Goal: Task Accomplishment & Management: Manage account settings

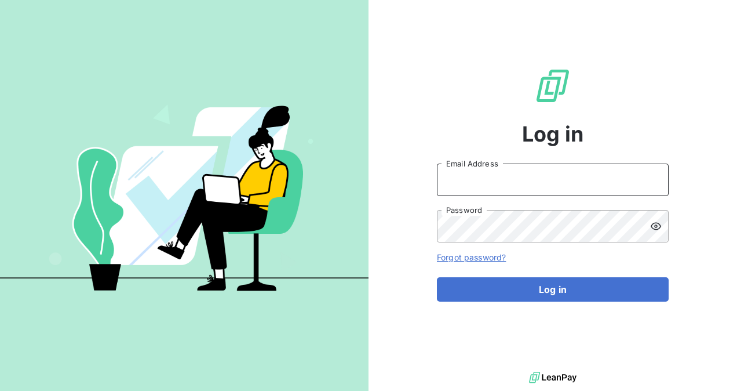
click at [513, 189] on input "Email Address" at bounding box center [553, 179] width 232 height 32
type input "[EMAIL_ADDRESS][DOMAIN_NAME]"
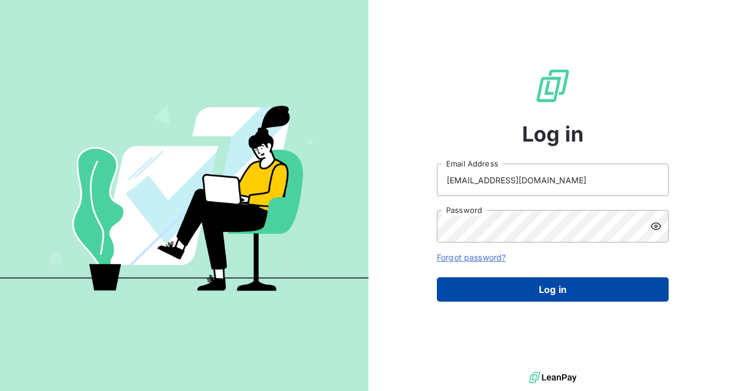
click at [542, 285] on button "Log in" at bounding box center [553, 289] width 232 height 24
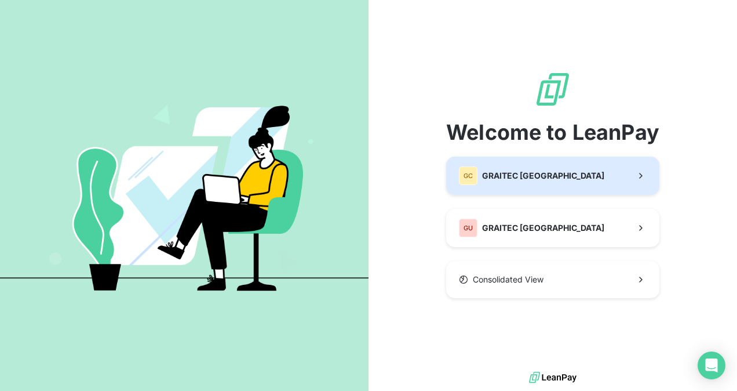
click at [499, 172] on span "GRAITEC [GEOGRAPHIC_DATA]" at bounding box center [543, 176] width 122 height 12
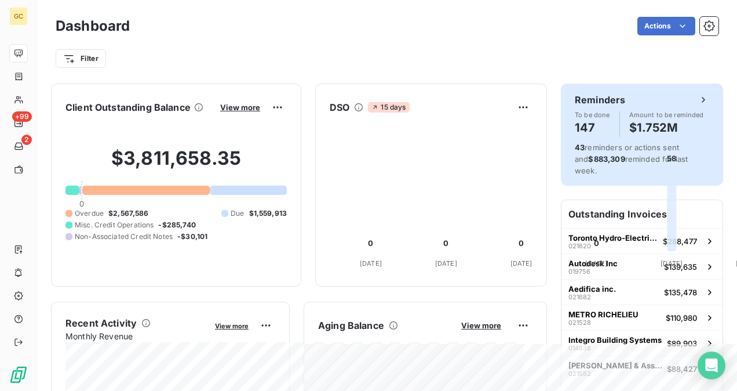
click at [606, 108] on div "Reminders To be done 147 Amount to be reminded $1.752M" at bounding box center [642, 115] width 134 height 44
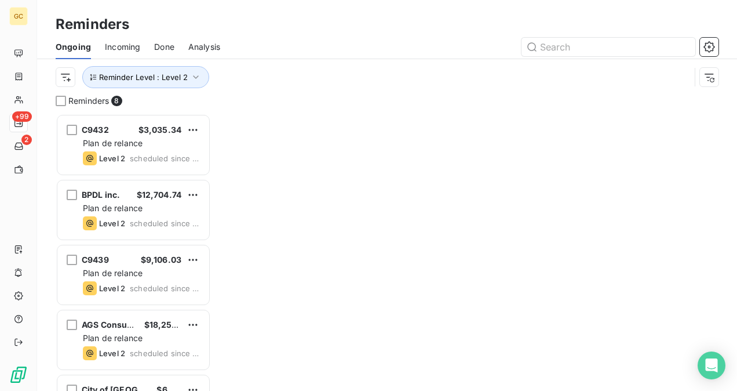
scroll to position [268, 146]
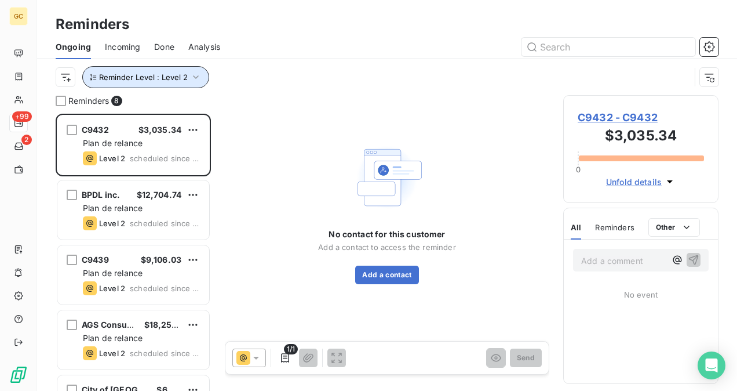
click at [184, 79] on span "Reminder Level : Level 2" at bounding box center [143, 76] width 89 height 9
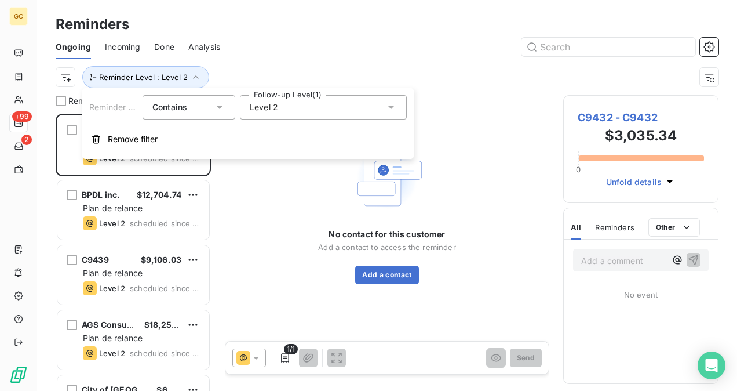
click at [329, 104] on div "Level 2" at bounding box center [323, 107] width 167 height 24
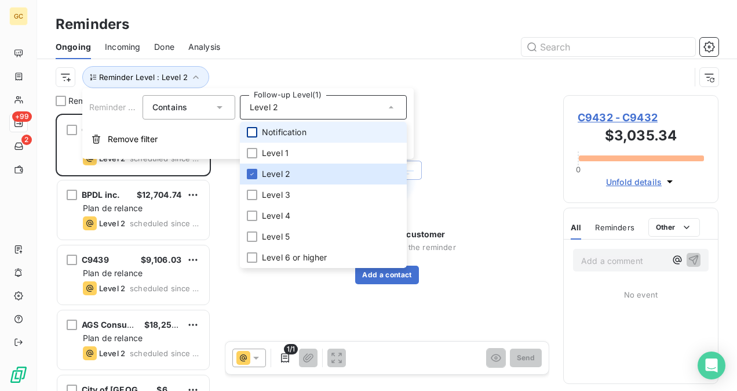
click at [254, 132] on div at bounding box center [252, 132] width 10 height 10
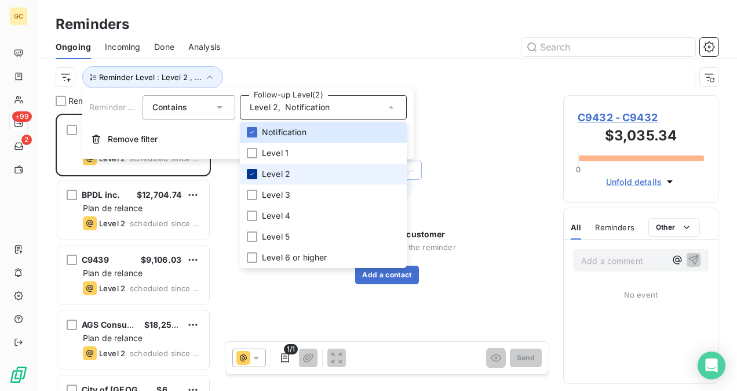
click at [253, 170] on icon at bounding box center [252, 173] width 7 height 7
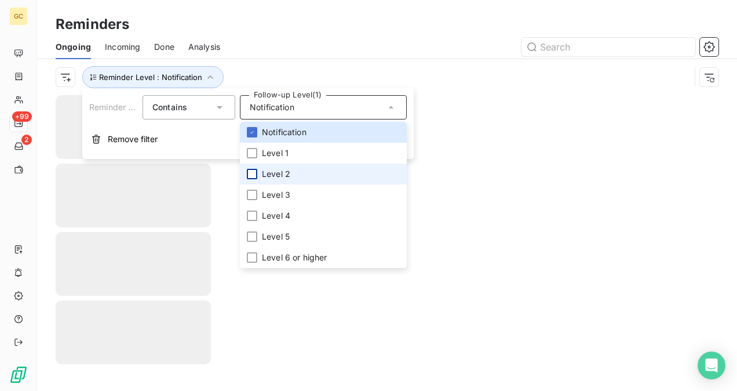
click at [551, 111] on div at bounding box center [387, 243] width 700 height 296
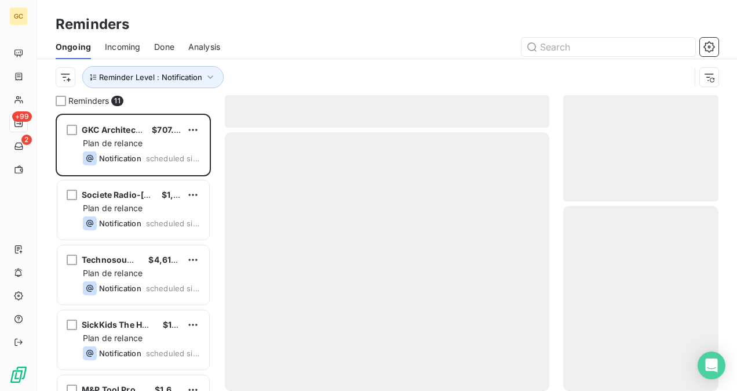
scroll to position [268, 146]
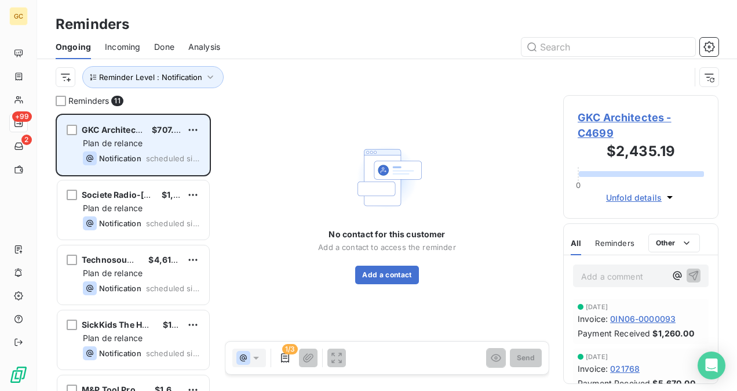
click at [160, 151] on div "Notification scheduled since yesterday" at bounding box center [141, 158] width 117 height 14
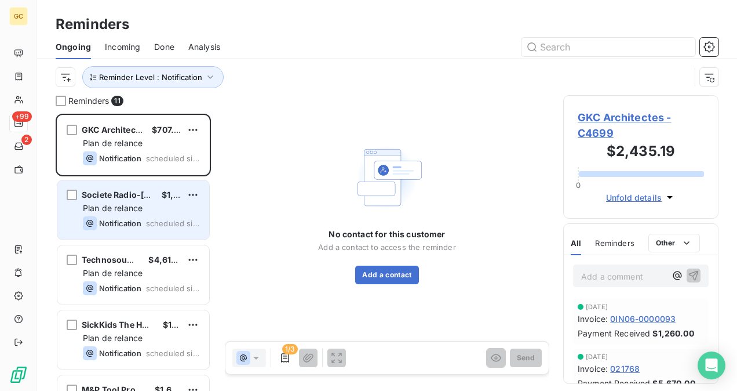
click at [146, 211] on div "Plan de relance" at bounding box center [141, 208] width 117 height 12
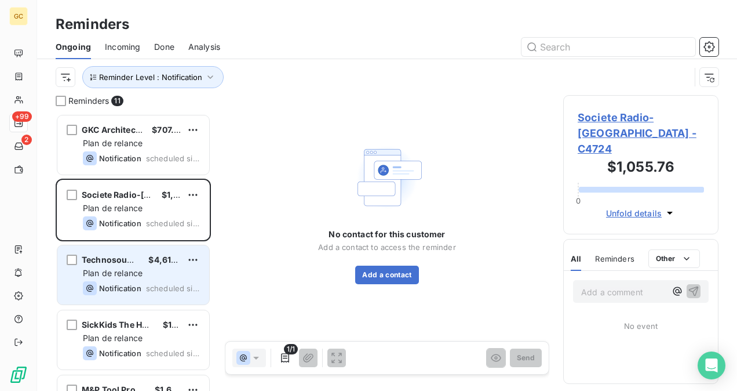
click at [138, 273] on span "Plan de relance" at bounding box center [113, 273] width 60 height 10
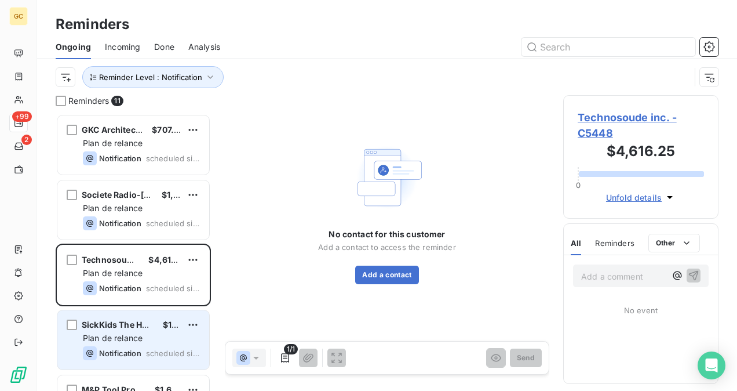
click at [139, 332] on div "SickKids The Hospital for Sick Children $1,486.64 Plan de relance Notification …" at bounding box center [133, 339] width 152 height 59
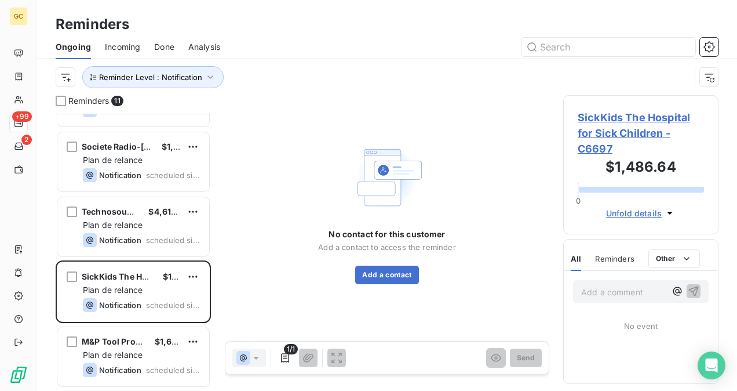
scroll to position [174, 0]
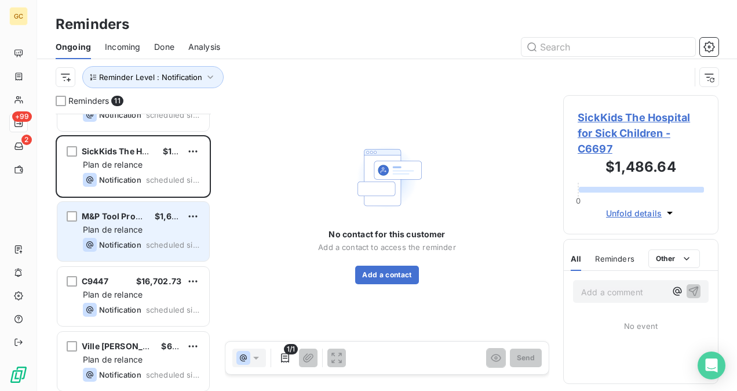
click at [153, 232] on div "Plan de relance" at bounding box center [141, 230] width 117 height 12
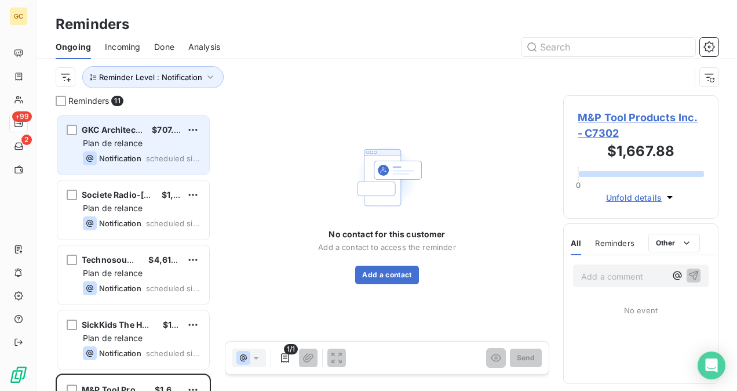
click at [111, 130] on span "GKC Architectes" at bounding box center [115, 130] width 66 height 10
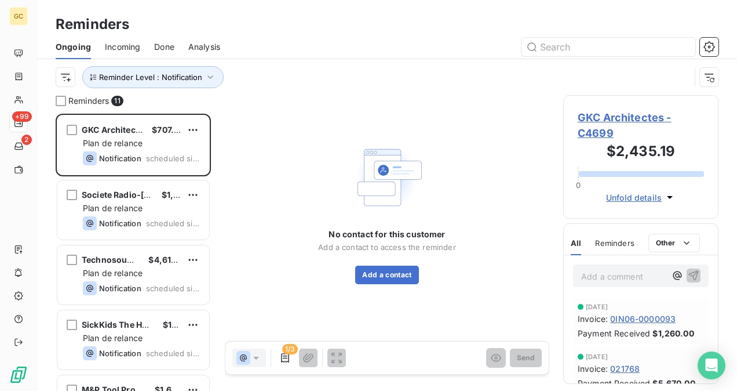
click at [630, 118] on span "GKC Architectes - C4699" at bounding box center [641, 125] width 126 height 31
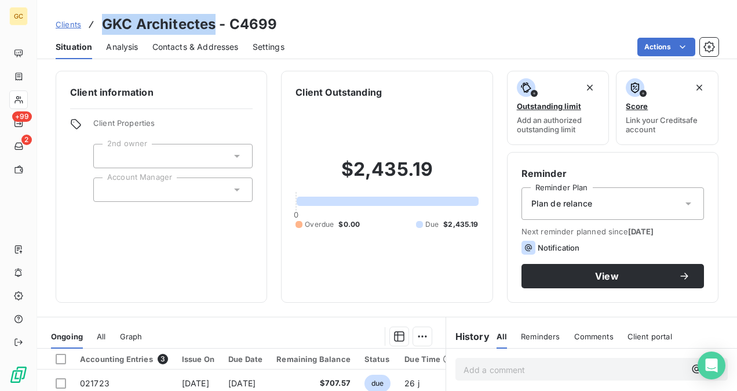
drag, startPoint x: 214, startPoint y: 24, endPoint x: 105, endPoint y: 16, distance: 109.2
click at [105, 16] on h3 "GKC Architectes - C4699" at bounding box center [189, 24] width 175 height 21
copy h3 "GKC Architectes"
click at [212, 49] on span "Contacts & Addresses" at bounding box center [195, 47] width 86 height 12
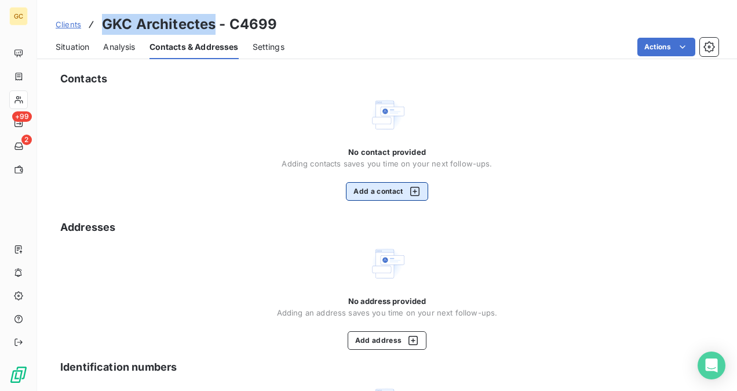
click at [383, 198] on button "Add a contact" at bounding box center [387, 191] width 82 height 19
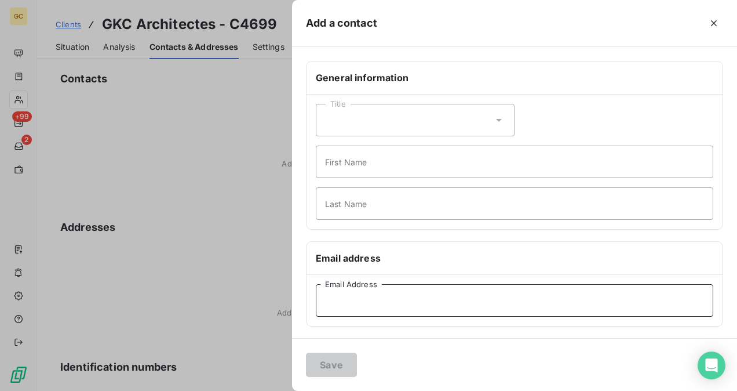
click at [356, 305] on input "Email Address" at bounding box center [514, 300] width 397 height 32
paste input "yavork@gkc.ca"
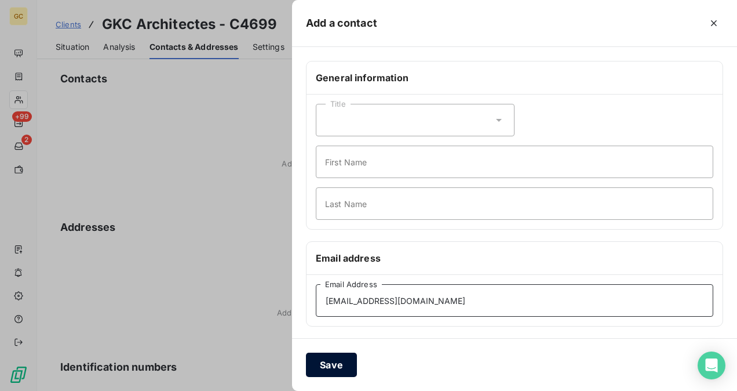
type input "yavork@gkc.ca"
click at [348, 363] on button "Save" at bounding box center [331, 364] width 51 height 24
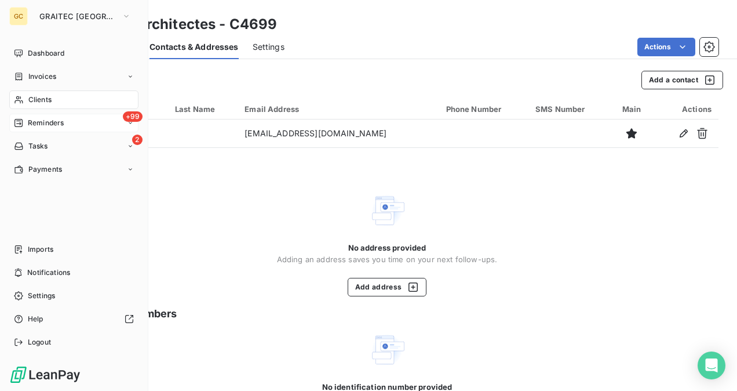
click at [53, 129] on div "+99 Reminders" at bounding box center [73, 123] width 129 height 19
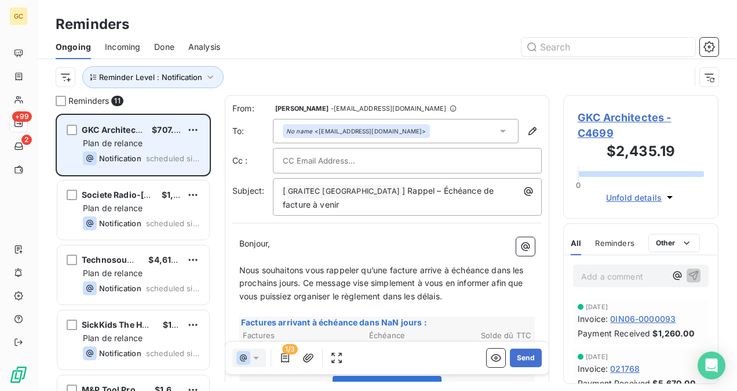
click at [172, 158] on span "scheduled since yesterday" at bounding box center [173, 158] width 54 height 9
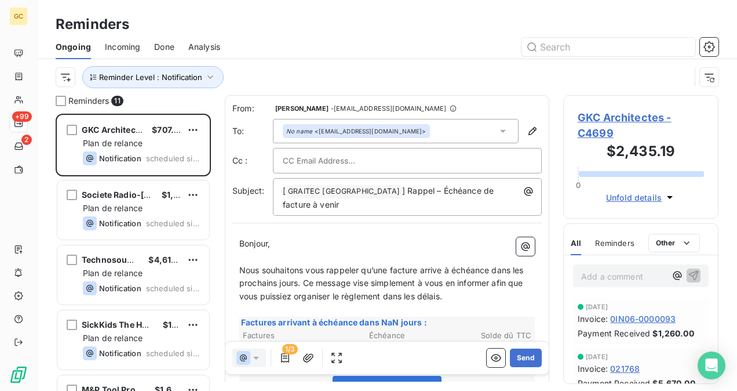
click at [606, 114] on span "GKC Architectes - C4699" at bounding box center [641, 125] width 126 height 31
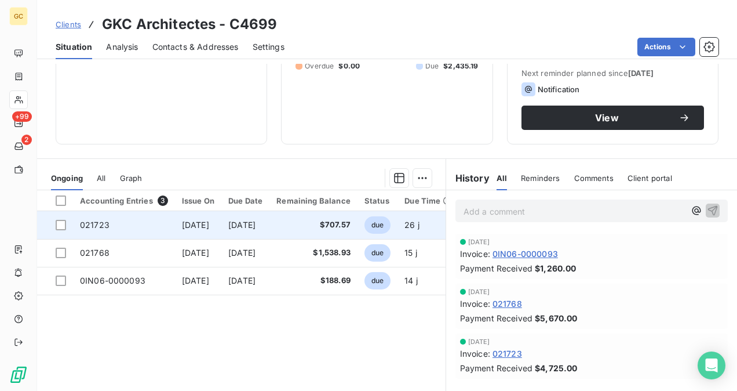
scroll to position [174, 0]
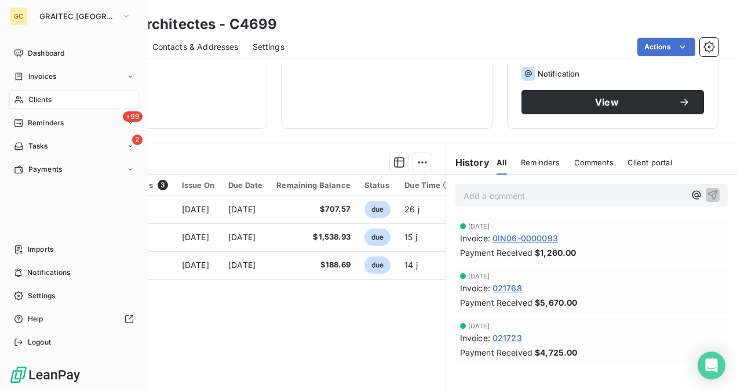
click at [46, 96] on span "Clients" at bounding box center [39, 99] width 23 height 10
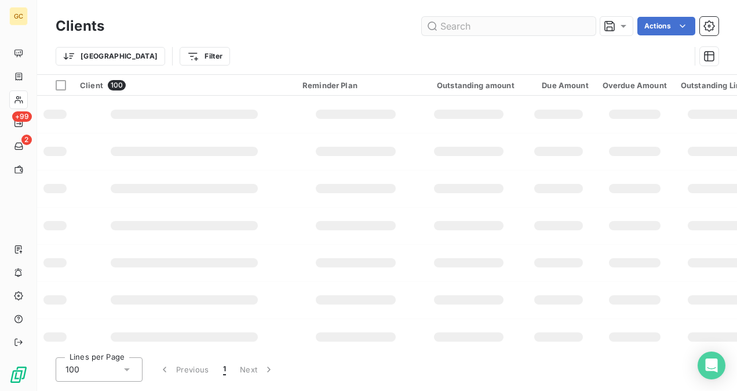
click at [545, 25] on input "text" at bounding box center [509, 26] width 174 height 19
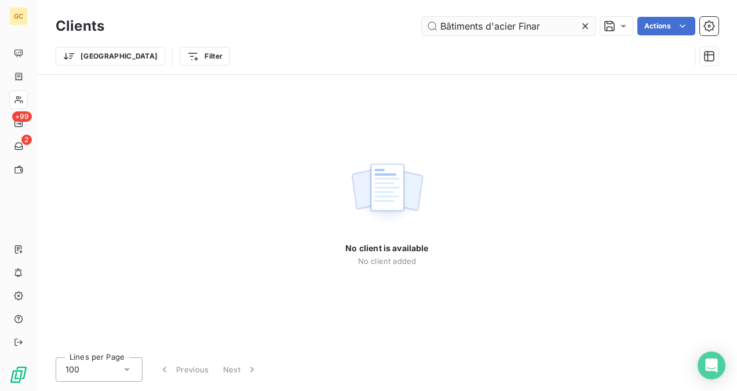
click at [517, 25] on input "Bâtiments d'acier Finar" at bounding box center [509, 26] width 174 height 19
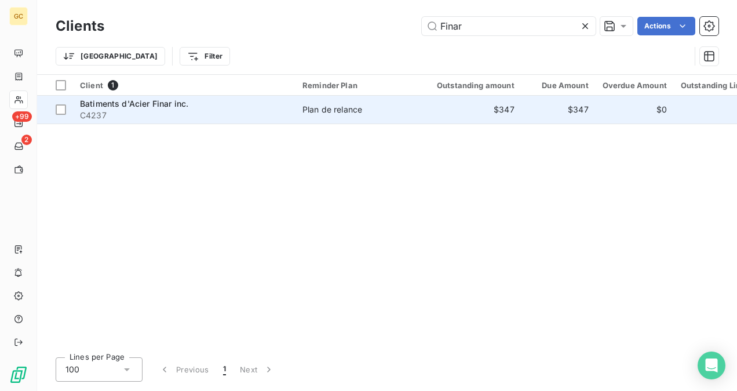
type input "Finar"
click at [246, 112] on span "C4237" at bounding box center [184, 116] width 209 height 12
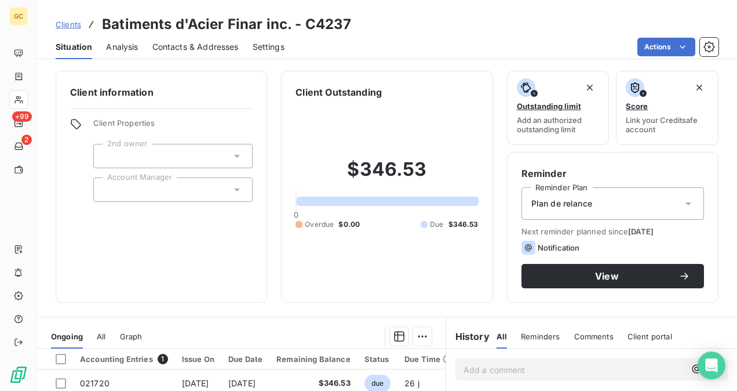
scroll to position [116, 0]
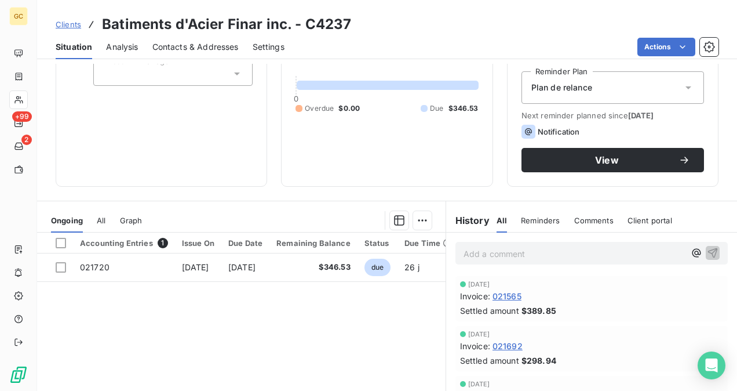
click at [474, 249] on p "Add a comment ﻿" at bounding box center [574, 253] width 221 height 14
click at [708, 248] on icon "button" at bounding box center [713, 252] width 10 height 10
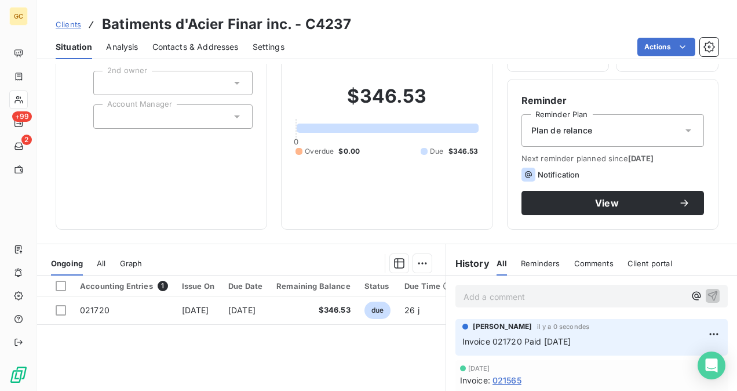
scroll to position [0, 0]
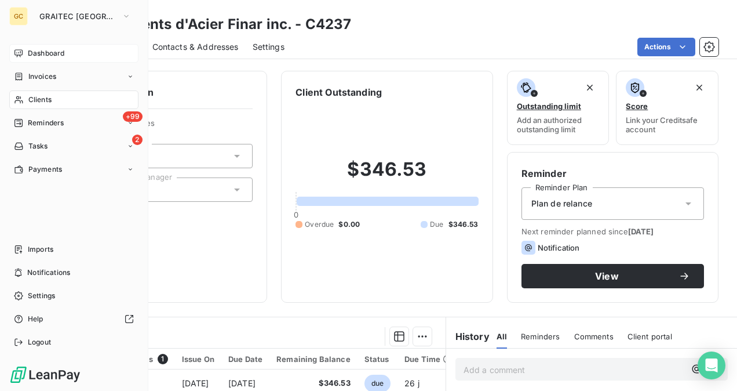
click at [38, 50] on span "Dashboard" at bounding box center [46, 53] width 37 height 10
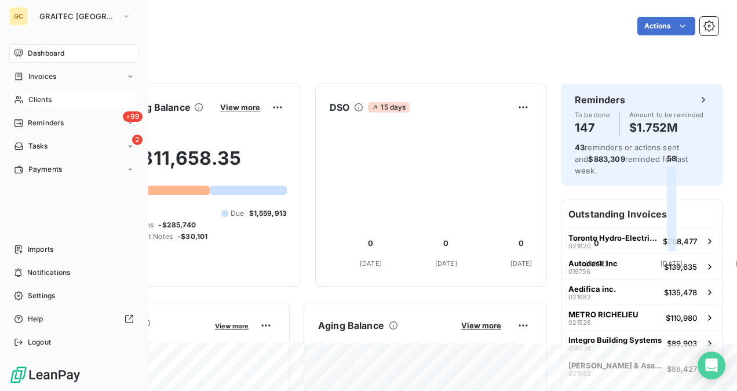
click at [38, 104] on span "Clients" at bounding box center [39, 99] width 23 height 10
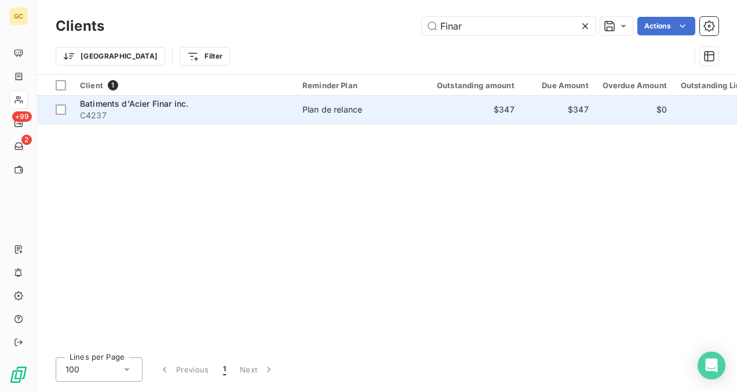
click at [430, 110] on td "$347" at bounding box center [468, 110] width 105 height 28
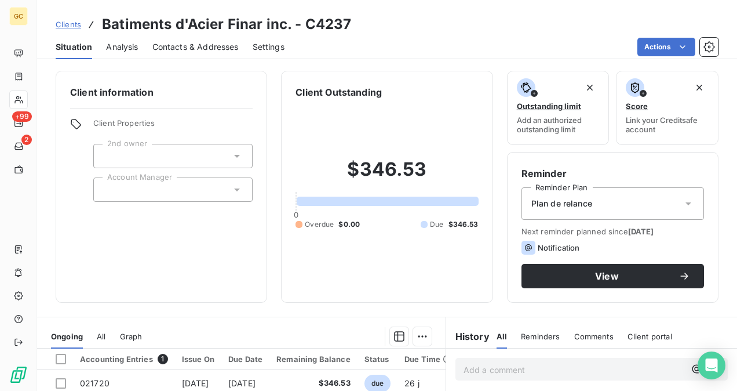
click at [668, 199] on div "Plan de relance" at bounding box center [612, 203] width 183 height 32
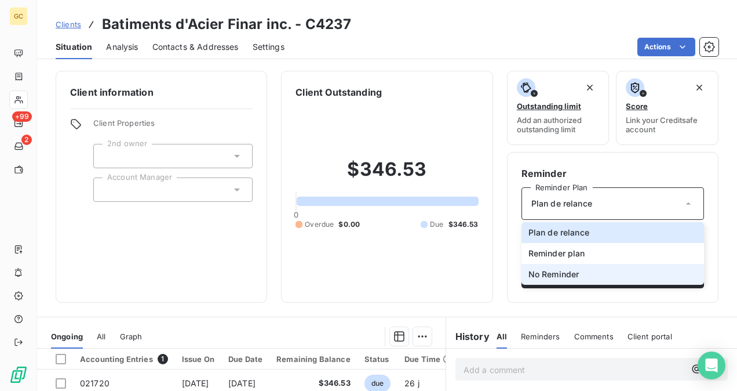
click at [643, 271] on li "No Reminder" at bounding box center [612, 274] width 183 height 21
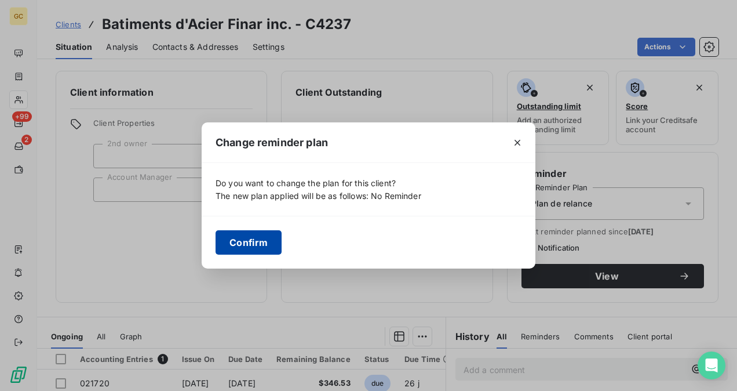
click at [279, 236] on button "Confirm" at bounding box center [249, 242] width 66 height 24
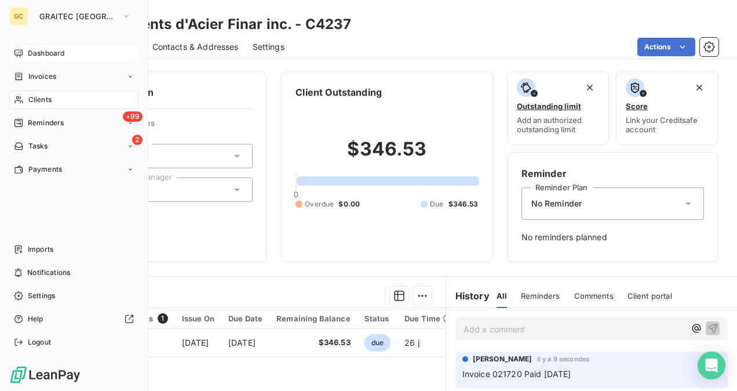
click at [24, 54] on div "Dashboard" at bounding box center [73, 53] width 129 height 19
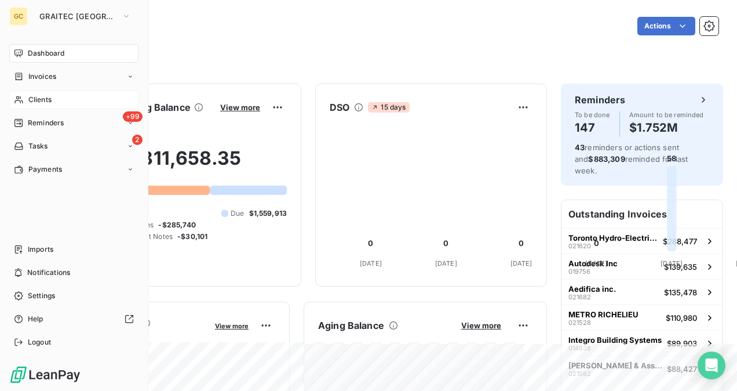
click at [52, 103] on div "Clients" at bounding box center [73, 99] width 129 height 19
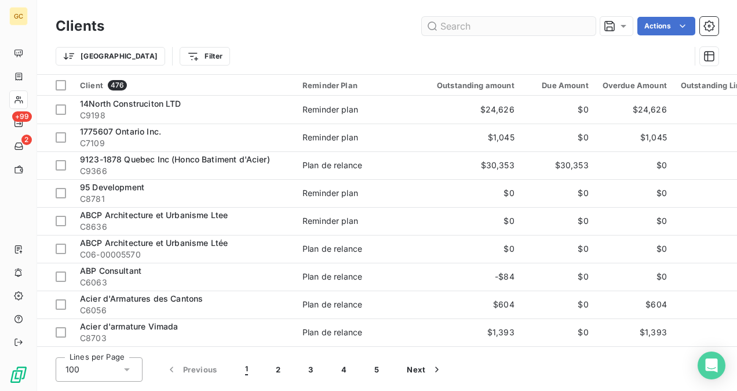
click at [553, 19] on input "text" at bounding box center [509, 26] width 174 height 19
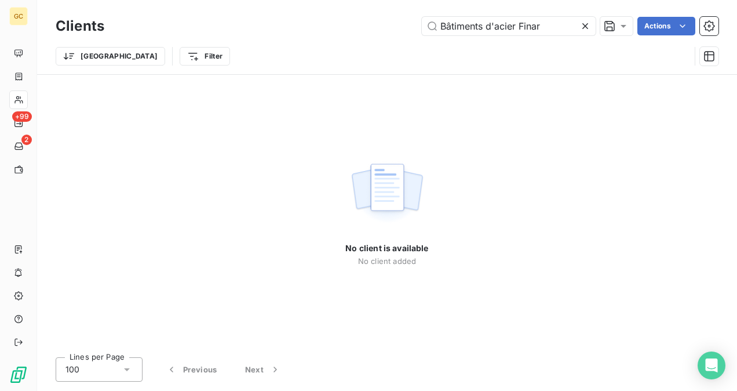
drag, startPoint x: 516, startPoint y: 26, endPoint x: 399, endPoint y: 32, distance: 117.2
click at [397, 30] on div "Bâtiments d'acier Finar Actions" at bounding box center [418, 26] width 600 height 19
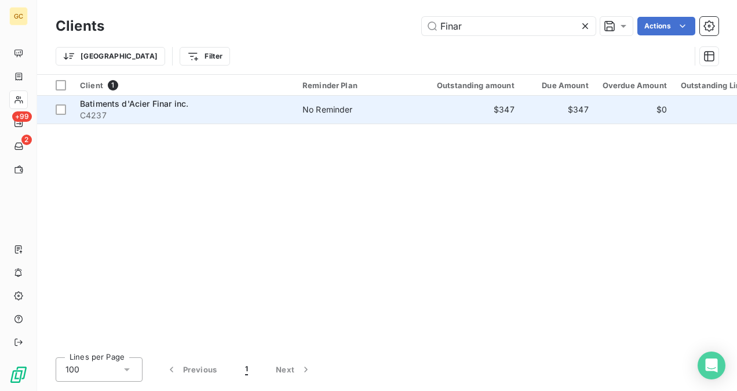
type input "Finar"
click at [383, 105] on span "No Reminder" at bounding box center [355, 110] width 107 height 12
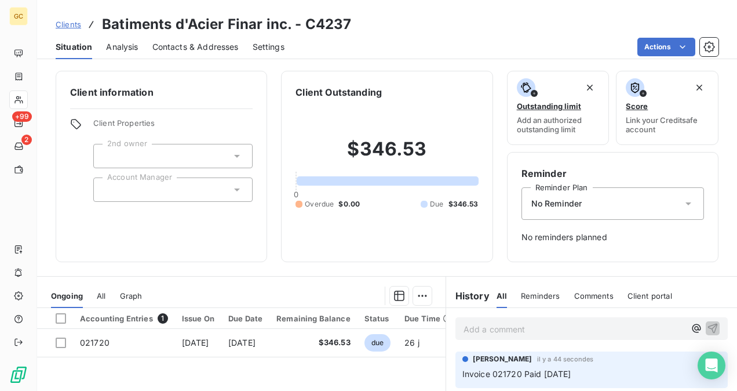
click at [637, 200] on div "No Reminder" at bounding box center [612, 203] width 183 height 32
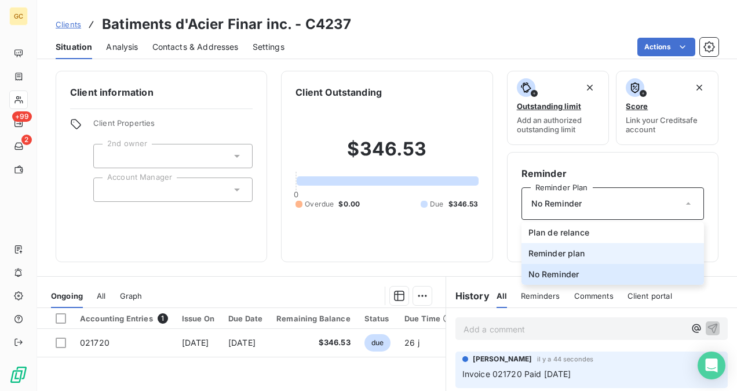
click at [625, 250] on li "Reminder plan" at bounding box center [612, 253] width 183 height 21
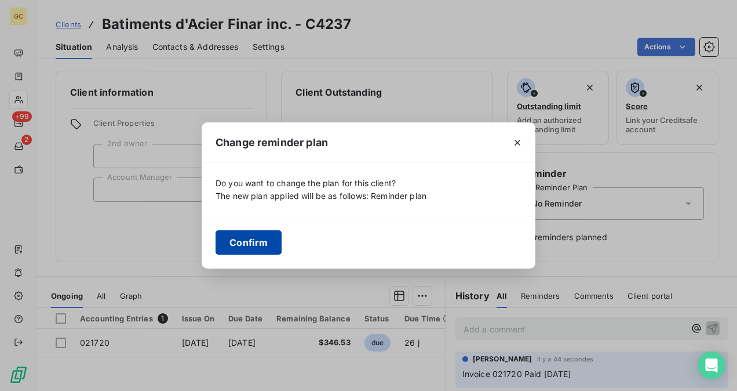
click at [260, 234] on button "Confirm" at bounding box center [249, 242] width 66 height 24
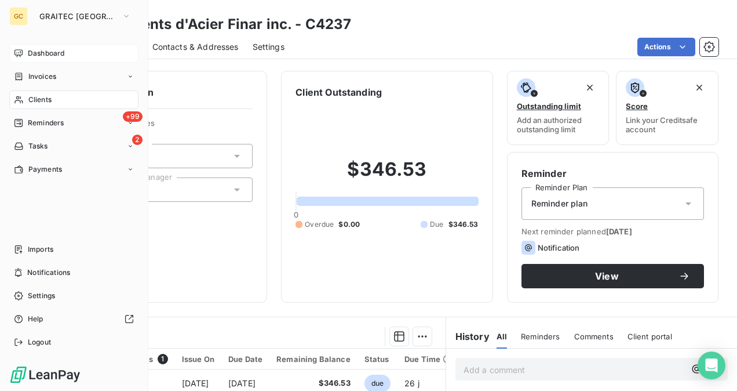
click at [34, 52] on span "Dashboard" at bounding box center [46, 53] width 37 height 10
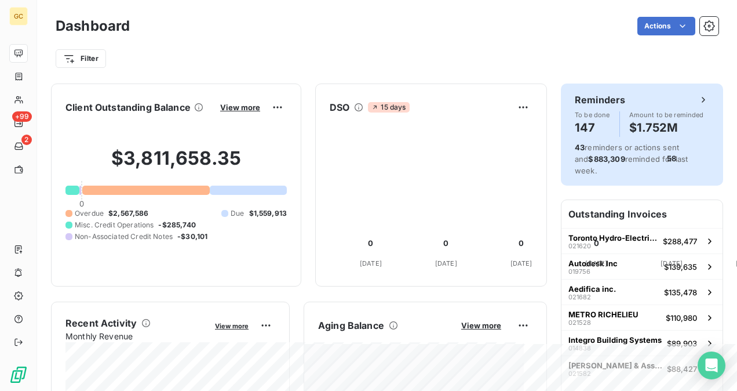
click at [578, 119] on h4 "147" at bounding box center [592, 127] width 35 height 19
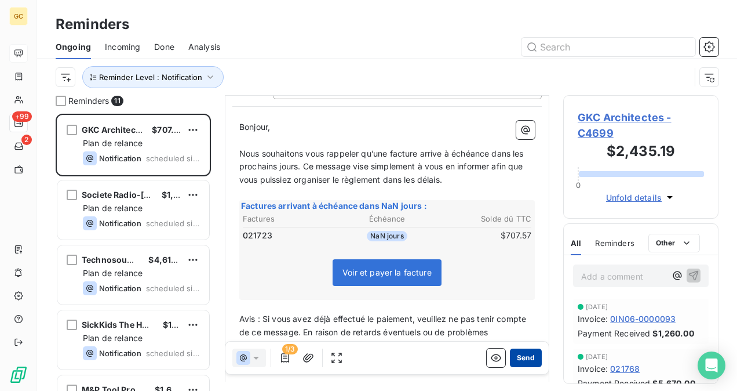
click at [523, 360] on button "Send" at bounding box center [526, 357] width 32 height 19
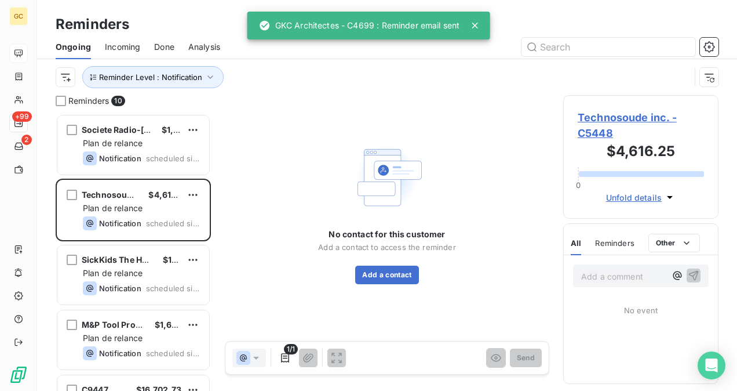
click at [606, 118] on span "Technosoude inc. - C5448" at bounding box center [641, 125] width 126 height 31
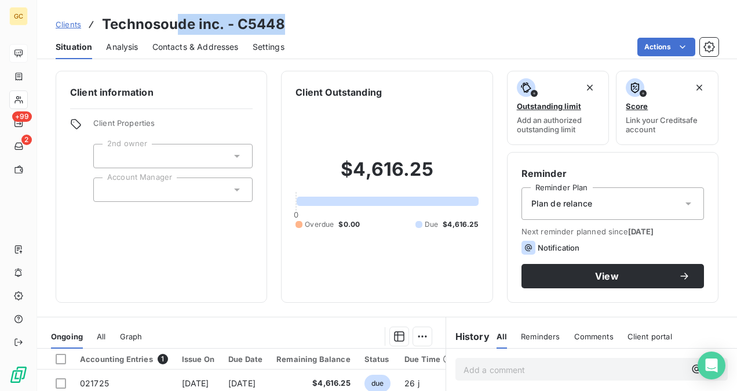
drag, startPoint x: 285, startPoint y: 19, endPoint x: 176, endPoint y: 20, distance: 108.9
click at [175, 13] on div "Clients Technosoude inc. - C5448 Situation Analysis Contacts & Addresses Settin…" at bounding box center [387, 29] width 700 height 59
click at [178, 21] on h3 "Technosoude inc. - C5448" at bounding box center [193, 24] width 183 height 21
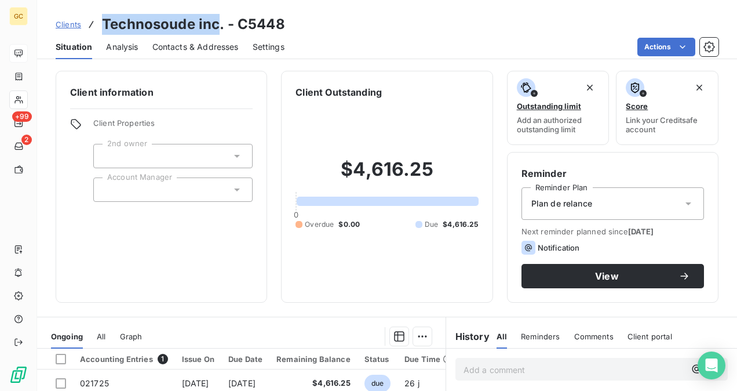
drag, startPoint x: 217, startPoint y: 25, endPoint x: 105, endPoint y: 18, distance: 112.1
click at [105, 18] on h3 "Technosoude inc. - C5448" at bounding box center [193, 24] width 183 height 21
copy h3 "Technosoude inc"
click at [194, 53] on div "Contacts & Addresses" at bounding box center [195, 47] width 86 height 24
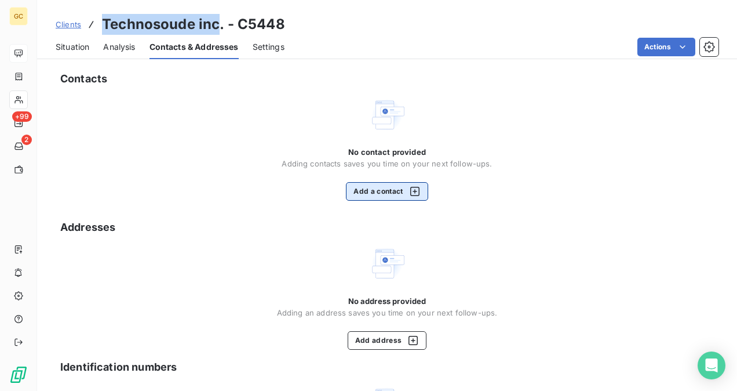
click at [389, 192] on button "Add a contact" at bounding box center [387, 191] width 82 height 19
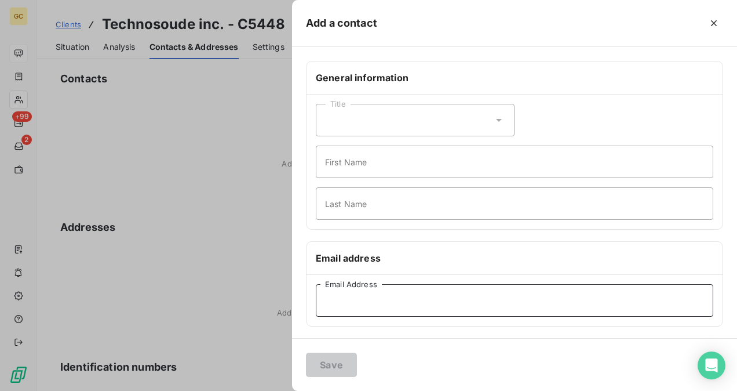
click at [353, 298] on input "Email Address" at bounding box center [514, 300] width 397 height 32
paste input "payables@technosoude.com"
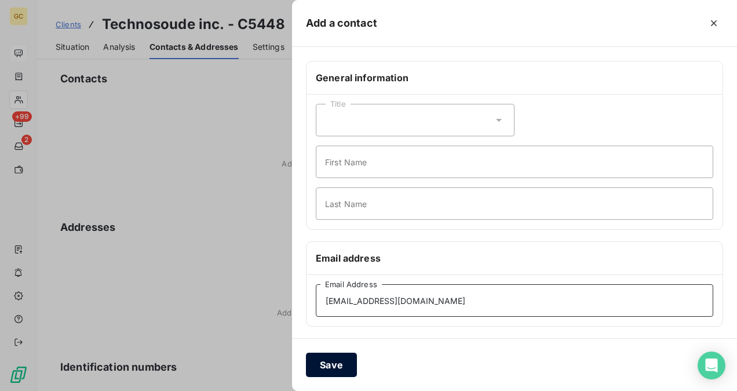
type input "payables@technosoude.com"
click at [341, 359] on button "Save" at bounding box center [331, 364] width 51 height 24
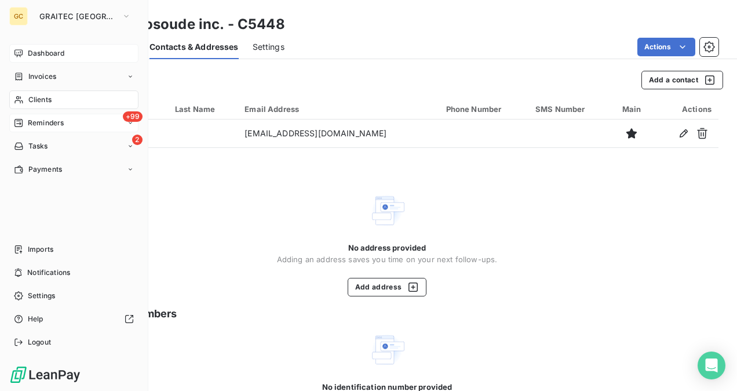
click at [45, 127] on span "Reminders" at bounding box center [46, 123] width 36 height 10
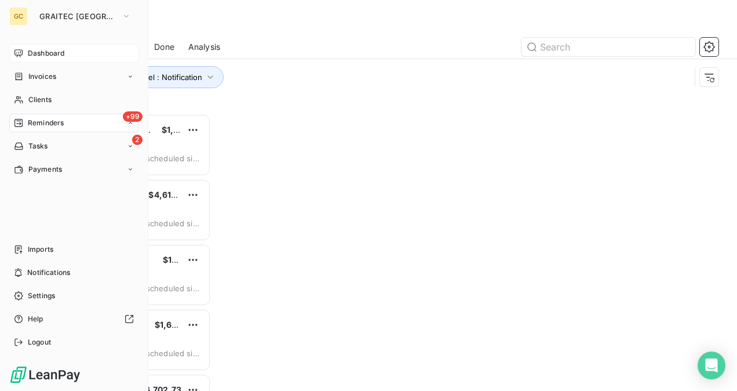
scroll to position [268, 146]
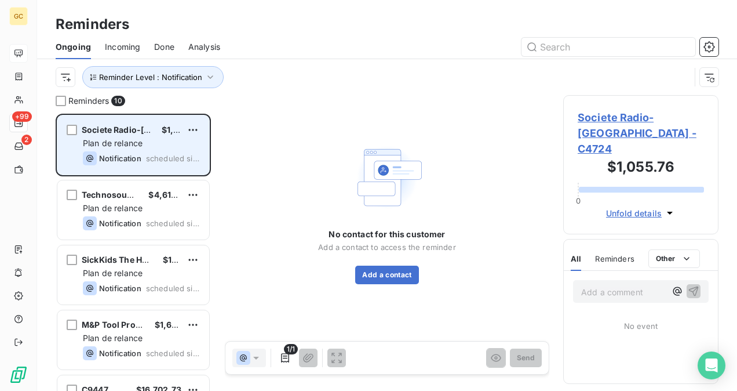
click at [181, 147] on div "Plan de relance" at bounding box center [141, 143] width 117 height 12
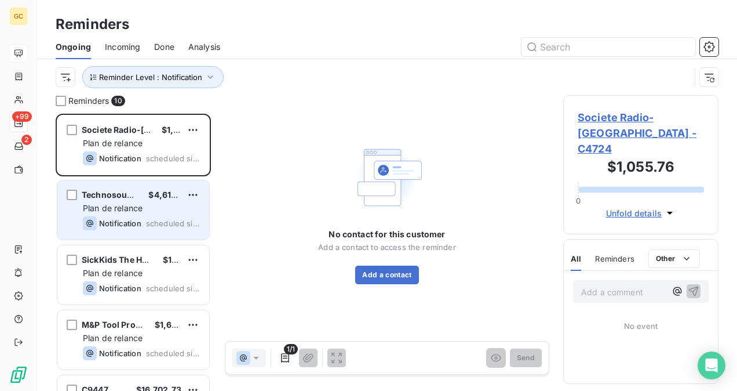
click at [141, 206] on span "Plan de relance" at bounding box center [113, 208] width 60 height 10
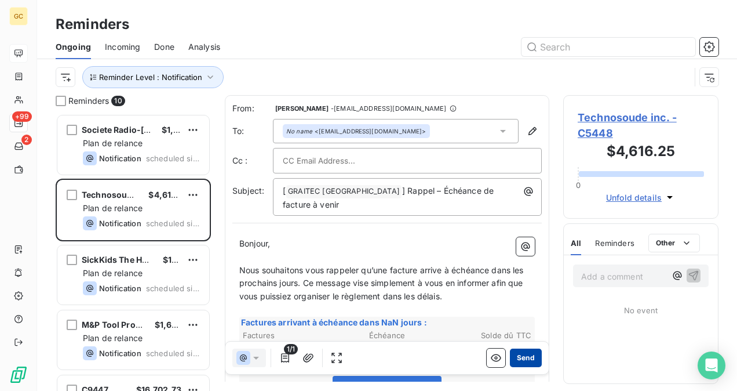
click at [523, 360] on button "Send" at bounding box center [526, 357] width 32 height 19
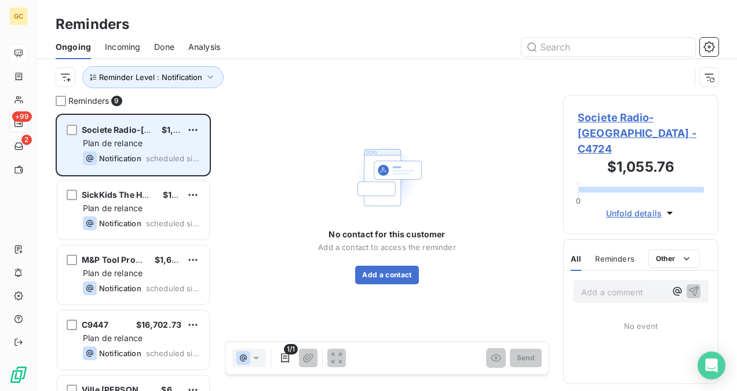
click at [156, 159] on span "scheduled since yesterday" at bounding box center [173, 158] width 54 height 9
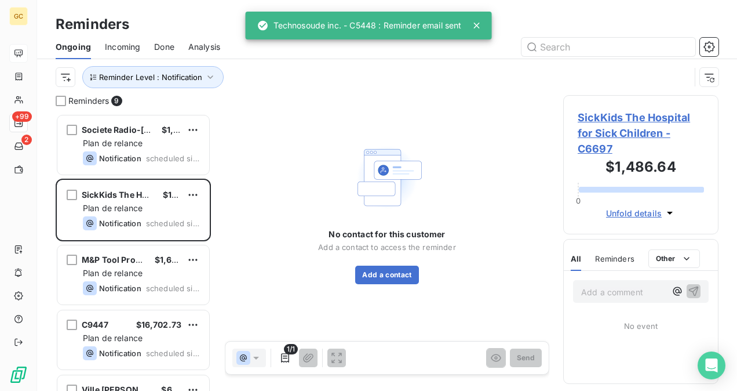
click at [610, 121] on span "SickKids The Hospital for Sick Children - C6697" at bounding box center [641, 133] width 126 height 47
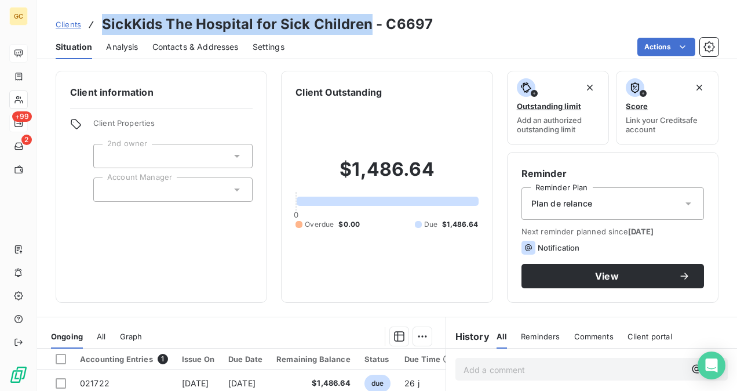
drag, startPoint x: 105, startPoint y: 21, endPoint x: 366, endPoint y: 13, distance: 260.9
click at [366, 13] on div "Clients SickKids The Hospital for Sick Children - C6697 Situation Analysis Cont…" at bounding box center [387, 29] width 700 height 59
copy h3 "SickKids The Hospital for Sick Children"
click at [195, 49] on span "Contacts & Addresses" at bounding box center [195, 47] width 86 height 12
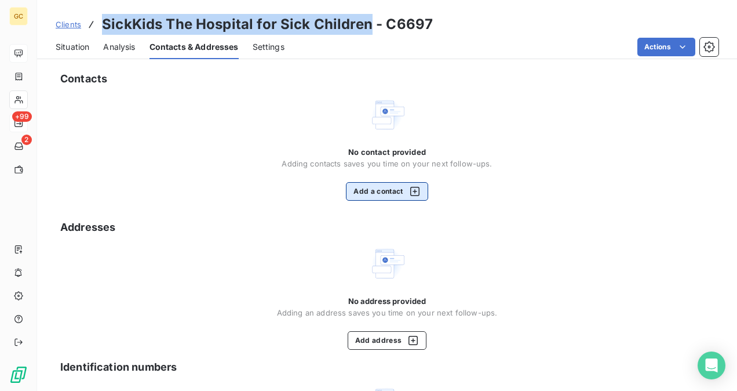
click at [381, 189] on button "Add a contact" at bounding box center [387, 191] width 82 height 19
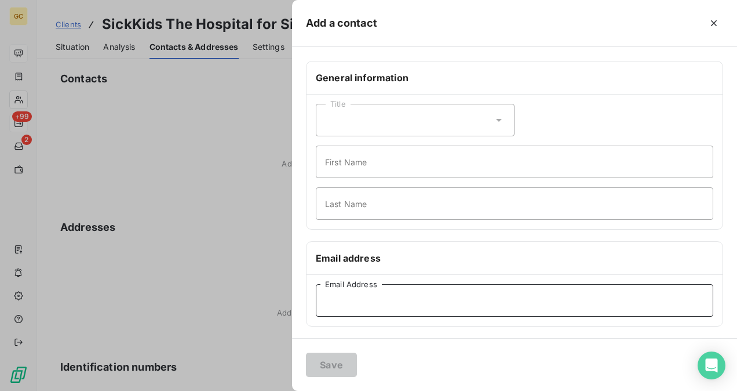
click at [389, 301] on input "Email Address" at bounding box center [514, 300] width 397 height 32
paste input "alex.ly@sickkids.ca"
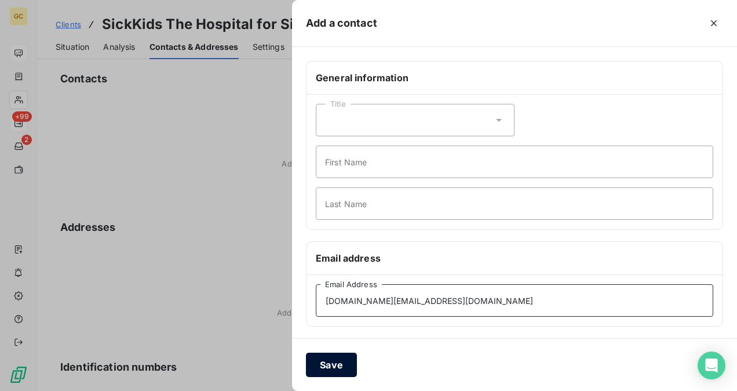
type input "alex.ly@sickkids.ca"
click at [338, 358] on button "Save" at bounding box center [331, 364] width 51 height 24
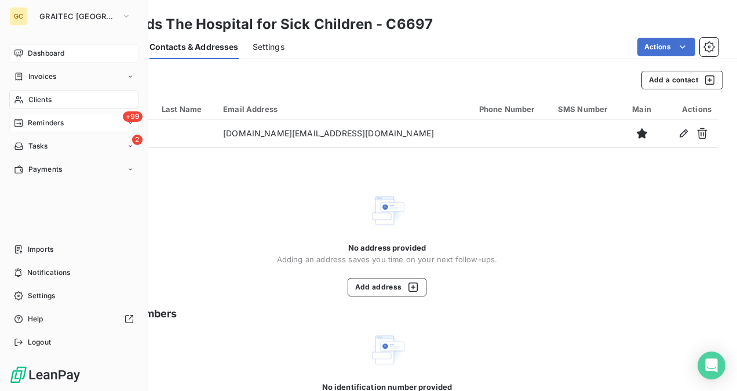
click at [64, 126] on div "+99 Reminders" at bounding box center [73, 123] width 129 height 19
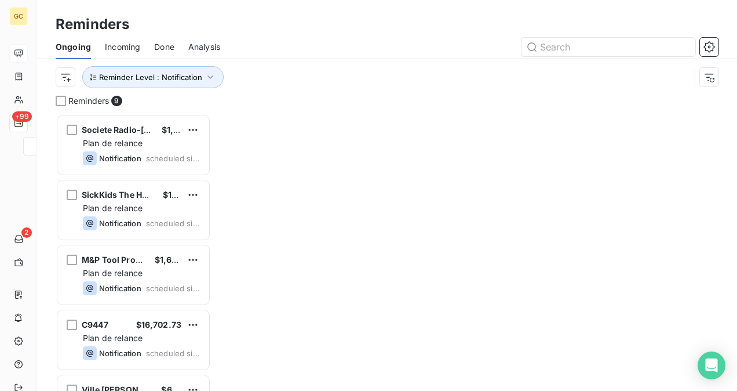
scroll to position [268, 146]
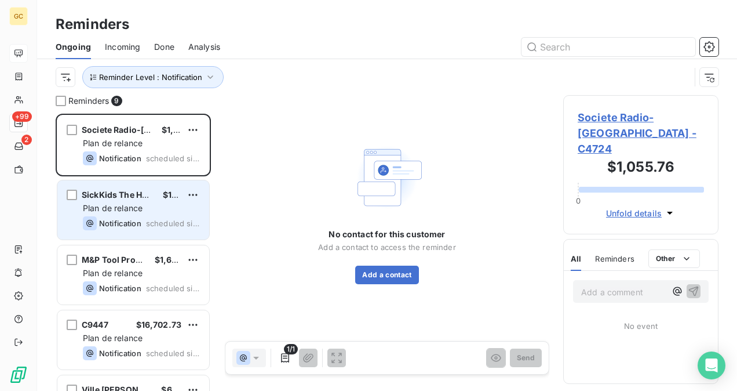
click at [96, 203] on span "Plan de relance" at bounding box center [113, 208] width 60 height 10
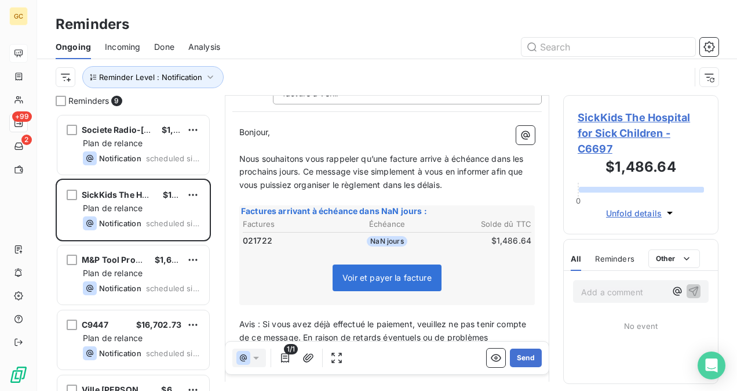
scroll to position [117, 0]
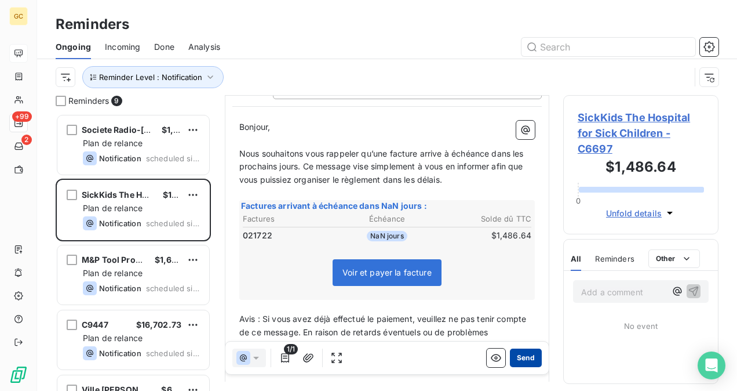
click at [512, 363] on button "Send" at bounding box center [526, 357] width 32 height 19
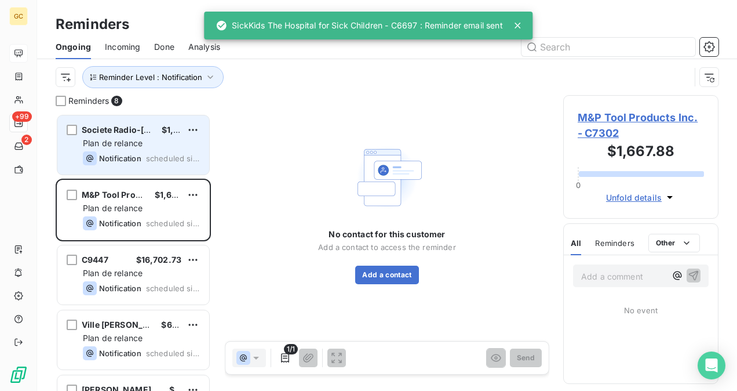
click at [166, 150] on div "Societe Radio-Canada $1,055.76 Plan de relance Notification scheduled since yes…" at bounding box center [133, 144] width 152 height 59
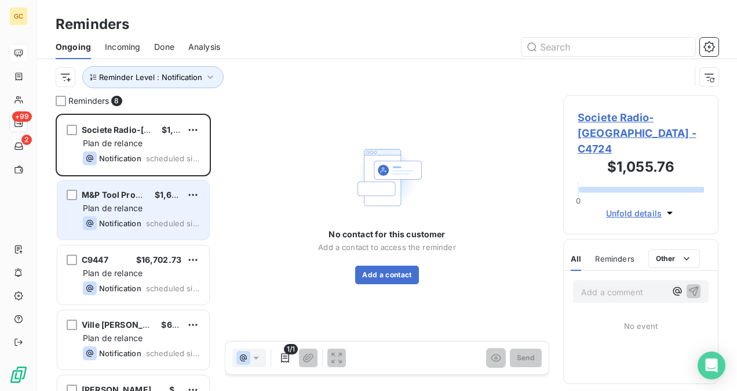
click at [172, 206] on div "Plan de relance" at bounding box center [141, 208] width 117 height 12
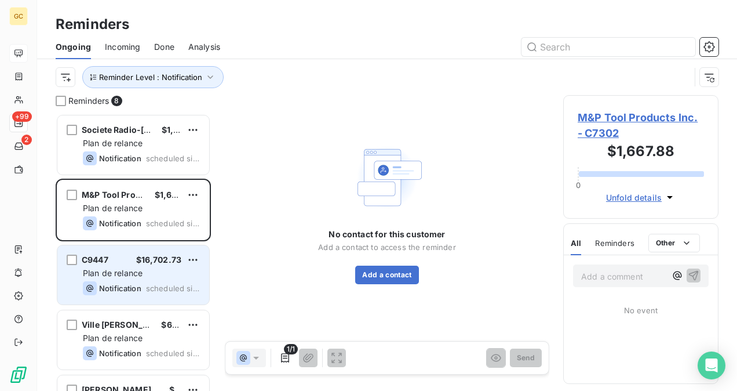
click at [154, 273] on div "Plan de relance" at bounding box center [141, 273] width 117 height 12
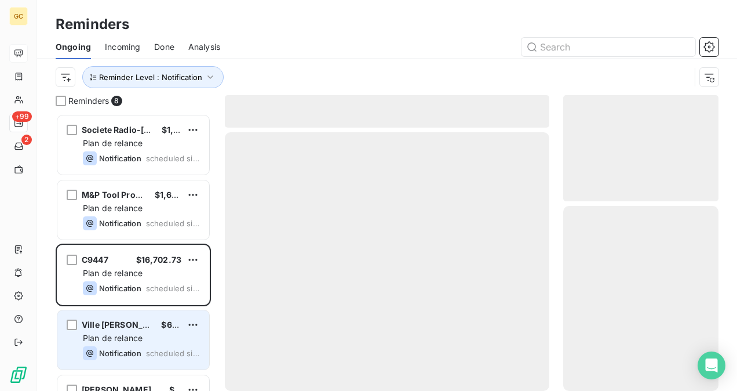
click at [149, 338] on div "Plan de relance" at bounding box center [141, 338] width 117 height 12
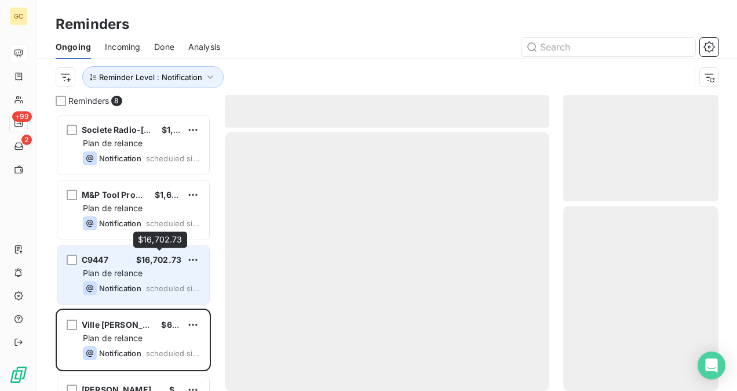
click at [149, 254] on span "$16,702.73" at bounding box center [159, 259] width 46 height 10
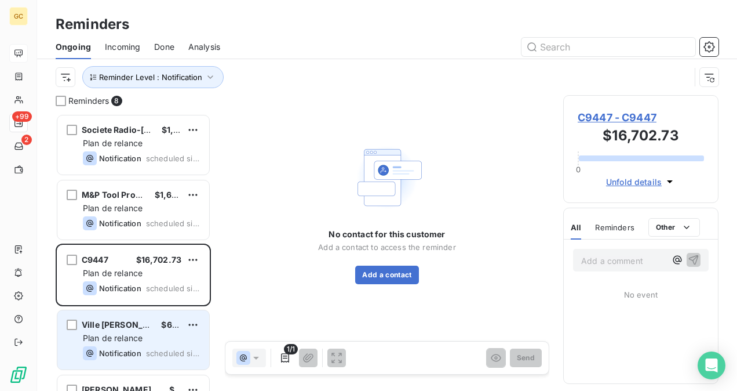
click at [118, 323] on span "Ville de Dollard-des-Ormeaux" at bounding box center [156, 324] width 149 height 10
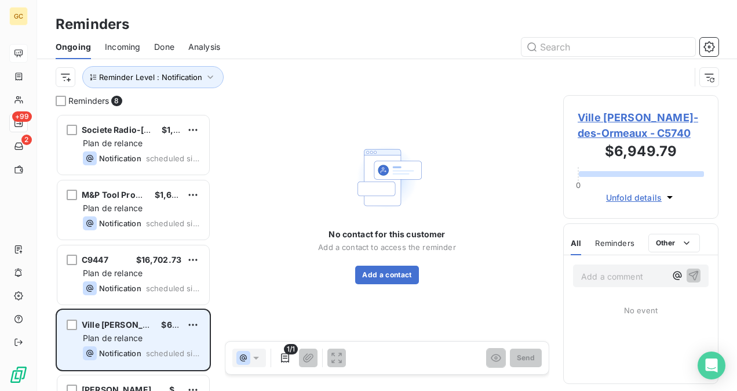
click at [147, 338] on div "Plan de relance" at bounding box center [141, 338] width 117 height 12
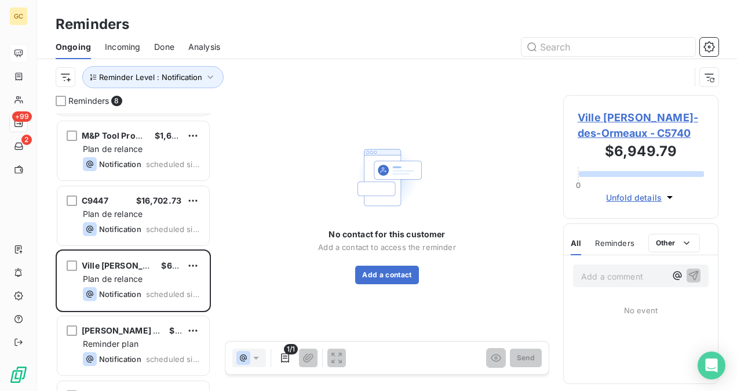
scroll to position [116, 0]
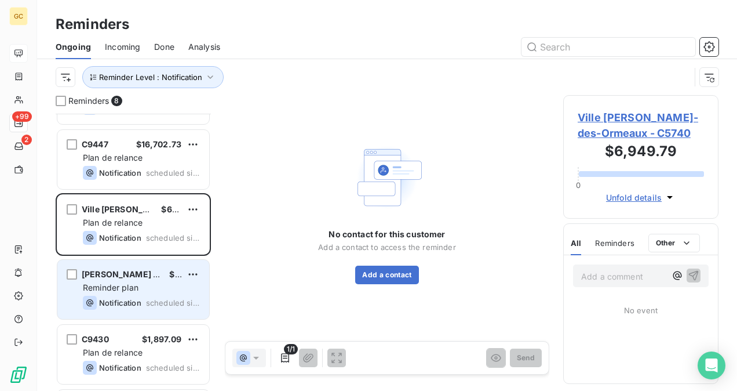
click at [118, 298] on span "Notification" at bounding box center [120, 302] width 42 height 9
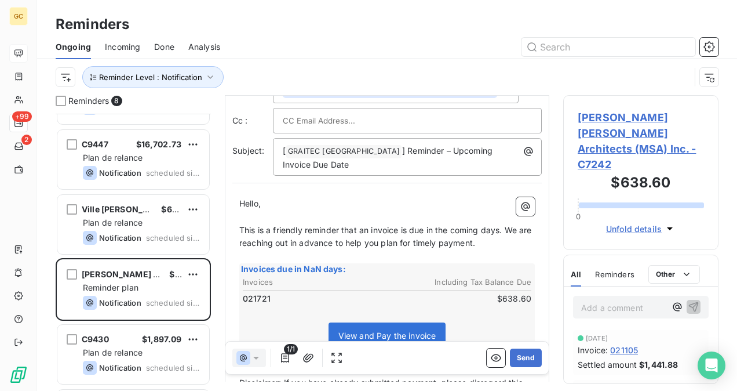
scroll to position [58, 0]
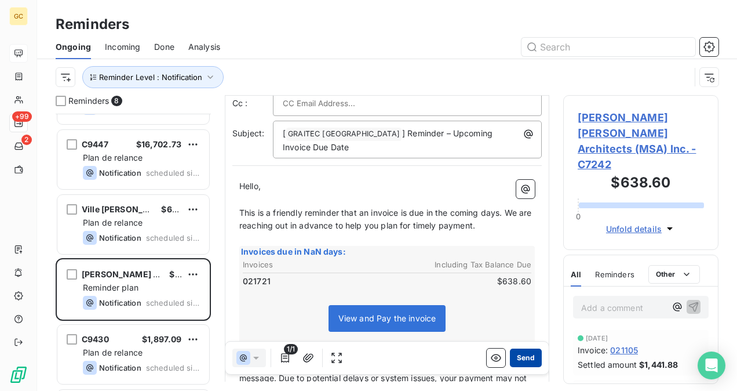
click at [526, 355] on button "Send" at bounding box center [526, 357] width 32 height 19
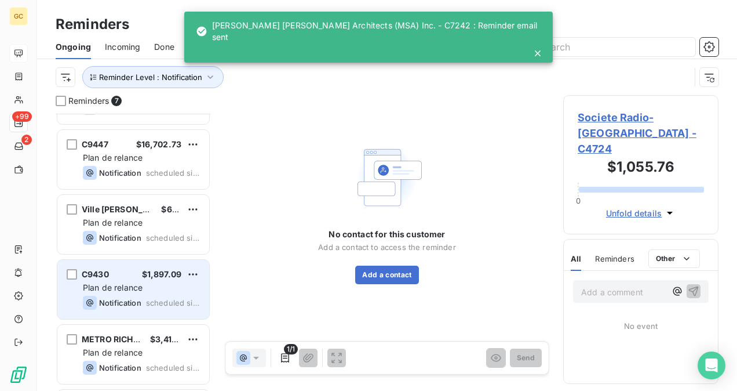
click at [125, 292] on div "Plan de relance" at bounding box center [141, 288] width 117 height 12
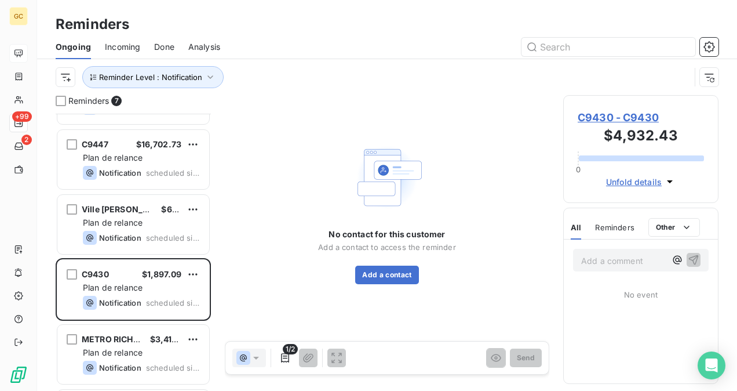
click at [585, 118] on span "C9430 - C9430" at bounding box center [641, 118] width 126 height 16
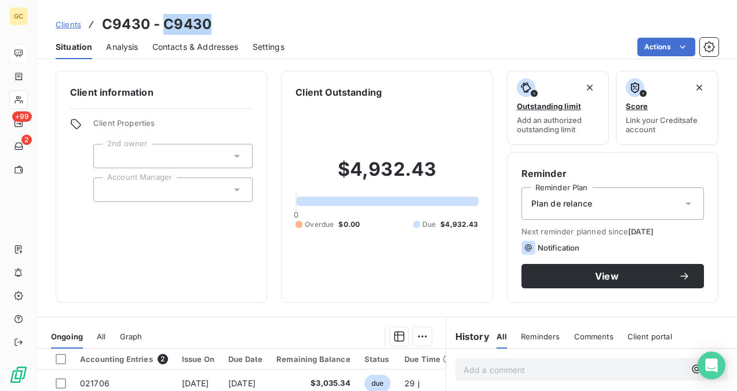
drag, startPoint x: 166, startPoint y: 19, endPoint x: 227, endPoint y: 20, distance: 61.4
click at [227, 20] on div "Clients C9430 - C9430" at bounding box center [387, 24] width 700 height 21
copy h3 "C9430"
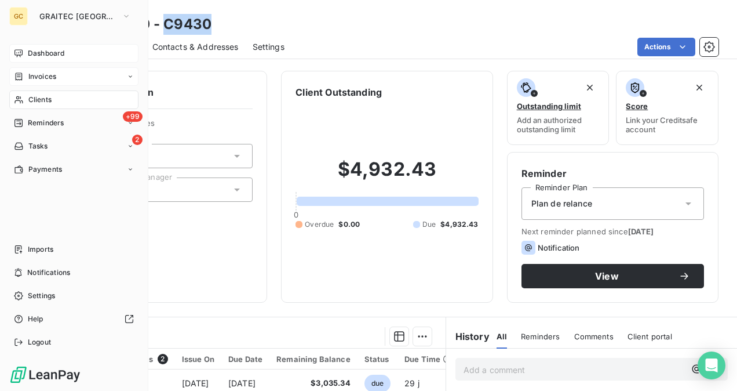
click at [28, 79] on span "Invoices" at bounding box center [42, 76] width 28 height 10
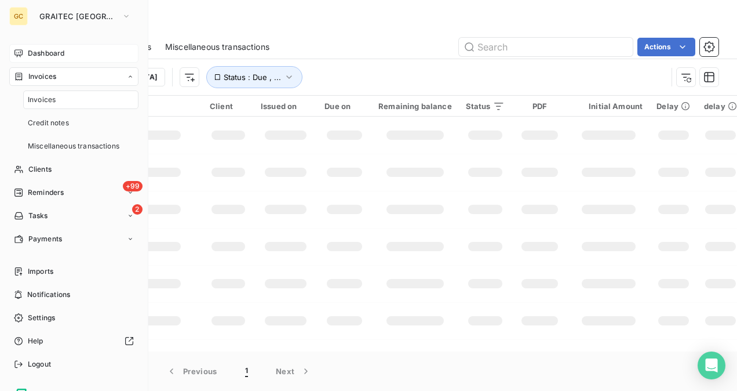
click at [28, 81] on span "Invoices" at bounding box center [42, 76] width 28 height 10
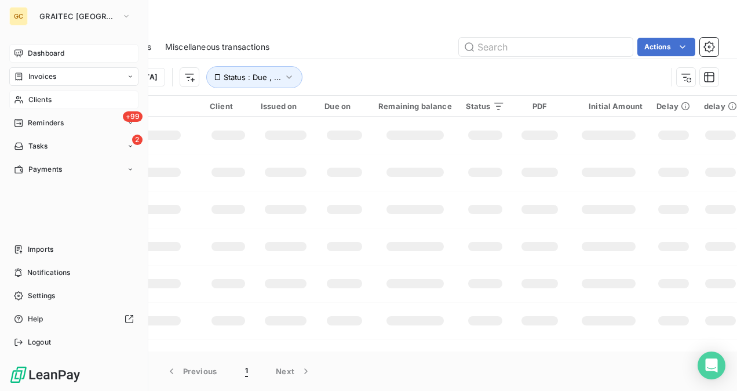
click at [38, 102] on span "Clients" at bounding box center [39, 99] width 23 height 10
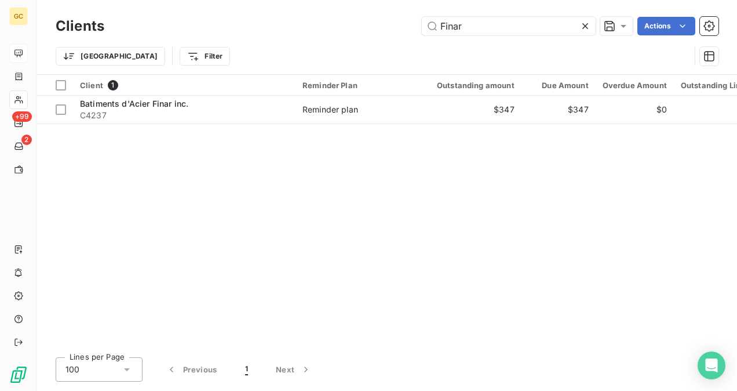
drag, startPoint x: 477, startPoint y: 25, endPoint x: 390, endPoint y: 28, distance: 87.5
click at [389, 23] on div "Finar Actions" at bounding box center [418, 26] width 600 height 19
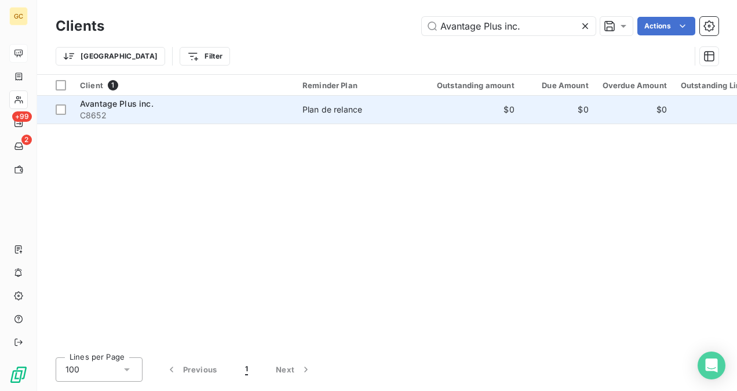
type input "Avantage Plus inc."
click at [319, 110] on div "Plan de relance" at bounding box center [332, 110] width 60 height 12
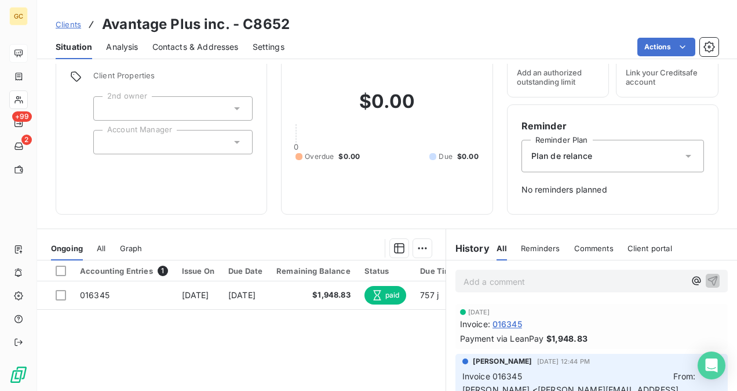
scroll to position [59, 0]
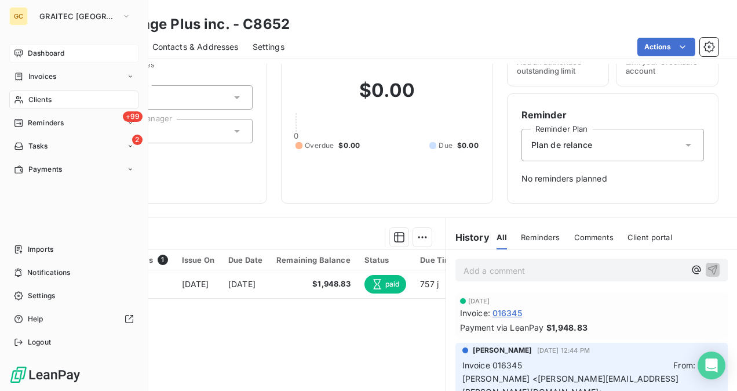
click at [48, 54] on span "Dashboard" at bounding box center [46, 53] width 37 height 10
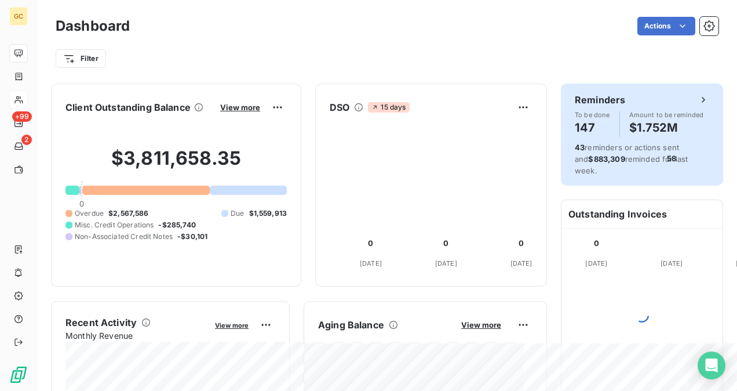
click at [563, 117] on div "Reminders To be done 147 Amount to be reminded $1.752M 43 reminders or actions …" at bounding box center [642, 134] width 162 height 102
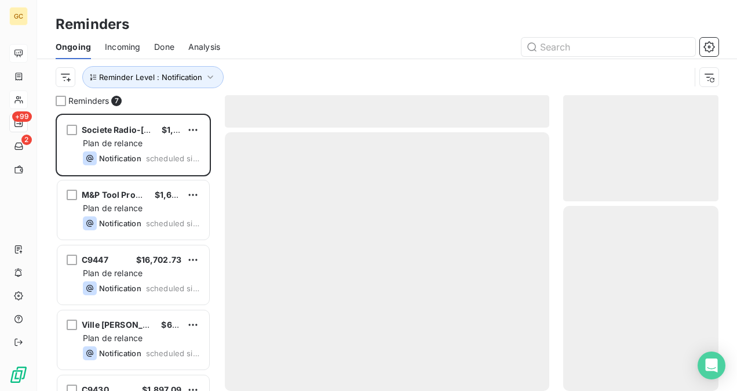
scroll to position [268, 146]
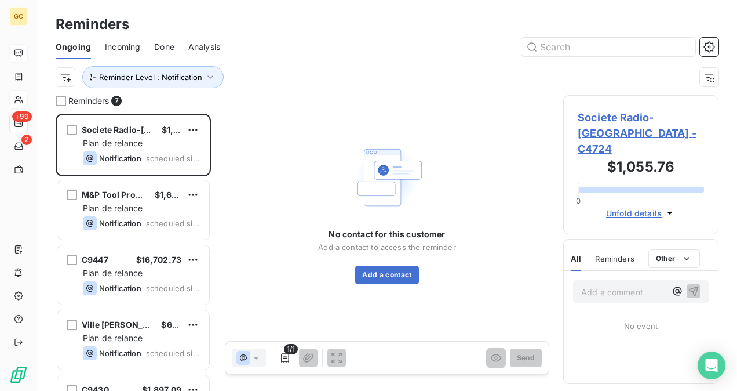
click at [606, 123] on span "Societe Radio-Canada - C4724" at bounding box center [641, 133] width 126 height 47
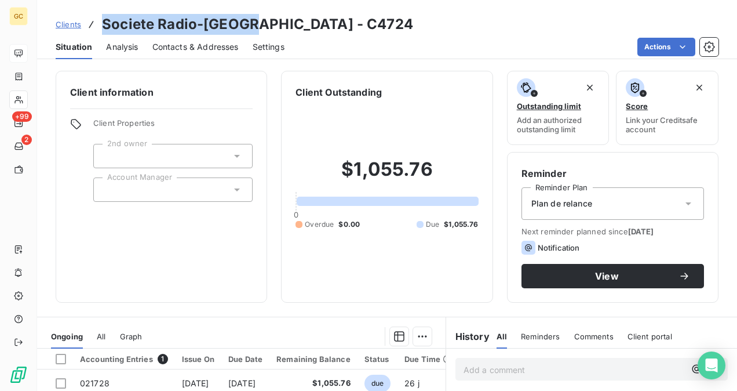
drag, startPoint x: 253, startPoint y: 24, endPoint x: 99, endPoint y: 24, distance: 153.6
click at [99, 24] on div "Clients Societe Radio-Canada - C4724" at bounding box center [235, 24] width 358 height 21
copy h3 "Societe Radio-Canada"
click at [200, 42] on span "Contacts & Addresses" at bounding box center [195, 47] width 86 height 12
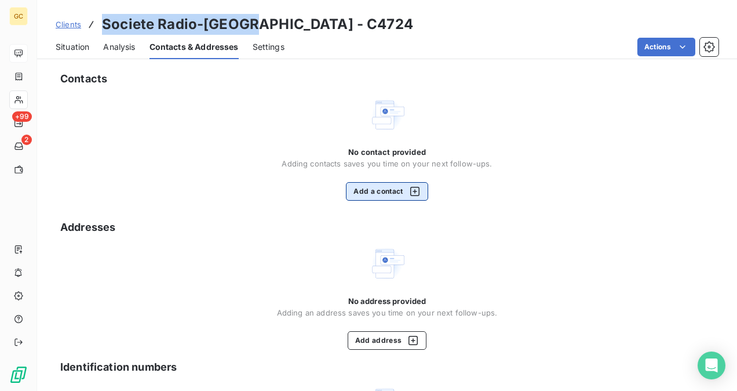
click at [380, 192] on button "Add a contact" at bounding box center [387, 191] width 82 height 19
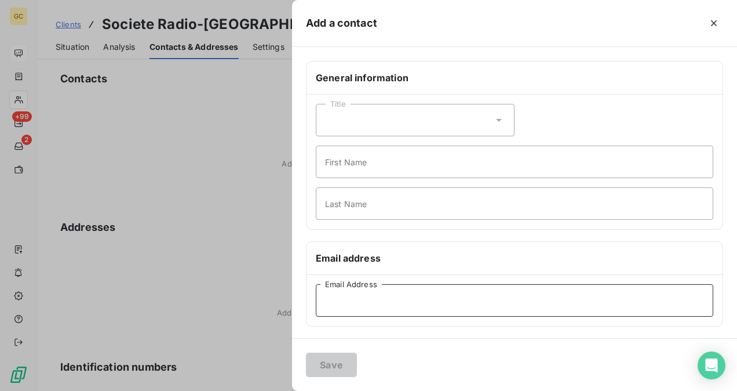
click at [338, 301] on input "Email Address" at bounding box center [514, 300] width 397 height 32
paste input "julia.zingel@cbc.ca"
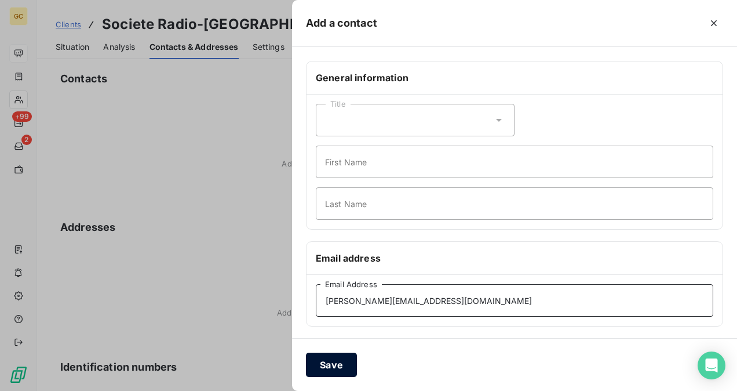
type input "julia.zingel@cbc.ca"
click at [334, 374] on button "Save" at bounding box center [331, 364] width 51 height 24
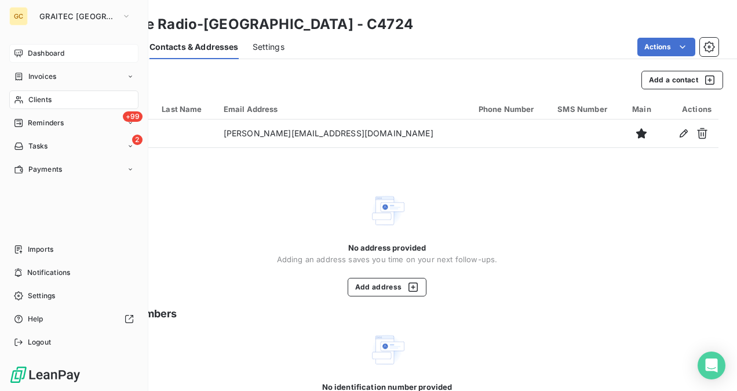
click at [35, 126] on span "Reminders" at bounding box center [46, 123] width 36 height 10
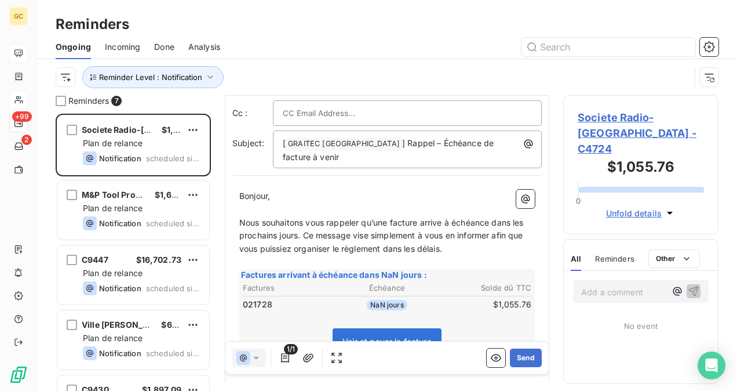
scroll to position [174, 0]
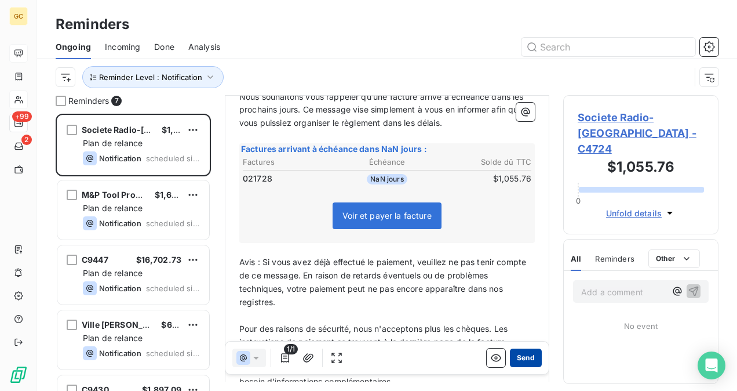
click at [518, 358] on button "Send" at bounding box center [526, 357] width 32 height 19
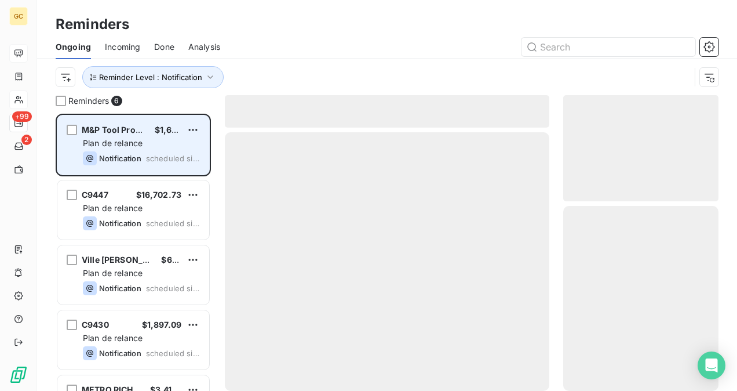
click at [121, 141] on span "Plan de relance" at bounding box center [113, 143] width 60 height 10
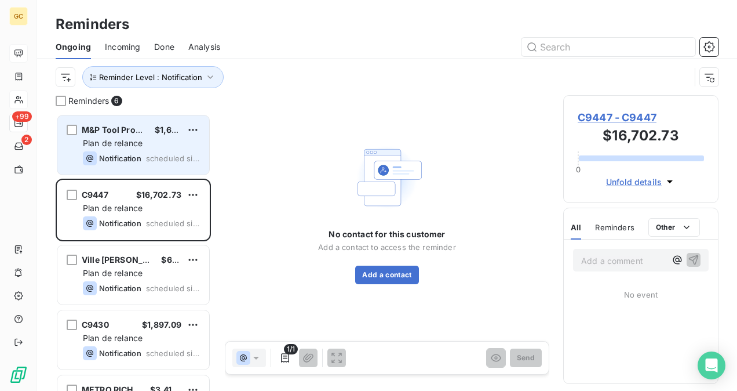
click at [121, 147] on div "Plan de relance" at bounding box center [141, 143] width 117 height 12
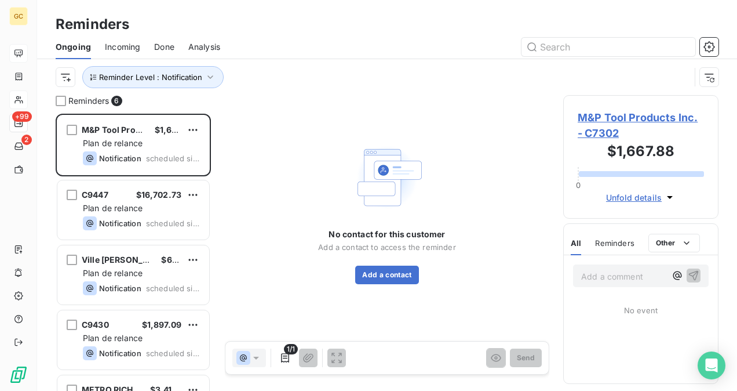
click at [610, 123] on span "M&P Tool Products Inc. - C7302" at bounding box center [641, 125] width 126 height 31
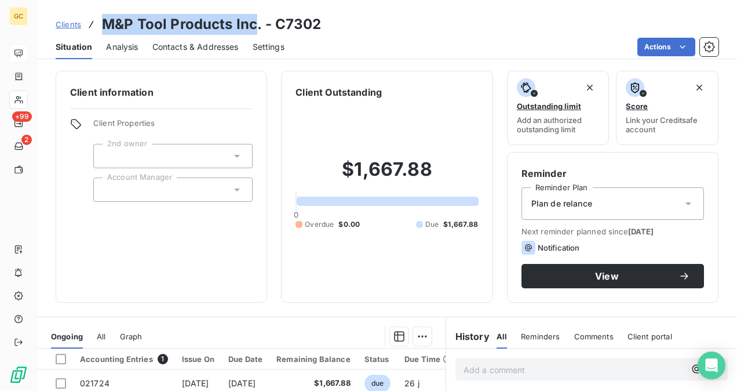
drag, startPoint x: 254, startPoint y: 22, endPoint x: 105, endPoint y: 21, distance: 148.3
click at [105, 21] on h3 "M&P Tool Products Inc. - C7302" at bounding box center [212, 24] width 220 height 21
copy h3 "M&P Tool Products Inc"
click at [207, 43] on span "Contacts & Addresses" at bounding box center [195, 47] width 86 height 12
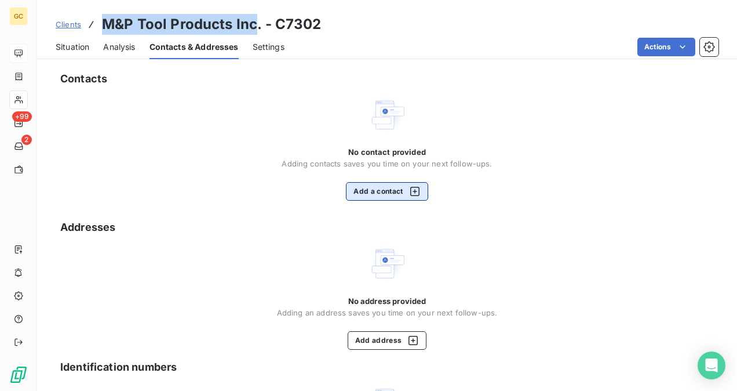
click at [382, 189] on button "Add a contact" at bounding box center [387, 191] width 82 height 19
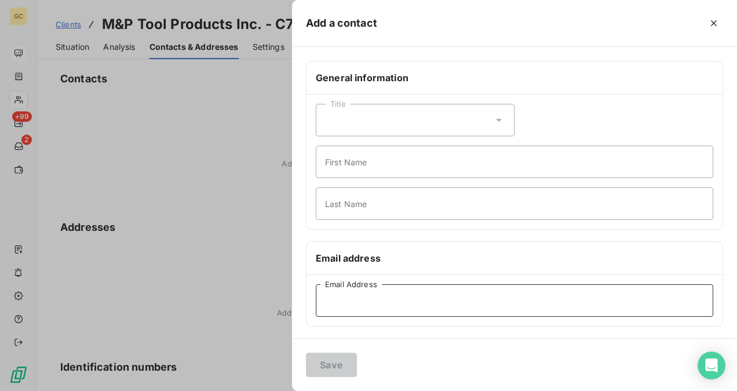
click at [349, 299] on input "Email Address" at bounding box center [514, 300] width 397 height 32
paste input "mihai@mp-tool.com"
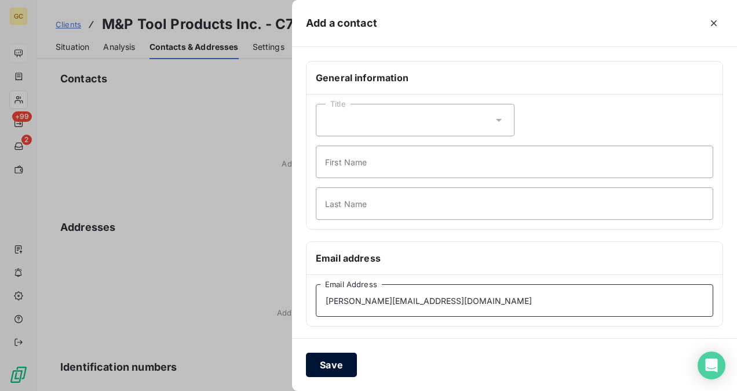
type input "mihai@mp-tool.com"
click at [333, 373] on button "Save" at bounding box center [331, 364] width 51 height 24
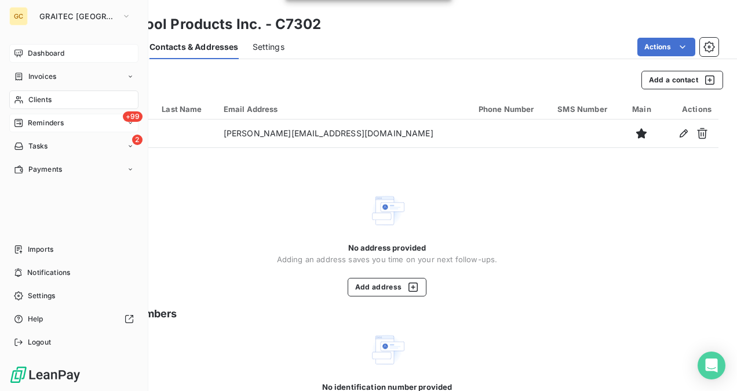
click at [30, 130] on div "+99 Reminders" at bounding box center [73, 123] width 129 height 19
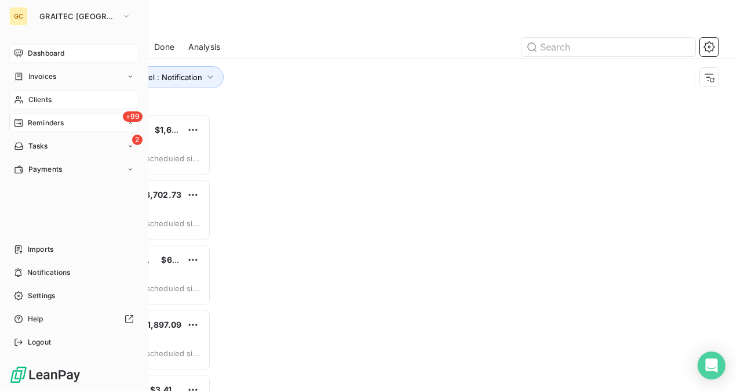
scroll to position [268, 146]
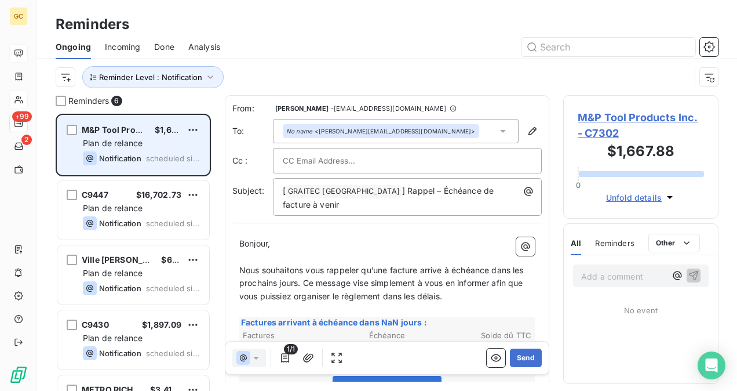
click at [164, 155] on span "scheduled since yesterday" at bounding box center [173, 158] width 54 height 9
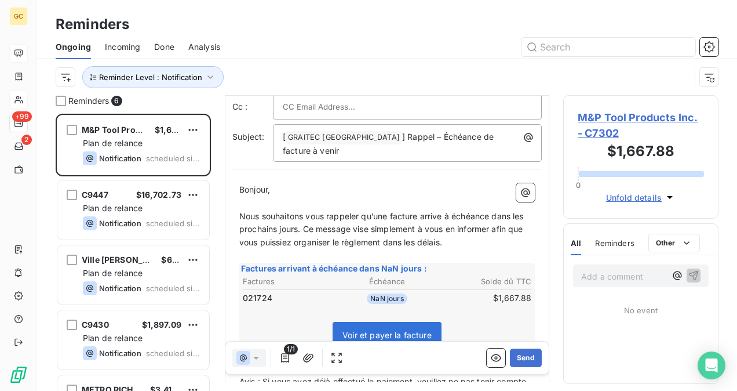
scroll to position [116, 0]
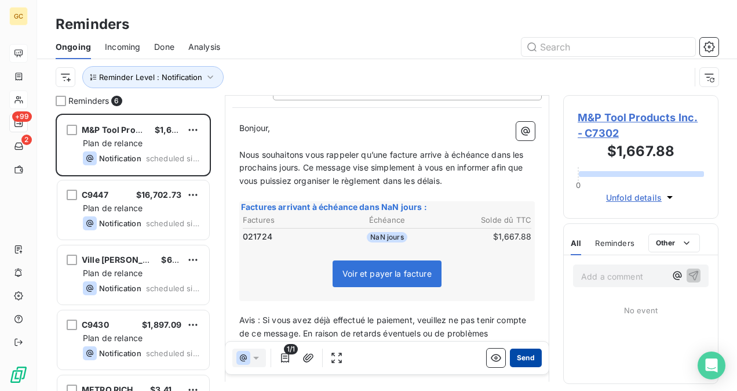
click at [513, 364] on button "Send" at bounding box center [526, 357] width 32 height 19
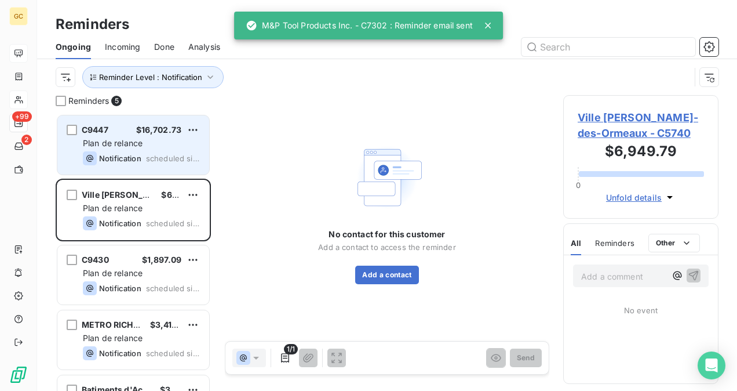
click at [126, 156] on span "Notification" at bounding box center [120, 158] width 42 height 9
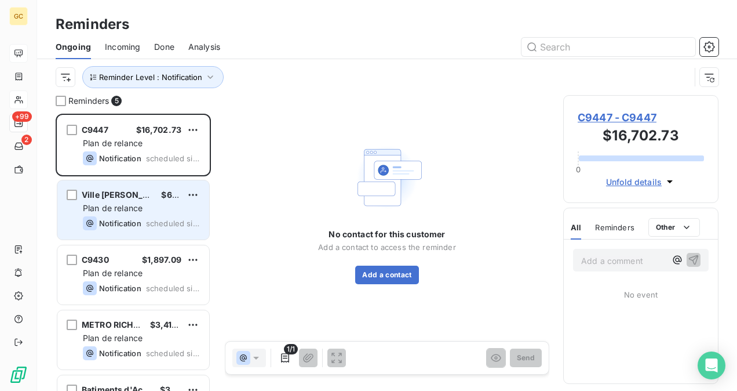
drag, startPoint x: 135, startPoint y: 197, endPoint x: 145, endPoint y: 205, distance: 12.4
click at [137, 198] on span "Ville de Dollard-des-Ormeaux" at bounding box center [156, 194] width 149 height 10
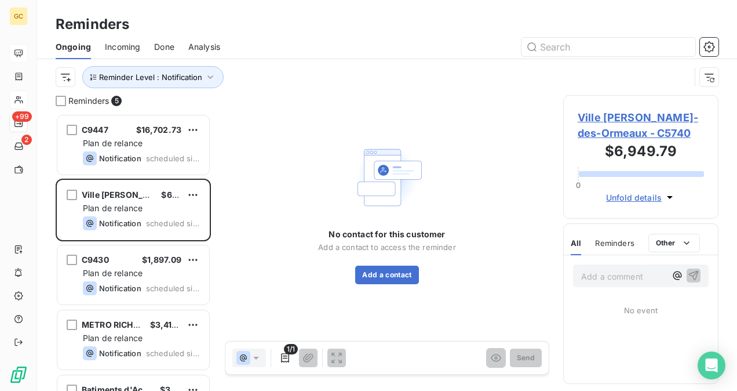
click at [609, 132] on span "Ville de Dollard-des-Ormeaux - C5740" at bounding box center [641, 125] width 126 height 31
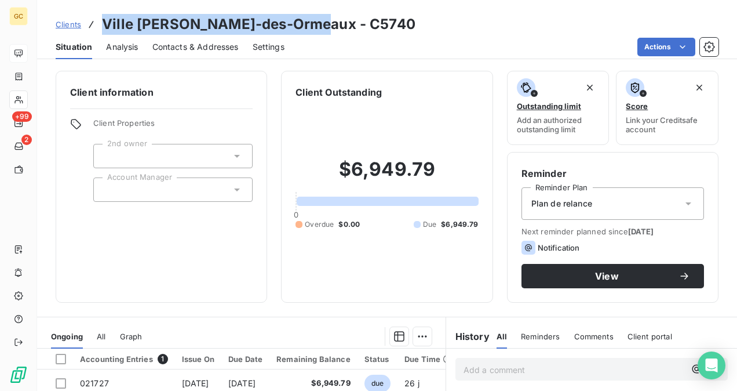
drag, startPoint x: 307, startPoint y: 25, endPoint x: 105, endPoint y: 18, distance: 201.8
click at [105, 18] on h3 "Ville de Dollard-des-Ormeaux - C5740" at bounding box center [258, 24] width 313 height 21
copy h3 "Ville de Dollard-des-Ormeaux"
click at [217, 48] on span "Contacts & Addresses" at bounding box center [195, 47] width 86 height 12
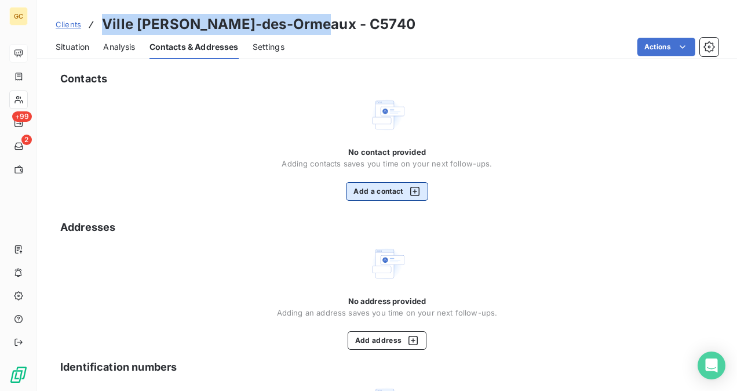
click at [395, 194] on button "Add a contact" at bounding box center [387, 191] width 82 height 19
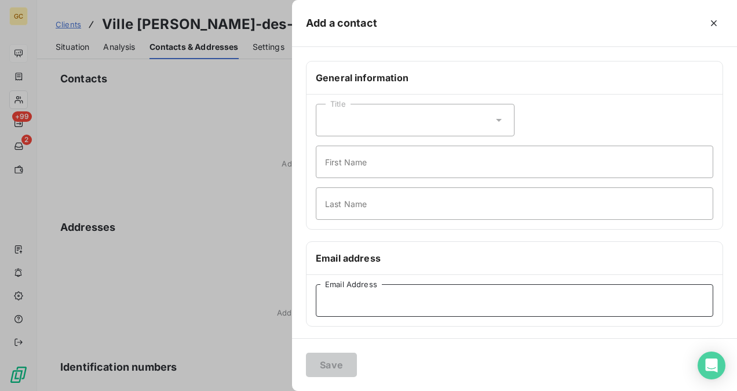
click at [379, 299] on input "Email Address" at bounding box center [514, 300] width 397 height 32
paste input "glafontaine@ddo.qc.ca"
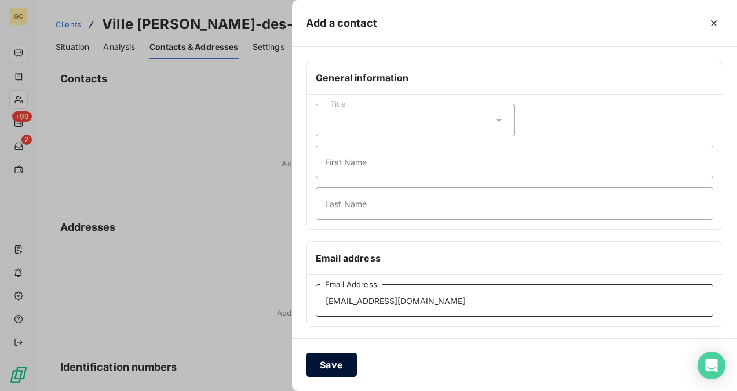
type input "glafontaine@ddo.qc.ca"
click at [330, 363] on button "Save" at bounding box center [331, 364] width 51 height 24
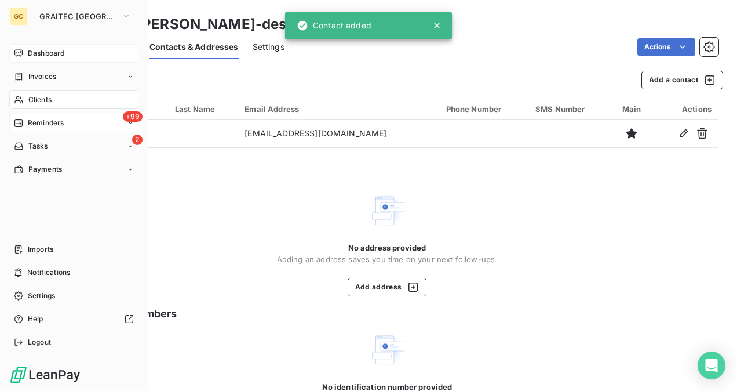
click at [31, 121] on span "Reminders" at bounding box center [46, 123] width 36 height 10
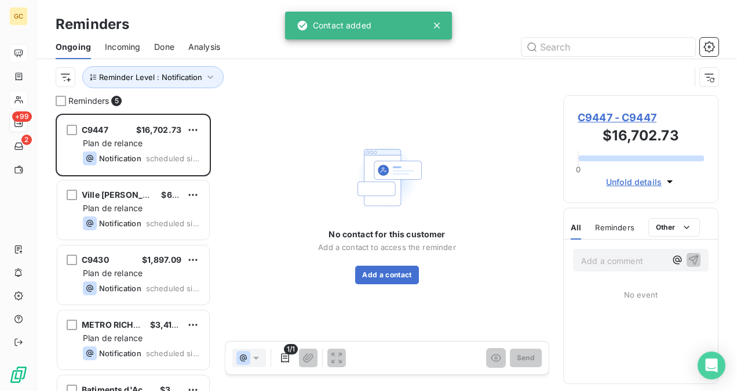
scroll to position [268, 146]
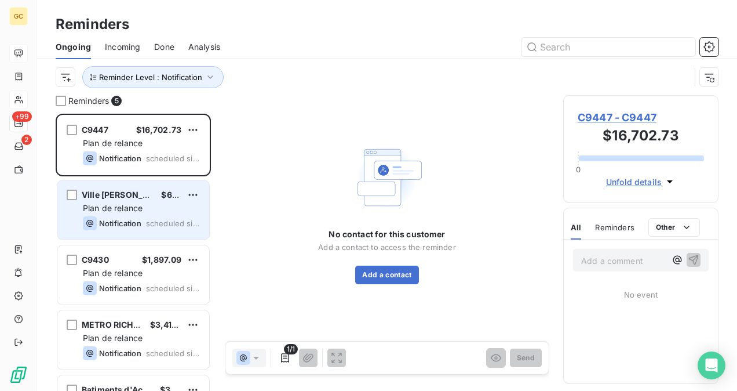
click at [152, 210] on div "Plan de relance" at bounding box center [141, 208] width 117 height 12
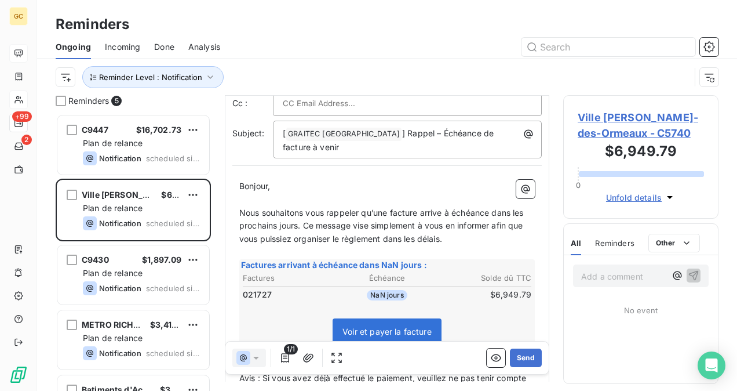
scroll to position [59, 0]
click at [519, 362] on button "Send" at bounding box center [526, 357] width 32 height 19
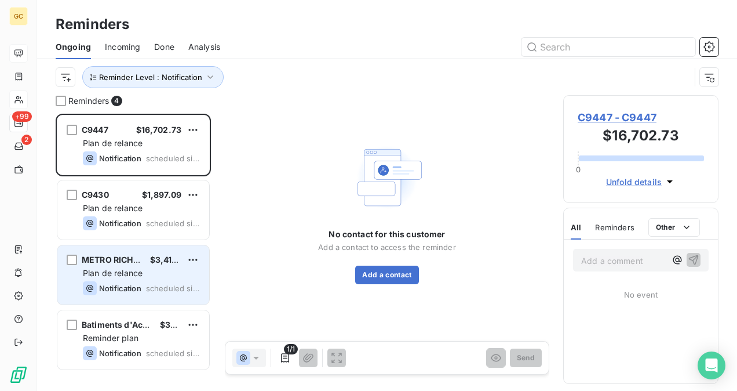
click at [118, 280] on div "METRO RICHELIEU $3,414.76 Plan de relance Notification scheduled since yesterday" at bounding box center [133, 274] width 152 height 59
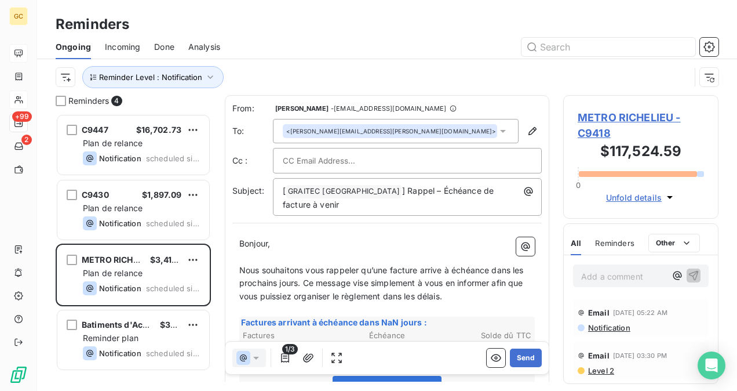
click at [601, 118] on span "METRO RICHELIEU - C9418" at bounding box center [641, 125] width 126 height 31
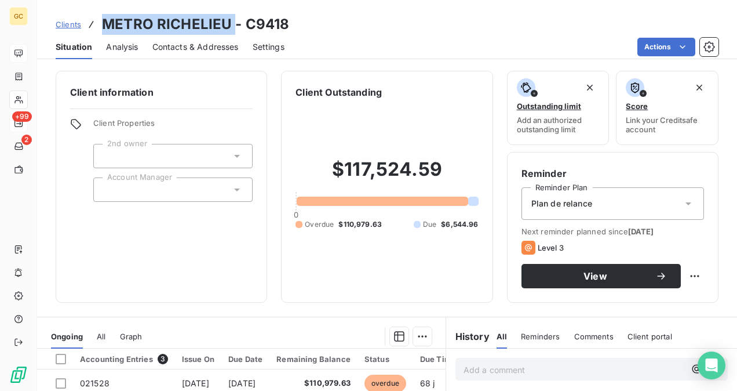
drag, startPoint x: 231, startPoint y: 23, endPoint x: 81, endPoint y: 23, distance: 150.7
click at [81, 23] on div "Clients METRO RICHELIEU - C9418" at bounding box center [173, 24] width 234 height 21
copy div "METRO RICHELIEU"
click at [202, 46] on span "Contacts & Addresses" at bounding box center [195, 47] width 86 height 12
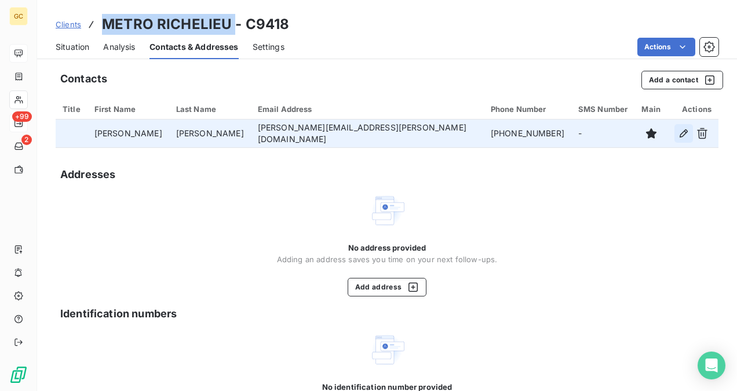
click at [680, 131] on icon "button" at bounding box center [684, 133] width 8 height 8
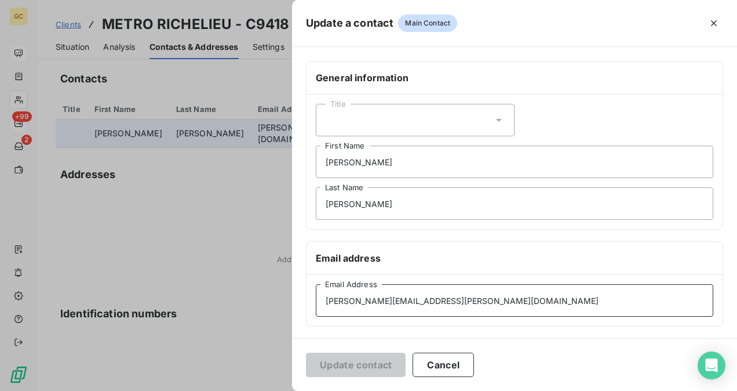
drag, startPoint x: 436, startPoint y: 294, endPoint x: 322, endPoint y: 302, distance: 114.4
click at [322, 302] on input "annie.lauriault@metro.ca" at bounding box center [514, 300] width 397 height 32
paste input "odulio@mnr.org"
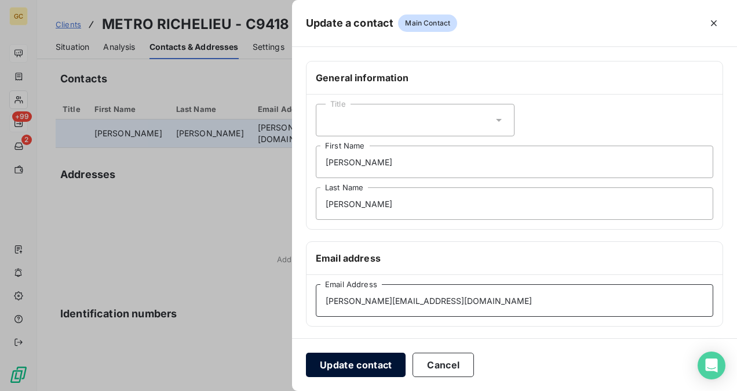
type input "odulio@mnr.org"
click at [347, 370] on button "Update contact" at bounding box center [356, 364] width 100 height 24
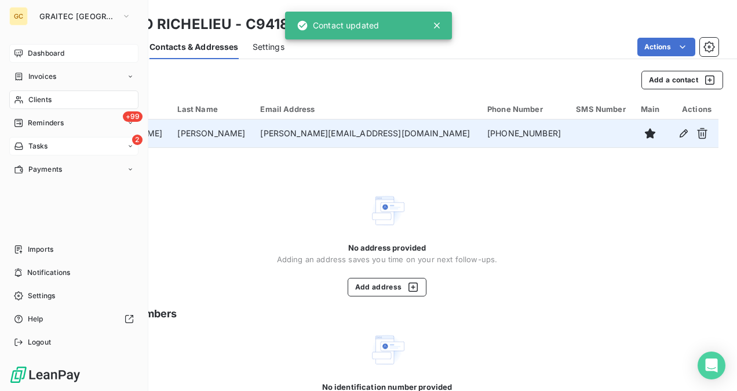
drag, startPoint x: 28, startPoint y: 123, endPoint x: 111, endPoint y: 155, distance: 88.8
click at [28, 123] on span "Reminders" at bounding box center [46, 123] width 36 height 10
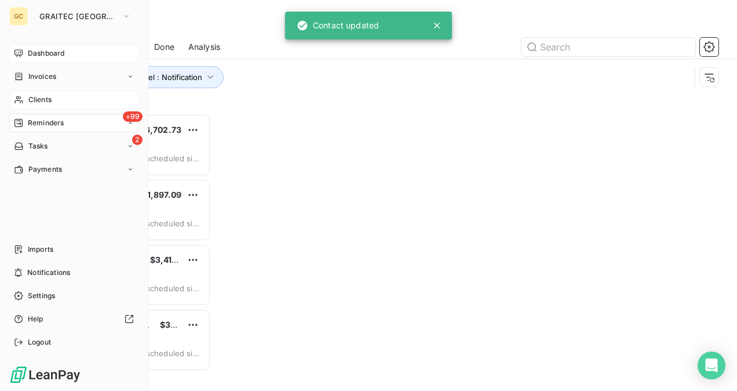
scroll to position [268, 146]
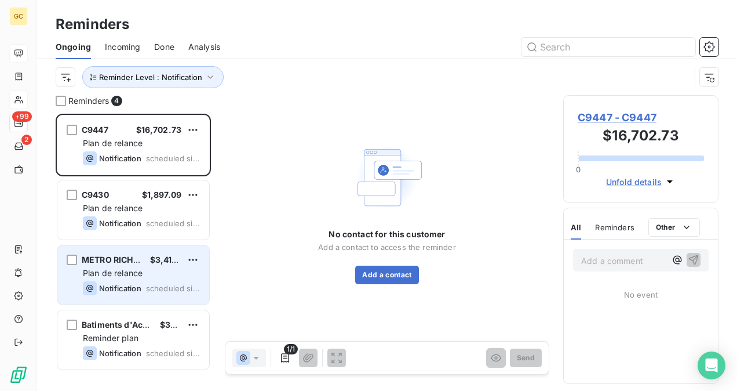
click at [162, 266] on div "METRO RICHELIEU $3,414.76 Plan de relance Notification scheduled since yesterday" at bounding box center [133, 274] width 152 height 59
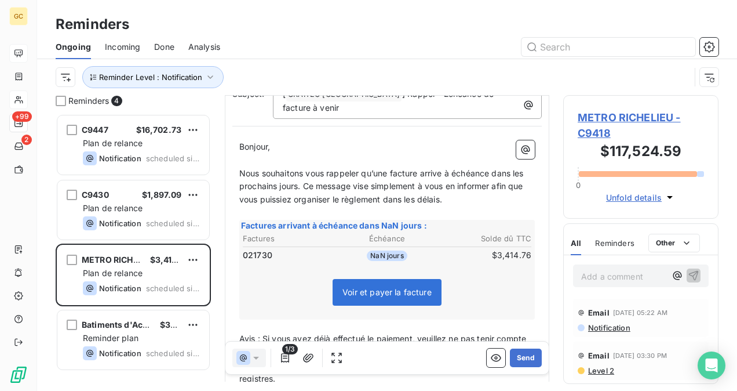
scroll to position [117, 0]
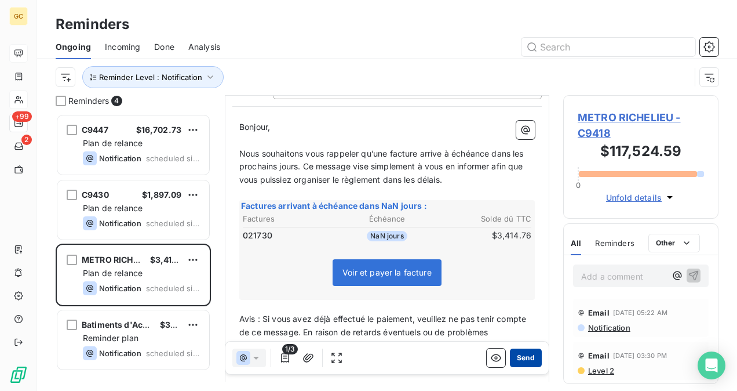
click at [517, 356] on button "Send" at bounding box center [526, 357] width 32 height 19
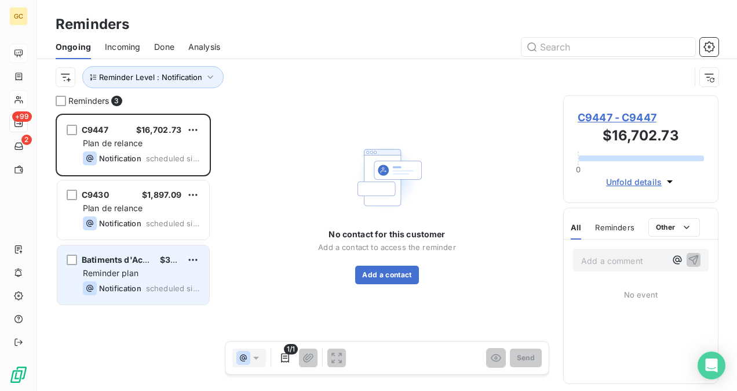
click at [125, 271] on span "Reminder plan" at bounding box center [111, 273] width 56 height 10
click at [162, 280] on div "Batiments d'Acier Finar inc. $346.53 Reminder plan Notification scheduled since…" at bounding box center [133, 274] width 152 height 59
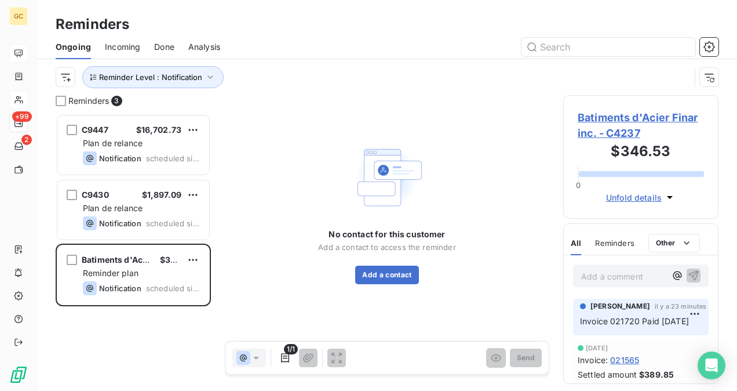
click at [598, 116] on span "Batiments d'Acier Finar inc. - C4237" at bounding box center [641, 125] width 126 height 31
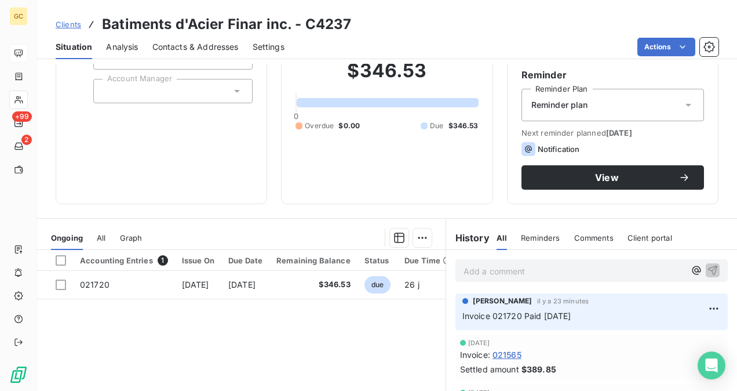
scroll to position [116, 0]
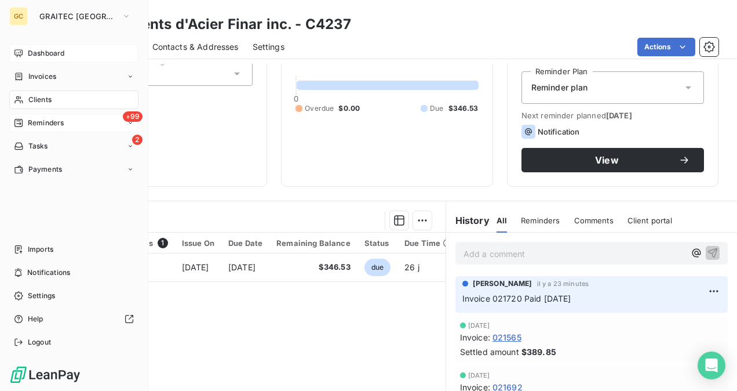
click at [35, 126] on span "Reminders" at bounding box center [46, 123] width 36 height 10
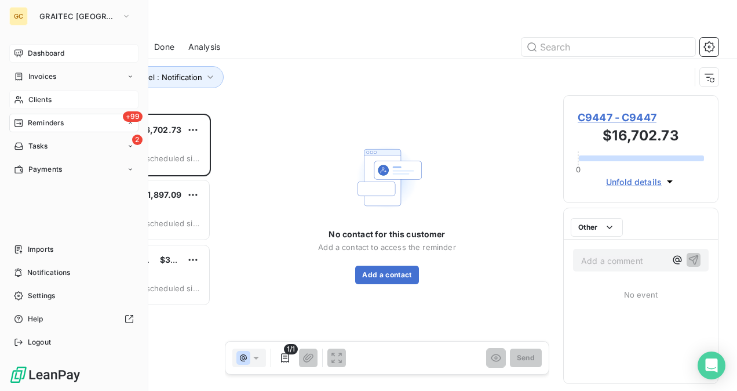
scroll to position [268, 146]
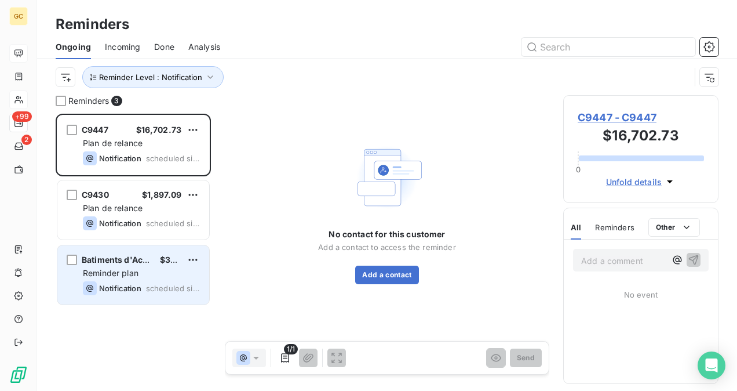
click at [123, 287] on span "Notification" at bounding box center [120, 287] width 42 height 9
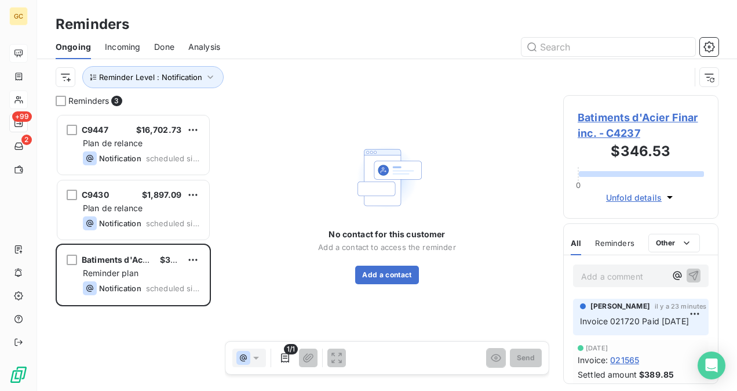
click at [189, 257] on html "GC +99 2 Reminders Ongoing Incoming Done Analysis Reminder Level : Notification…" at bounding box center [368, 195] width 737 height 391
click at [17, 53] on html "GC +99 2 Reminders Ongoing Incoming Done Analysis Reminder Level : Notification…" at bounding box center [368, 195] width 737 height 391
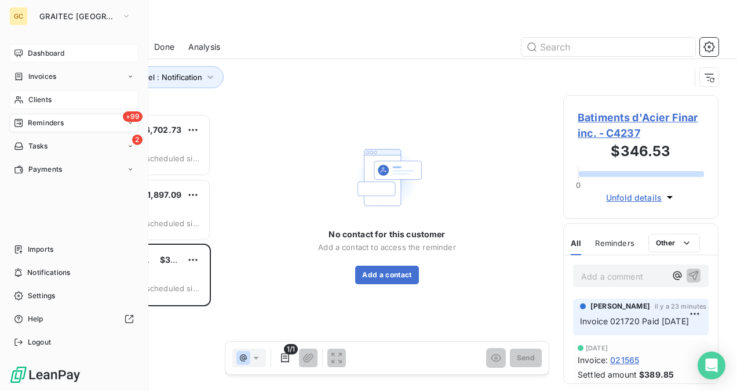
click at [17, 53] on icon at bounding box center [18, 53] width 9 height 9
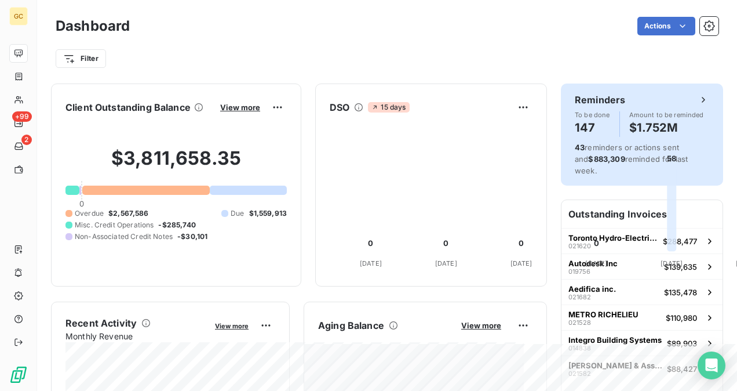
click at [599, 137] on div "Reminders To be done 147 Amount to be reminded $1.752M 43 reminders or actions …" at bounding box center [642, 134] width 162 height 102
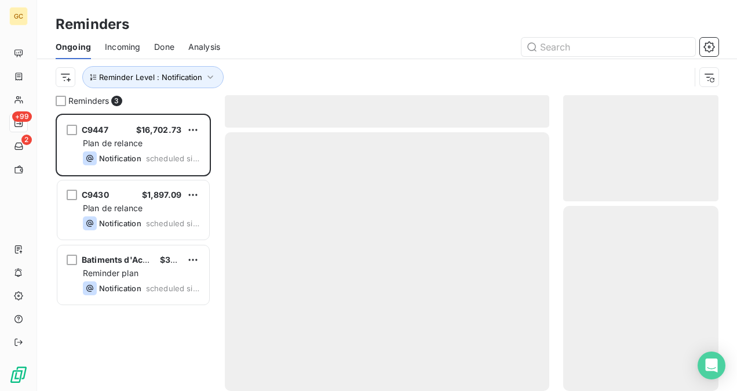
scroll to position [268, 146]
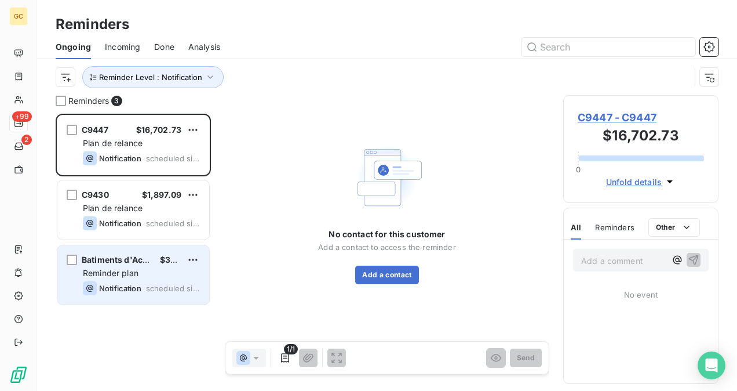
click at [182, 269] on div "Reminder plan" at bounding box center [141, 273] width 117 height 12
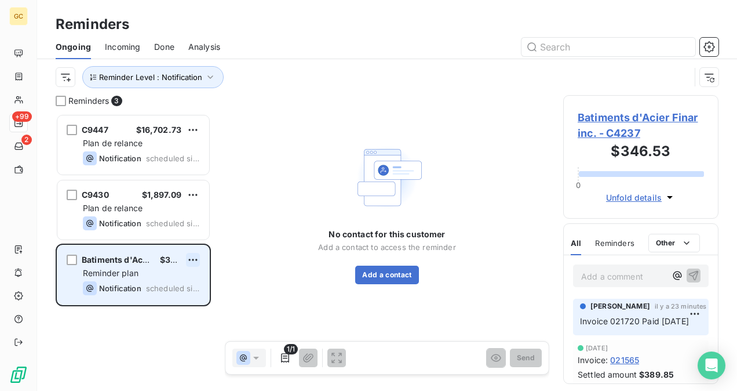
click at [195, 262] on html "GC +99 2 Reminders Ongoing Incoming Done Analysis Reminder Level : Notification…" at bounding box center [368, 195] width 737 height 391
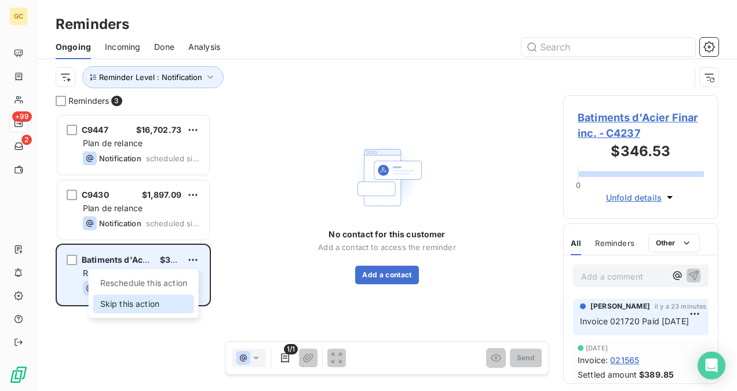
click at [169, 301] on div "Skip this action" at bounding box center [143, 303] width 101 height 19
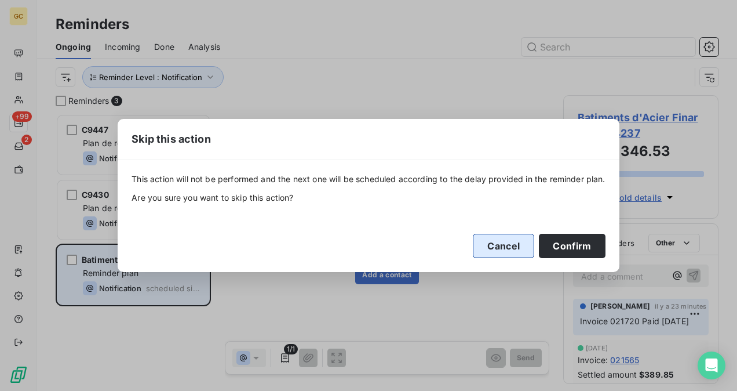
click at [495, 249] on button "Cancel" at bounding box center [503, 246] width 61 height 24
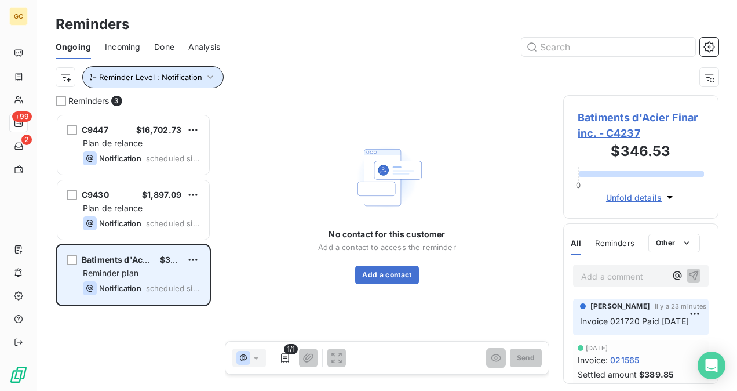
click at [210, 74] on icon "button" at bounding box center [211, 77] width 12 height 12
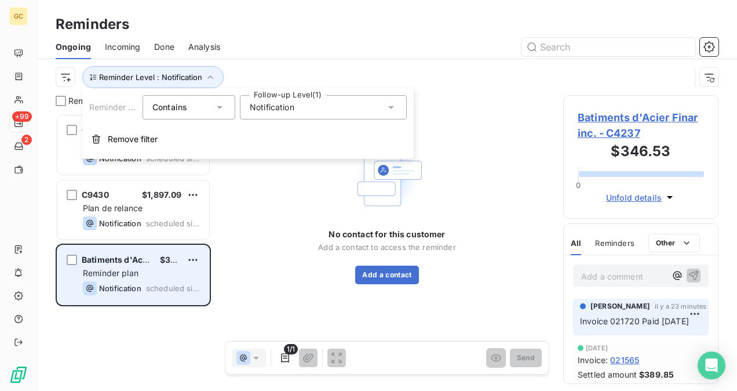
click at [277, 112] on span "Notification" at bounding box center [272, 107] width 45 height 12
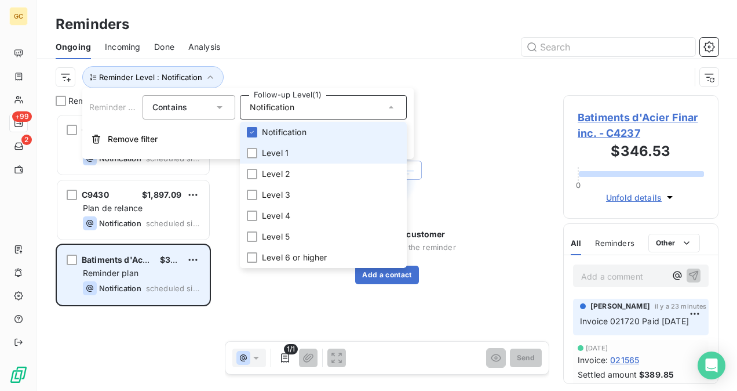
drag, startPoint x: 251, startPoint y: 134, endPoint x: 254, endPoint y: 143, distance: 8.4
click at [251, 134] on icon at bounding box center [252, 132] width 7 height 7
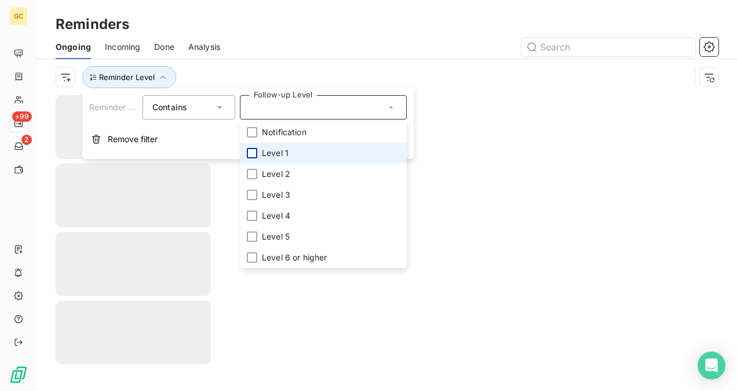
click at [255, 149] on div at bounding box center [252, 153] width 10 height 10
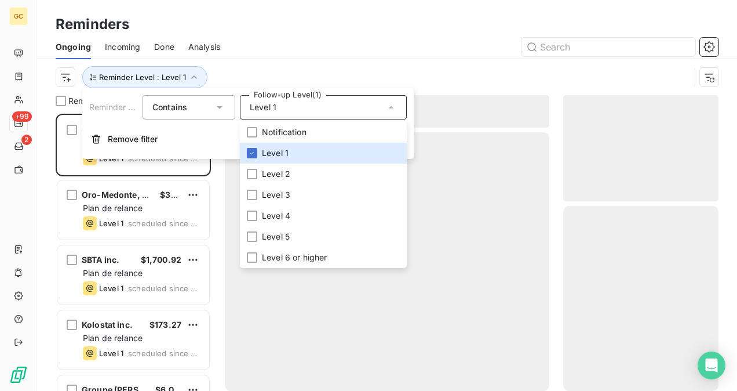
scroll to position [268, 146]
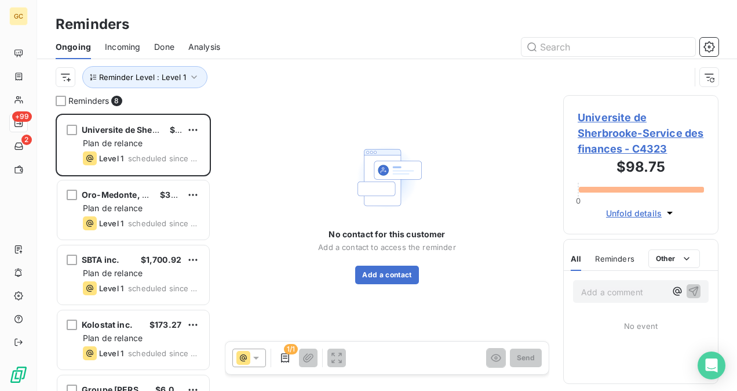
click at [451, 54] on div at bounding box center [476, 47] width 484 height 19
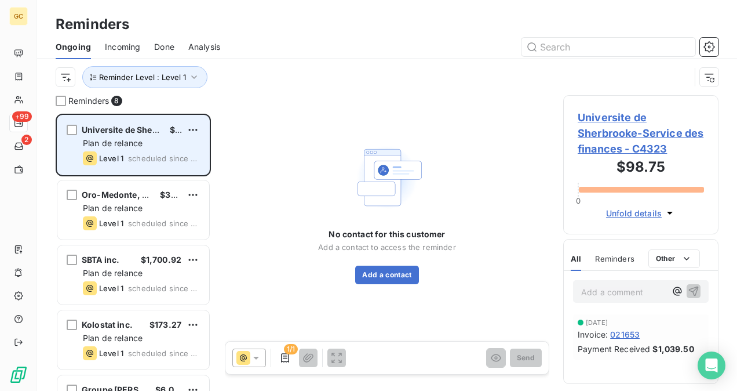
click at [143, 145] on div "Plan de relance" at bounding box center [141, 143] width 117 height 12
click at [145, 148] on div "Plan de relance" at bounding box center [141, 143] width 117 height 12
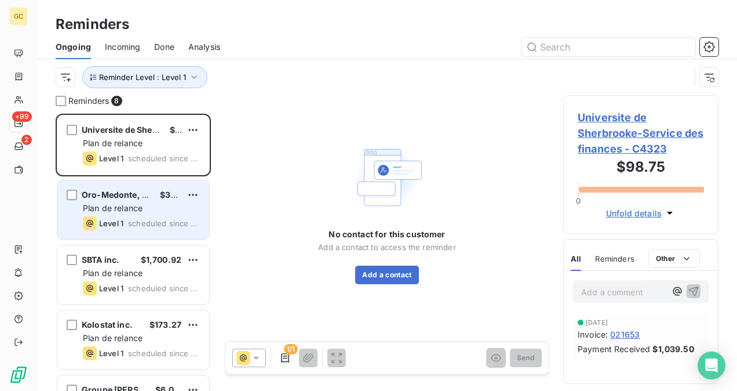
click at [139, 198] on span "Oro-Medonte, Township of" at bounding box center [137, 194] width 111 height 10
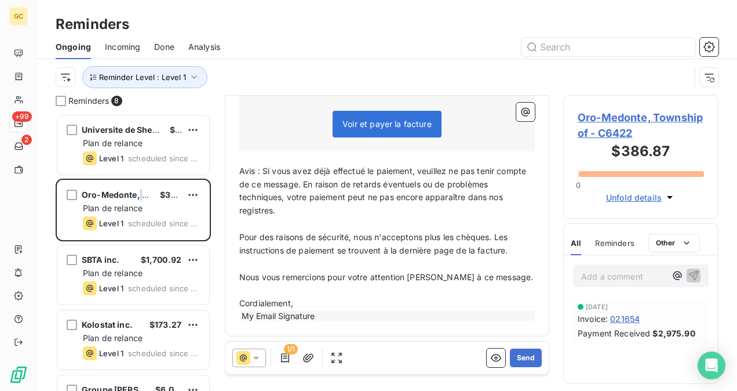
scroll to position [161, 0]
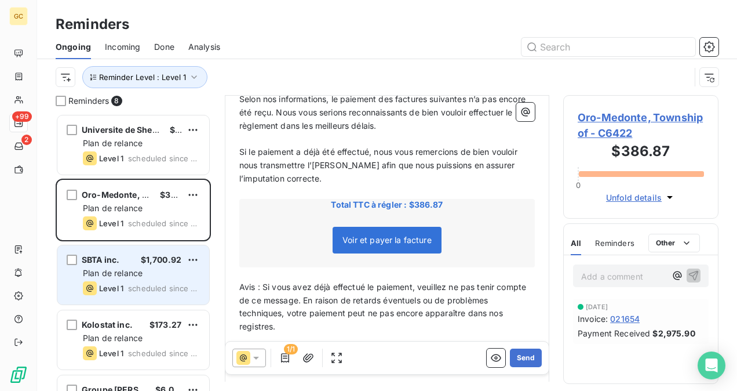
click at [146, 271] on div "Plan de relance" at bounding box center [141, 273] width 117 height 12
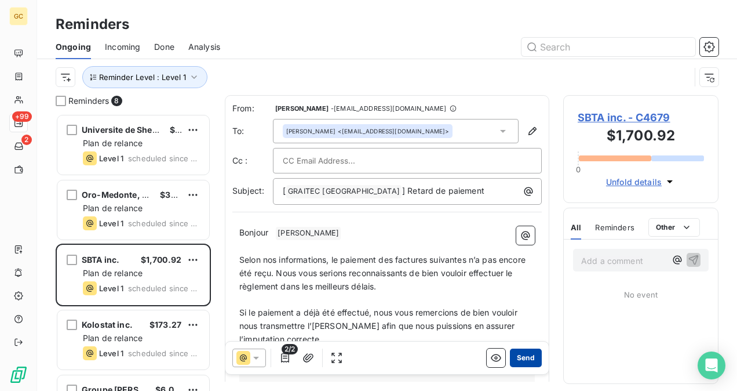
click at [523, 359] on button "Send" at bounding box center [526, 357] width 32 height 19
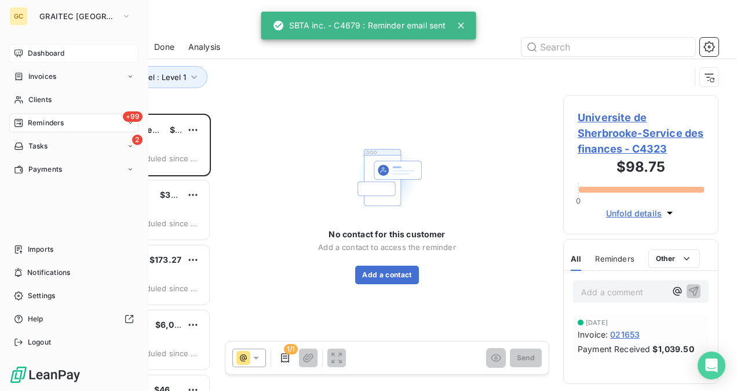
click at [42, 57] on span "Dashboard" at bounding box center [46, 53] width 37 height 10
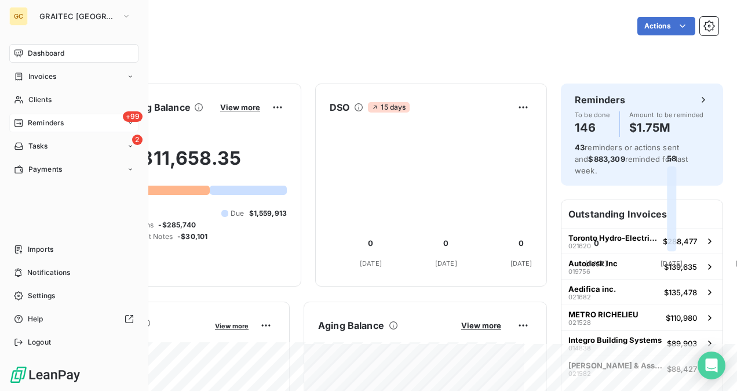
drag, startPoint x: 41, startPoint y: 125, endPoint x: 49, endPoint y: 125, distance: 8.7
click at [41, 125] on span "Reminders" at bounding box center [46, 123] width 36 height 10
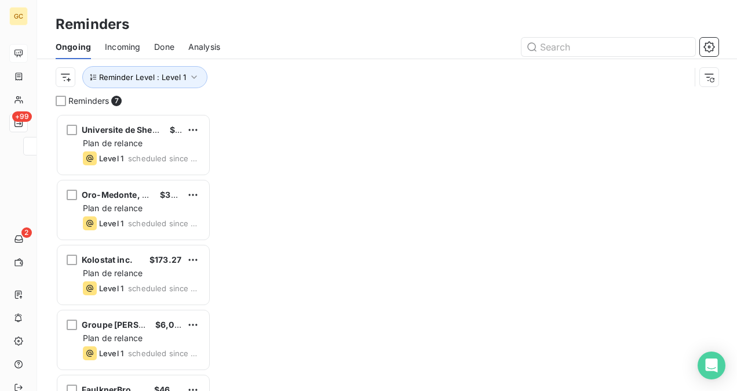
scroll to position [268, 146]
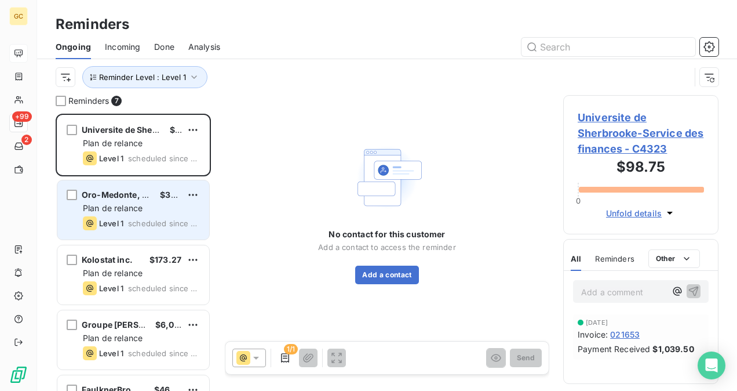
click at [158, 200] on div "Oro-Medonte, Township of $386.87 Plan de relance Level 1 scheduled since 5 days" at bounding box center [133, 209] width 152 height 59
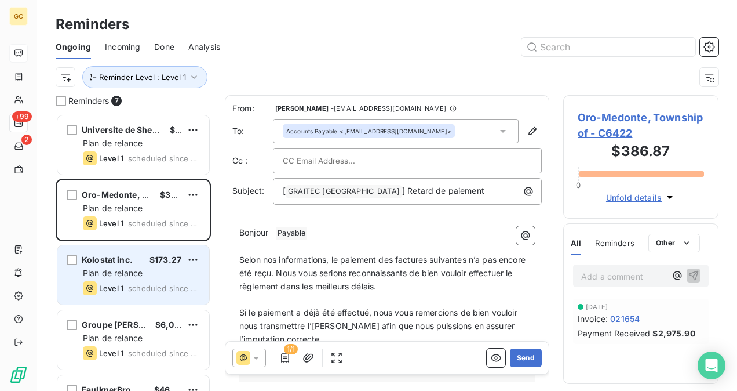
click at [176, 269] on div "Plan de relance" at bounding box center [141, 273] width 117 height 12
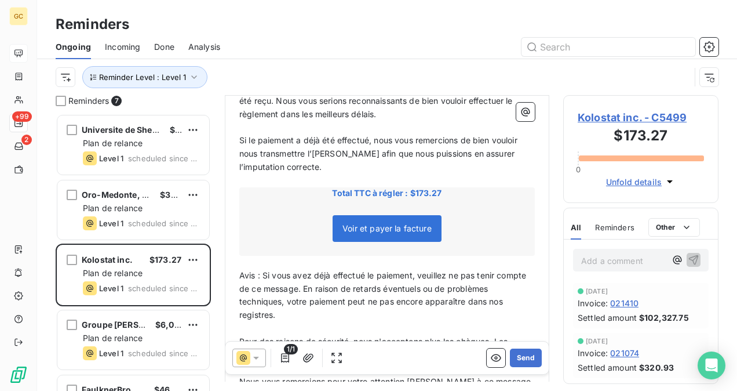
scroll to position [117, 0]
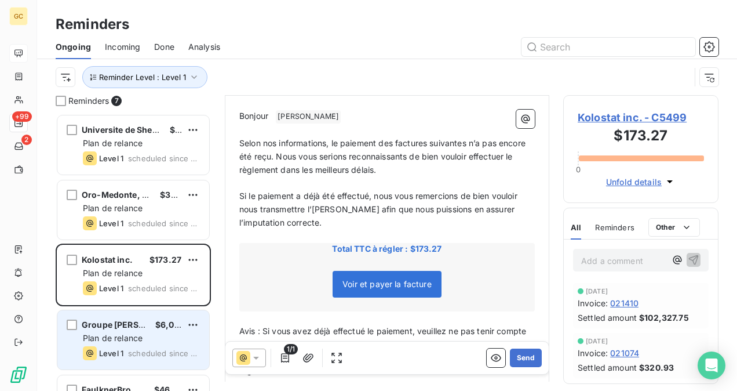
click at [145, 328] on div "Groupe Lessard $6,013.32" at bounding box center [141, 324] width 117 height 10
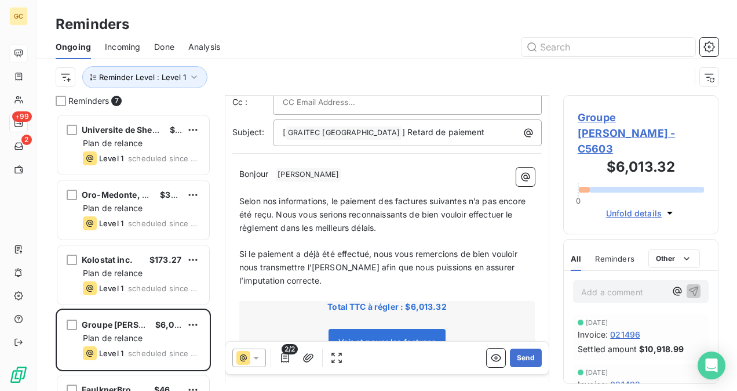
click at [580, 117] on span "Groupe Lessard - C5603" at bounding box center [641, 133] width 126 height 47
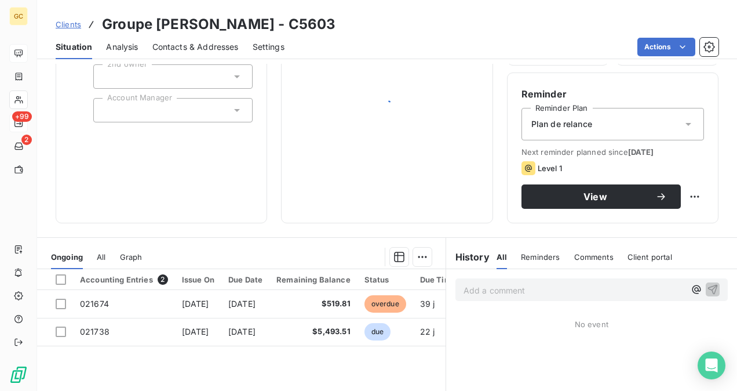
scroll to position [116, 0]
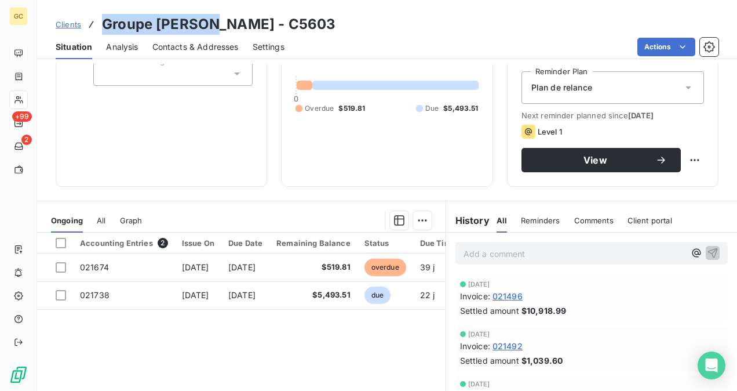
drag, startPoint x: 209, startPoint y: 24, endPoint x: 100, endPoint y: 23, distance: 109.5
click at [100, 23] on div "Clients Groupe Lessard - C5603" at bounding box center [196, 24] width 280 height 21
copy h3 "Groupe Lessard"
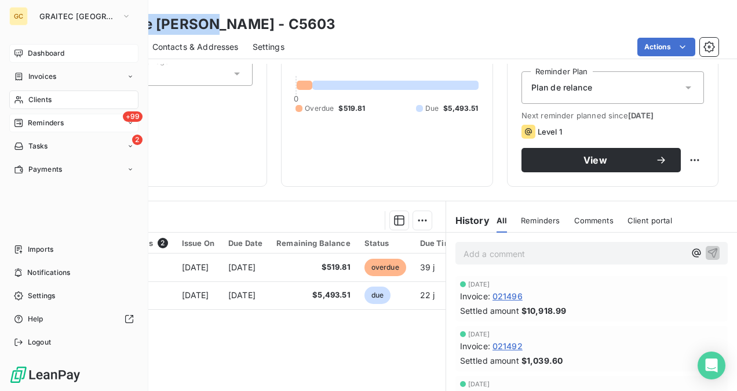
click at [35, 127] on span "Reminders" at bounding box center [46, 123] width 36 height 10
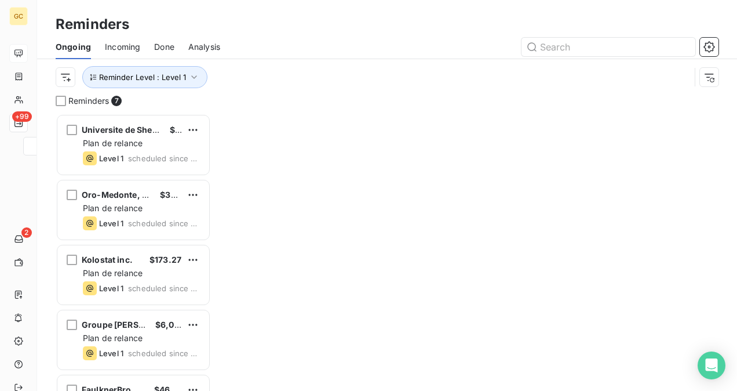
scroll to position [268, 146]
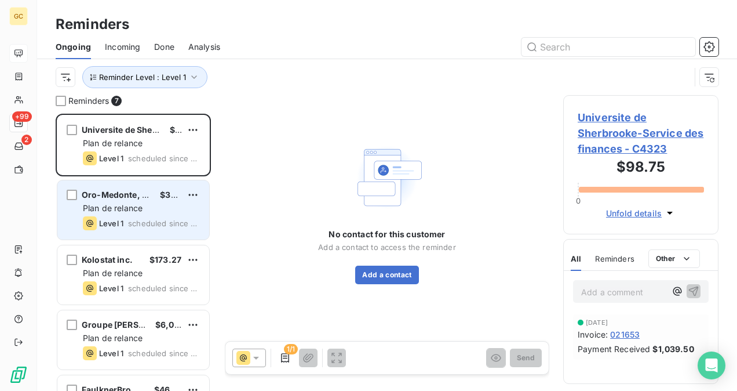
click at [144, 219] on span "scheduled since 5 days" at bounding box center [164, 222] width 72 height 9
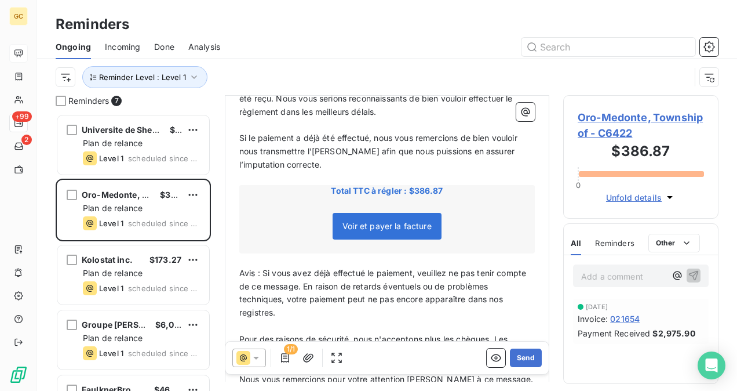
scroll to position [59, 0]
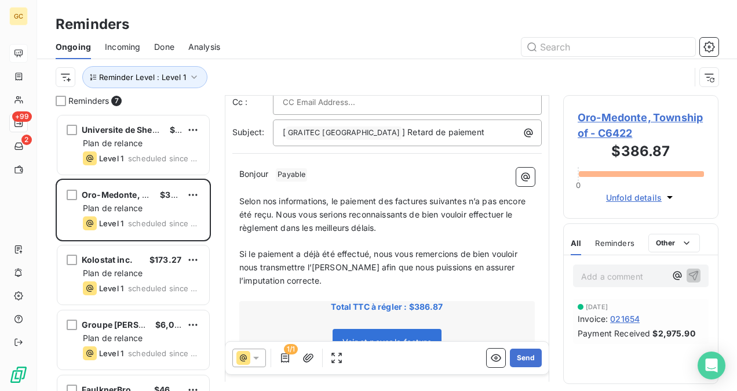
click at [629, 121] on span "Oro-Medonte, Township of - C6422" at bounding box center [641, 125] width 126 height 31
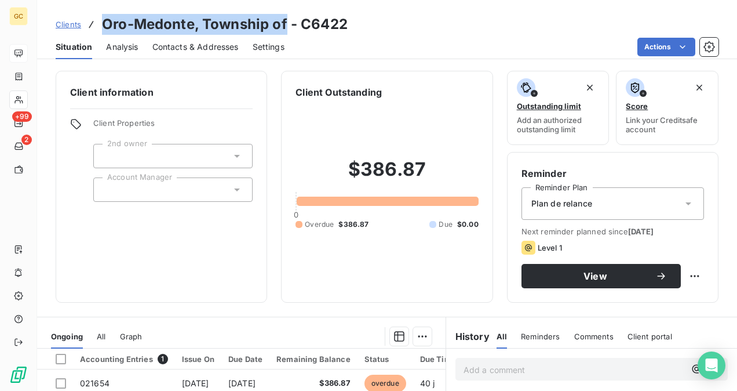
drag, startPoint x: 285, startPoint y: 25, endPoint x: 101, endPoint y: 17, distance: 183.8
click at [102, 17] on h3 "Oro-Medonte, Township of - C6422" at bounding box center [225, 24] width 246 height 21
copy h3 "Oro-Medonte, Township of"
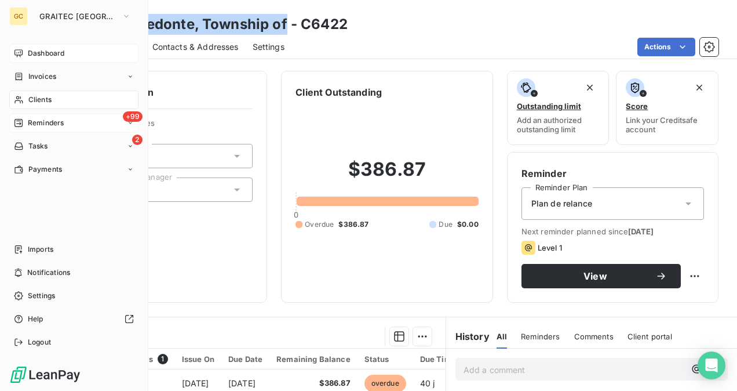
click at [29, 127] on span "Reminders" at bounding box center [46, 123] width 36 height 10
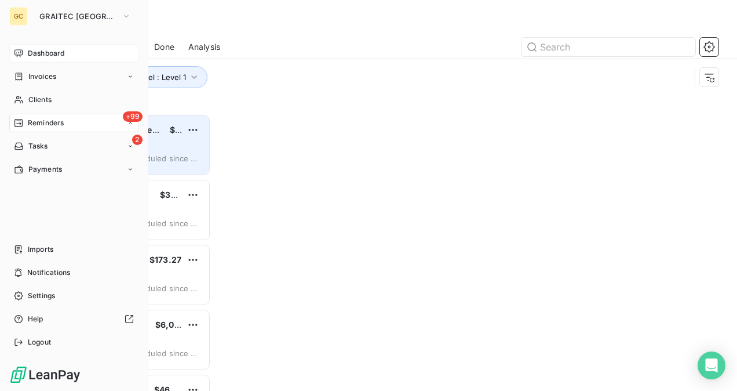
scroll to position [268, 146]
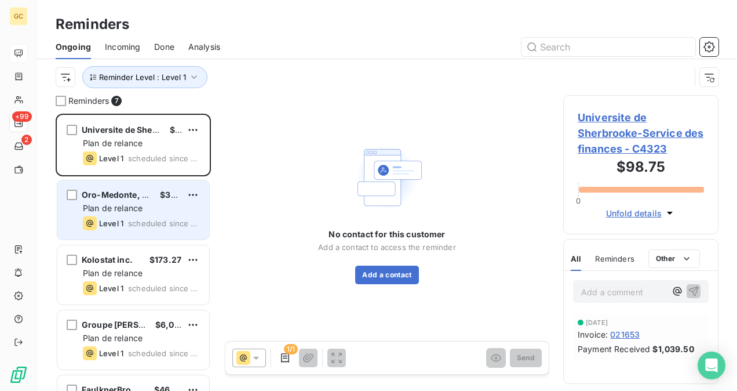
click at [155, 226] on span "scheduled since 5 days" at bounding box center [164, 222] width 72 height 9
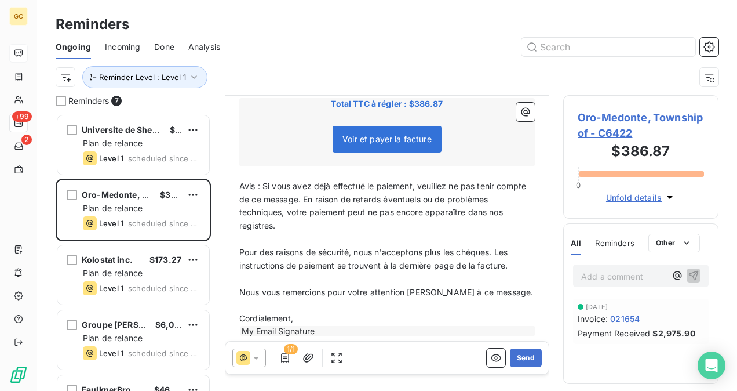
scroll to position [277, 0]
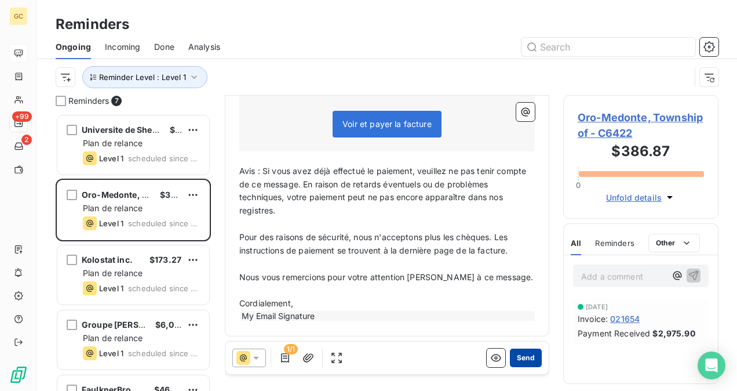
click at [523, 358] on button "Send" at bounding box center [526, 357] width 32 height 19
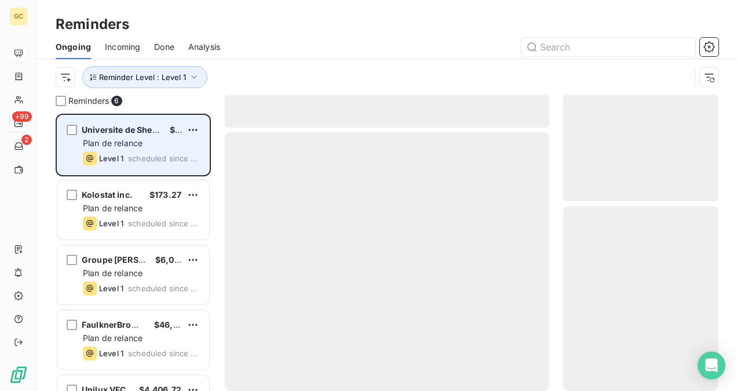
click at [141, 149] on div "Universite de Sherbrooke-Service des finances $98.75 Plan de relance Level 1 sc…" at bounding box center [133, 144] width 152 height 59
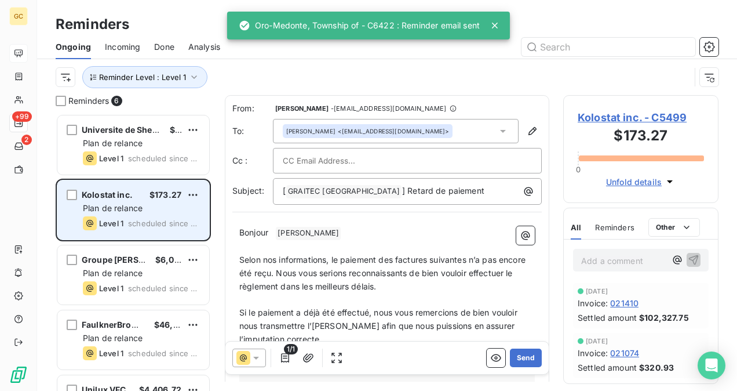
click at [126, 216] on div "Level 1 scheduled since 4 days" at bounding box center [141, 223] width 117 height 14
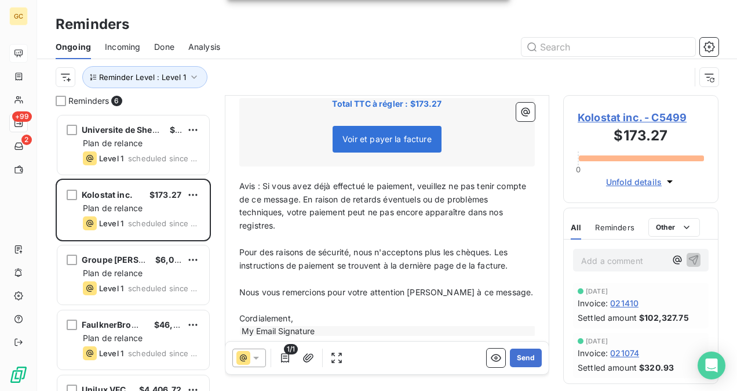
scroll to position [277, 0]
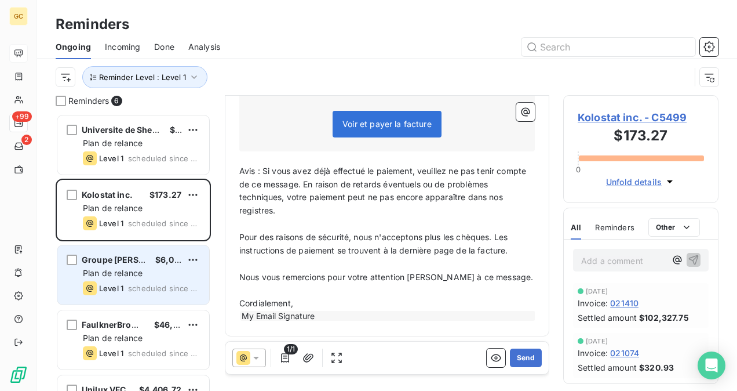
click at [144, 277] on div "Plan de relance" at bounding box center [141, 273] width 117 height 12
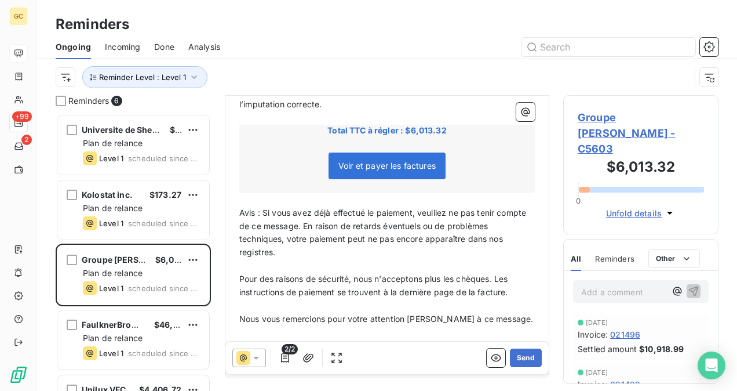
scroll to position [277, 0]
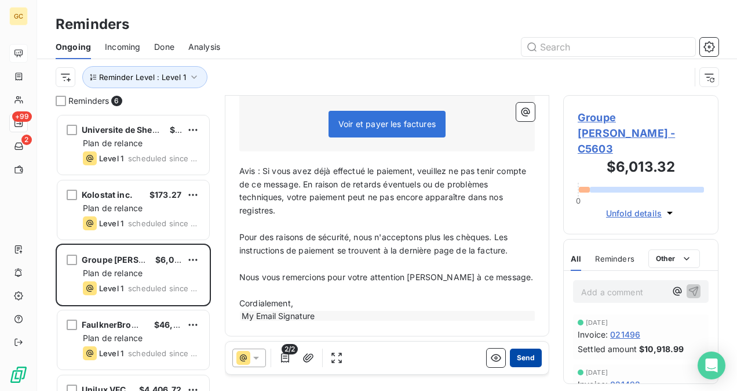
click at [524, 355] on button "Send" at bounding box center [526, 357] width 32 height 19
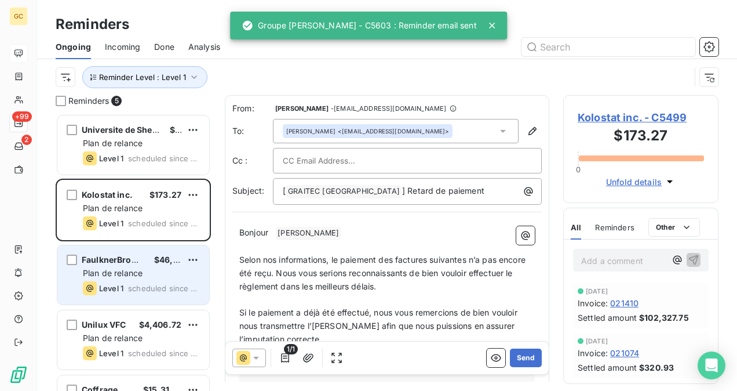
click at [159, 293] on div "Level 1 scheduled since 2 days" at bounding box center [141, 288] width 117 height 14
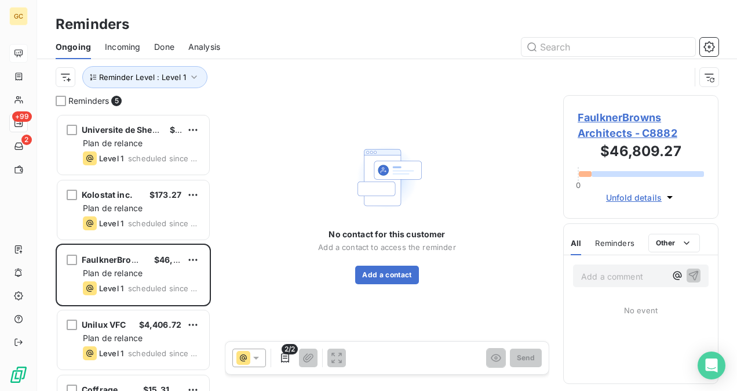
click at [614, 121] on span "FaulknerBrowns Architects - C8882" at bounding box center [641, 125] width 126 height 31
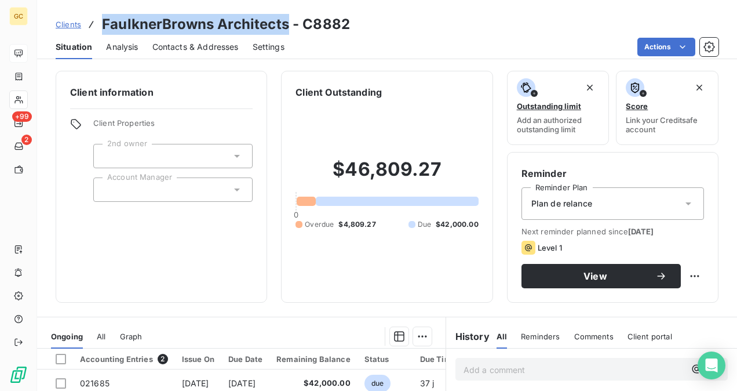
drag, startPoint x: 286, startPoint y: 25, endPoint x: 104, endPoint y: 31, distance: 182.0
click at [104, 31] on h3 "FaulknerBrowns Architects - C8882" at bounding box center [226, 24] width 248 height 21
copy h3 "FaulknerBrowns Architects"
click at [194, 48] on span "Contacts & Addresses" at bounding box center [195, 47] width 86 height 12
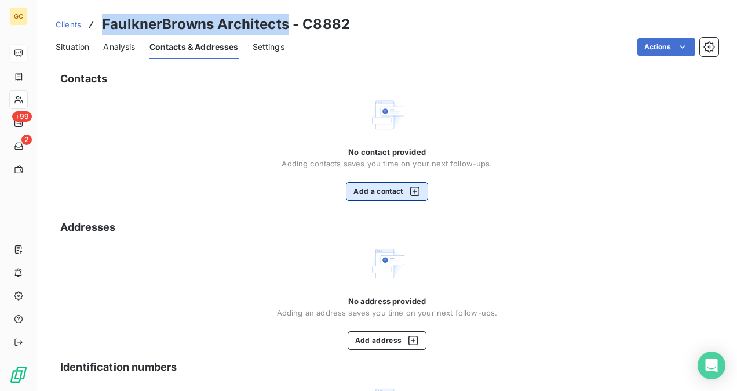
click at [369, 196] on button "Add a contact" at bounding box center [387, 191] width 82 height 19
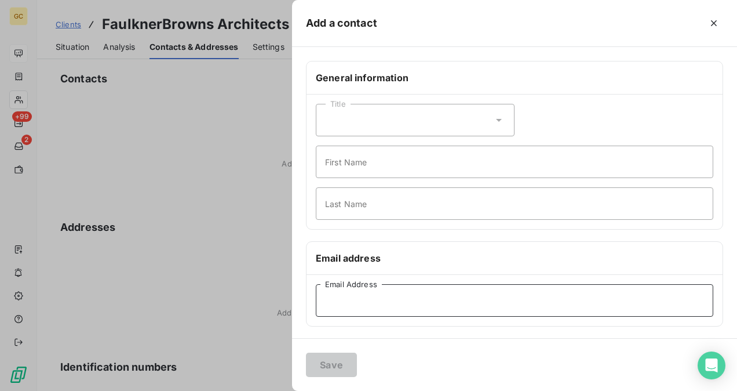
click at [343, 306] on input "Email Address" at bounding box center [514, 300] width 397 height 32
paste input "c.elias@faulknerbrowns.com"
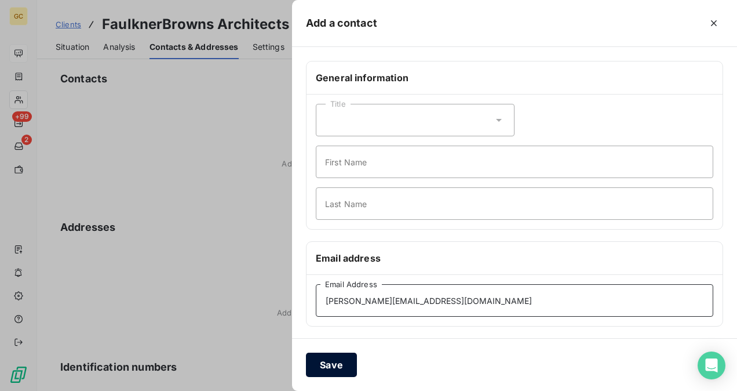
type input "c.elias@faulknerbrowns.com"
click at [334, 366] on button "Save" at bounding box center [331, 364] width 51 height 24
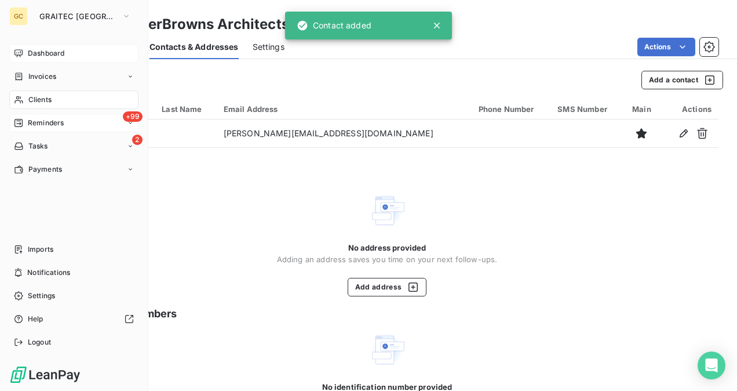
click at [20, 125] on icon at bounding box center [18, 122] width 9 height 9
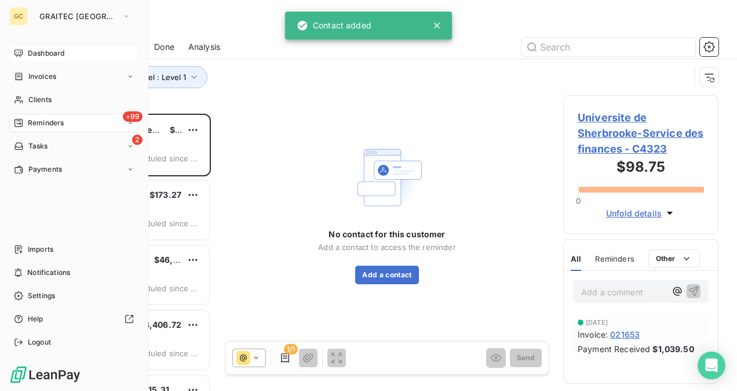
scroll to position [268, 146]
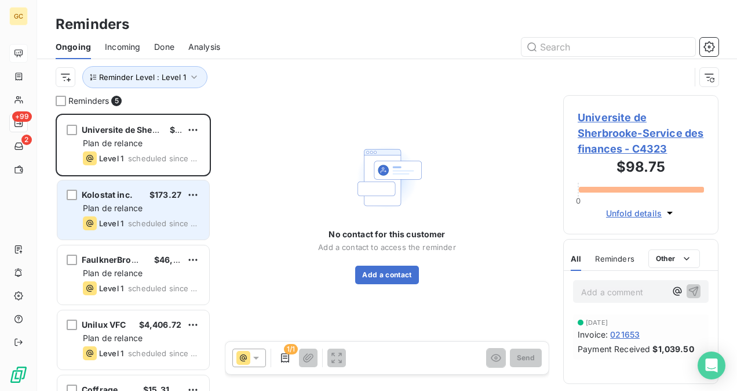
click at [145, 221] on span "scheduled since 4 days" at bounding box center [164, 222] width 72 height 9
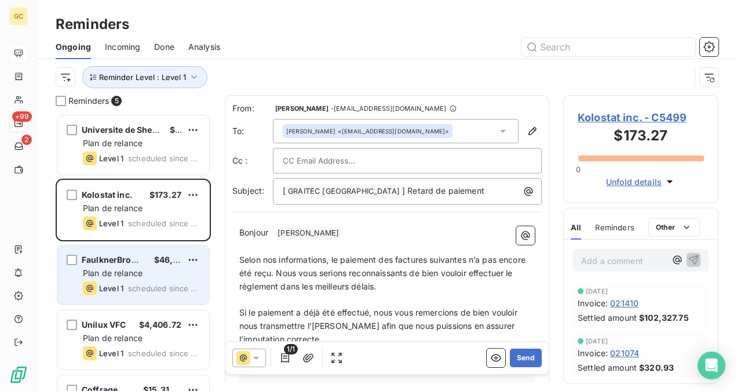
click at [148, 260] on div "FaulknerBrowns Architects $46,809.27" at bounding box center [141, 259] width 117 height 10
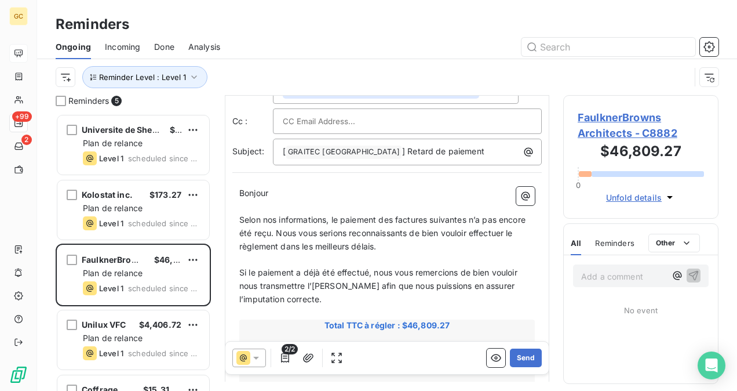
scroll to position [58, 0]
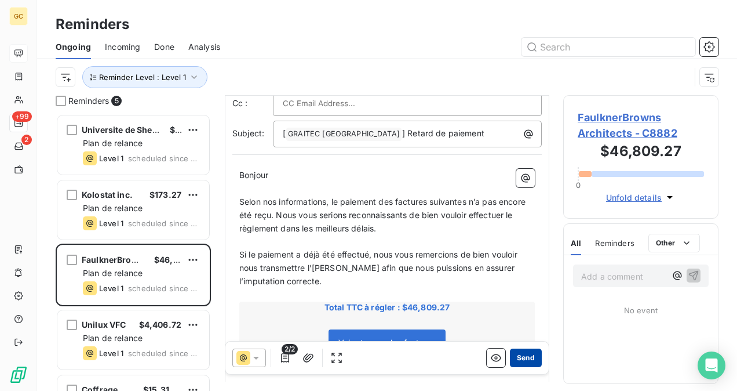
click at [528, 356] on button "Send" at bounding box center [526, 357] width 32 height 19
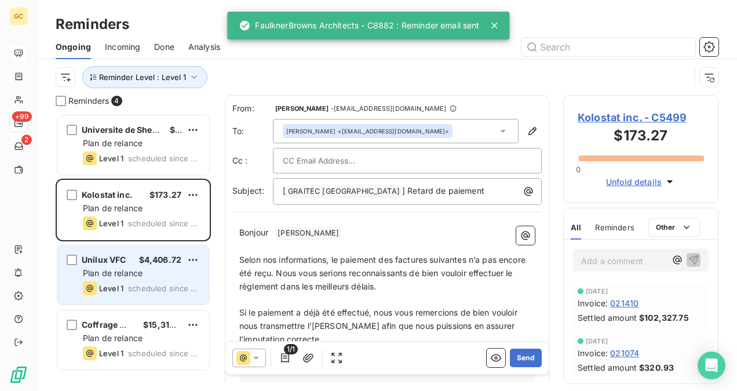
click at [118, 285] on span "Level 1" at bounding box center [111, 287] width 24 height 9
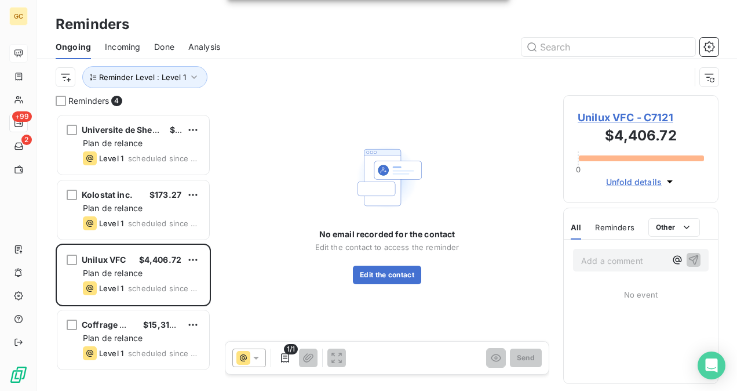
click at [633, 112] on span "Unilux VFC - C7121" at bounding box center [641, 118] width 126 height 16
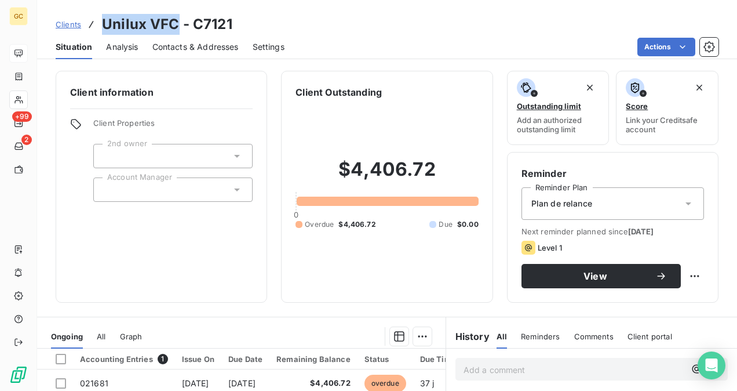
drag, startPoint x: 174, startPoint y: 24, endPoint x: 105, endPoint y: 24, distance: 69.0
click at [105, 24] on h3 "Unilux VFC - C7121" at bounding box center [167, 24] width 130 height 21
copy h3 "Unilux VFC"
drag, startPoint x: 200, startPoint y: 51, endPoint x: 206, endPoint y: 56, distance: 7.4
click at [200, 51] on span "Contacts & Addresses" at bounding box center [195, 47] width 86 height 12
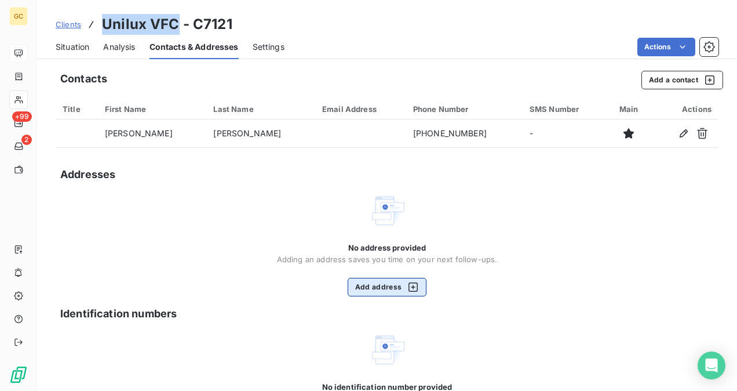
click at [380, 282] on button "Add address" at bounding box center [387, 287] width 79 height 19
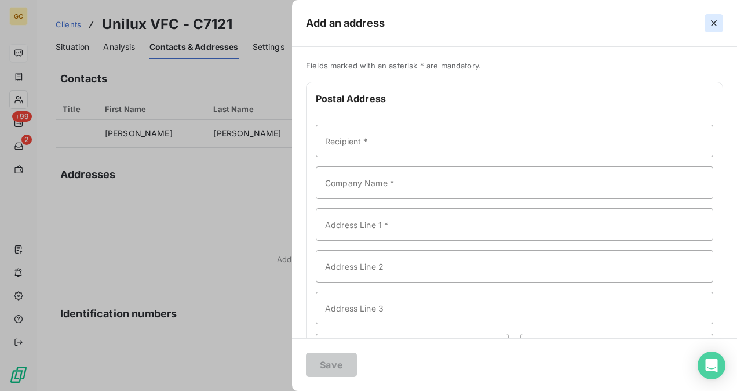
click at [719, 24] on icon "button" at bounding box center [714, 23] width 12 height 12
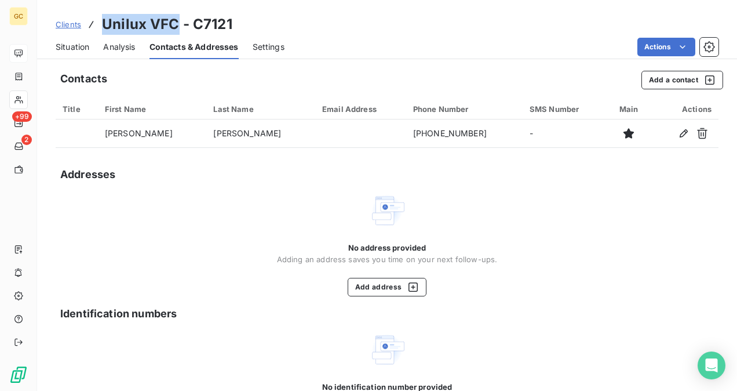
click at [198, 45] on span "Contacts & Addresses" at bounding box center [193, 47] width 89 height 12
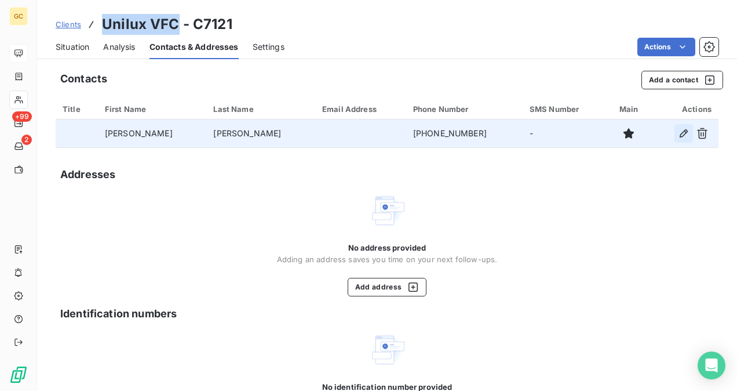
click at [674, 132] on button "button" at bounding box center [683, 133] width 19 height 19
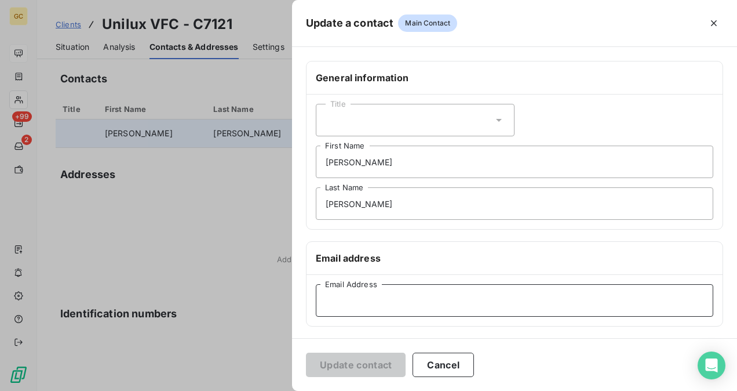
click at [365, 305] on input "Email Address" at bounding box center [514, 300] width 397 height 32
paste input "rsheikh@uniluxvfc.com"
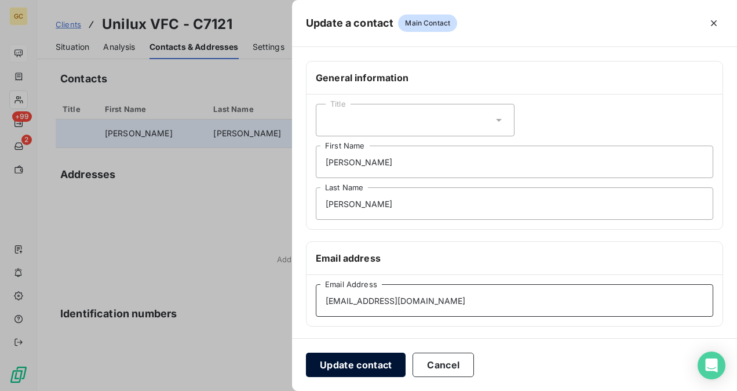
type input "rsheikh@uniluxvfc.com"
click at [372, 360] on button "Update contact" at bounding box center [356, 364] width 100 height 24
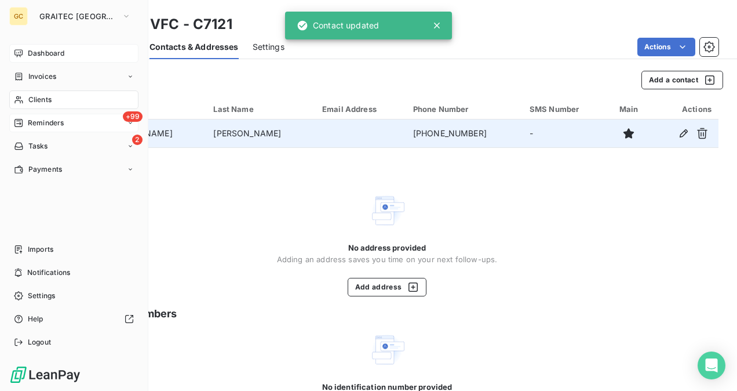
click at [36, 127] on span "Reminders" at bounding box center [46, 123] width 36 height 10
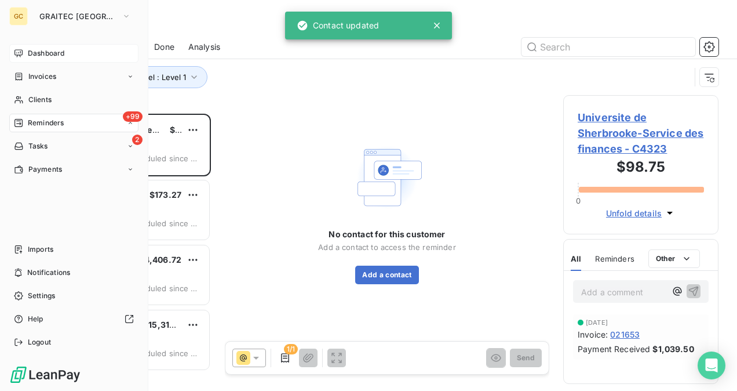
scroll to position [268, 146]
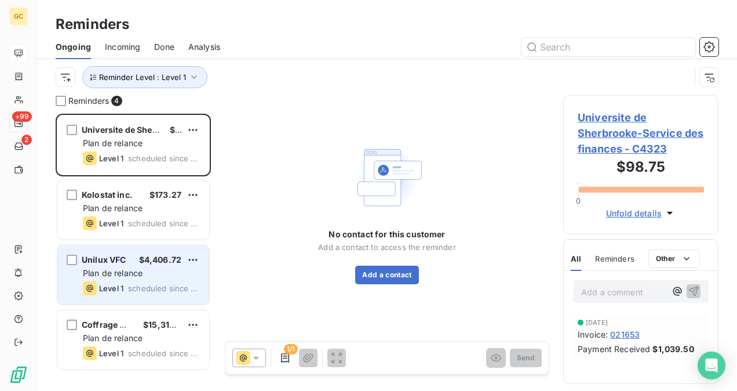
click at [133, 285] on span "scheduled since 2 days" at bounding box center [164, 287] width 72 height 9
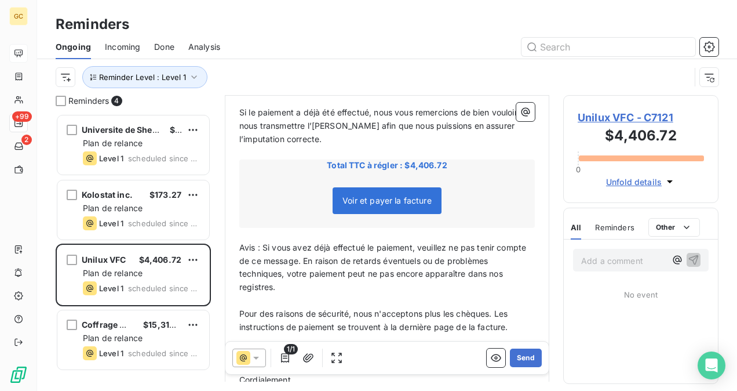
scroll to position [175, 0]
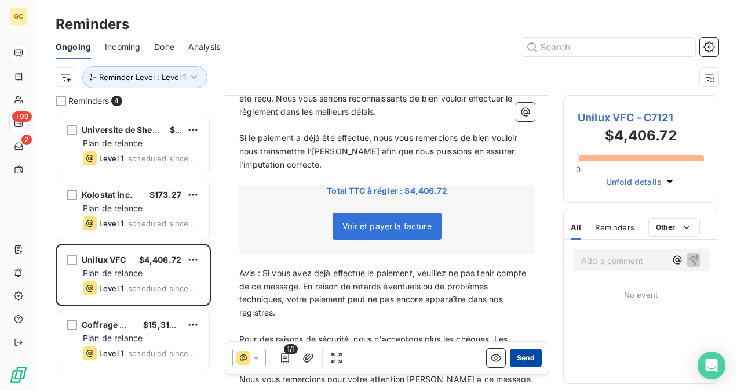
click at [515, 360] on button "Send" at bounding box center [526, 357] width 32 height 19
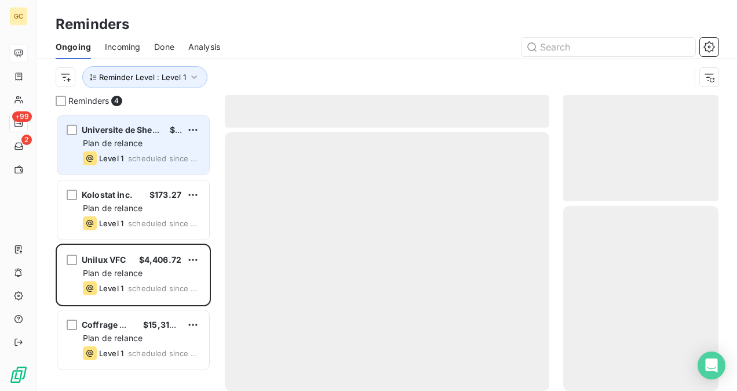
click at [124, 152] on div "Level 1 scheduled since 5 days" at bounding box center [141, 158] width 117 height 14
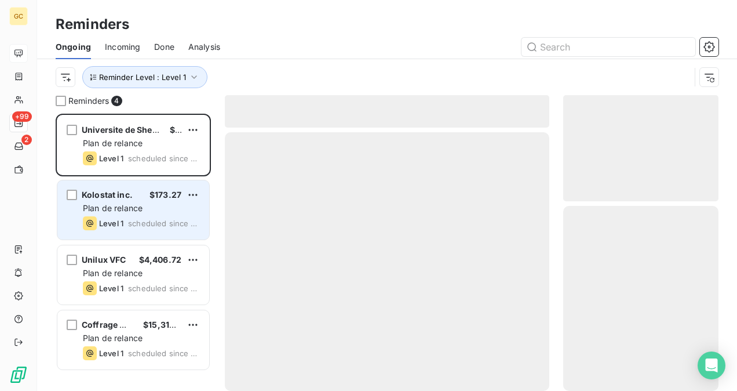
click at [118, 212] on div "Plan de relance" at bounding box center [141, 208] width 117 height 12
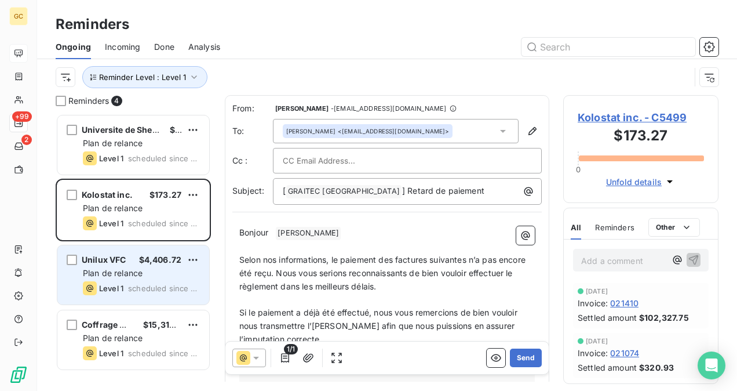
click at [107, 273] on span "Plan de relance" at bounding box center [113, 273] width 60 height 10
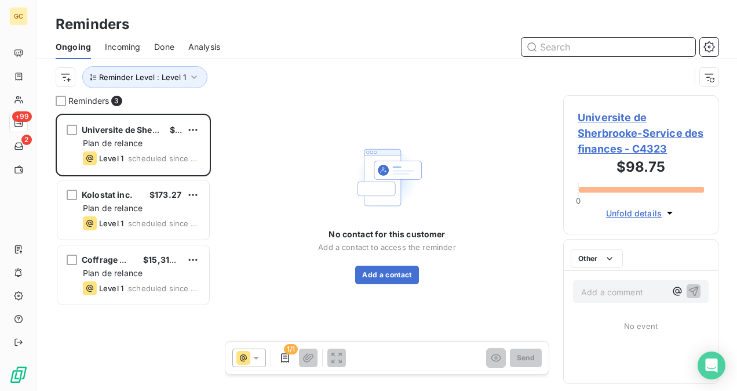
scroll to position [9, 9]
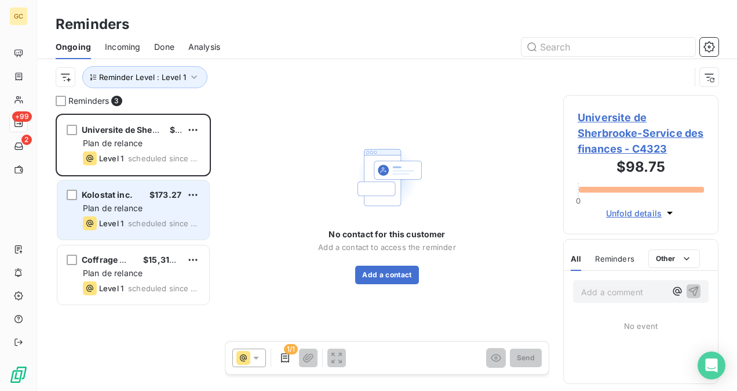
click at [116, 202] on div "Plan de relance" at bounding box center [141, 208] width 117 height 12
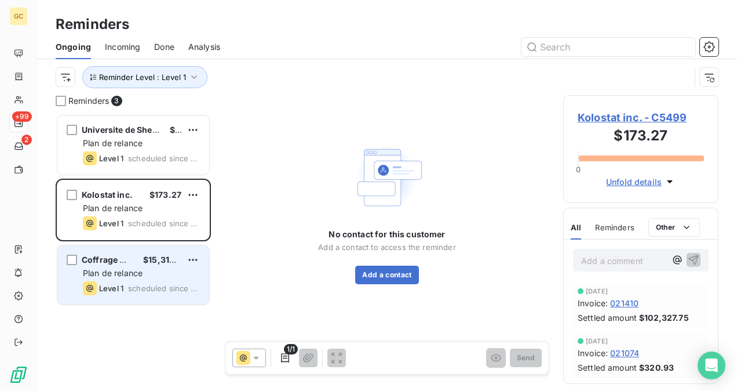
click at [121, 281] on div "Level 1" at bounding box center [103, 288] width 41 height 14
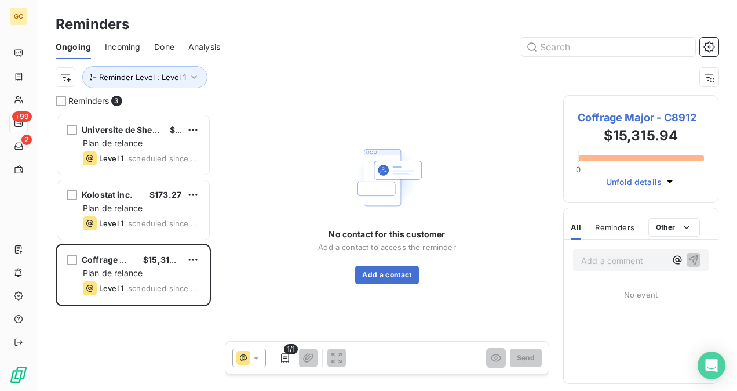
click at [645, 114] on span "Coffrage Major - C8912" at bounding box center [641, 118] width 126 height 16
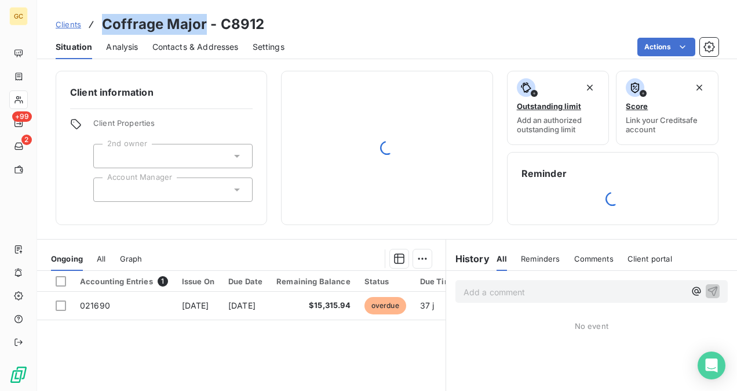
drag, startPoint x: 202, startPoint y: 22, endPoint x: 102, endPoint y: 21, distance: 99.7
click at [102, 21] on h3 "Coffrage Major - C8912" at bounding box center [183, 24] width 162 height 21
copy h3 "Coffrage Major"
click at [189, 49] on span "Contacts & Addresses" at bounding box center [195, 47] width 86 height 12
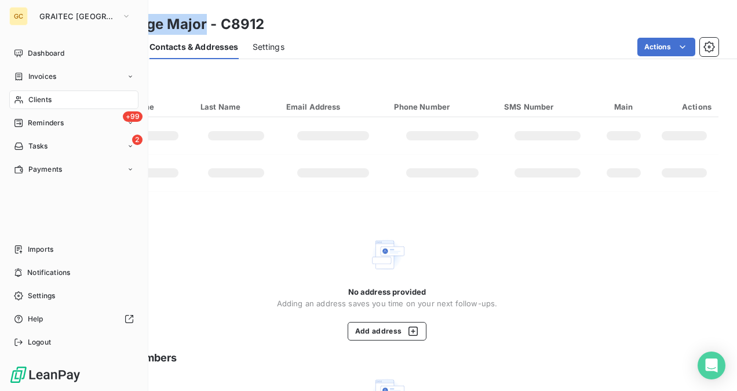
click at [33, 100] on span "Clients" at bounding box center [39, 99] width 23 height 10
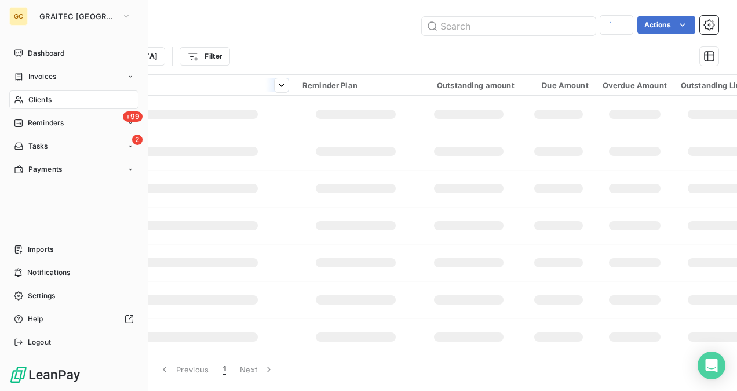
type input "Avantage Plus inc."
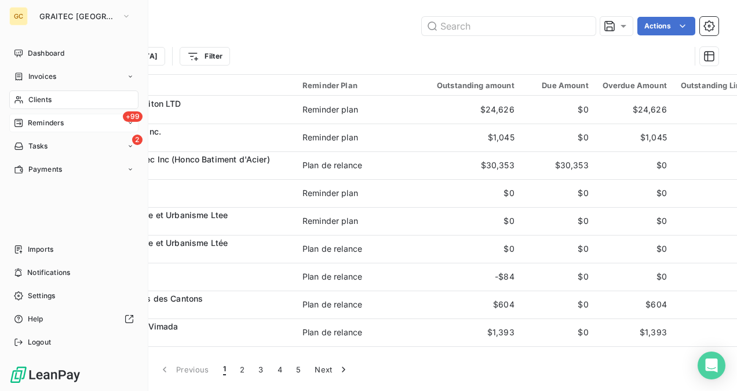
click at [41, 121] on span "Reminders" at bounding box center [46, 123] width 36 height 10
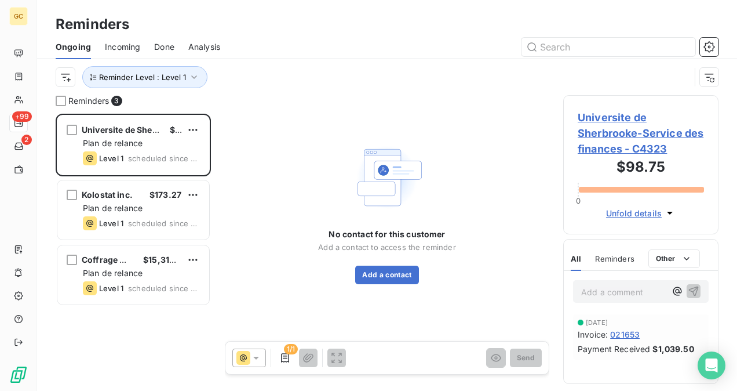
scroll to position [268, 146]
click at [625, 132] on span "Universite de Sherbrooke-Service des finances - C4323" at bounding box center [641, 133] width 126 height 47
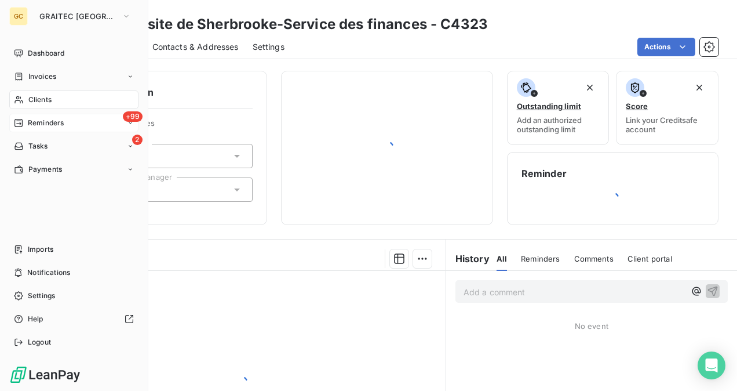
click at [26, 123] on div "Reminders" at bounding box center [39, 123] width 50 height 10
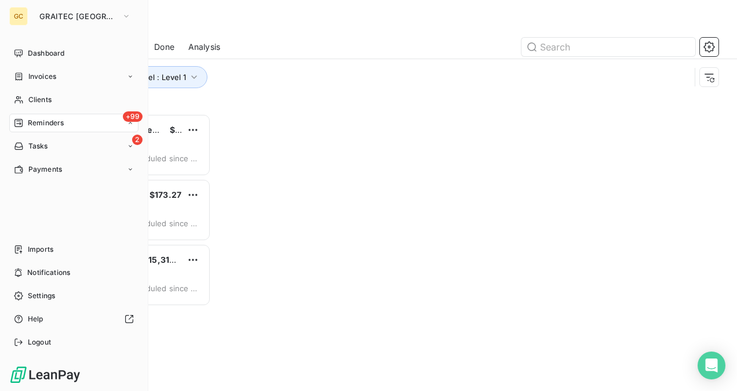
scroll to position [268, 146]
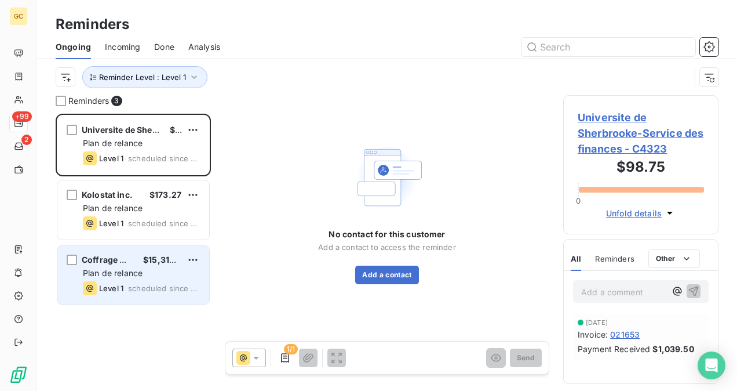
click at [89, 287] on icon "grid" at bounding box center [90, 288] width 14 height 14
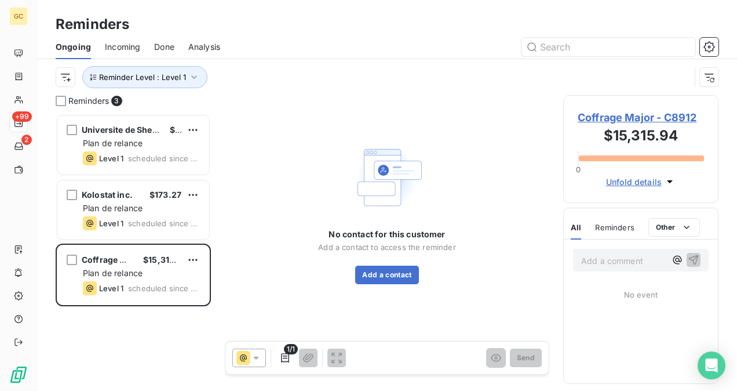
click at [596, 118] on span "Coffrage Major - C8912" at bounding box center [641, 118] width 126 height 16
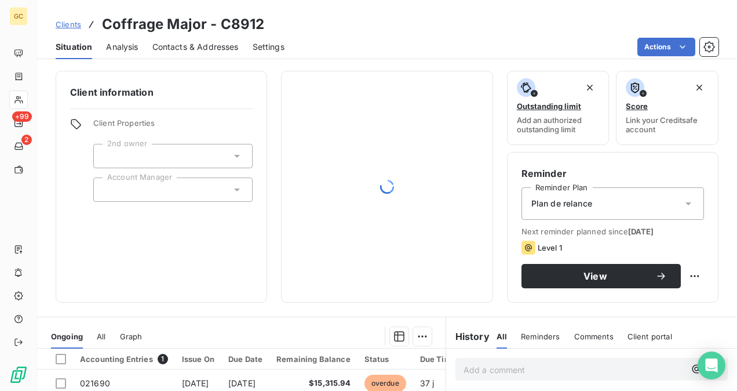
click at [205, 47] on span "Contacts & Addresses" at bounding box center [195, 47] width 86 height 12
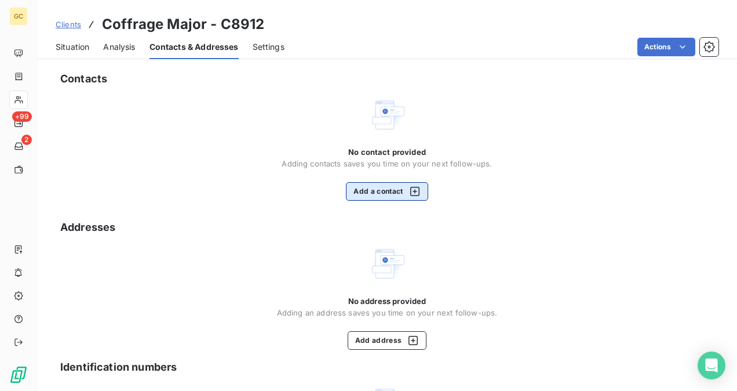
click at [380, 194] on button "Add a contact" at bounding box center [387, 191] width 82 height 19
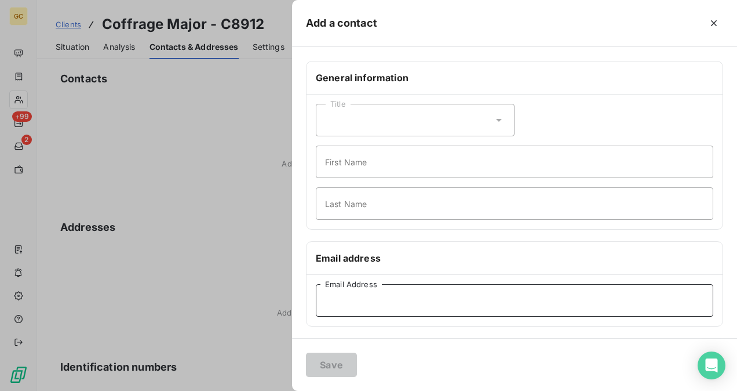
click at [393, 309] on input "Email Address" at bounding box center [514, 300] width 397 height 32
paste input "[EMAIL_ADDRESS][DOMAIN_NAME]"
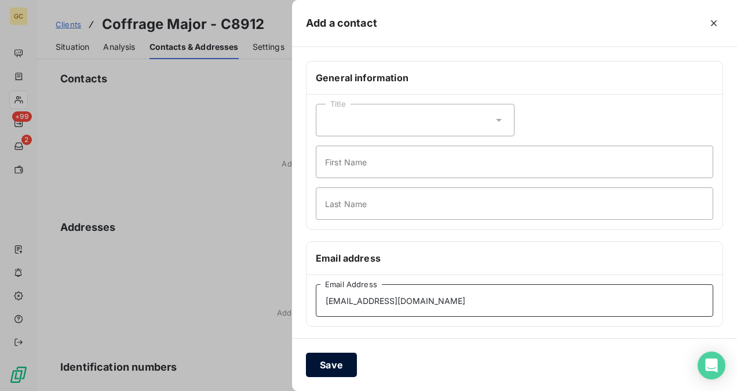
type input "[EMAIL_ADDRESS][DOMAIN_NAME]"
click at [340, 357] on button "Save" at bounding box center [331, 364] width 51 height 24
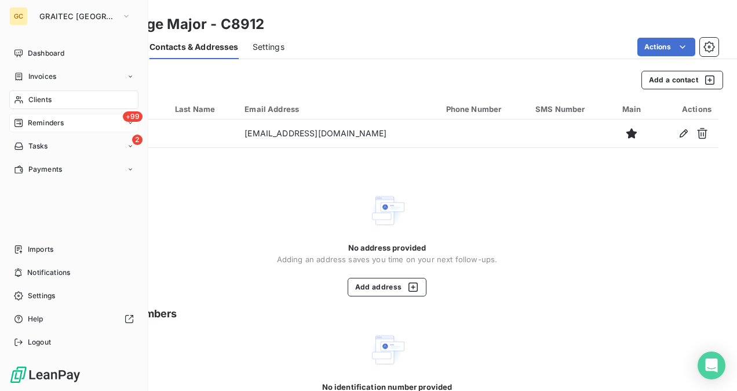
click at [41, 130] on div "+99 Reminders" at bounding box center [73, 123] width 129 height 19
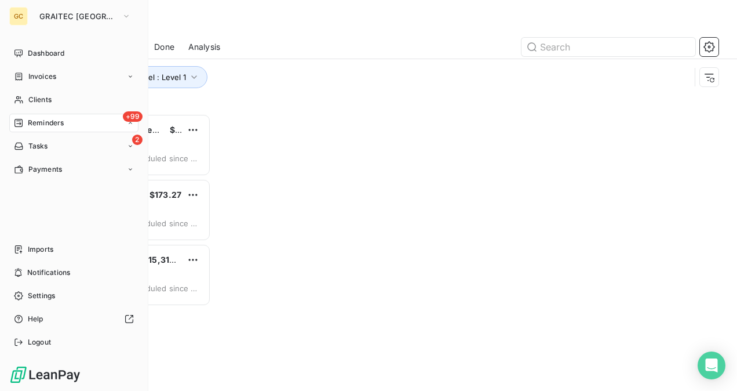
scroll to position [268, 146]
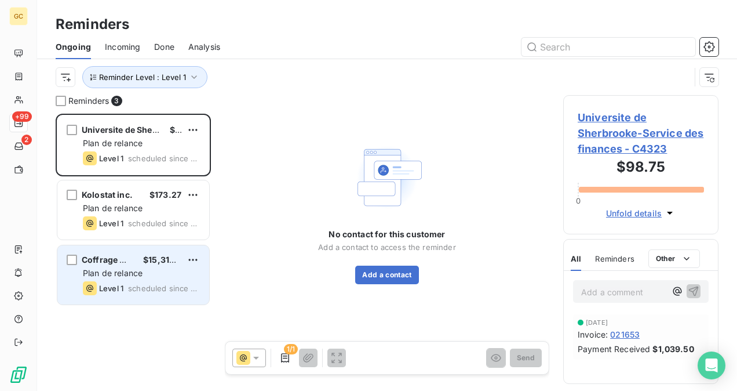
click at [125, 283] on div "Level 1 scheduled since 2 days" at bounding box center [141, 288] width 117 height 14
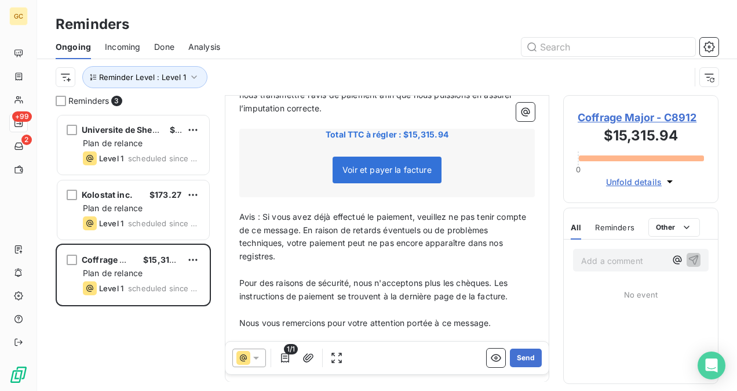
scroll to position [233, 0]
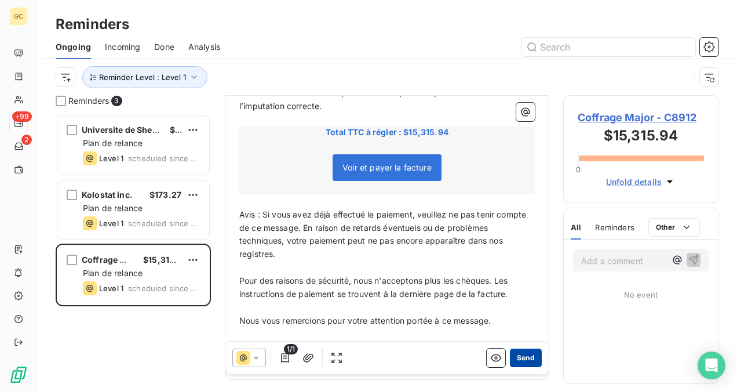
click at [522, 359] on button "Send" at bounding box center [526, 357] width 32 height 19
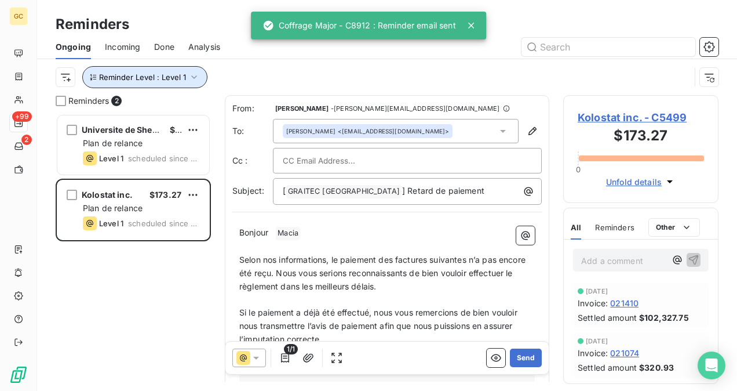
click at [193, 82] on icon "button" at bounding box center [194, 77] width 12 height 12
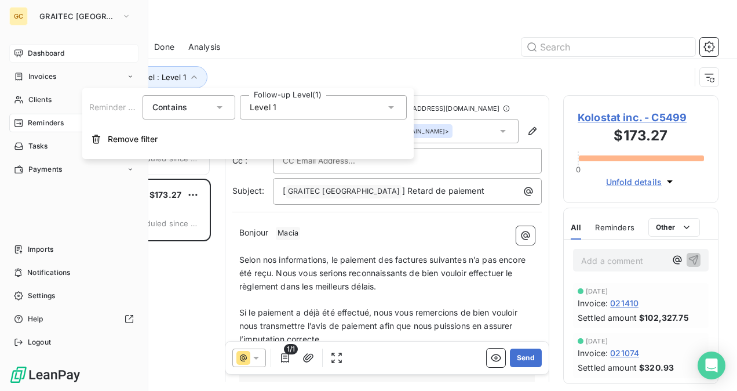
click at [27, 45] on div "Dashboard" at bounding box center [73, 53] width 129 height 19
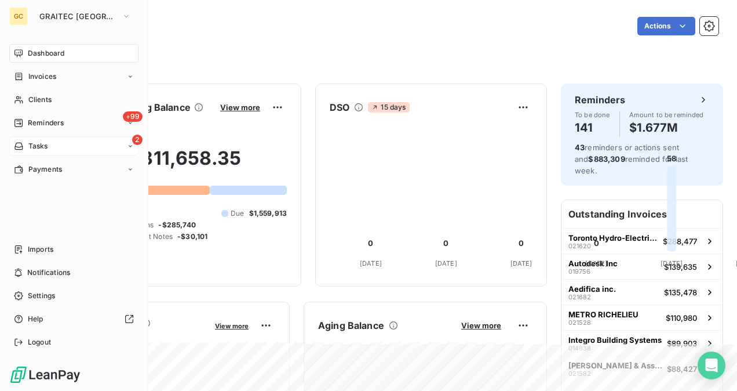
drag, startPoint x: 47, startPoint y: 127, endPoint x: 82, endPoint y: 148, distance: 40.2
click at [48, 127] on span "Reminders" at bounding box center [46, 123] width 36 height 10
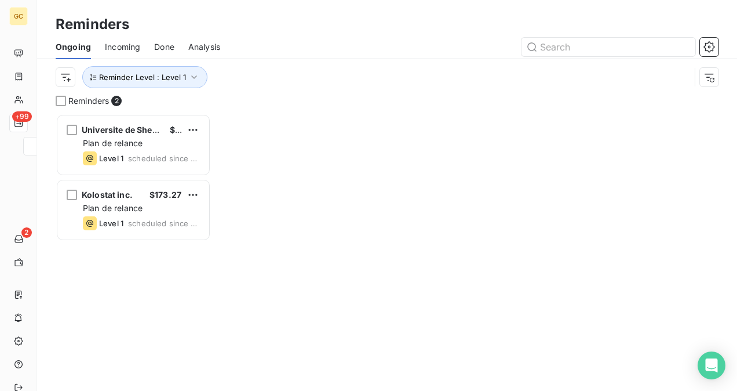
scroll to position [268, 146]
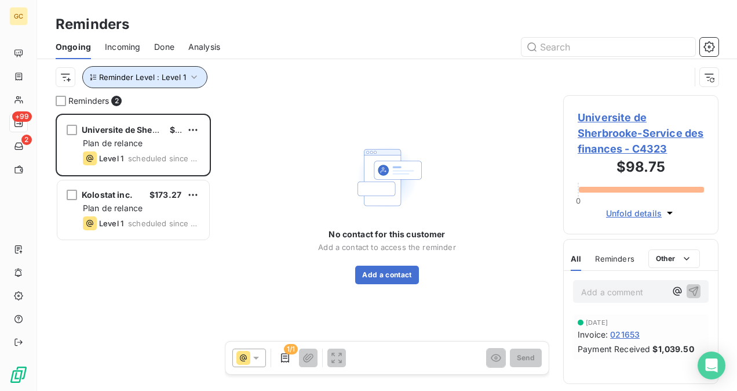
click at [173, 72] on span "Reminder Level : Level 1" at bounding box center [142, 76] width 87 height 9
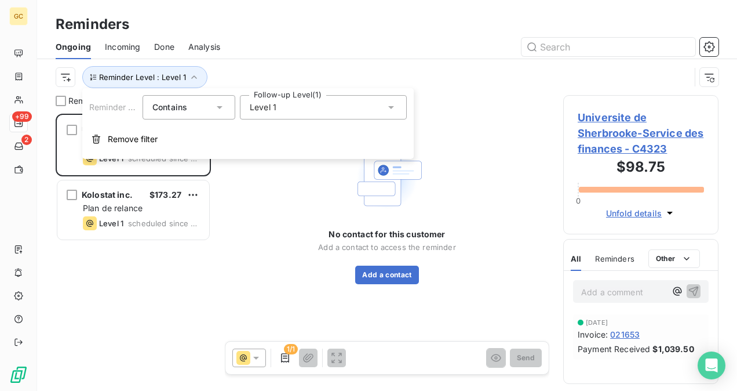
click at [298, 106] on div "Level 1" at bounding box center [323, 107] width 167 height 24
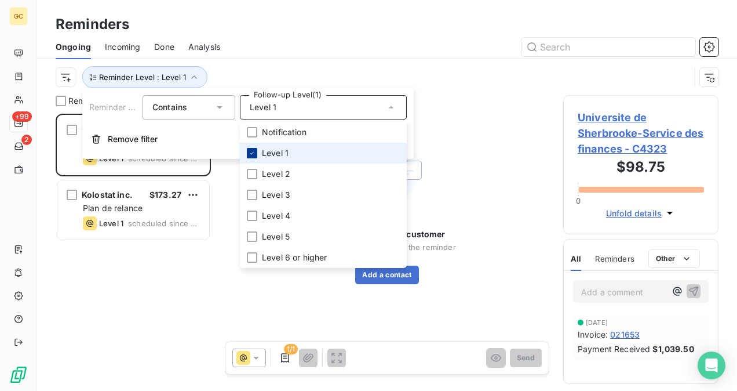
click at [250, 154] on icon at bounding box center [252, 152] width 7 height 7
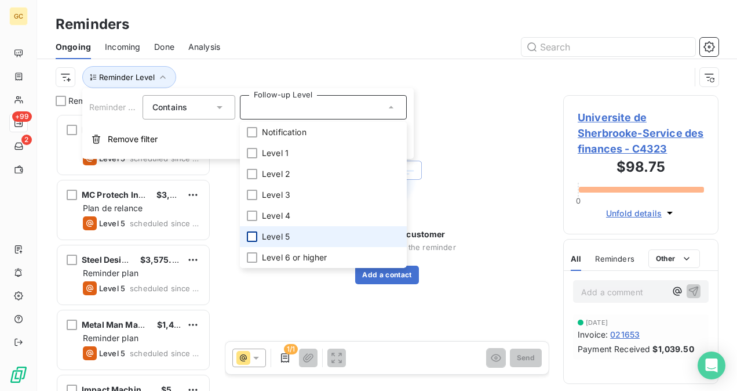
click at [249, 241] on div at bounding box center [252, 236] width 10 height 10
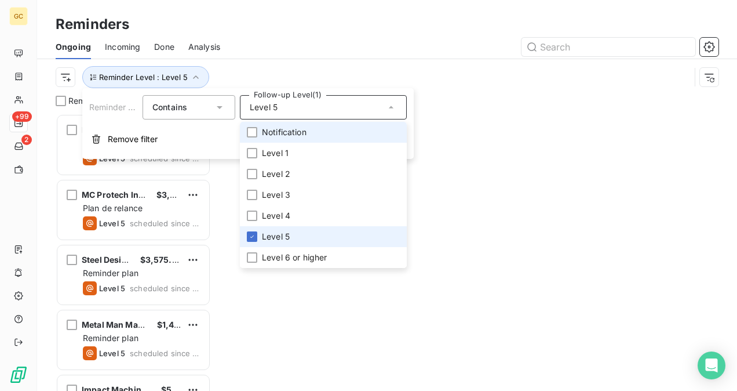
scroll to position [268, 146]
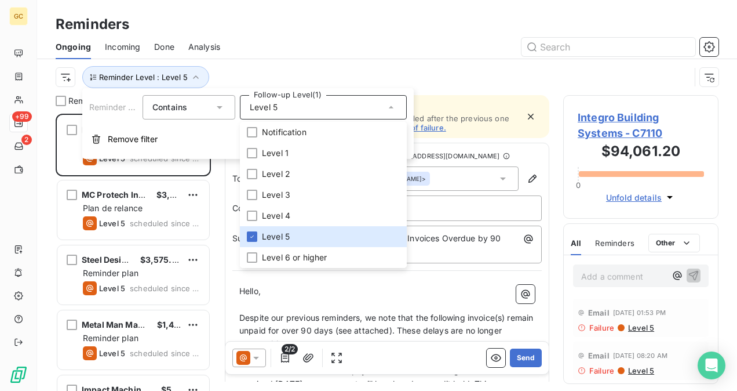
click at [273, 64] on div "Reminder Level : Level 5" at bounding box center [387, 77] width 663 height 36
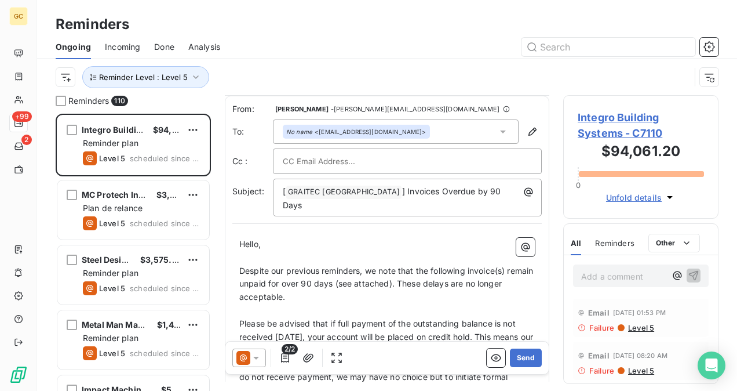
scroll to position [0, 0]
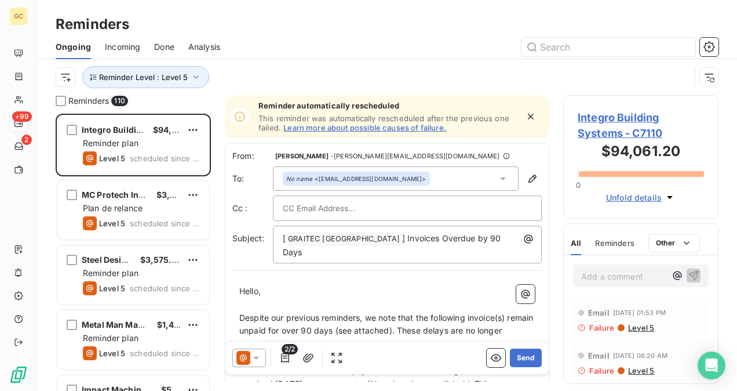
click at [595, 128] on span "Integro Building Systems - C7110" at bounding box center [641, 125] width 126 height 31
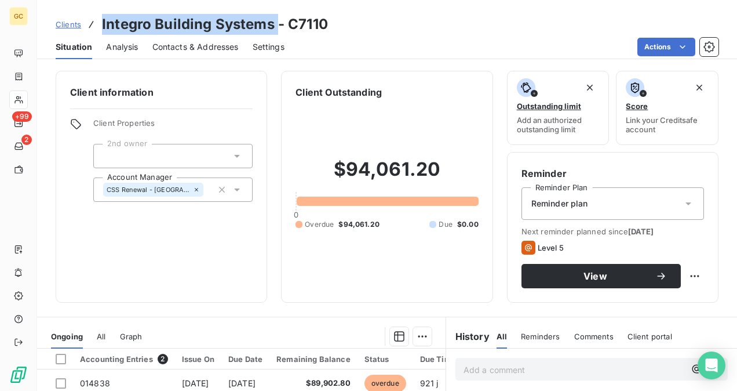
drag, startPoint x: 276, startPoint y: 21, endPoint x: 93, endPoint y: 30, distance: 183.3
click at [93, 30] on div "Clients Integro Building Systems - C7110" at bounding box center [192, 24] width 272 height 21
copy h3 "Integro Building Systems"
click at [193, 48] on span "Contacts & Addresses" at bounding box center [195, 47] width 86 height 12
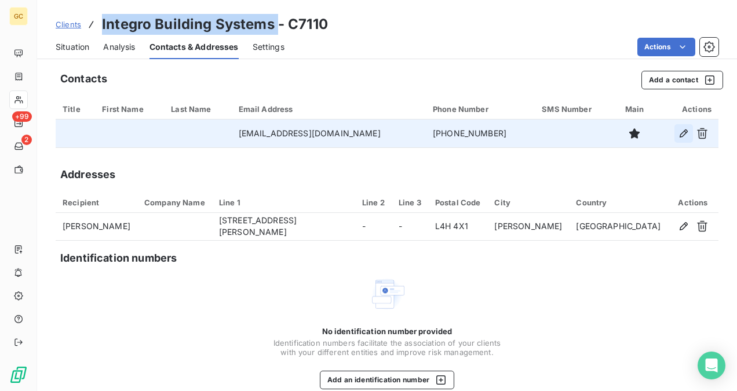
click at [678, 136] on icon "button" at bounding box center [684, 133] width 12 height 12
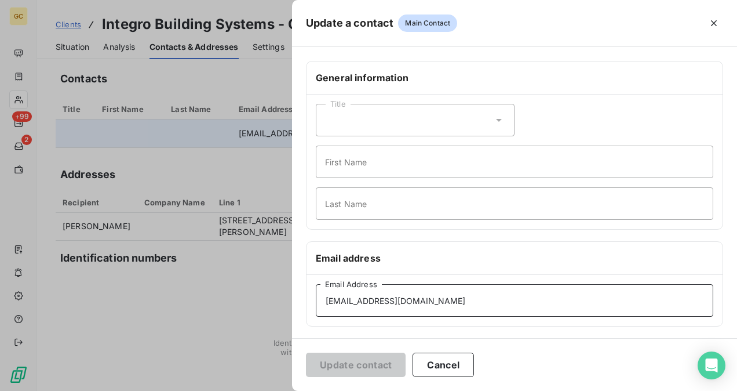
drag, startPoint x: 450, startPoint y: 300, endPoint x: 262, endPoint y: 316, distance: 188.4
click at [262, 390] on div "Update a contact Main Contact General information Title First Name Last Name Em…" at bounding box center [368, 391] width 737 height 0
paste input "jcooper@I"
type input "[EMAIL_ADDRESS][DOMAIN_NAME]"
click at [332, 360] on button "Update contact" at bounding box center [356, 364] width 100 height 24
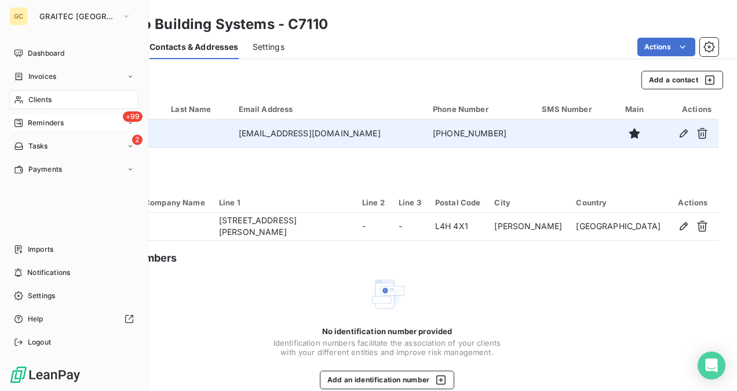
click at [30, 122] on span "Reminders" at bounding box center [46, 123] width 36 height 10
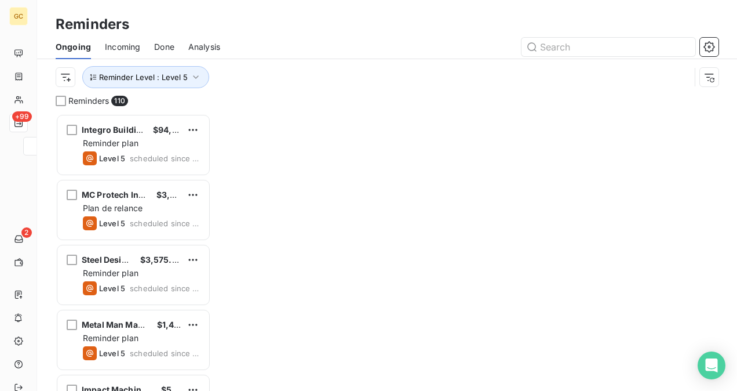
scroll to position [268, 146]
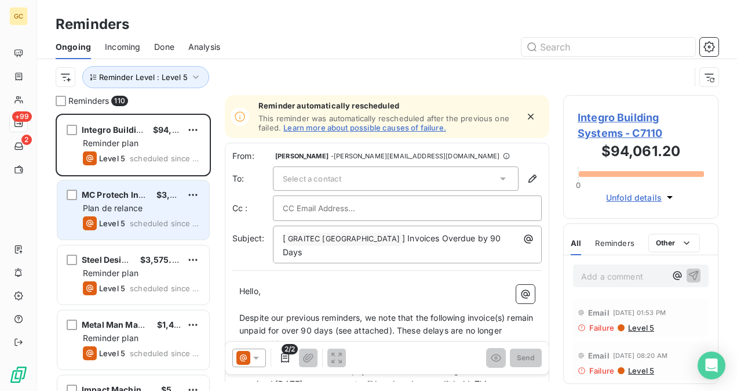
click at [114, 207] on span "Plan de relance" at bounding box center [113, 208] width 60 height 10
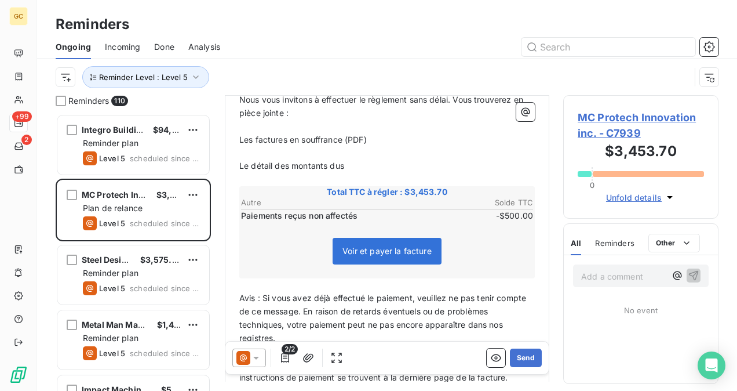
scroll to position [349, 0]
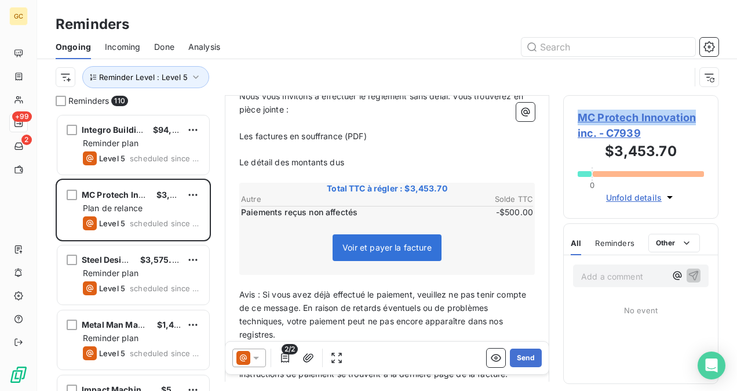
drag, startPoint x: 577, startPoint y: 116, endPoint x: 702, endPoint y: 115, distance: 125.7
click at [702, 115] on div "MC Protech Innovation inc. - C7939 $3,453.70 0 Unfold details" at bounding box center [640, 156] width 155 height 123
copy span "MC Protech Innovation"
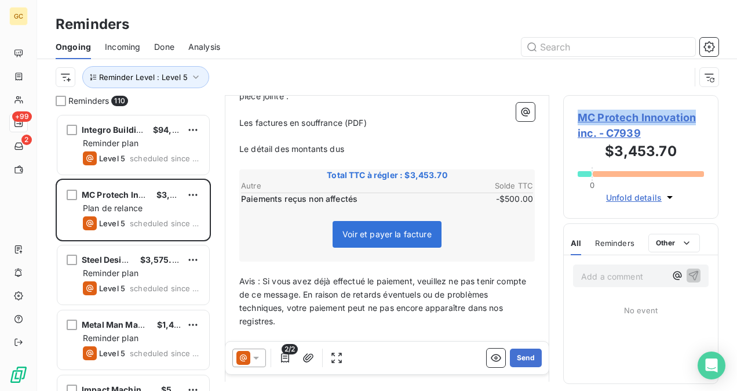
scroll to position [299, 0]
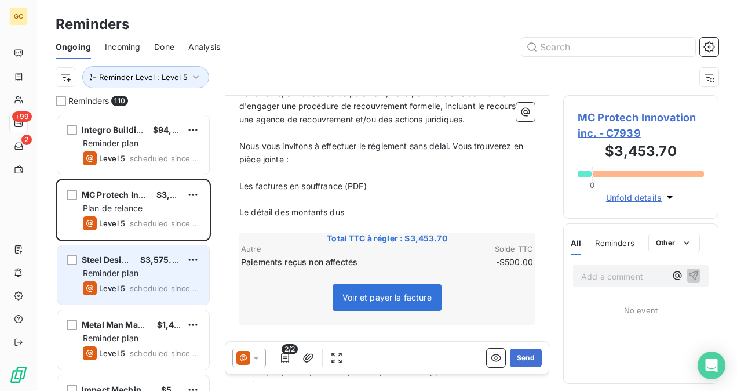
click at [142, 262] on div "Steel Design $3,575.00" at bounding box center [141, 259] width 117 height 10
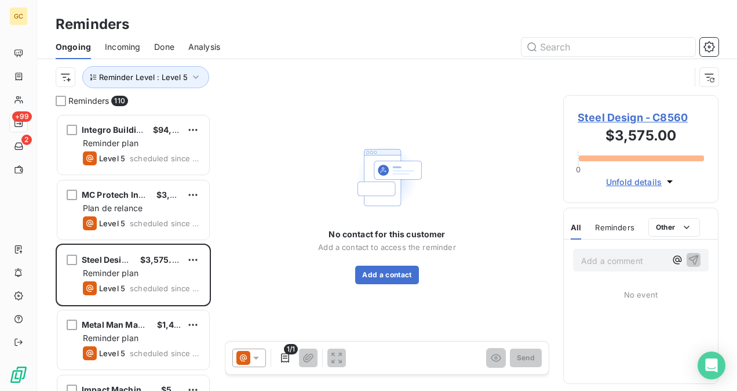
click at [601, 114] on span "Steel Design - C8560" at bounding box center [641, 118] width 126 height 16
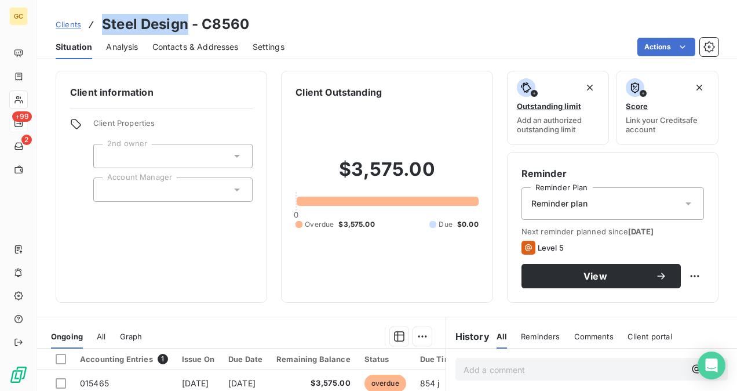
drag, startPoint x: 186, startPoint y: 21, endPoint x: 102, endPoint y: 19, distance: 84.1
click at [102, 19] on h3 "Steel Design - C8560" at bounding box center [175, 24] width 147 height 21
copy h3 "Steel Design"
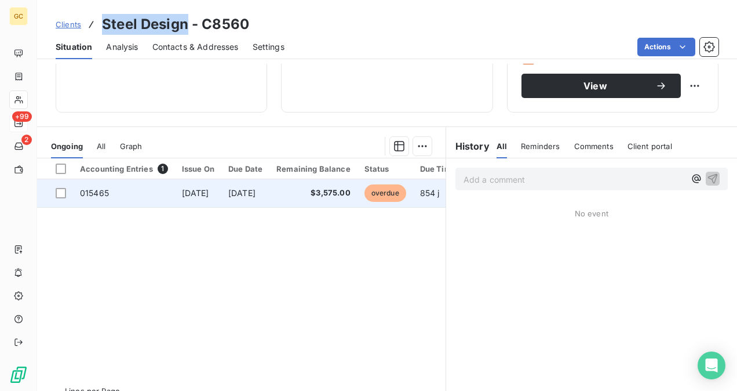
scroll to position [215, 0]
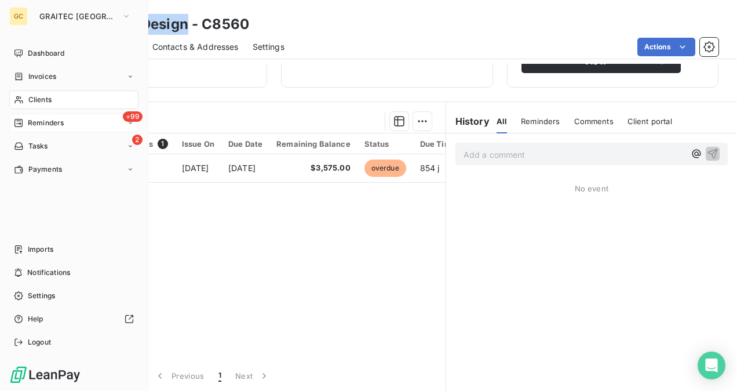
click at [29, 126] on span "Reminders" at bounding box center [46, 123] width 36 height 10
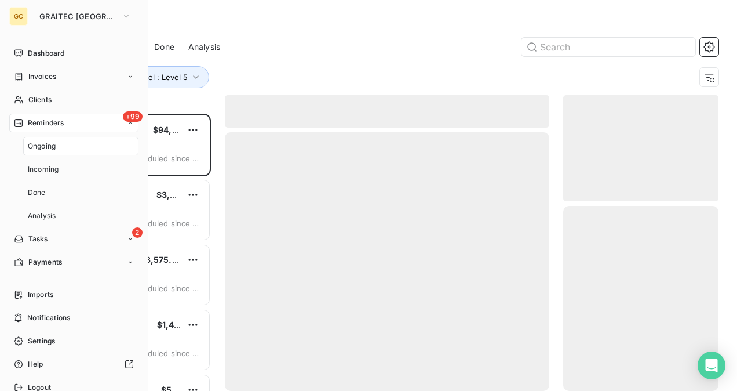
scroll to position [268, 146]
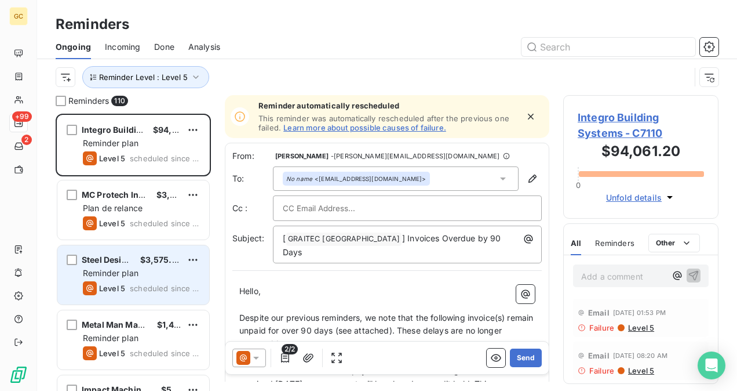
click at [71, 272] on div "Steel Design $3,575.00 Reminder plan Level 5 scheduled since 734 days" at bounding box center [133, 274] width 152 height 59
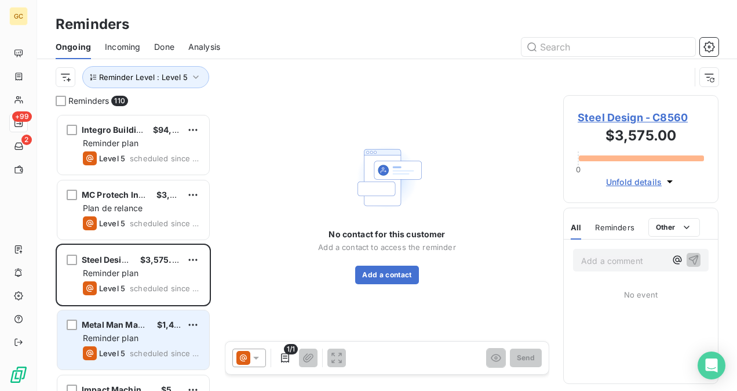
click at [119, 333] on span "Reminder plan" at bounding box center [111, 338] width 56 height 10
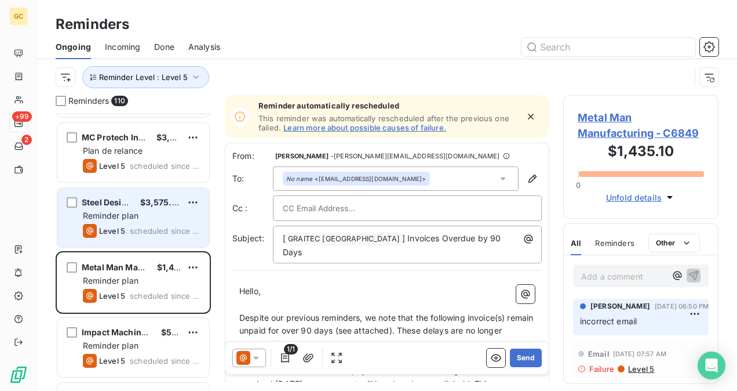
scroll to position [116, 0]
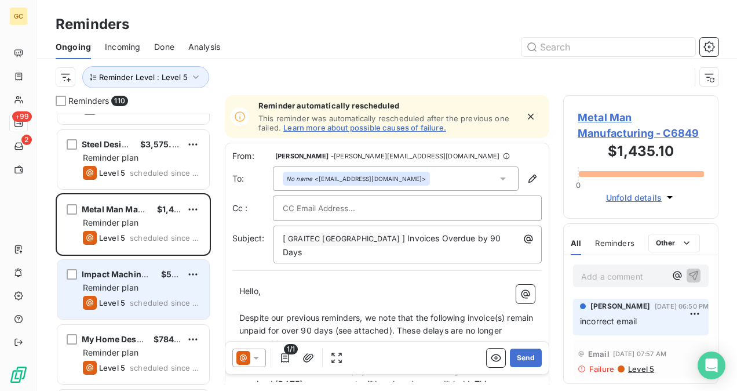
click at [127, 282] on div "Reminder plan" at bounding box center [141, 288] width 117 height 12
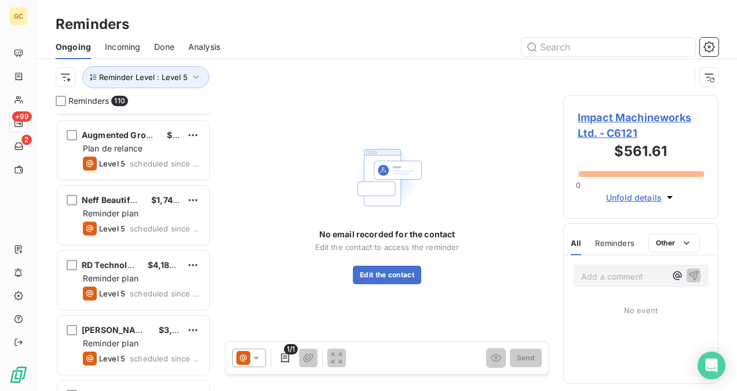
scroll to position [637, 0]
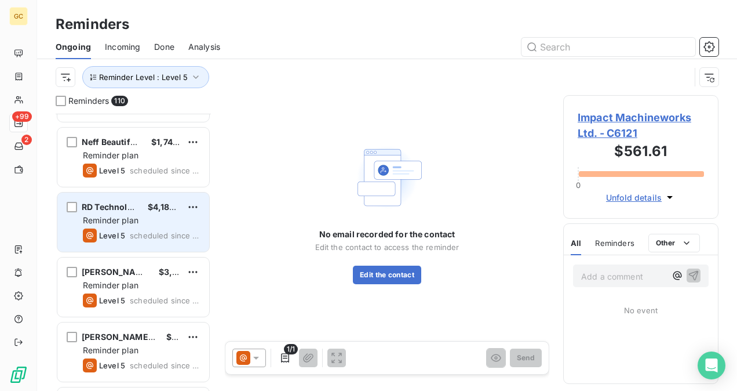
click at [137, 239] on div "Level 5 scheduled since 599 days" at bounding box center [141, 235] width 117 height 14
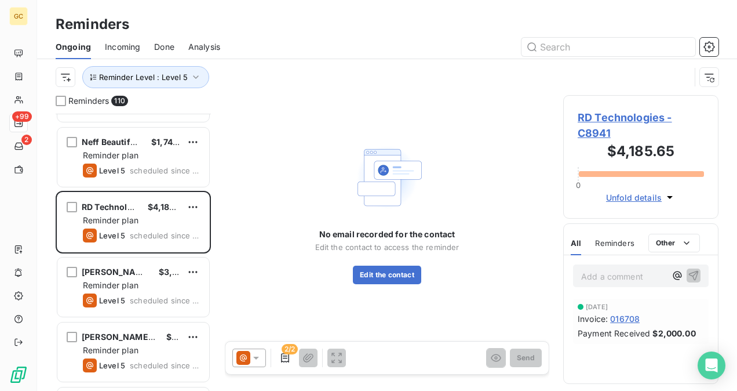
click at [586, 126] on span "RD Technologies - C8941" at bounding box center [641, 125] width 126 height 31
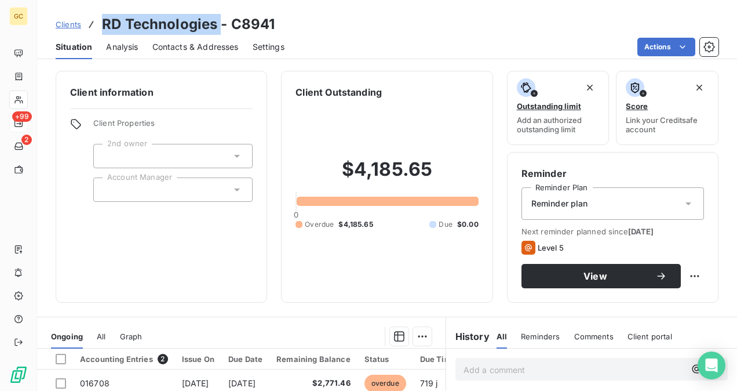
drag, startPoint x: 220, startPoint y: 21, endPoint x: 94, endPoint y: 19, distance: 125.8
click at [89, 19] on div "Clients RD Technologies - C8941" at bounding box center [166, 24] width 220 height 21
copy h3 "RD Technologies"
click at [202, 44] on span "Contacts & Addresses" at bounding box center [195, 47] width 86 height 12
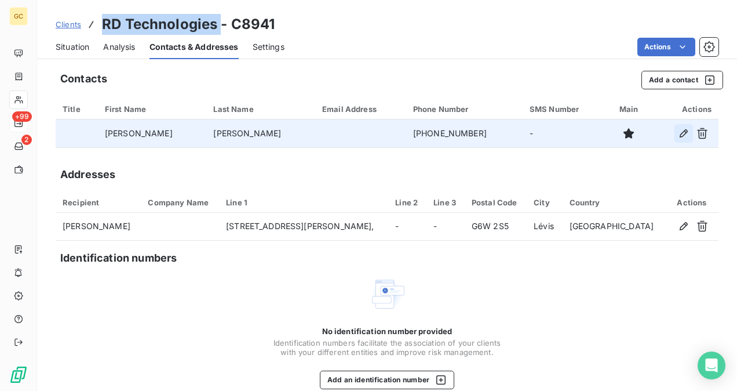
click at [679, 137] on icon "button" at bounding box center [684, 133] width 12 height 12
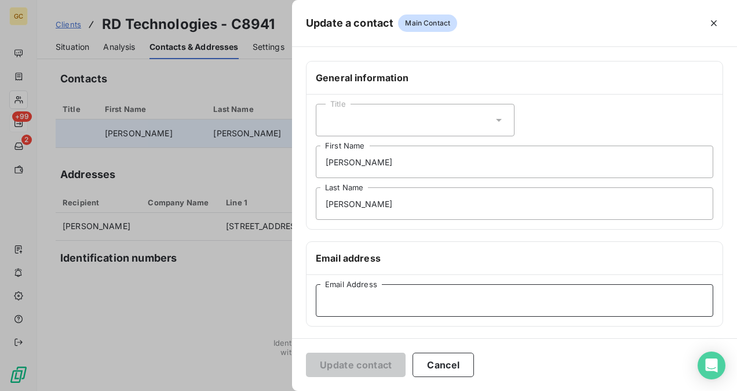
click at [342, 308] on input "Email Address" at bounding box center [514, 300] width 397 height 32
paste input "[EMAIL_ADDRESS][DOMAIN_NAME]"
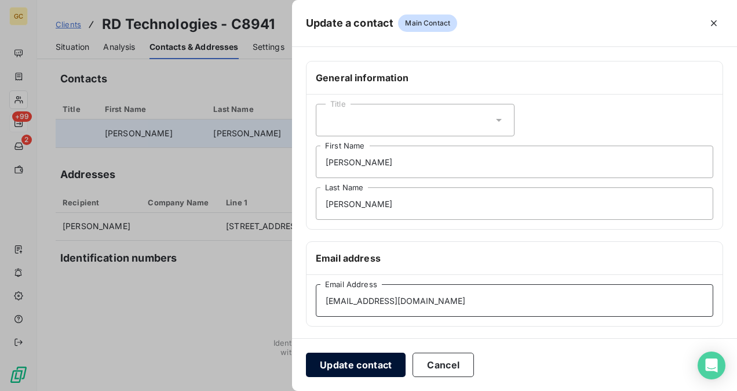
type input "[EMAIL_ADDRESS][DOMAIN_NAME]"
click at [369, 360] on button "Update contact" at bounding box center [356, 364] width 100 height 24
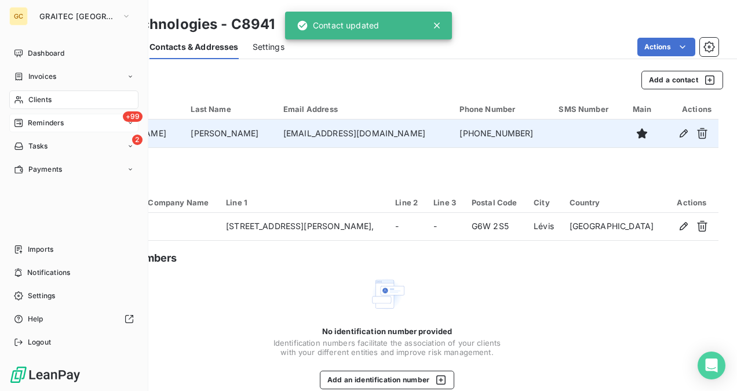
click at [32, 123] on span "Reminders" at bounding box center [46, 123] width 36 height 10
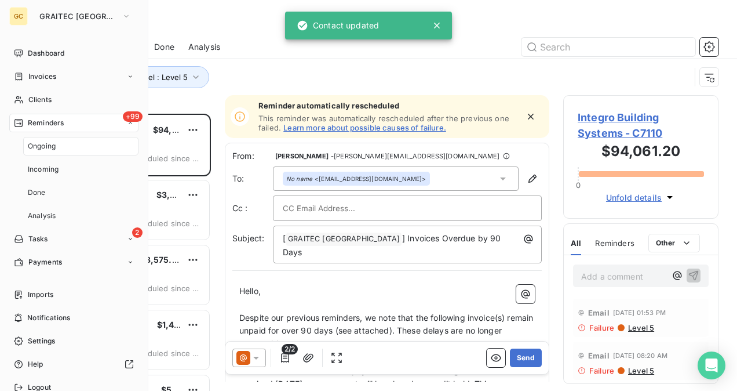
scroll to position [268, 146]
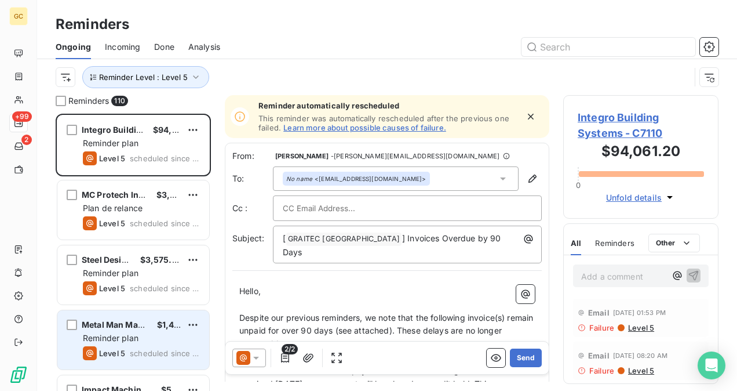
click at [152, 345] on div "Metal Man Manufacturing $1,435.10 Reminder plan Level 5 scheduled since 733 days" at bounding box center [133, 339] width 152 height 59
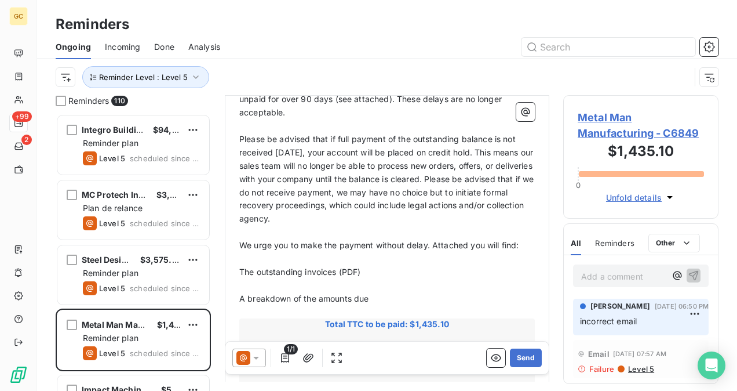
scroll to position [58, 0]
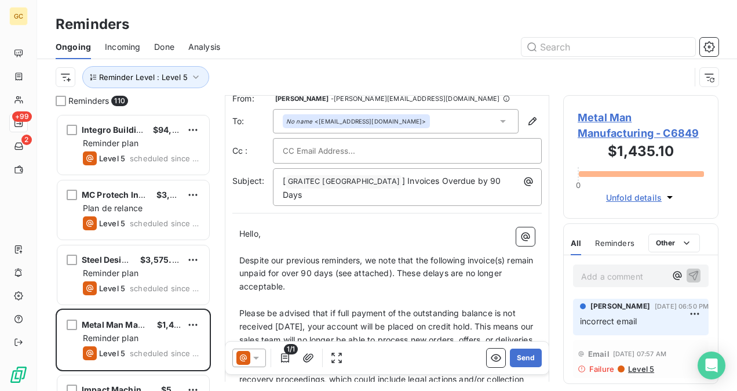
click at [595, 121] on span "Metal Man Manufacturing - C6849" at bounding box center [641, 125] width 126 height 31
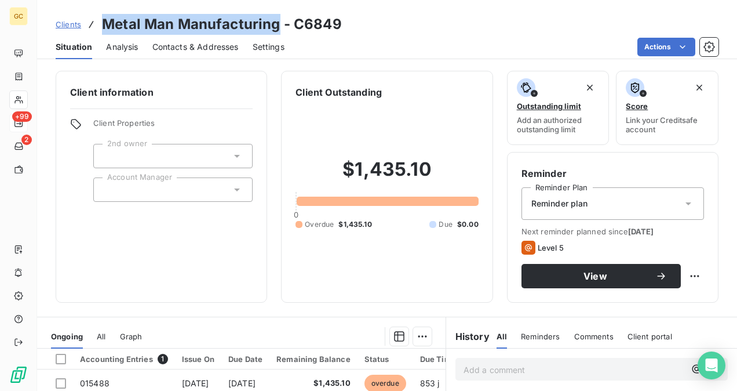
drag, startPoint x: 279, startPoint y: 23, endPoint x: 96, endPoint y: 31, distance: 183.3
click at [96, 31] on div "Clients Metal Man Manufacturing - C6849" at bounding box center [199, 24] width 286 height 21
copy h3 "Metal Man Manufacturing"
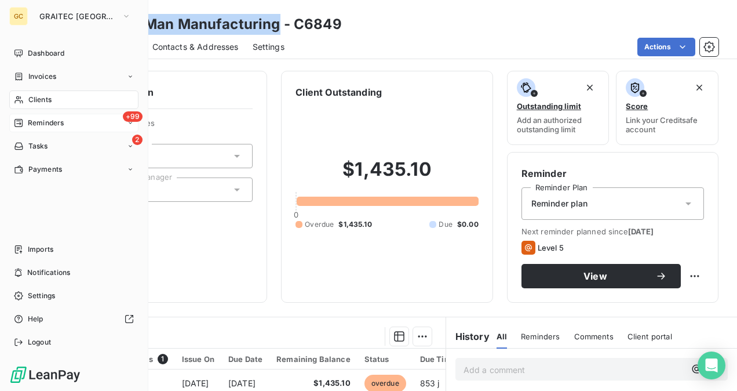
click at [37, 121] on span "Reminders" at bounding box center [46, 123] width 36 height 10
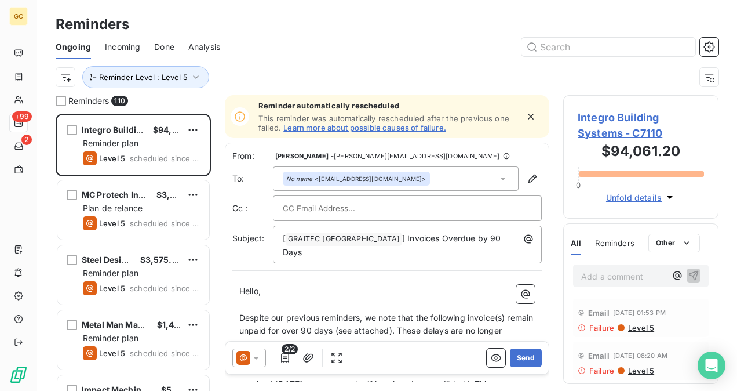
scroll to position [268, 146]
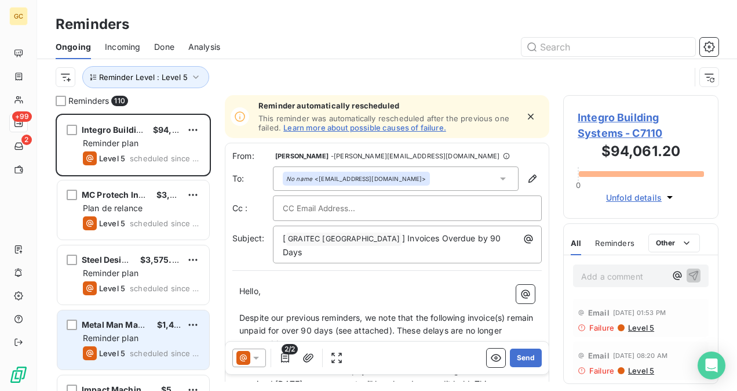
click at [136, 318] on div "Metal Man Manufacturing $1,435.10 Reminder plan Level 5 scheduled since 733 days" at bounding box center [133, 339] width 152 height 59
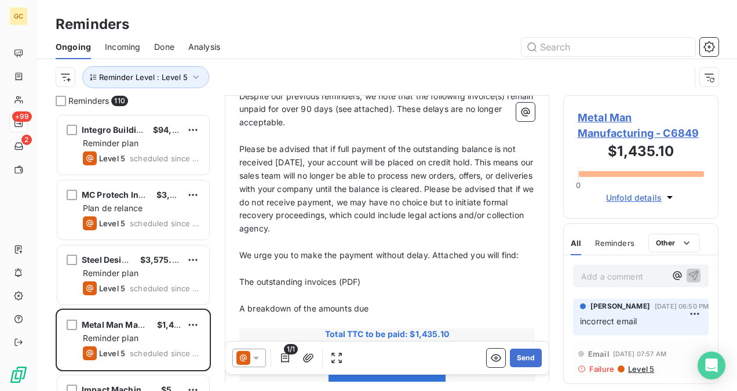
scroll to position [232, 0]
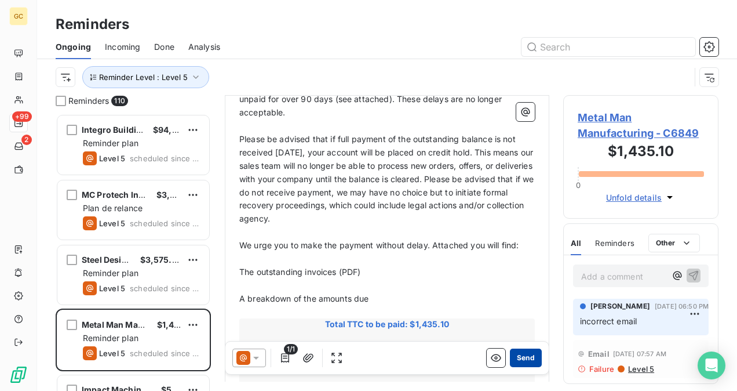
click at [519, 363] on button "Send" at bounding box center [526, 357] width 32 height 19
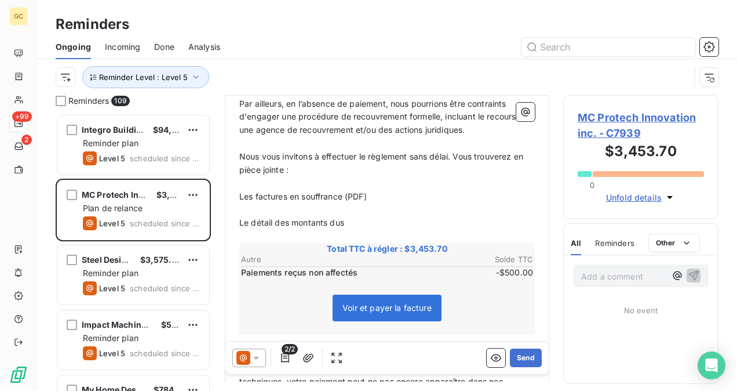
scroll to position [349, 0]
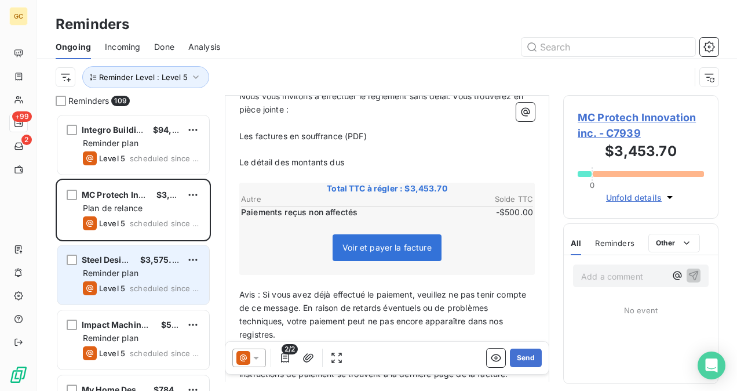
click at [145, 277] on div "Reminder plan" at bounding box center [141, 273] width 117 height 12
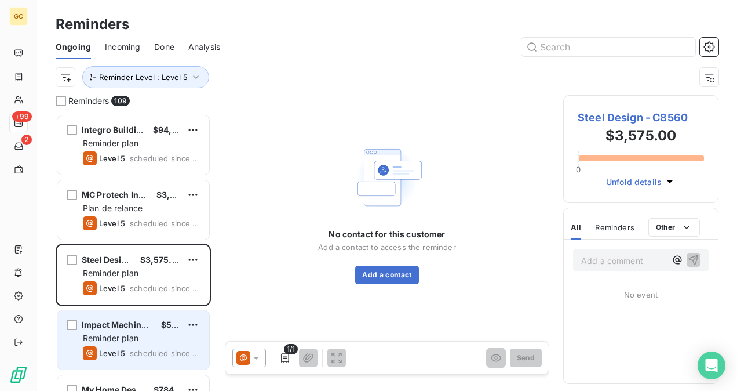
click at [147, 334] on div "Reminder plan" at bounding box center [141, 338] width 117 height 12
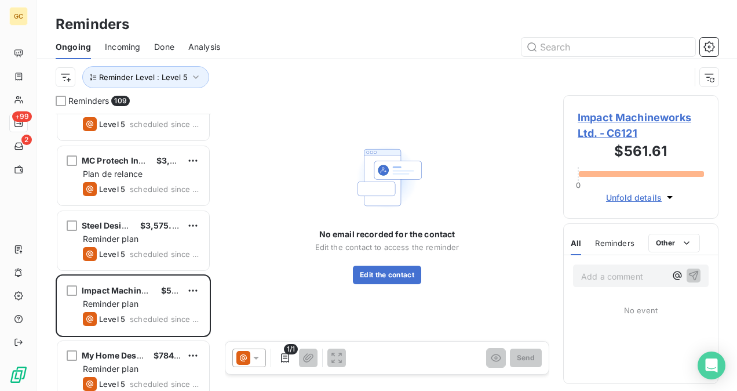
scroll to position [58, 0]
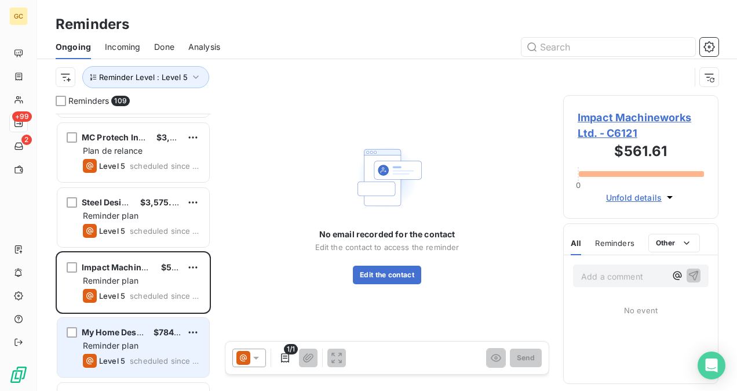
click at [128, 330] on span "My Home Designer" at bounding box center [120, 332] width 76 height 10
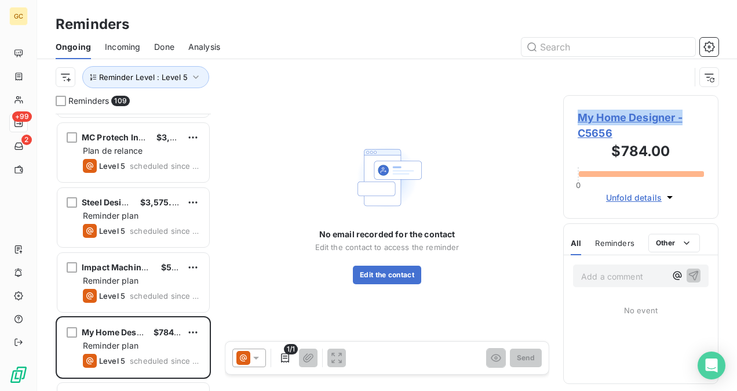
drag, startPoint x: 580, startPoint y: 114, endPoint x: 687, endPoint y: 112, distance: 107.2
click at [687, 112] on span "My Home Designer - C5656" at bounding box center [641, 125] width 126 height 31
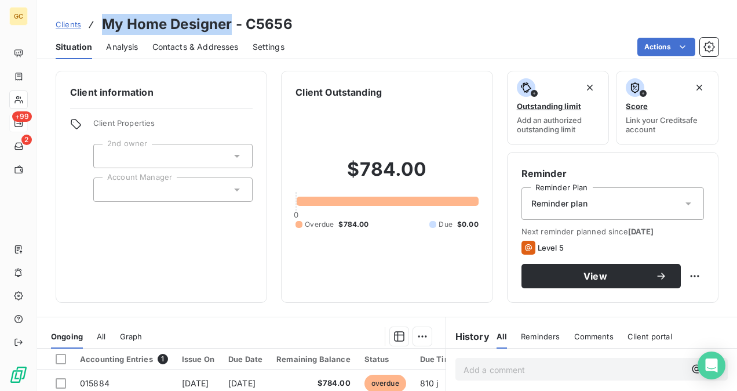
drag, startPoint x: 671, startPoint y: 112, endPoint x: 101, endPoint y: 25, distance: 576.8
click at [102, 25] on h3 "My Home Designer - C5656" at bounding box center [197, 24] width 191 height 21
copy h3 "My Home Designer"
drag, startPoint x: 176, startPoint y: 42, endPoint x: 224, endPoint y: 59, distance: 50.6
click at [176, 43] on span "Contacts & Addresses" at bounding box center [195, 47] width 86 height 12
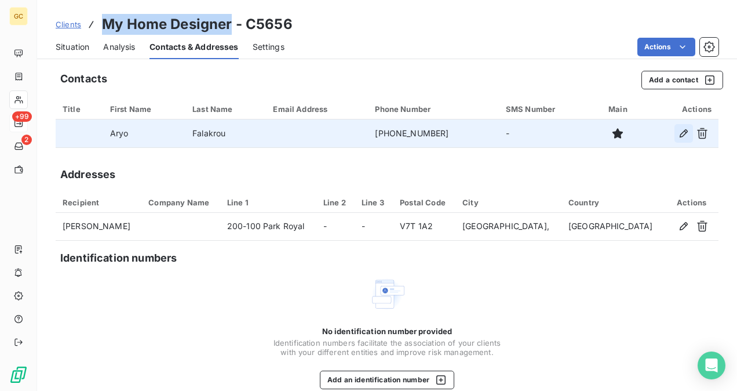
click at [680, 136] on icon "button" at bounding box center [684, 133] width 8 height 8
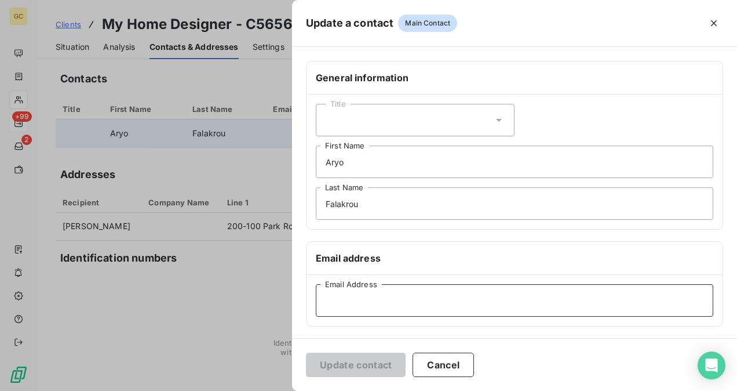
click at [352, 302] on input "Email Address" at bounding box center [514, 300] width 397 height 32
paste input "[EMAIL_ADDRESS][DOMAIN_NAME]"
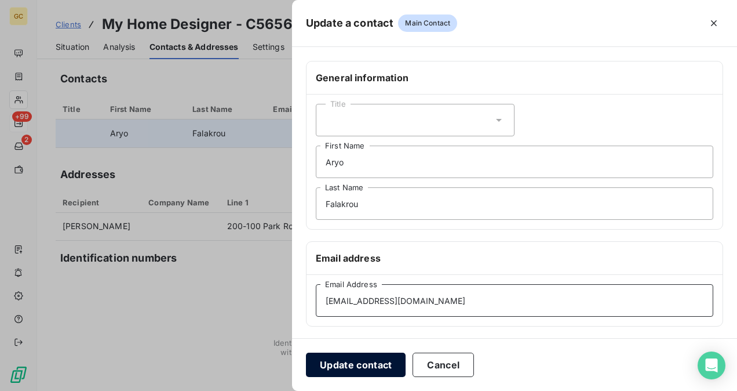
type input "[EMAIL_ADDRESS][DOMAIN_NAME]"
click at [350, 369] on button "Update contact" at bounding box center [356, 364] width 100 height 24
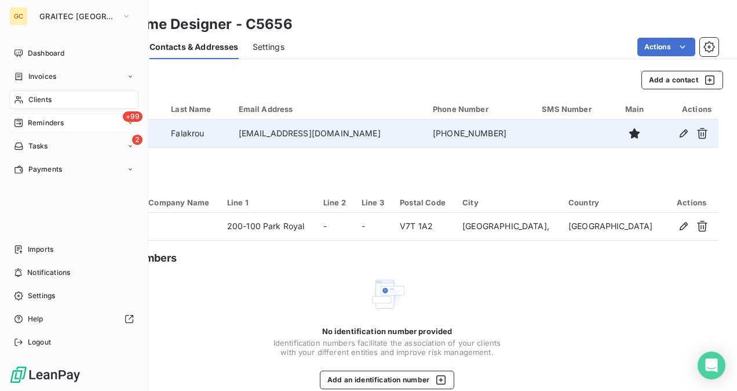
click at [34, 130] on div "+99 Reminders" at bounding box center [73, 123] width 129 height 19
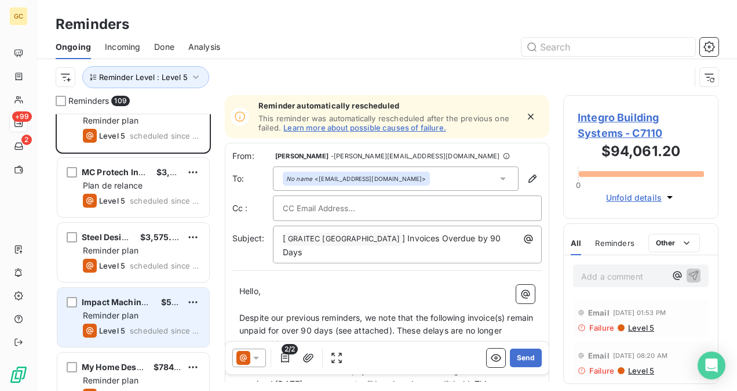
scroll to position [58, 0]
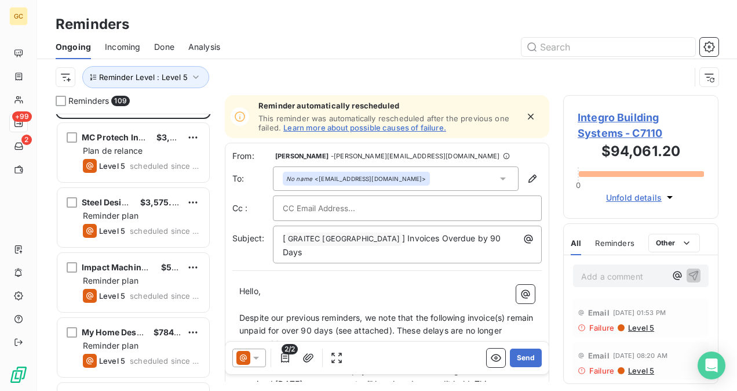
click at [132, 337] on div "My Home Designer $784.00 Reminder plan Level 5 scheduled since 690 days" at bounding box center [133, 347] width 152 height 59
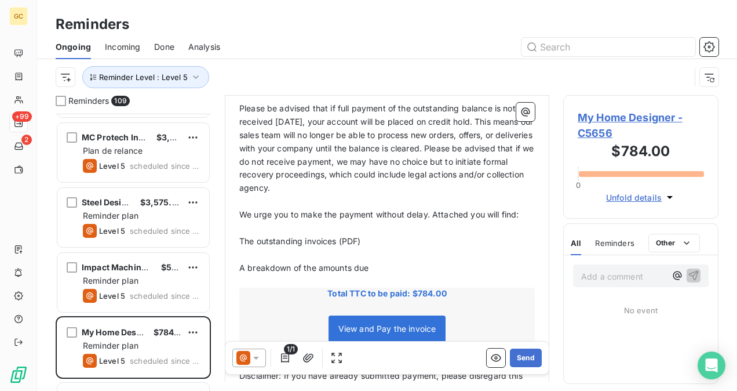
scroll to position [233, 0]
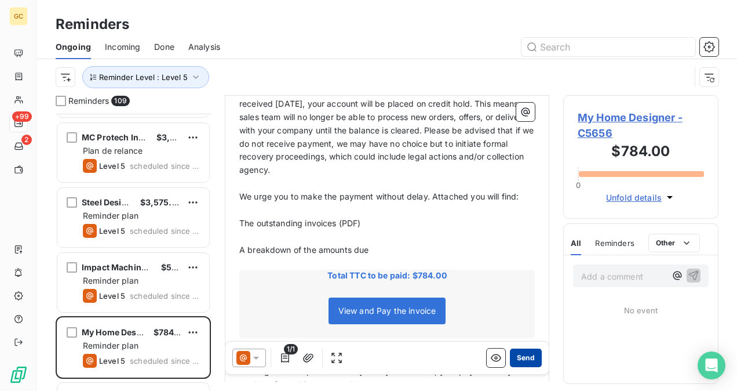
click at [518, 355] on button "Send" at bounding box center [526, 357] width 32 height 19
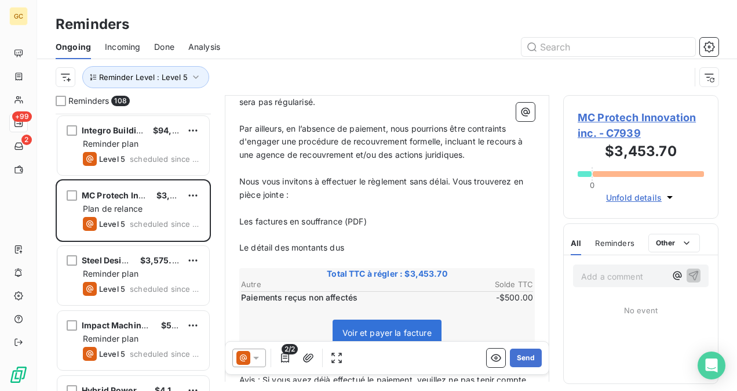
scroll to position [290, 0]
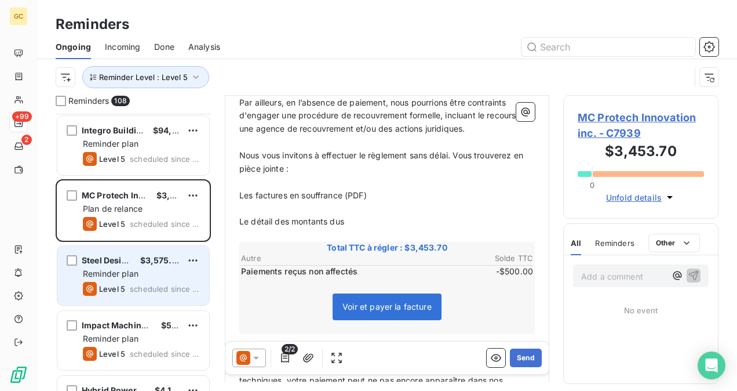
click at [153, 293] on div "Level 5 scheduled since 734 days" at bounding box center [141, 289] width 117 height 14
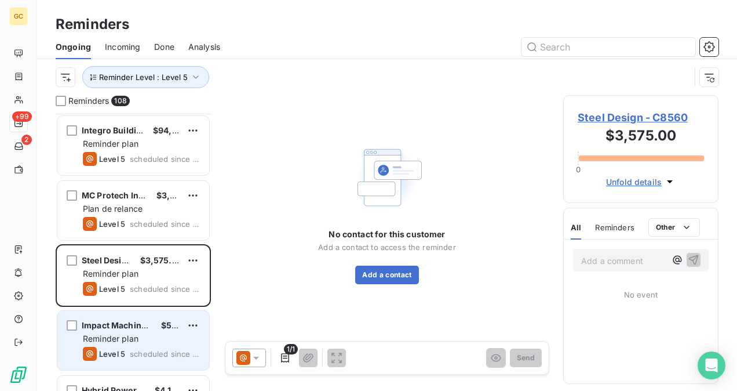
click at [143, 333] on div "Reminder plan" at bounding box center [141, 339] width 117 height 12
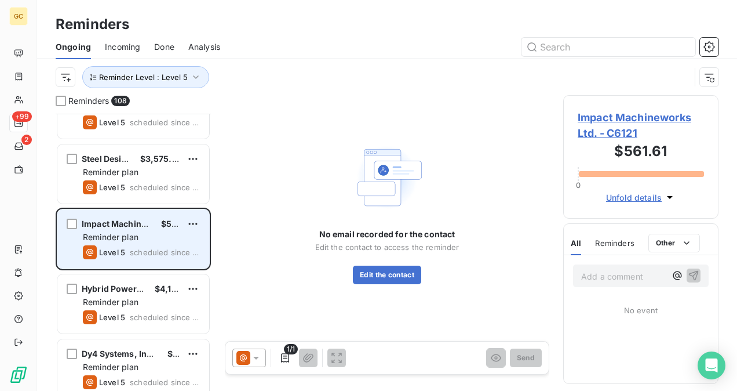
scroll to position [116, 0]
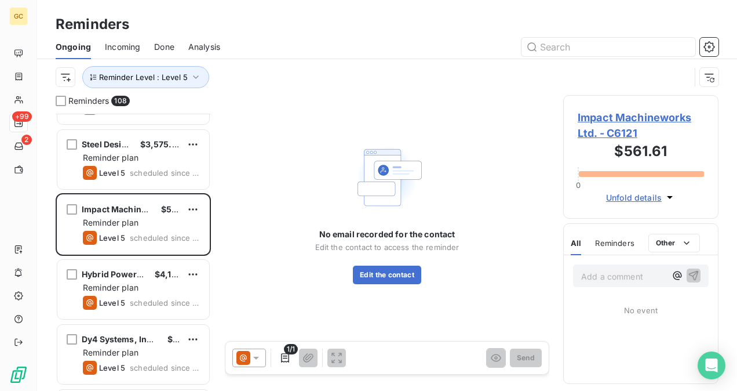
click at [623, 116] on span "Impact Machineworks Ltd. - C6121" at bounding box center [641, 125] width 126 height 31
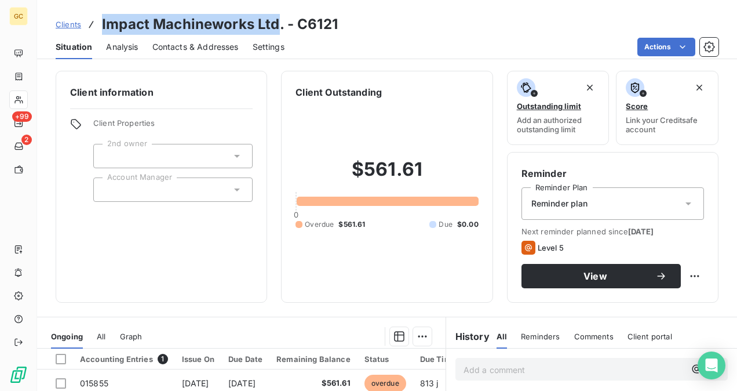
drag, startPoint x: 273, startPoint y: 24, endPoint x: 103, endPoint y: 29, distance: 171.0
click at [102, 30] on h3 "Impact Machineworks Ltd. - C6121" at bounding box center [220, 24] width 236 height 21
copy h3 "Impact Machineworks Ltd"
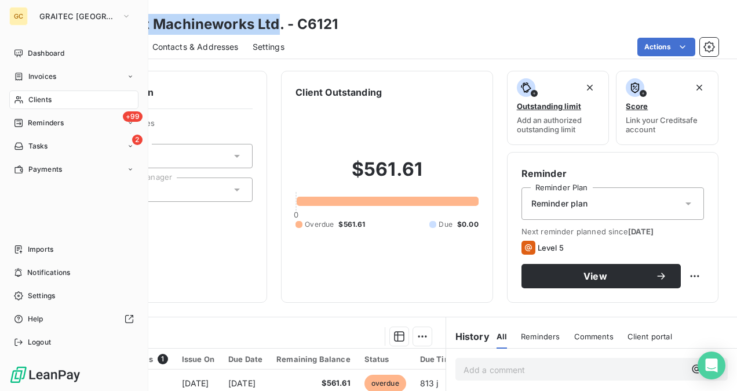
click at [32, 125] on span "Reminders" at bounding box center [46, 123] width 36 height 10
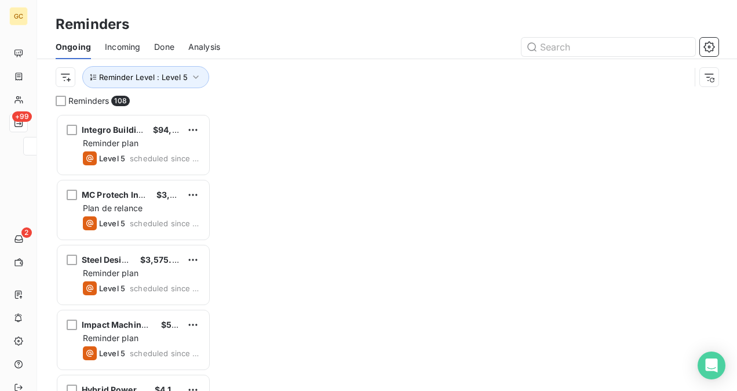
scroll to position [268, 146]
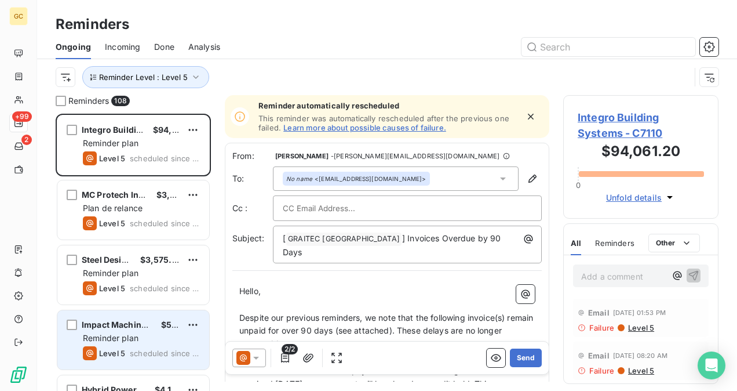
click at [149, 344] on div "Impact Machineworks Ltd. $561.61 Reminder plan Level 5 scheduled since 693 days" at bounding box center [133, 339] width 152 height 59
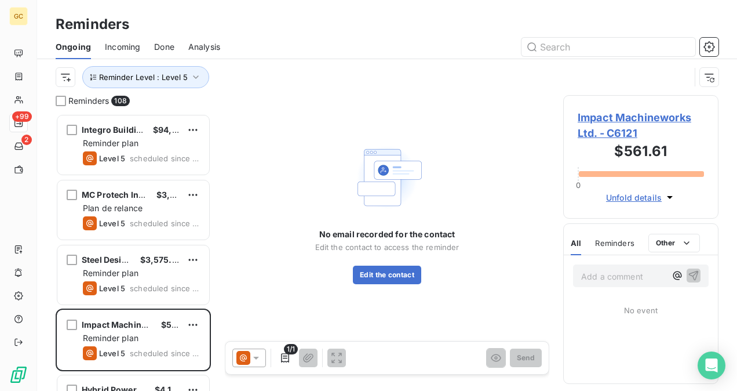
click at [600, 126] on span "Impact Machineworks Ltd. - C6121" at bounding box center [641, 125] width 126 height 31
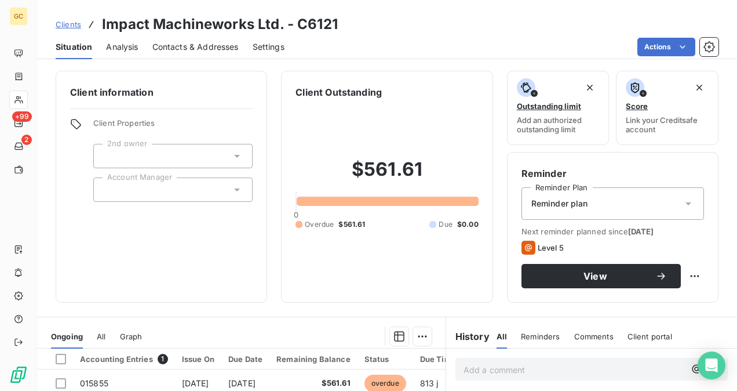
click at [194, 50] on span "Contacts & Addresses" at bounding box center [195, 47] width 86 height 12
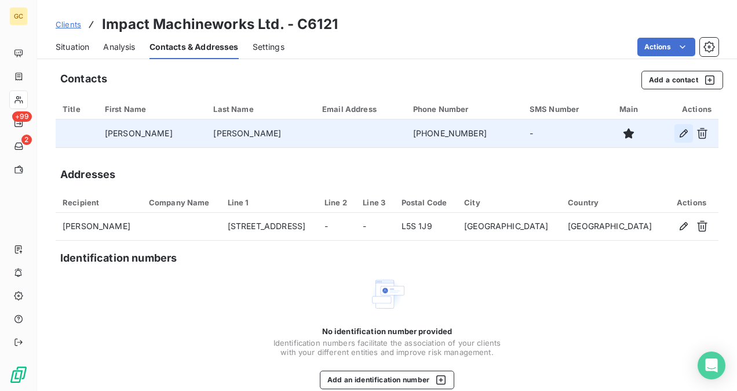
click at [678, 132] on icon "button" at bounding box center [684, 133] width 12 height 12
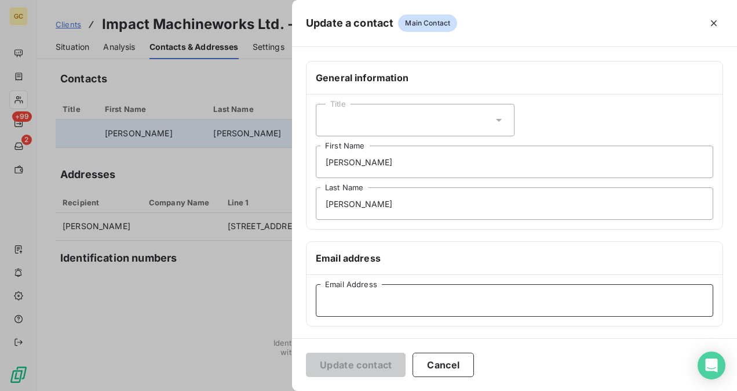
click at [351, 297] on input "Email Address" at bounding box center [514, 300] width 397 height 32
paste input "[PERSON_NAME][EMAIL_ADDRESS][DOMAIN_NAME]"
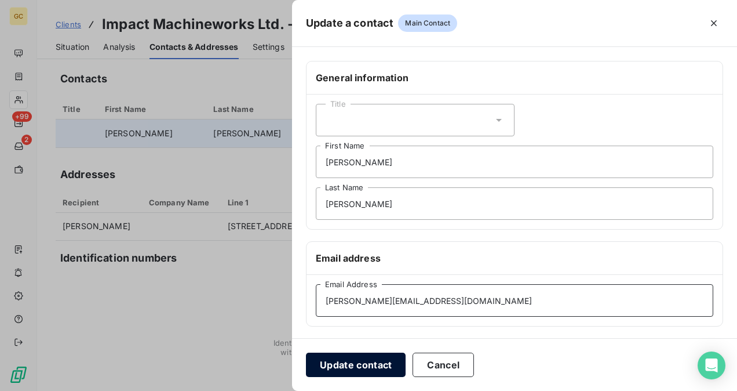
type input "[PERSON_NAME][EMAIL_ADDRESS][DOMAIN_NAME]"
click at [351, 356] on button "Update contact" at bounding box center [356, 364] width 100 height 24
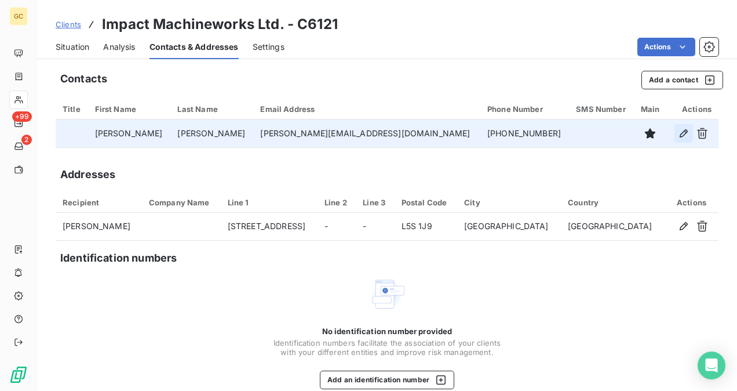
click at [674, 140] on button "button" at bounding box center [683, 133] width 19 height 19
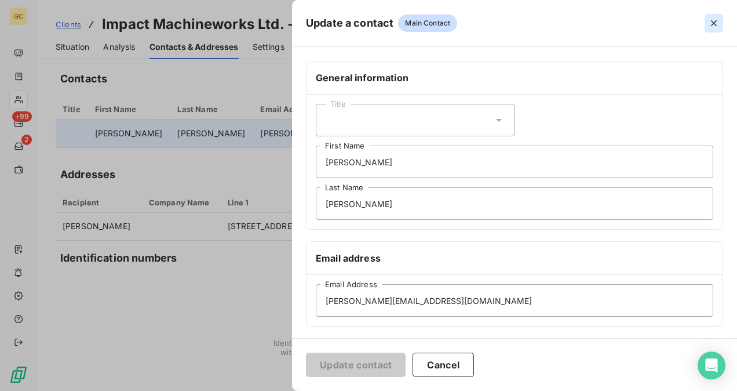
click at [720, 21] on button "button" at bounding box center [714, 23] width 19 height 19
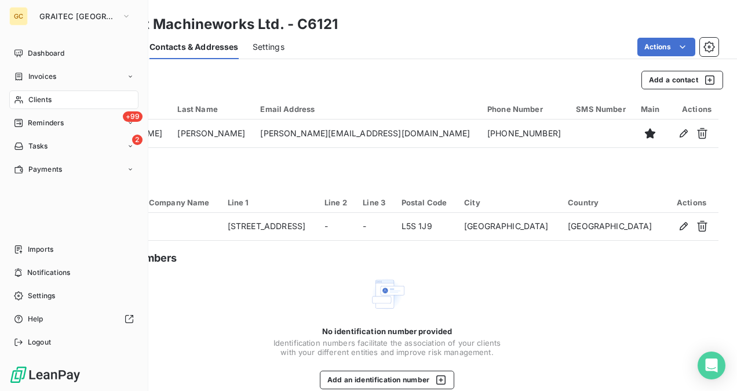
click at [57, 126] on span "Reminders" at bounding box center [46, 123] width 36 height 10
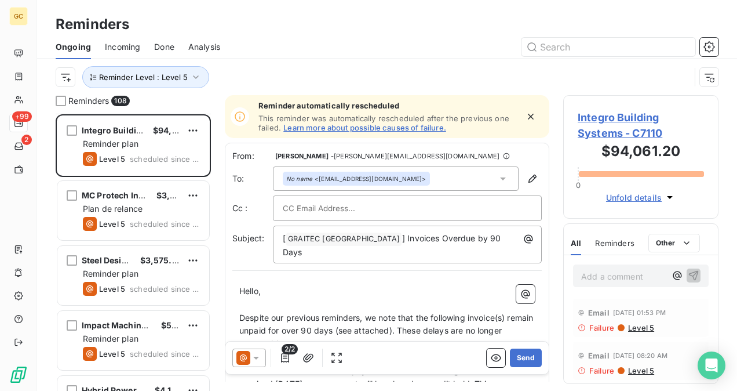
scroll to position [58, 0]
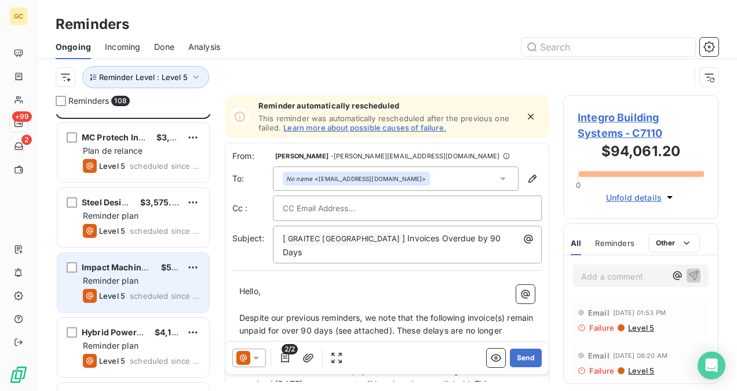
click at [141, 289] on div "Level 5 scheduled since 693 days" at bounding box center [141, 296] width 117 height 14
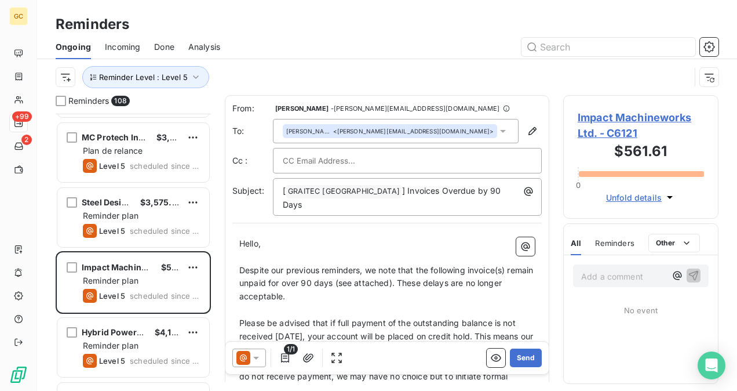
click at [660, 126] on span "Impact Machineworks Ltd. - C6121" at bounding box center [641, 125] width 126 height 31
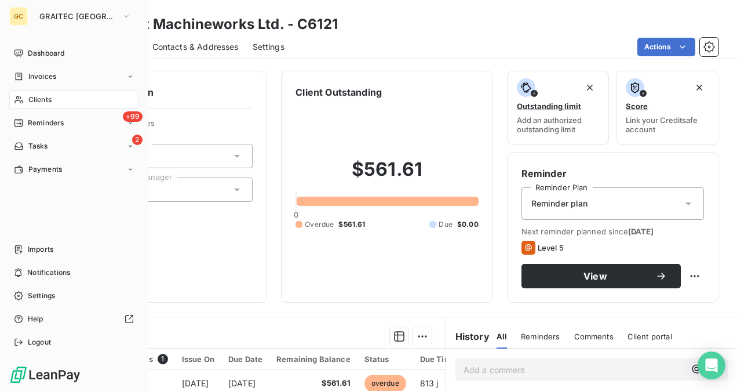
click at [44, 118] on span "Reminders" at bounding box center [46, 123] width 36 height 10
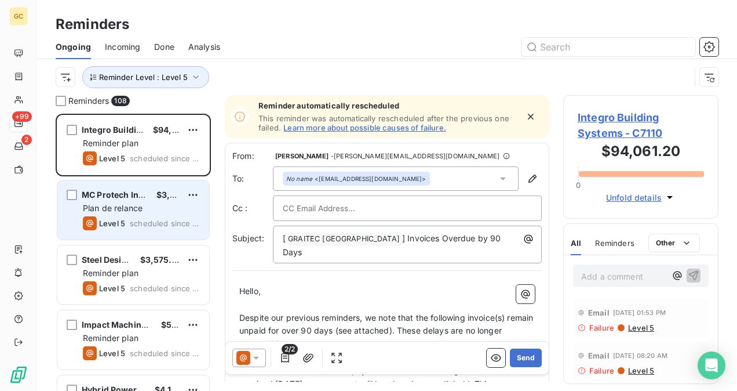
scroll to position [268, 146]
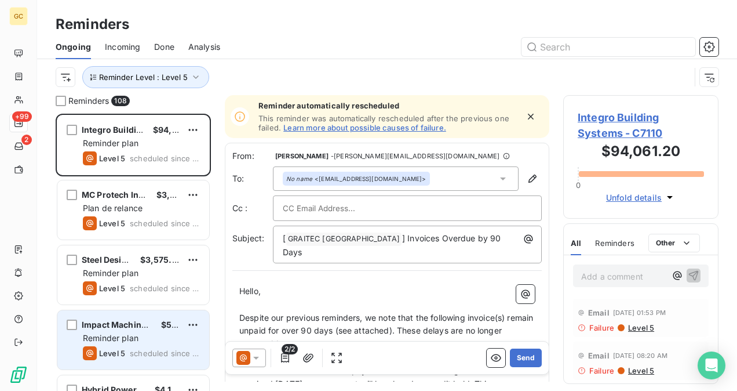
click at [147, 341] on div "Reminder plan" at bounding box center [141, 338] width 117 height 12
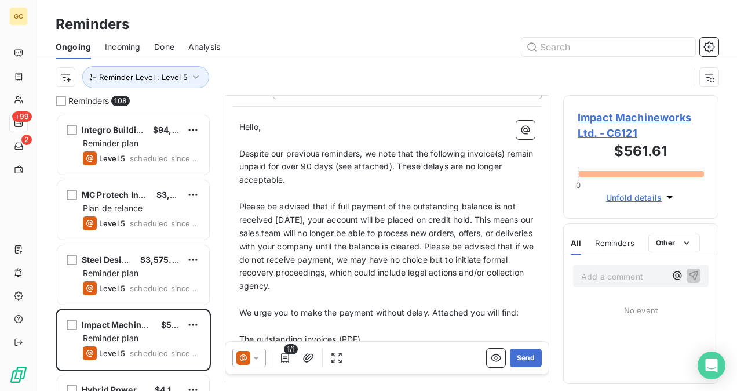
scroll to position [291, 0]
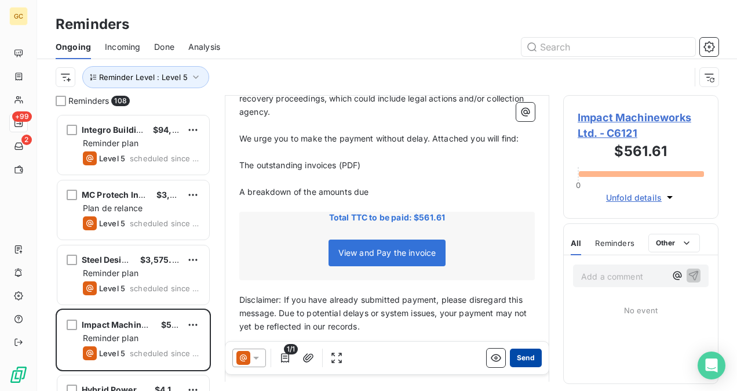
click at [528, 365] on button "Send" at bounding box center [526, 357] width 32 height 19
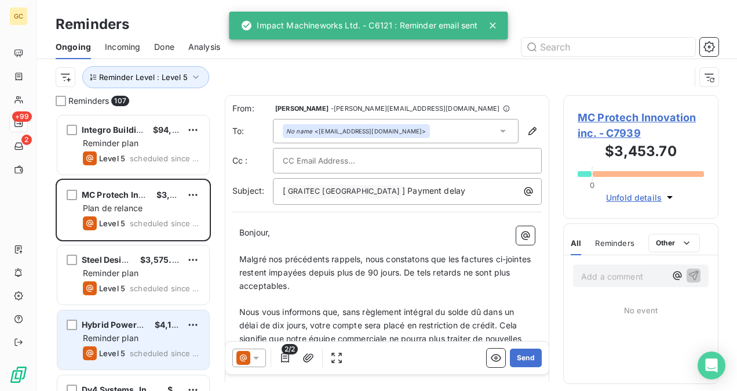
click at [122, 335] on span "Reminder plan" at bounding box center [111, 338] width 56 height 10
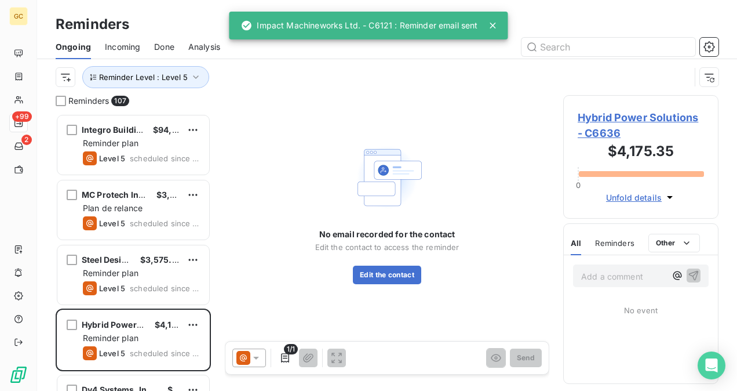
click at [590, 125] on span "Hybrid Power Solutions - C6636" at bounding box center [641, 125] width 126 height 31
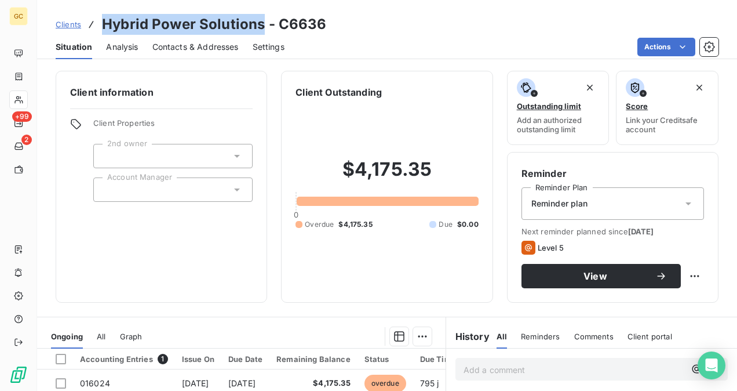
drag, startPoint x: 262, startPoint y: 24, endPoint x: 104, endPoint y: 24, distance: 157.6
click at [103, 21] on h3 "Hybrid Power Solutions - C6636" at bounding box center [214, 24] width 225 height 21
copy h3 "Hybrid Power Solutions"
click at [197, 39] on div "Contacts & Addresses" at bounding box center [195, 47] width 86 height 24
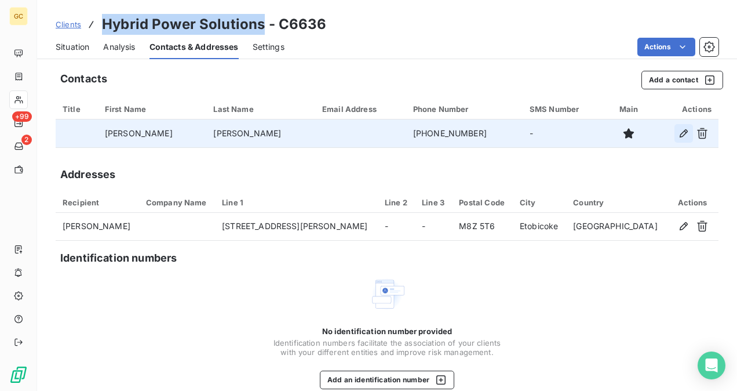
click at [674, 136] on button "button" at bounding box center [683, 133] width 19 height 19
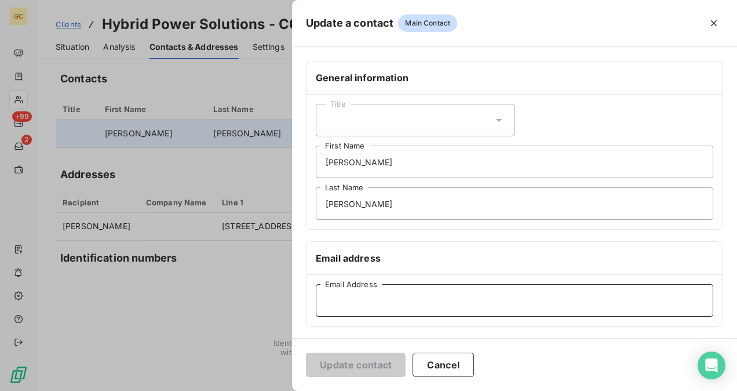
click at [374, 296] on input "Email Address" at bounding box center [514, 300] width 397 height 32
paste input "[EMAIL_ADDRESS][DOMAIN_NAME]"
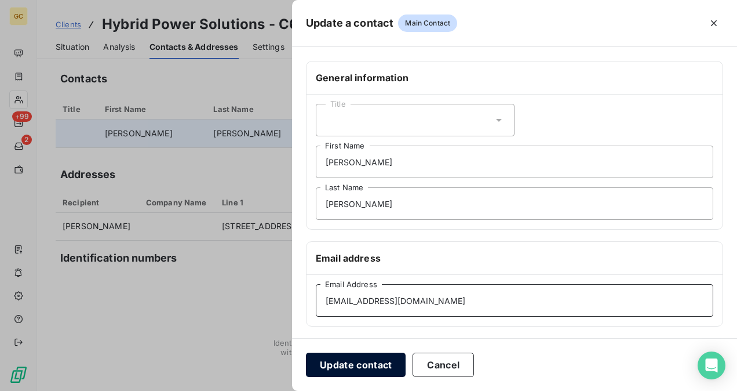
type input "[EMAIL_ADDRESS][DOMAIN_NAME]"
click at [335, 357] on button "Update contact" at bounding box center [356, 364] width 100 height 24
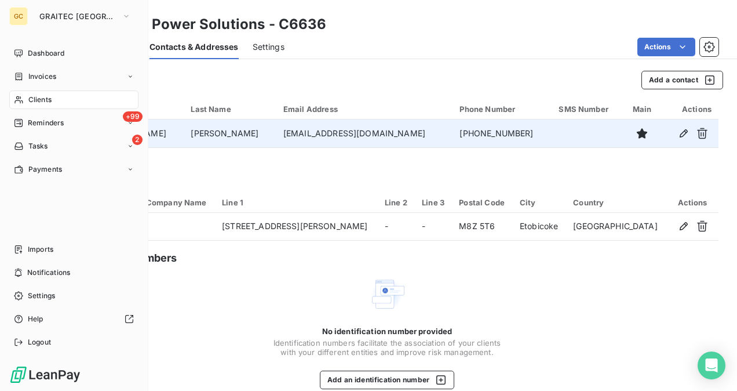
click at [37, 124] on span "Reminders" at bounding box center [46, 123] width 36 height 10
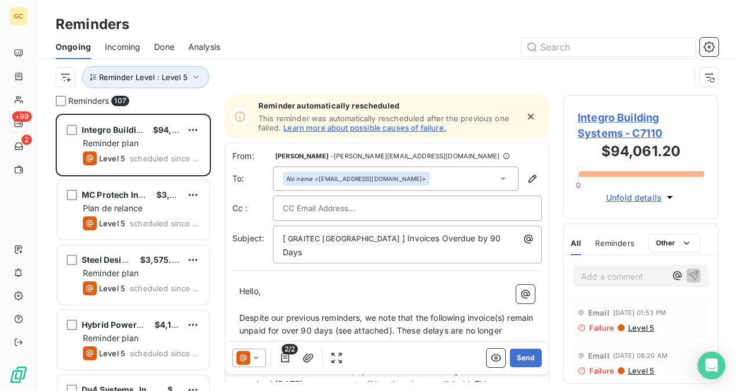
scroll to position [268, 146]
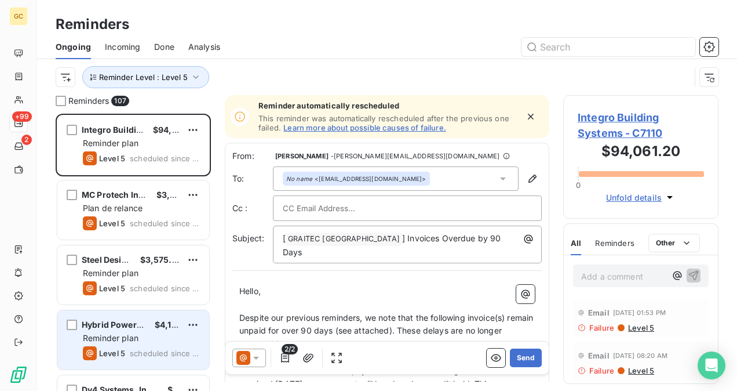
click at [162, 340] on div "Reminder plan" at bounding box center [141, 338] width 117 height 12
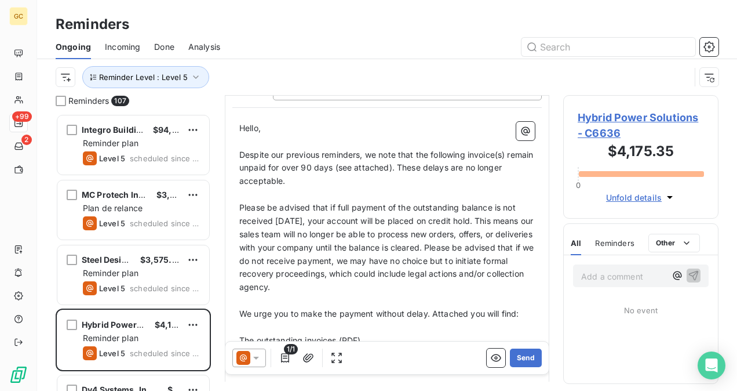
scroll to position [290, 0]
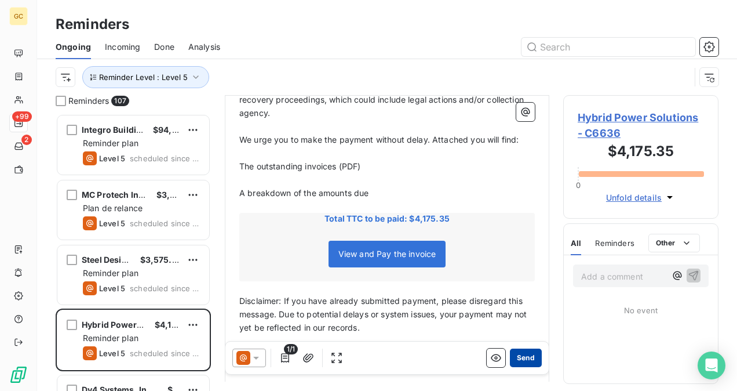
click at [519, 356] on button "Send" at bounding box center [526, 357] width 32 height 19
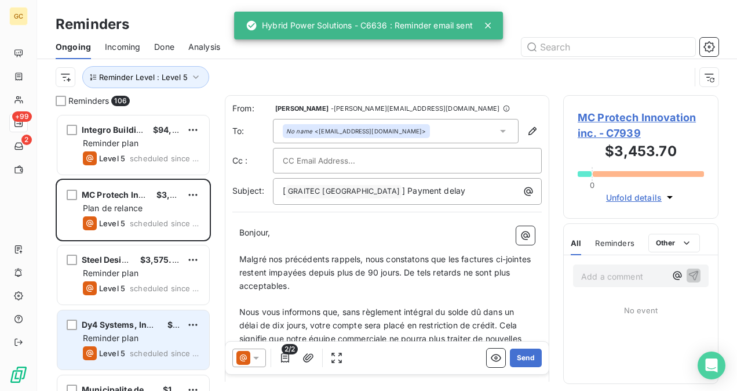
click at [130, 340] on span "Reminder plan" at bounding box center [111, 338] width 56 height 10
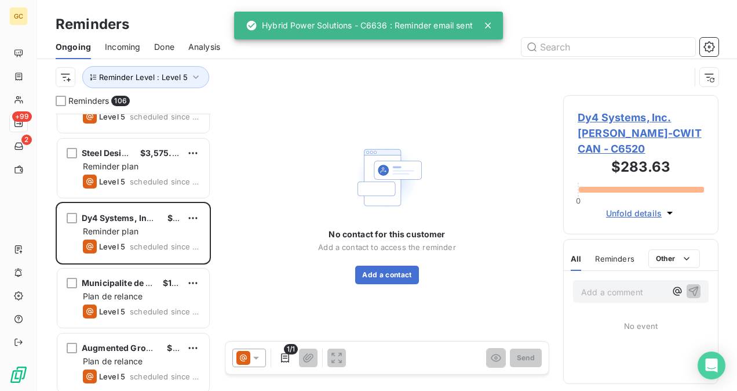
scroll to position [116, 0]
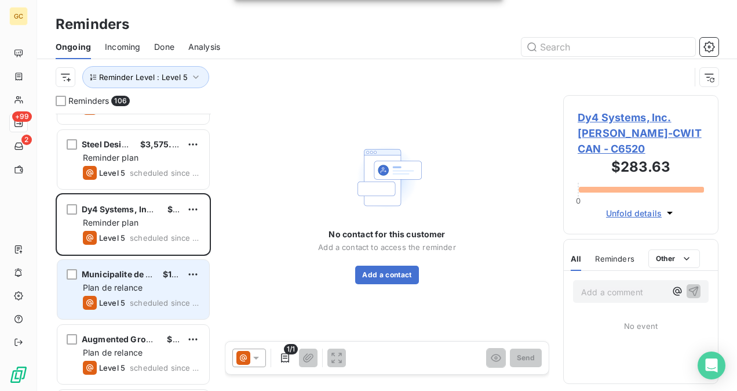
click at [133, 296] on div "Level 5 scheduled since 626 days" at bounding box center [141, 303] width 117 height 14
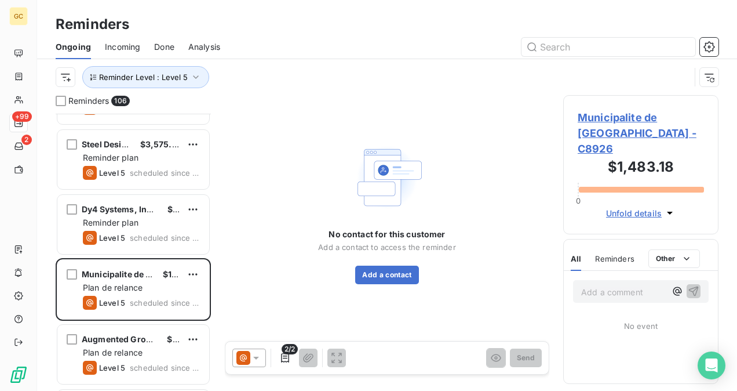
click at [586, 120] on span "Municipalite de [GEOGRAPHIC_DATA] - C8926" at bounding box center [641, 133] width 126 height 47
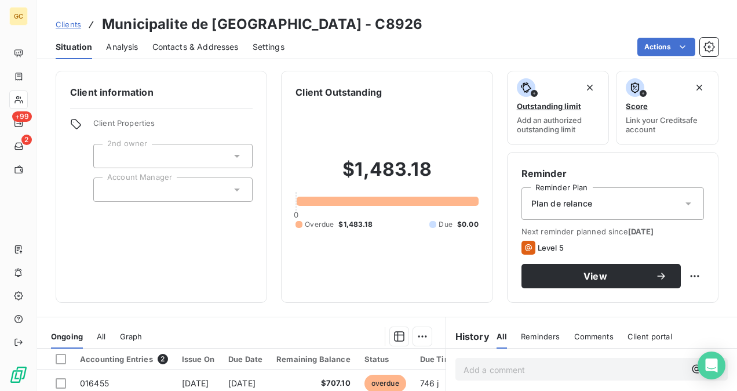
click at [308, 29] on h3 "Municipalite de [GEOGRAPHIC_DATA] - C8926" at bounding box center [262, 24] width 320 height 21
click at [265, 30] on h3 "Municipalite de [GEOGRAPHIC_DATA] - C8926" at bounding box center [262, 24] width 320 height 21
drag, startPoint x: 192, startPoint y: 34, endPoint x: 108, endPoint y: 32, distance: 84.0
click at [135, 34] on h3 "Municipalite de [GEOGRAPHIC_DATA] - C8926" at bounding box center [262, 24] width 320 height 21
click at [103, 32] on h3 "Municipalite de [GEOGRAPHIC_DATA] - C8926" at bounding box center [262, 24] width 320 height 21
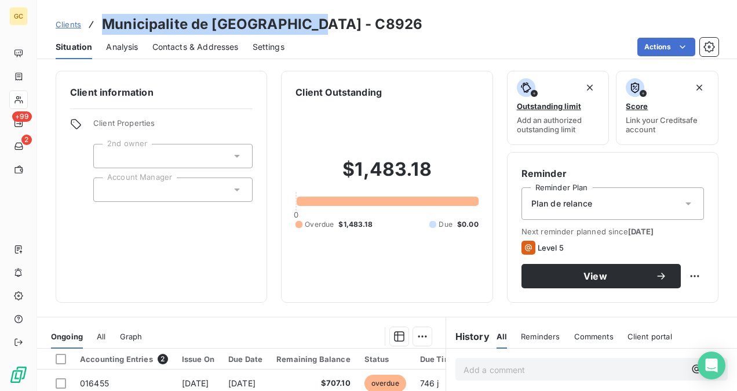
drag, startPoint x: 307, startPoint y: 23, endPoint x: 106, endPoint y: 16, distance: 200.6
click at [106, 16] on h3 "Municipalite de [GEOGRAPHIC_DATA] - C8926" at bounding box center [262, 24] width 320 height 21
copy h3 "Municipalite de [GEOGRAPHIC_DATA]"
click at [207, 43] on span "Contacts & Addresses" at bounding box center [195, 47] width 86 height 12
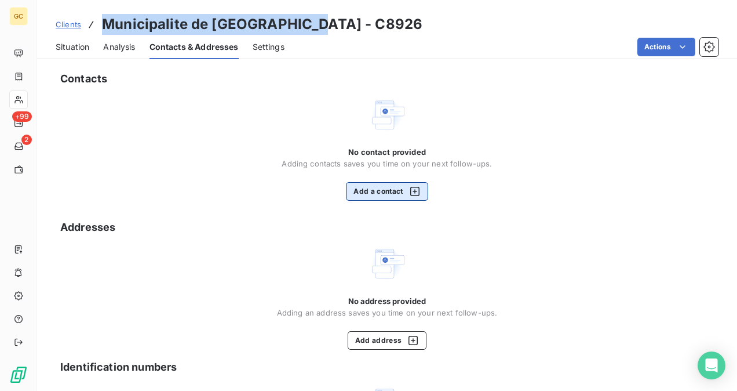
click at [371, 192] on button "Add a contact" at bounding box center [387, 191] width 82 height 19
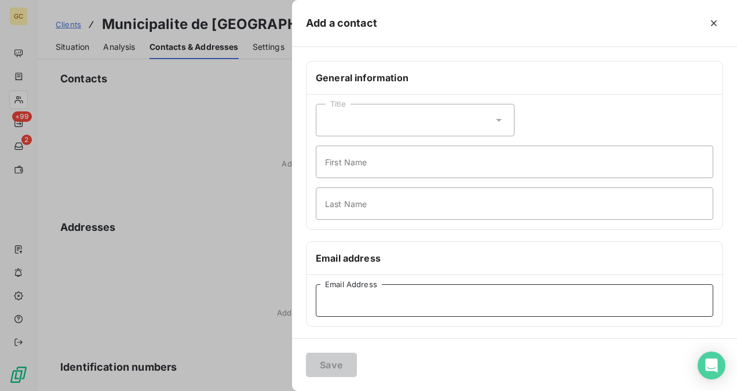
click at [358, 302] on input "Email Address" at bounding box center [514, 300] width 397 height 32
paste input "[EMAIL_ADDRESS][DOMAIN_NAME]"
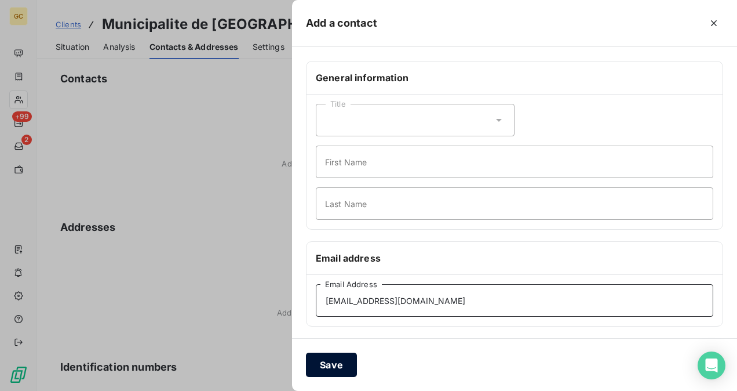
type input "[EMAIL_ADDRESS][DOMAIN_NAME]"
click at [343, 364] on button "Save" at bounding box center [331, 364] width 51 height 24
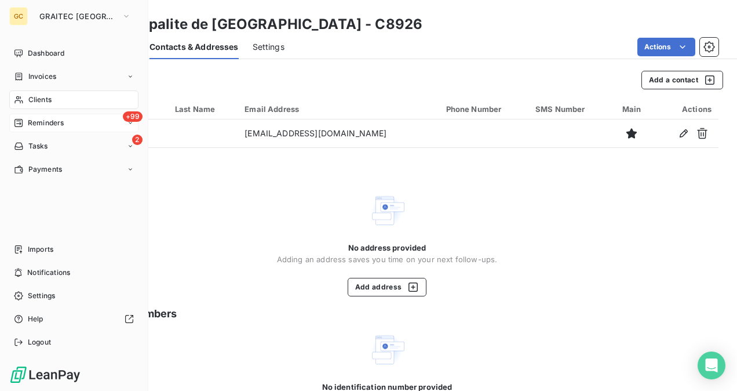
click at [31, 119] on span "Reminders" at bounding box center [46, 123] width 36 height 10
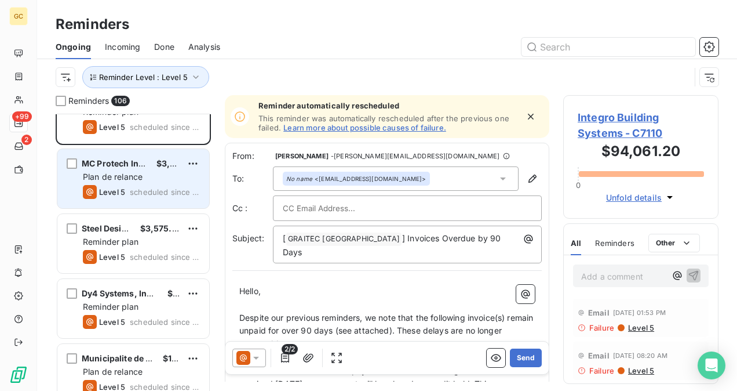
scroll to position [58, 0]
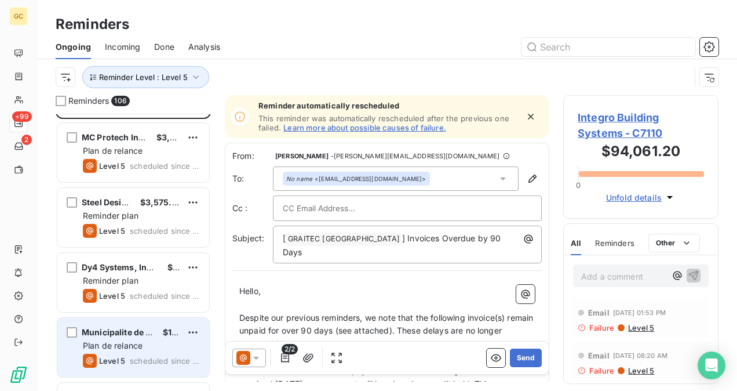
click at [140, 340] on div "Plan de relance" at bounding box center [141, 346] width 117 height 12
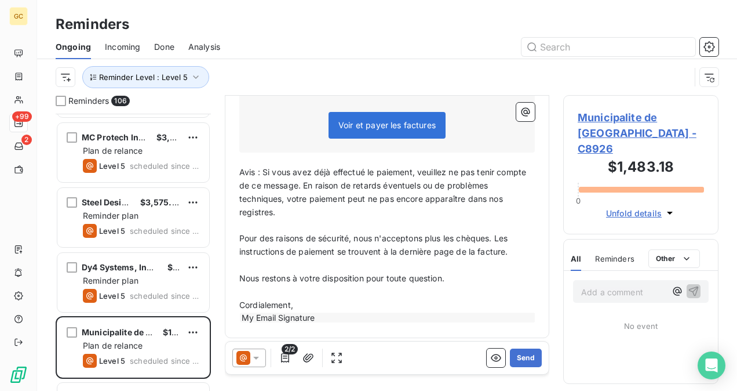
scroll to position [449, 0]
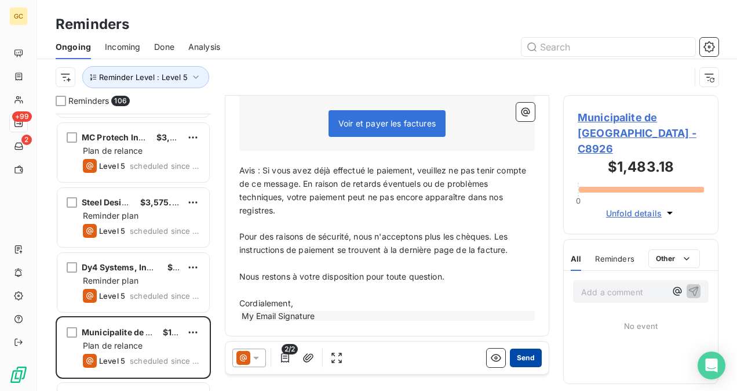
click at [513, 359] on button "Send" at bounding box center [526, 357] width 32 height 19
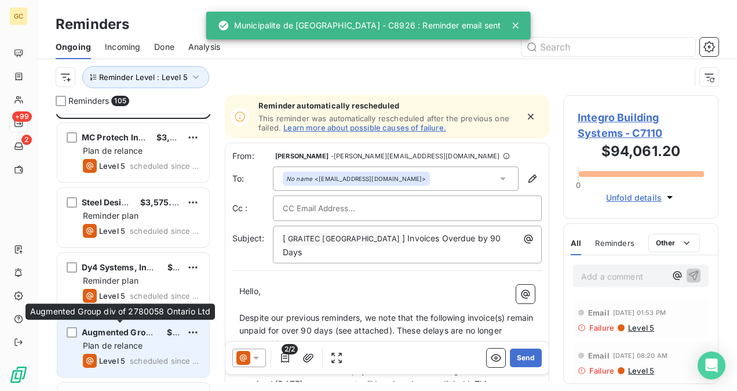
click at [144, 336] on div "Augmented Group div of 2780058 Ontario Ltd" at bounding box center [120, 332] width 76 height 12
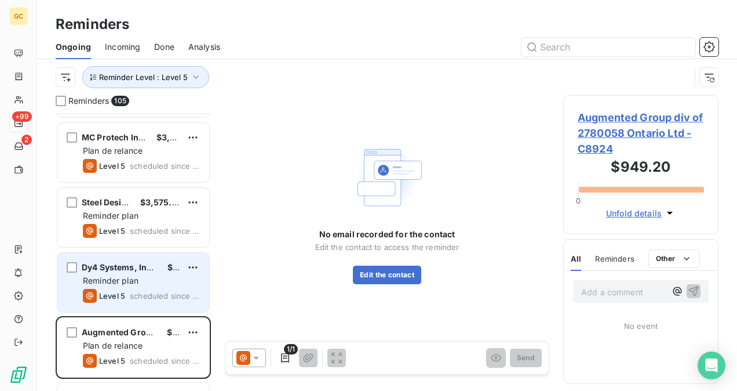
scroll to position [116, 0]
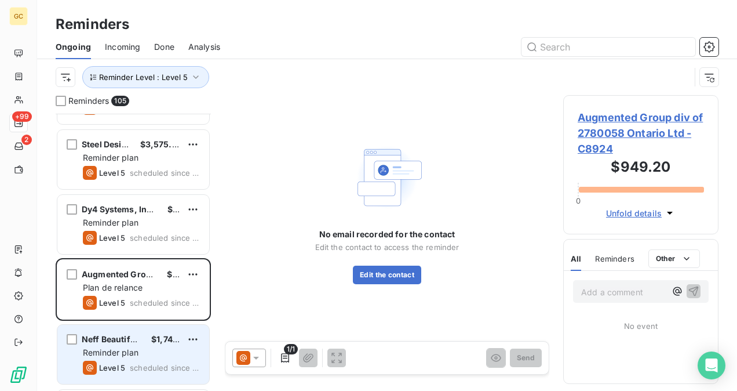
click at [140, 337] on span "Neff Beautiful living" at bounding box center [122, 339] width 81 height 10
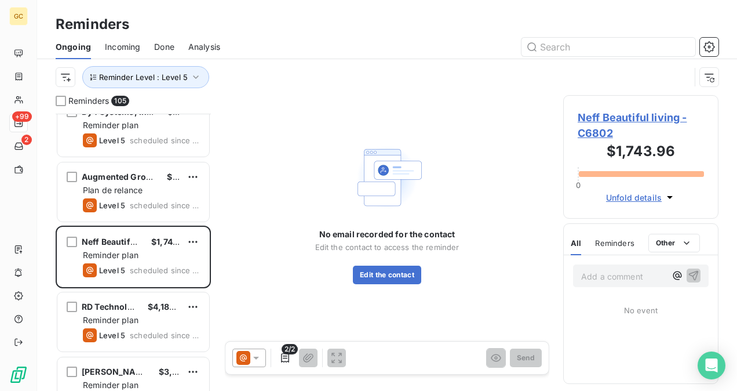
scroll to position [232, 0]
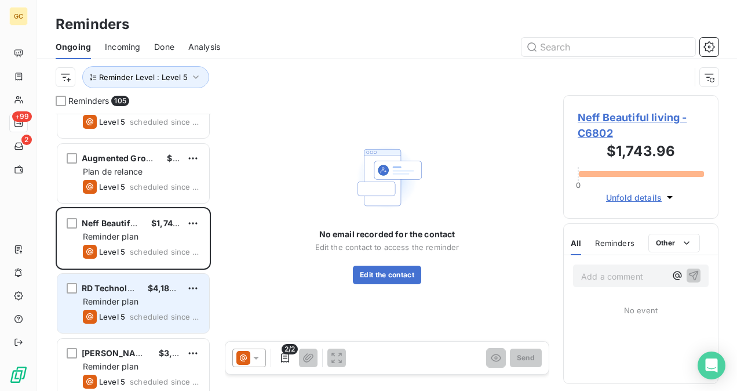
click at [142, 291] on div "RD Technologies $4,185.65" at bounding box center [141, 288] width 117 height 10
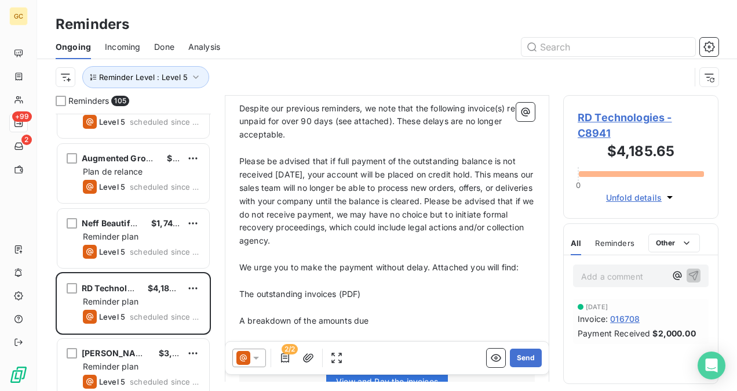
scroll to position [233, 0]
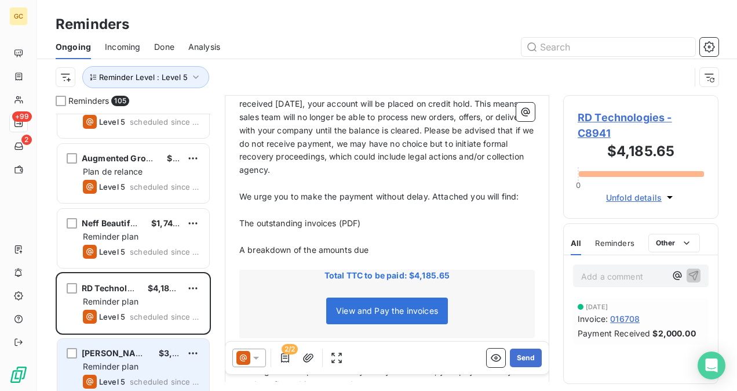
click at [139, 352] on span "[PERSON_NAME] Architect inc." at bounding box center [145, 353] width 126 height 10
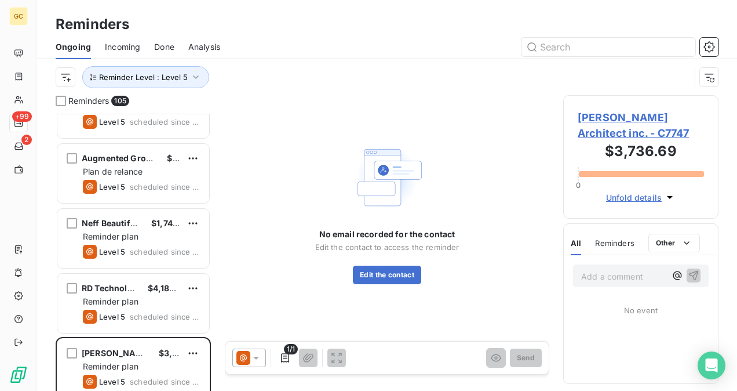
click at [658, 116] on span "[PERSON_NAME] Architect inc. - C7747" at bounding box center [641, 125] width 126 height 31
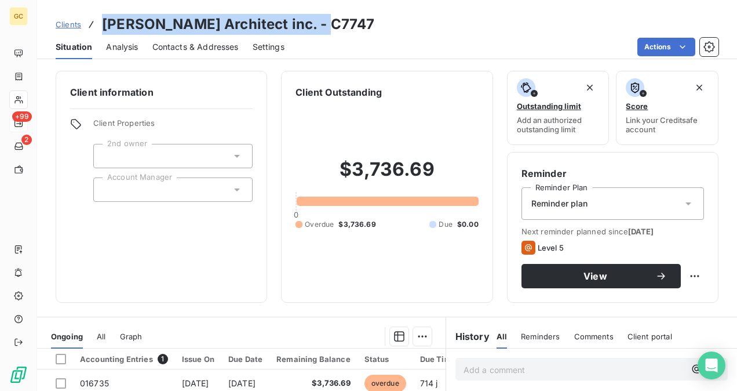
drag, startPoint x: 316, startPoint y: 24, endPoint x: 104, endPoint y: 20, distance: 212.1
click at [104, 20] on h3 "[PERSON_NAME] Architect inc. - C7747" at bounding box center [238, 24] width 272 height 21
click at [213, 43] on span "Contacts & Addresses" at bounding box center [195, 47] width 86 height 12
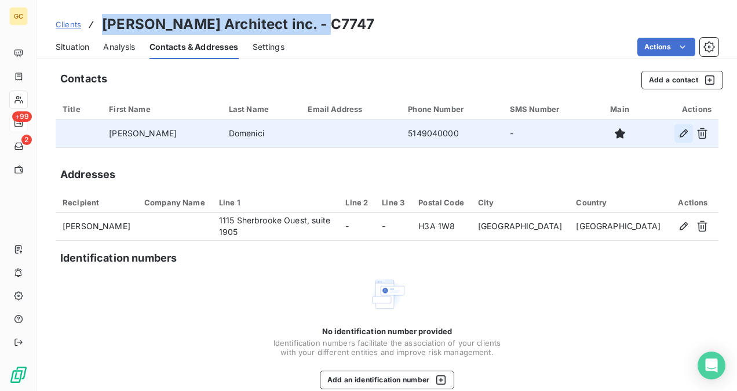
click at [678, 132] on icon "button" at bounding box center [684, 133] width 12 height 12
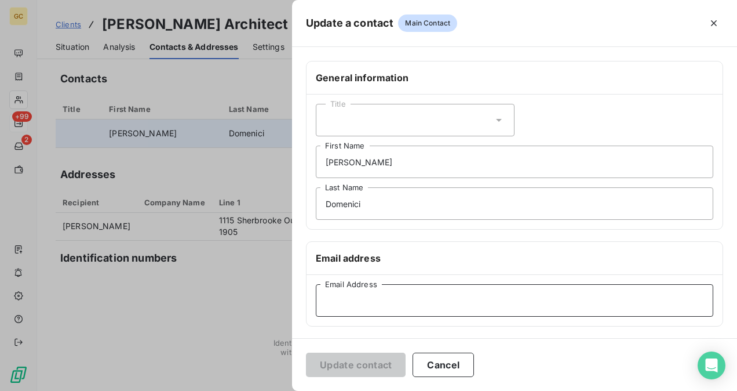
click at [351, 289] on input "Email Address" at bounding box center [514, 300] width 397 height 32
paste input "[PERSON_NAME][EMAIL_ADDRESS][DOMAIN_NAME]"
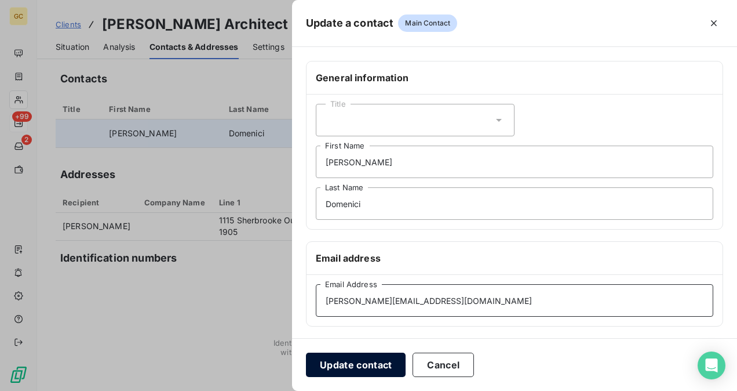
type input "[PERSON_NAME][EMAIL_ADDRESS][DOMAIN_NAME]"
click at [374, 364] on button "Update contact" at bounding box center [356, 364] width 100 height 24
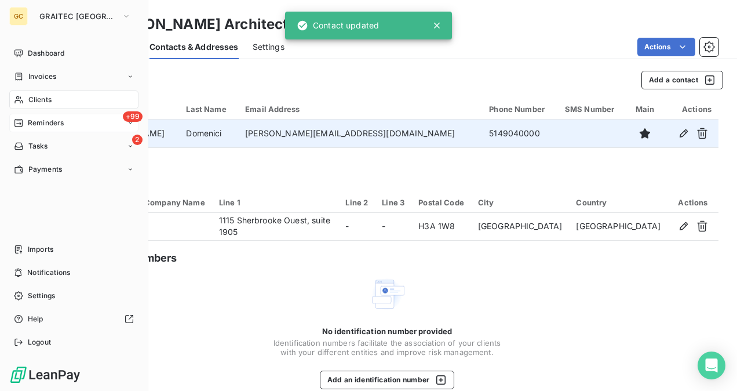
click at [31, 124] on span "Reminders" at bounding box center [46, 123] width 36 height 10
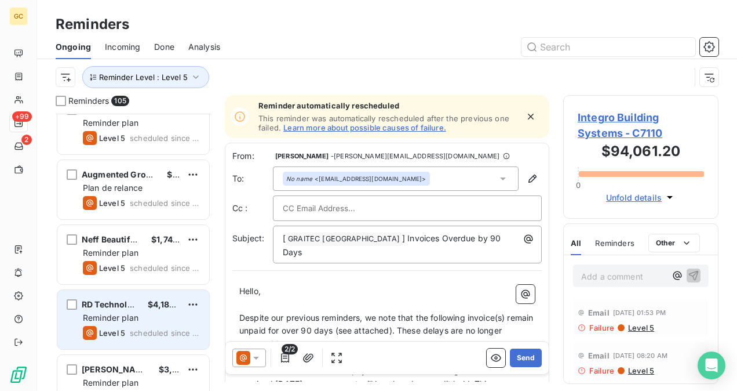
scroll to position [232, 0]
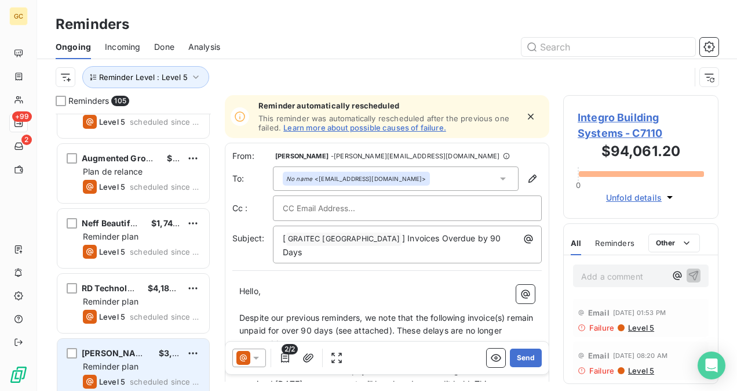
click at [128, 351] on span "[PERSON_NAME] Architect inc." at bounding box center [145, 353] width 126 height 10
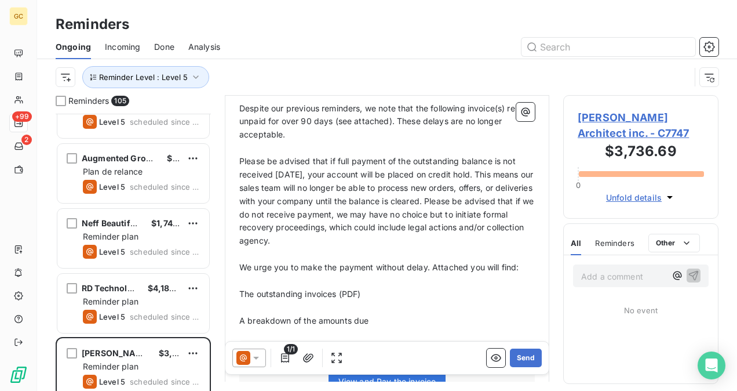
scroll to position [232, 0]
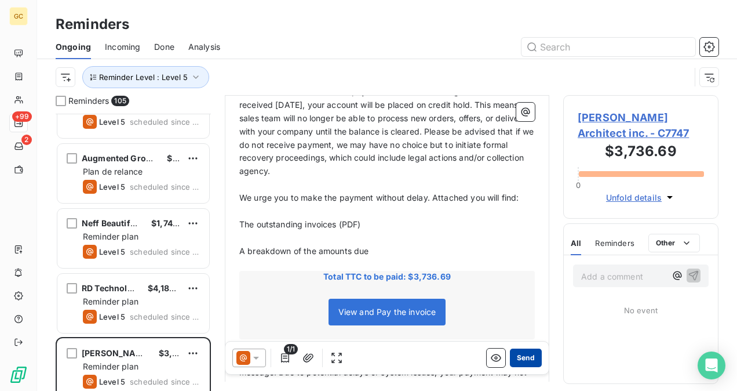
click at [519, 362] on button "Send" at bounding box center [526, 357] width 32 height 19
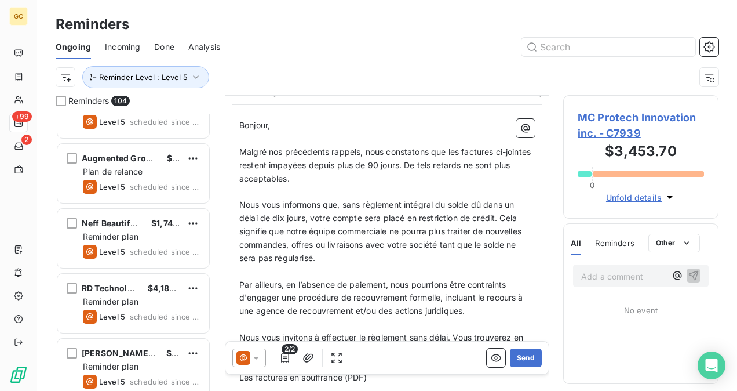
scroll to position [233, 0]
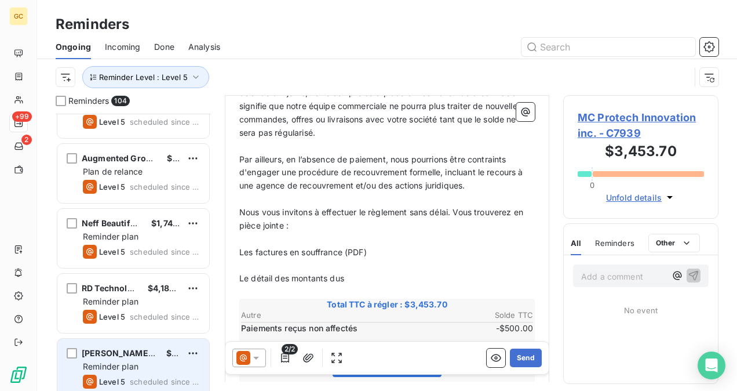
click at [109, 369] on span "Reminder plan" at bounding box center [111, 366] width 56 height 10
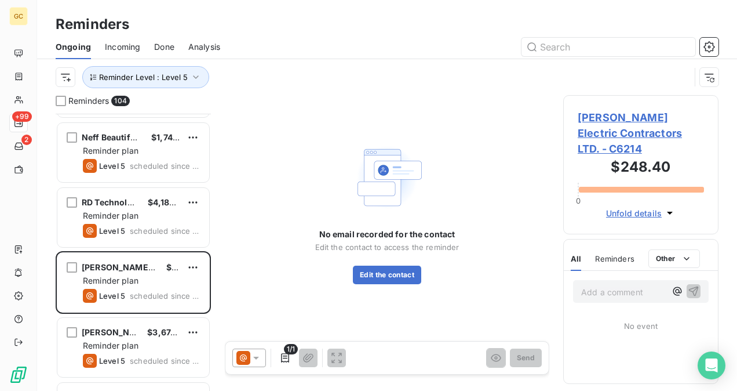
scroll to position [406, 0]
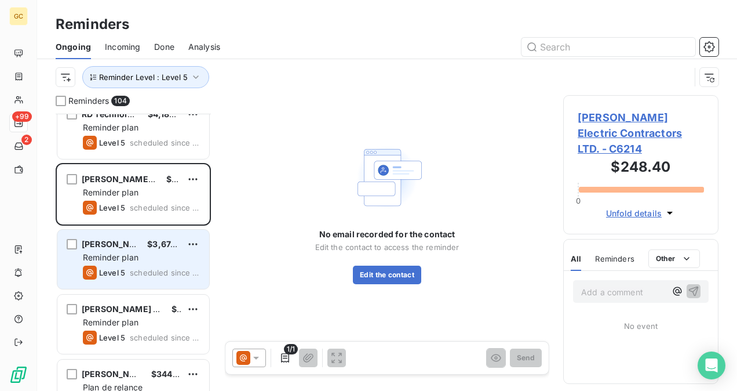
click at [138, 270] on span "scheduled since 587 days" at bounding box center [165, 272] width 70 height 9
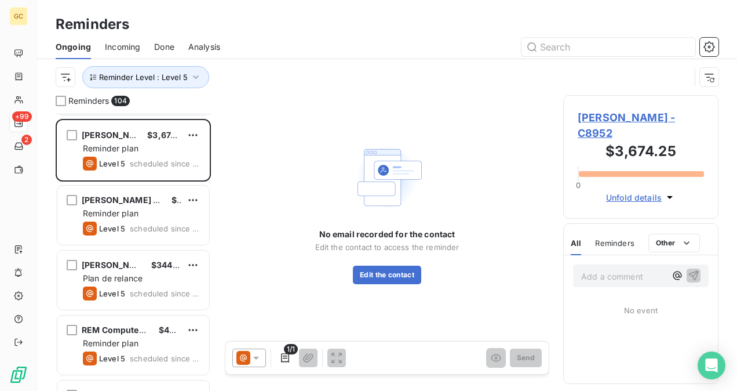
scroll to position [521, 0]
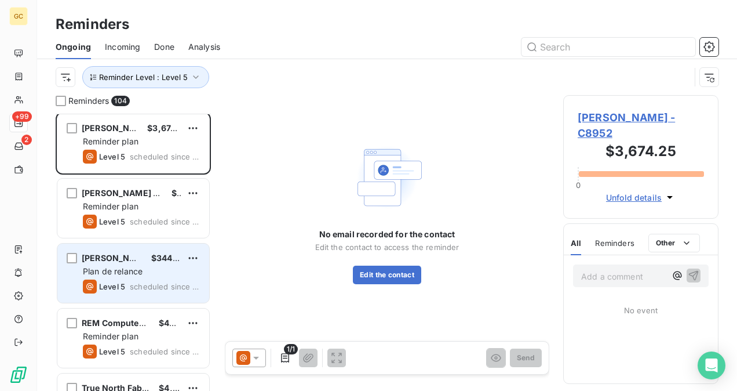
click at [143, 275] on div "Plan de relance" at bounding box center [141, 271] width 117 height 12
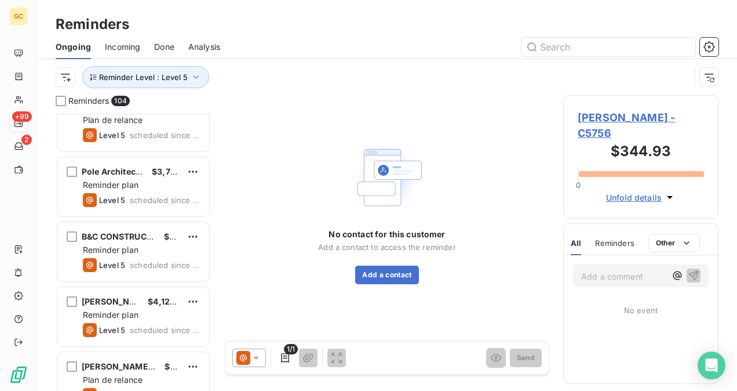
scroll to position [985, 0]
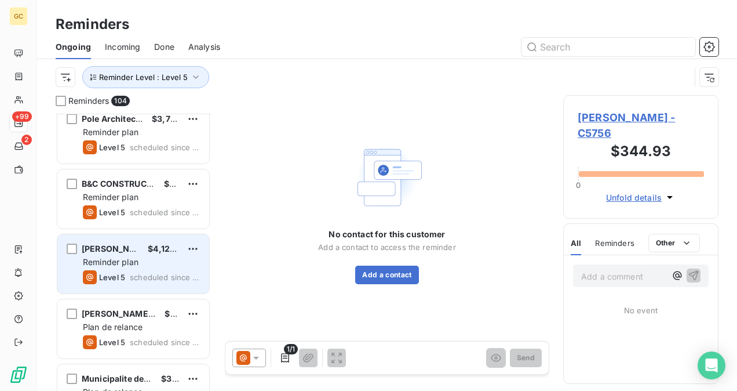
click at [148, 271] on div "Level 5 scheduled since 503 days" at bounding box center [141, 277] width 117 height 14
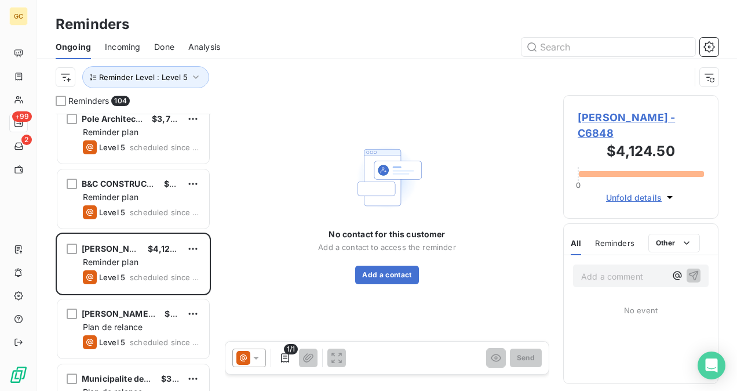
click at [585, 117] on span "[PERSON_NAME] - C6848" at bounding box center [641, 125] width 126 height 31
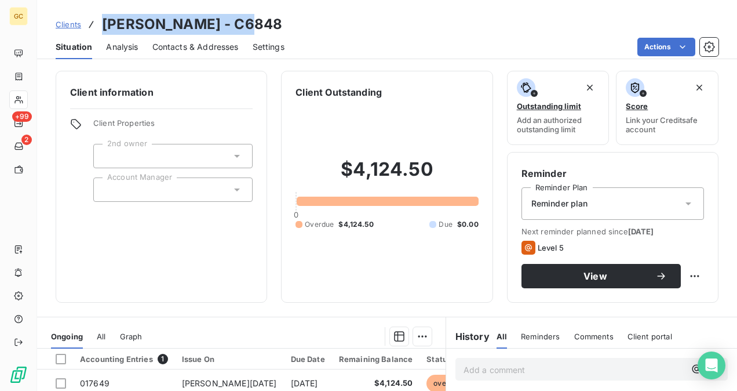
drag, startPoint x: 232, startPoint y: 25, endPoint x: 102, endPoint y: 20, distance: 130.5
click at [102, 20] on h3 "[PERSON_NAME] - C6848" at bounding box center [192, 24] width 180 height 21
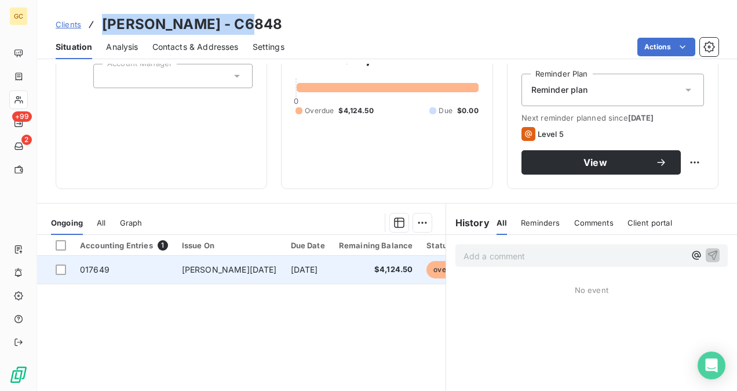
scroll to position [116, 0]
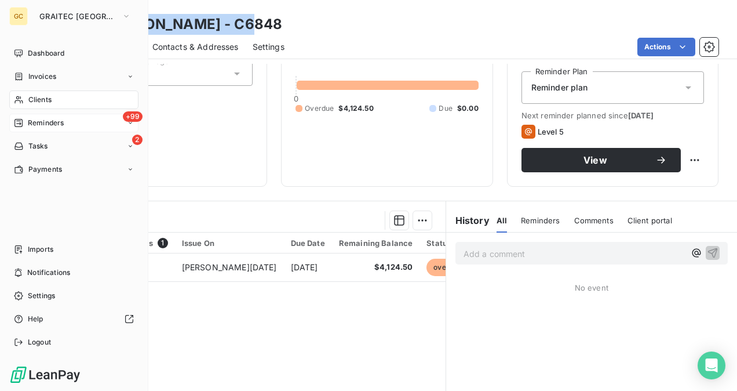
click at [60, 125] on span "Reminders" at bounding box center [46, 123] width 36 height 10
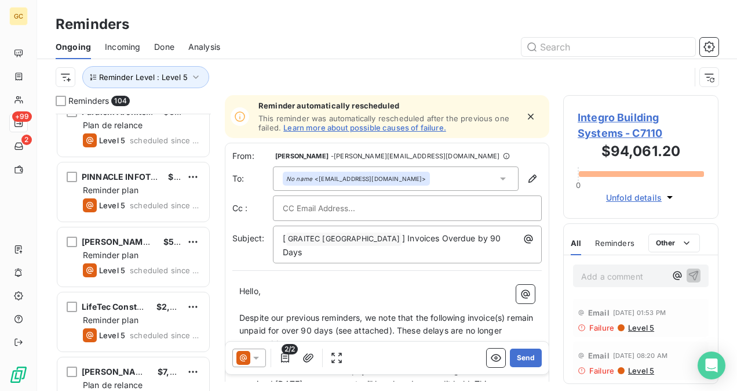
scroll to position [1391, 0]
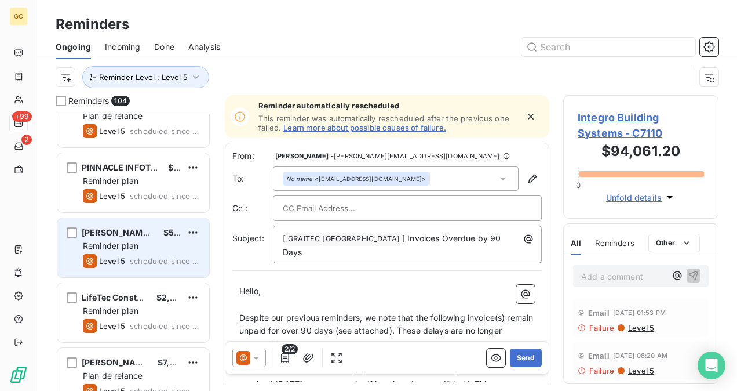
click at [134, 254] on div "Level 5 scheduled since 397 days" at bounding box center [141, 261] width 117 height 14
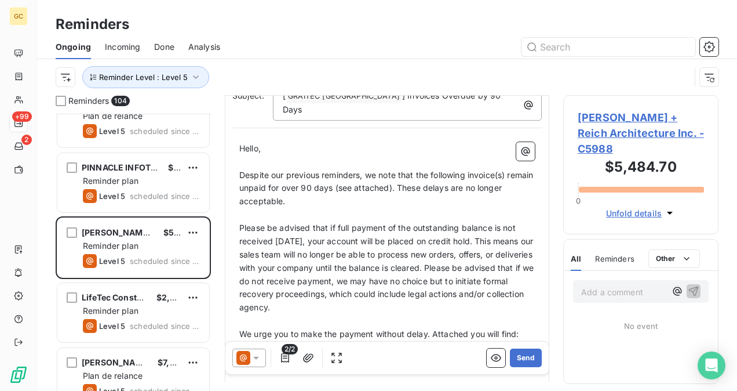
scroll to position [59, 0]
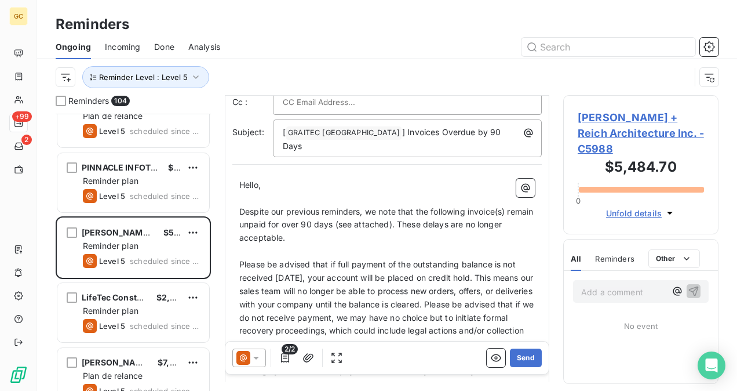
click at [601, 123] on span "[PERSON_NAME] + Reich Architecture Inc. - C5988" at bounding box center [641, 133] width 126 height 47
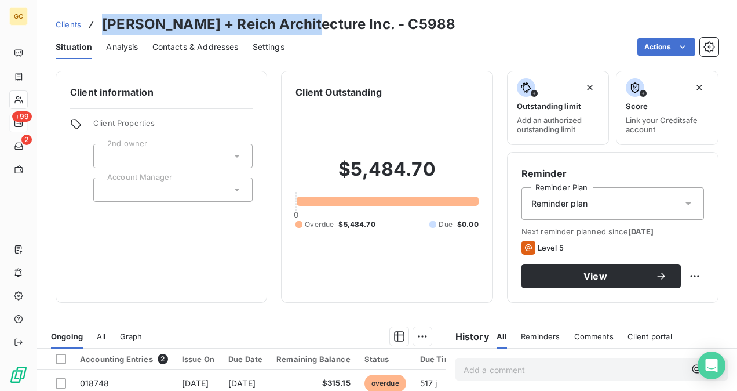
drag, startPoint x: 297, startPoint y: 20, endPoint x: 104, endPoint y: 24, distance: 193.0
click at [104, 24] on h3 "[PERSON_NAME] + Reich Architecture Inc. - C5988" at bounding box center [278, 24] width 353 height 21
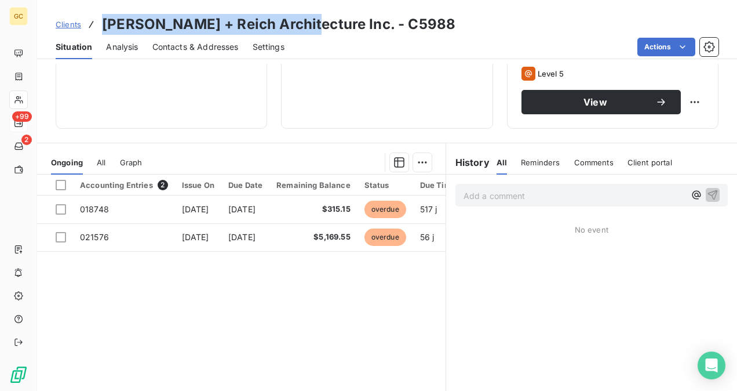
scroll to position [116, 0]
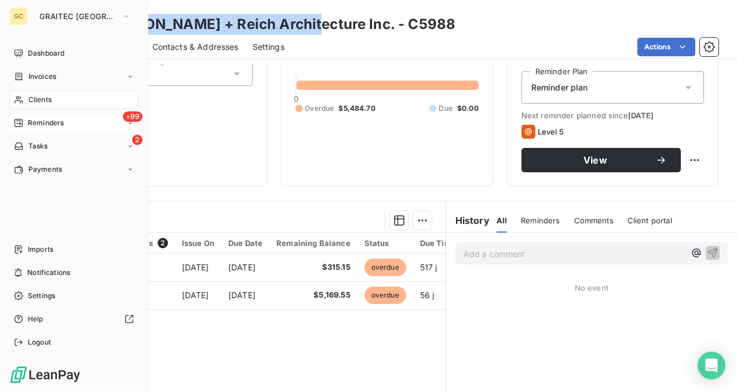
click at [33, 116] on div "+99 Reminders" at bounding box center [73, 123] width 129 height 19
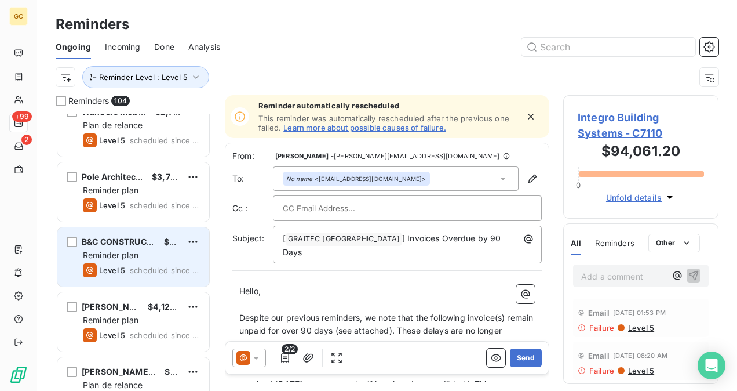
scroll to position [1159, 0]
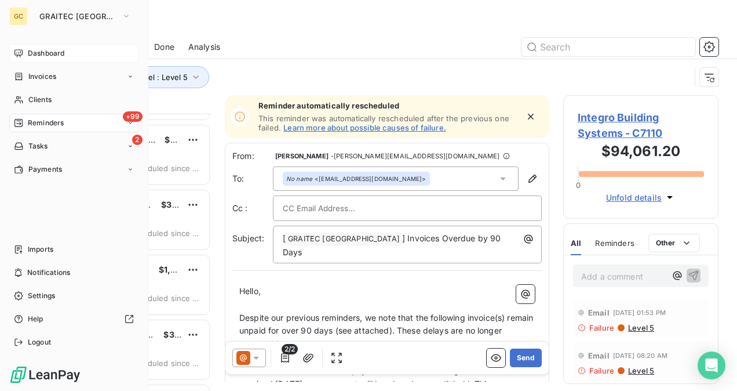
click at [23, 49] on div "Dashboard" at bounding box center [73, 53] width 129 height 19
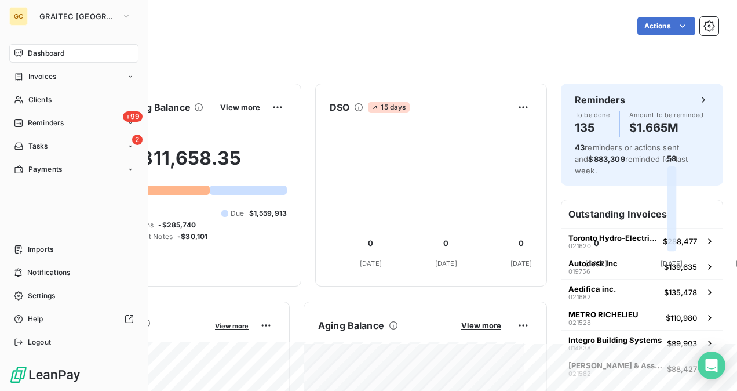
click at [40, 123] on span "Reminders" at bounding box center [46, 123] width 36 height 10
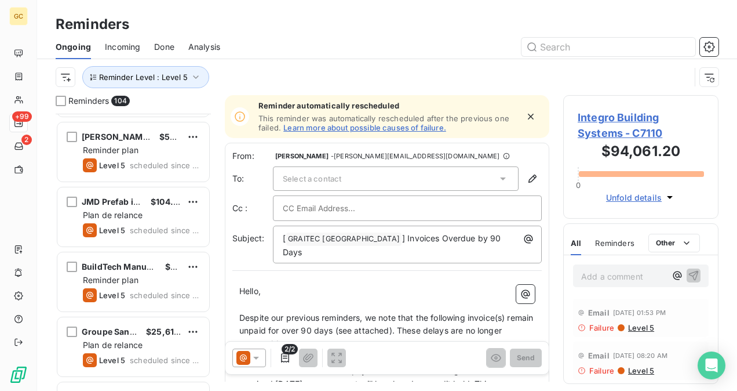
scroll to position [1796, 0]
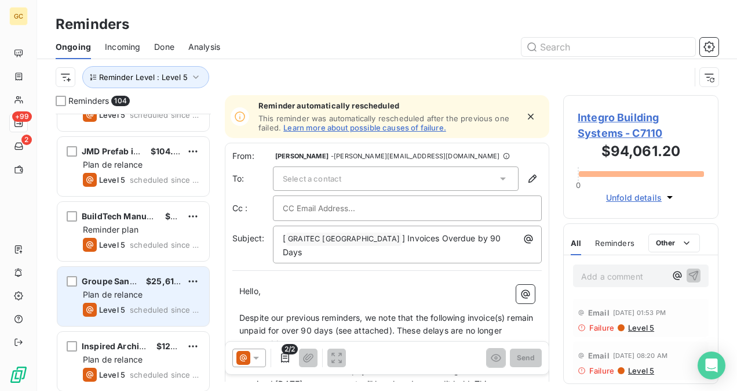
click at [151, 297] on div "Plan de relance" at bounding box center [141, 295] width 117 height 12
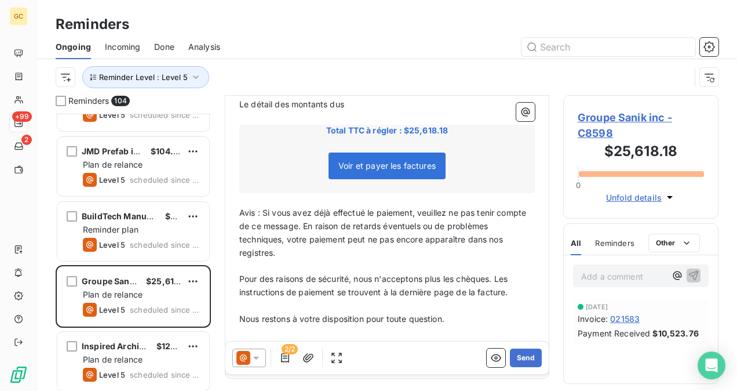
scroll to position [175, 0]
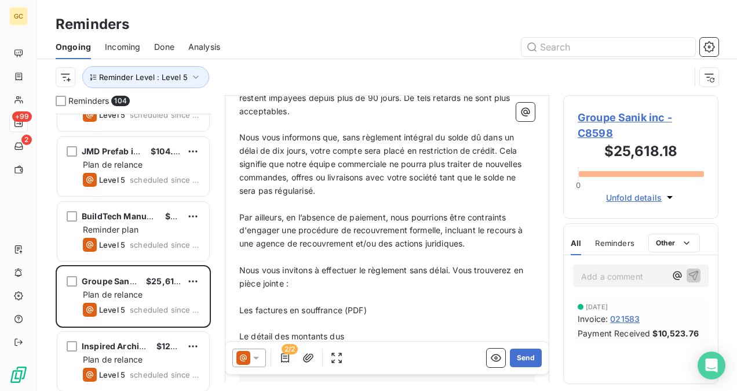
drag, startPoint x: 578, startPoint y: 119, endPoint x: 585, endPoint y: 117, distance: 7.3
click at [580, 118] on span "Groupe Sanik inc - C8598" at bounding box center [641, 125] width 126 height 31
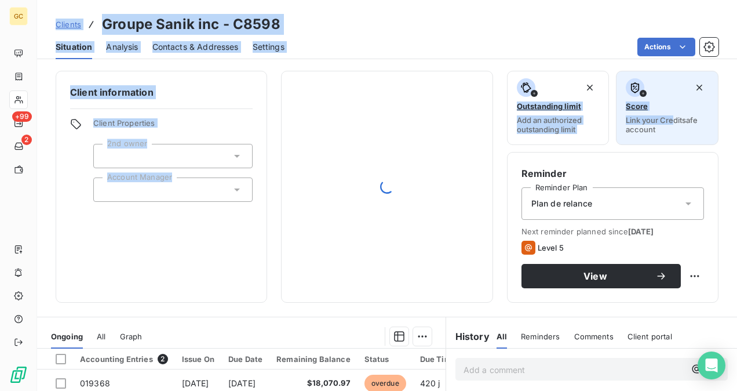
drag, startPoint x: 585, startPoint y: 117, endPoint x: 667, endPoint y: 114, distance: 81.8
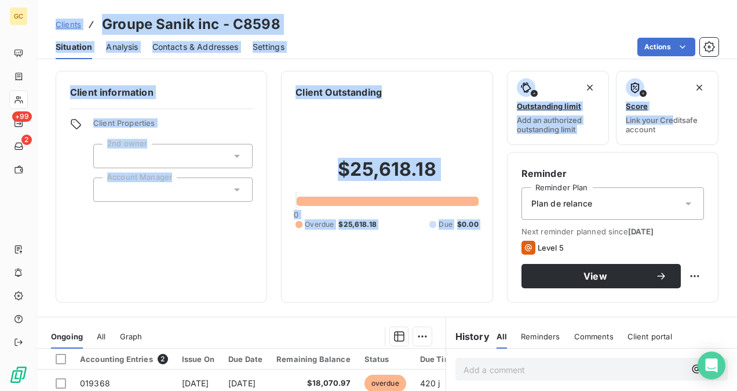
click at [247, 70] on div "Client information Client Properties 2nd owner Account Manager Client Outstandi…" at bounding box center [387, 227] width 700 height 327
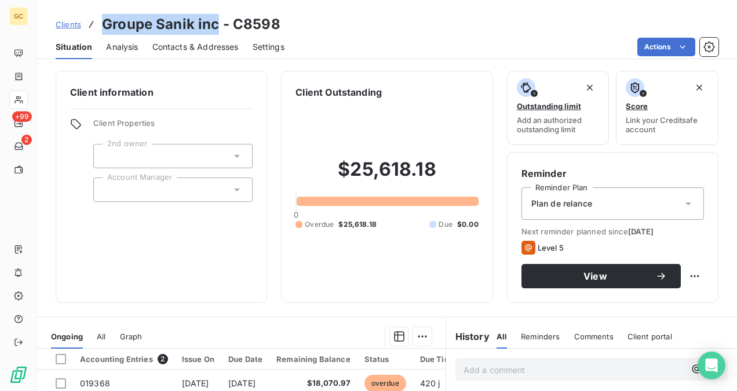
drag, startPoint x: 217, startPoint y: 30, endPoint x: 104, endPoint y: 25, distance: 113.1
click at [93, 25] on div "Clients Groupe Sanik inc - C8598" at bounding box center [168, 24] width 225 height 21
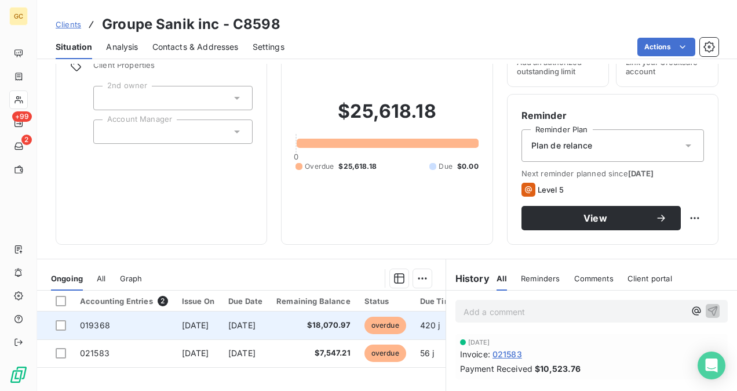
click at [157, 323] on td "019368" at bounding box center [124, 325] width 102 height 28
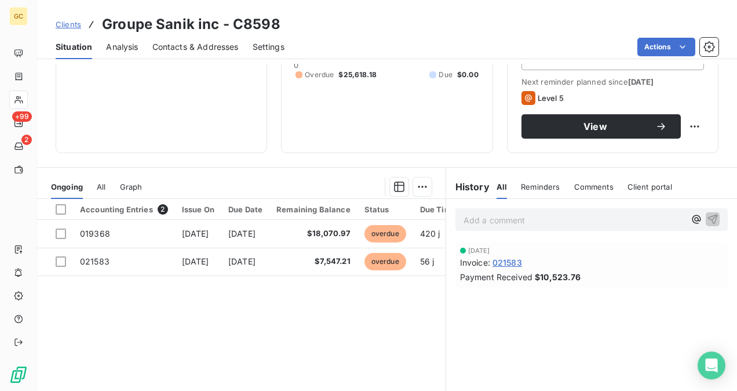
scroll to position [174, 0]
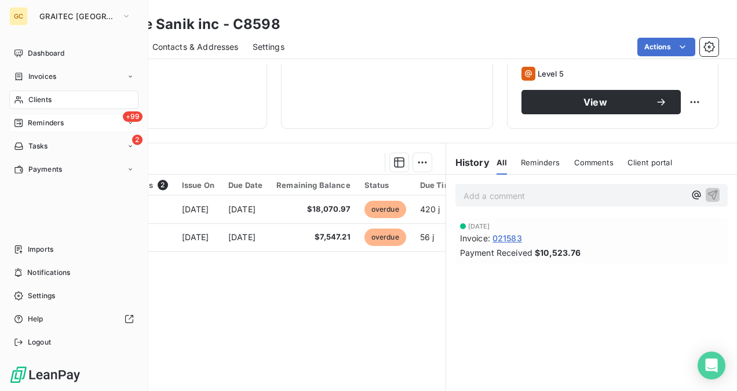
click at [49, 127] on span "Reminders" at bounding box center [46, 123] width 36 height 10
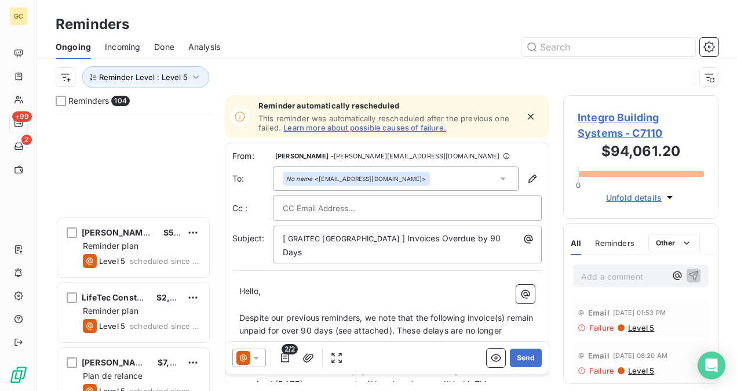
scroll to position [1622, 0]
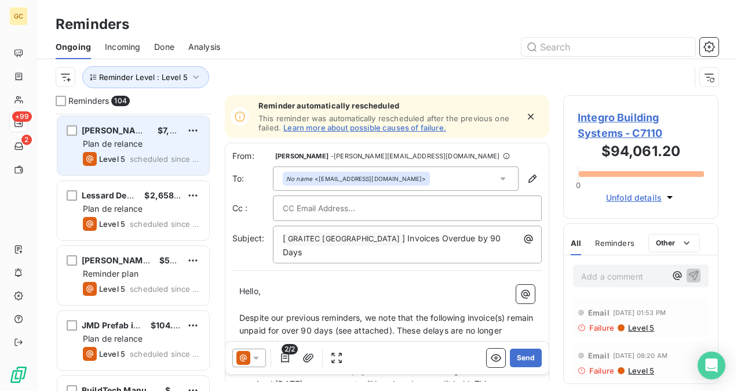
click at [151, 150] on div "[PERSON_NAME], Architecte $7,626.66 Plan de relance Level 5 scheduled since 391…" at bounding box center [133, 145] width 152 height 59
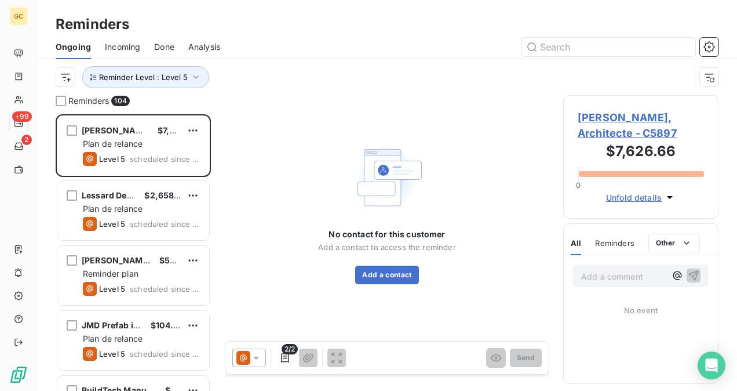
click at [592, 117] on span "[PERSON_NAME], Architecte - C5897" at bounding box center [641, 125] width 126 height 31
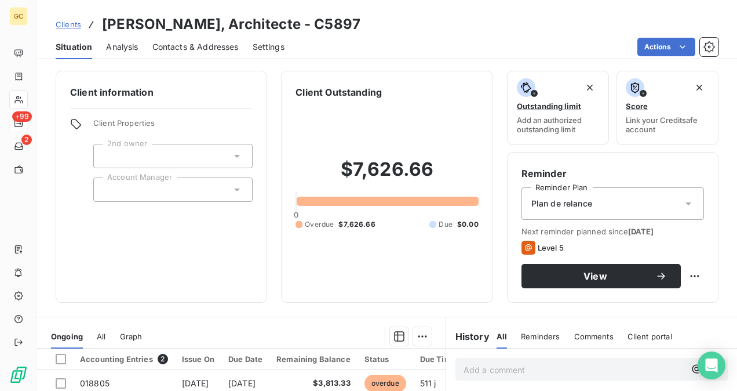
click at [294, 23] on h3 "[PERSON_NAME], Architecte - C5897" at bounding box center [231, 24] width 258 height 21
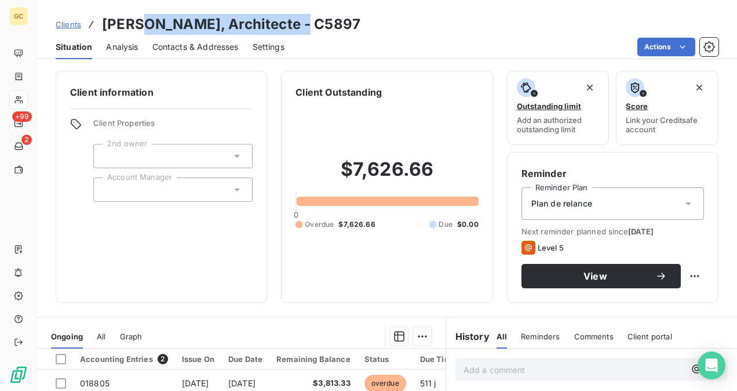
drag, startPoint x: 294, startPoint y: 23, endPoint x: 163, endPoint y: 21, distance: 131.0
click at [163, 21] on h3 "[PERSON_NAME], Architecte - C5897" at bounding box center [231, 24] width 258 height 21
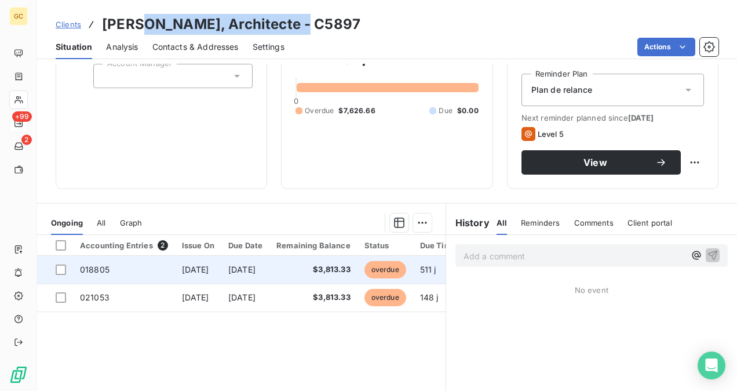
scroll to position [116, 0]
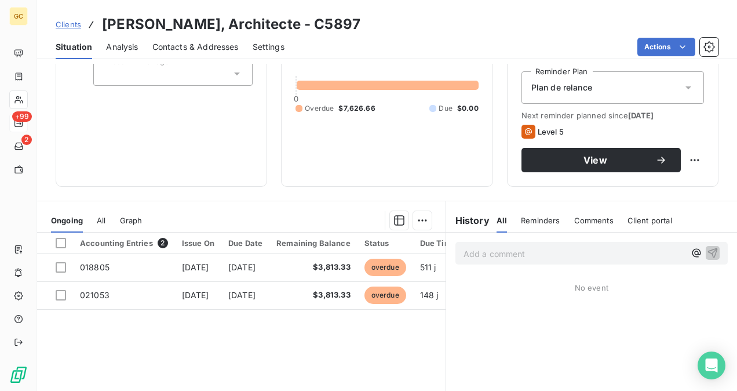
drag, startPoint x: 326, startPoint y: 41, endPoint x: 290, endPoint y: 14, distance: 44.4
click at [324, 38] on div "Actions" at bounding box center [508, 47] width 420 height 19
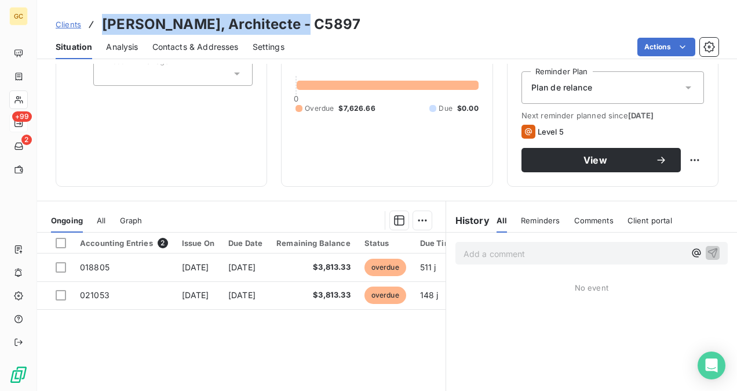
drag, startPoint x: 222, startPoint y: 24, endPoint x: 104, endPoint y: 14, distance: 118.0
click at [104, 14] on h3 "[PERSON_NAME], Architecte - C5897" at bounding box center [231, 24] width 258 height 21
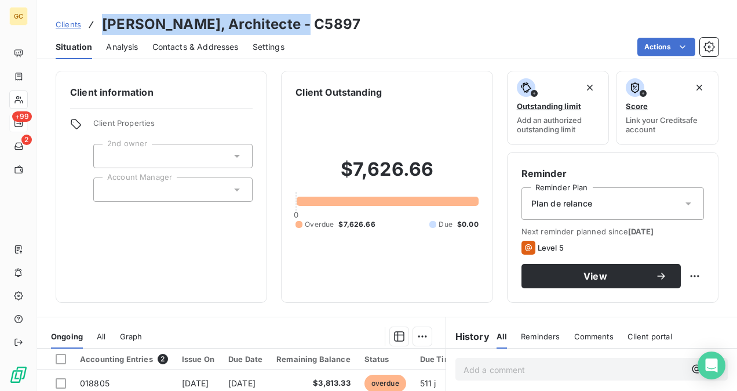
click at [203, 43] on span "Contacts & Addresses" at bounding box center [195, 47] width 86 height 12
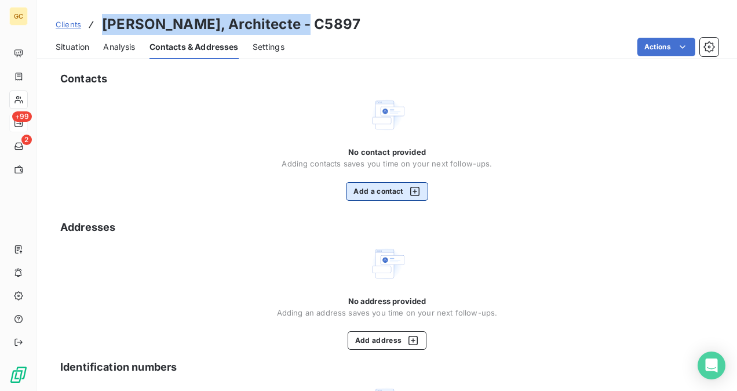
click at [385, 191] on button "Add a contact" at bounding box center [387, 191] width 82 height 19
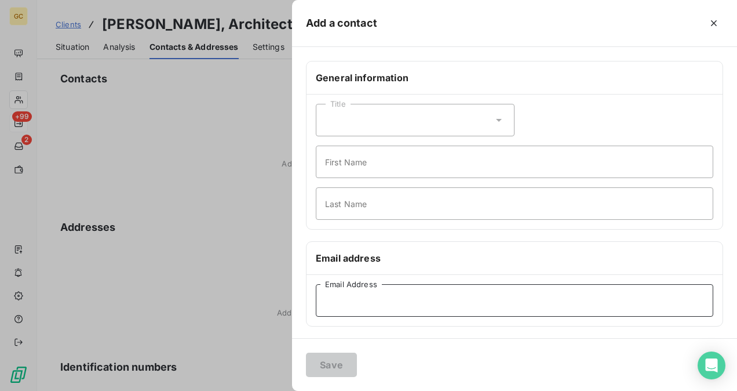
click at [337, 300] on input "Email Address" at bounding box center [514, 300] width 397 height 32
paste input "[PERSON_NAME][EMAIL_ADDRESS][DOMAIN_NAME]"
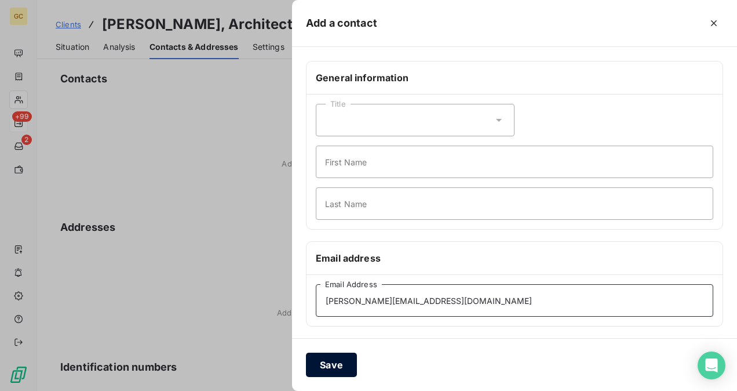
type input "[PERSON_NAME][EMAIL_ADDRESS][DOMAIN_NAME]"
click at [308, 371] on button "Save" at bounding box center [331, 364] width 51 height 24
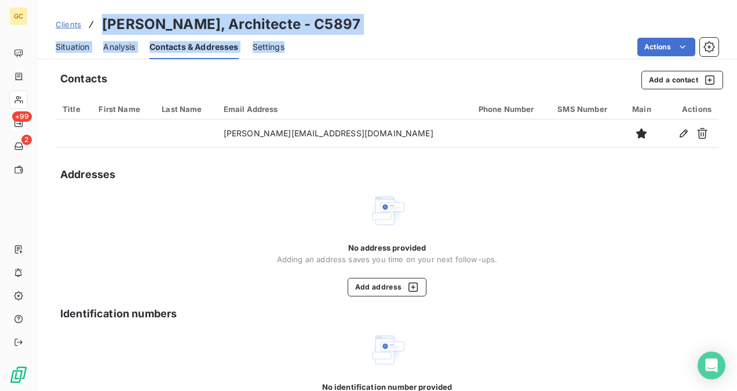
drag, startPoint x: 103, startPoint y: 24, endPoint x: 289, endPoint y: 28, distance: 186.0
click at [292, 34] on h3 "[PERSON_NAME], Architecte - C5897" at bounding box center [231, 24] width 258 height 21
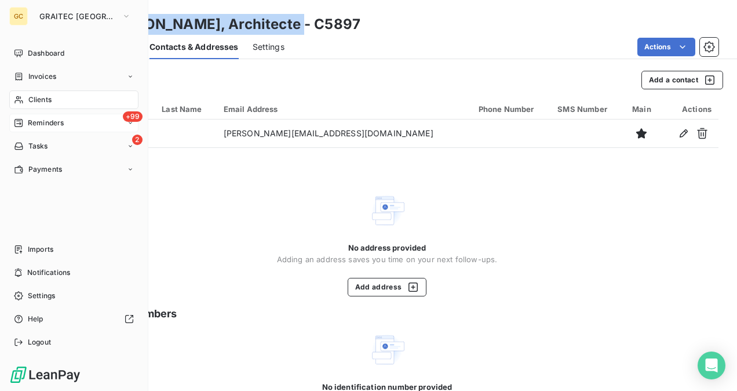
click at [38, 128] on div "+99 Reminders" at bounding box center [73, 123] width 129 height 19
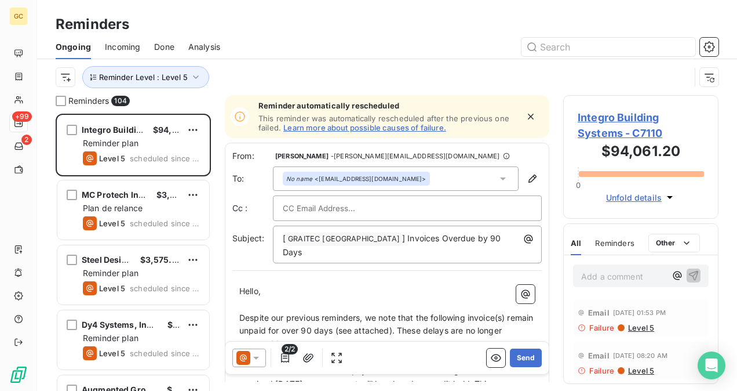
scroll to position [268, 146]
click at [563, 50] on input "text" at bounding box center [608, 47] width 174 height 19
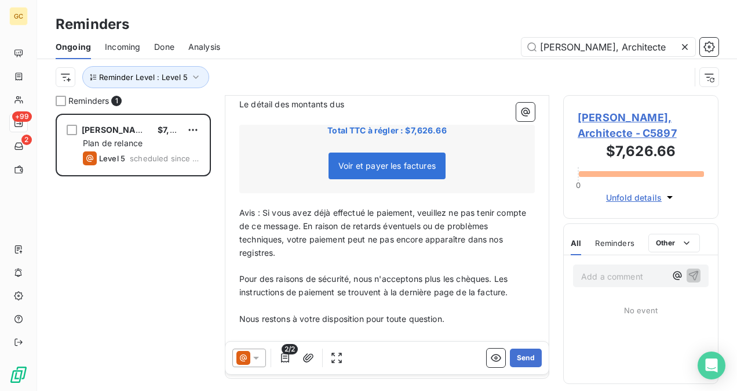
scroll to position [291, 0]
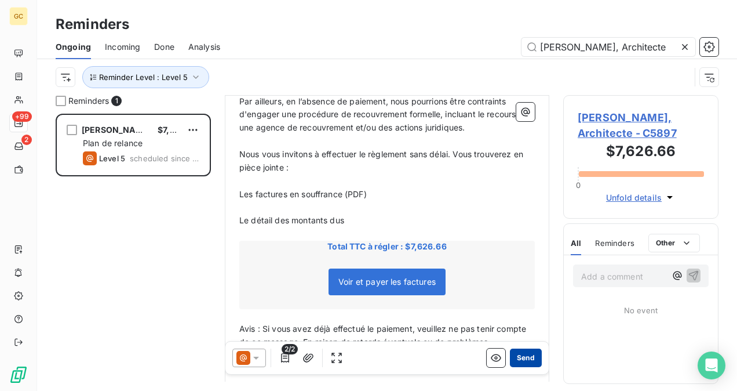
type input "[PERSON_NAME], Architecte"
click at [515, 364] on button "Send" at bounding box center [526, 357] width 32 height 19
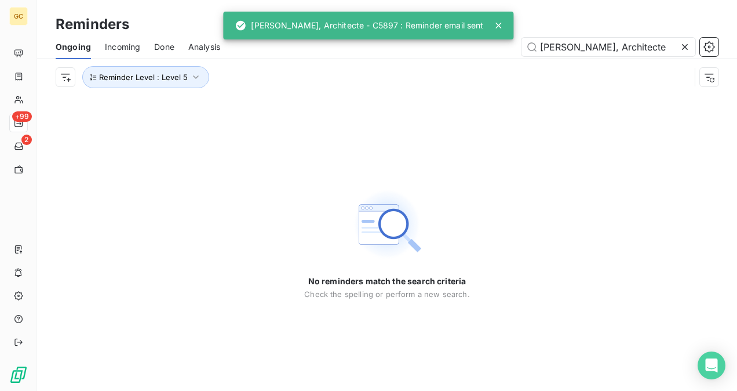
click at [690, 50] on icon at bounding box center [685, 47] width 12 height 12
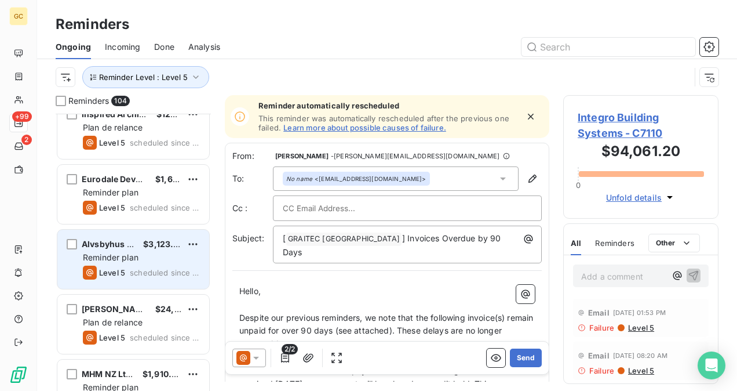
scroll to position [1912, 0]
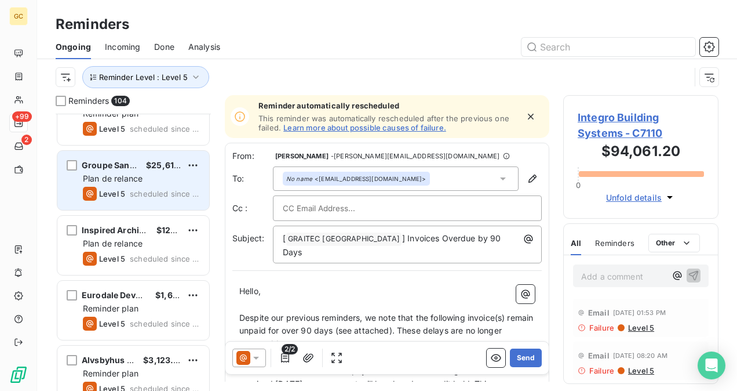
click at [163, 183] on div "Plan de relance" at bounding box center [141, 179] width 117 height 12
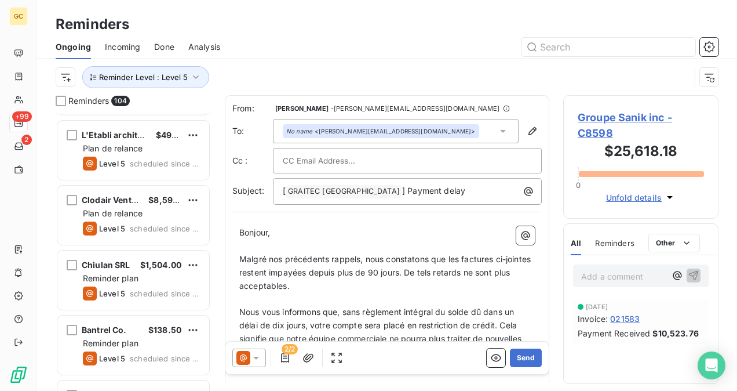
scroll to position [2376, 0]
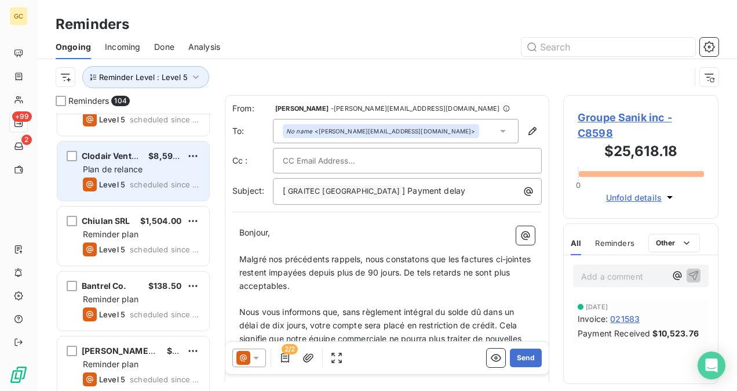
click at [141, 174] on div "Clodair Ventilation $8,594.38 Plan de relance Level 5 scheduled since 228 days" at bounding box center [133, 170] width 152 height 59
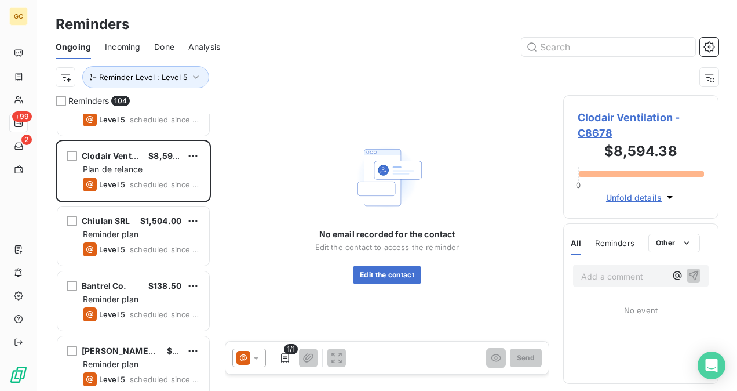
click at [569, 117] on div "Clodair Ventilation - C8678 $8,594.38 0 Unfold details" at bounding box center [640, 156] width 155 height 123
click at [590, 120] on span "Clodair Ventilation - C8678" at bounding box center [641, 125] width 126 height 31
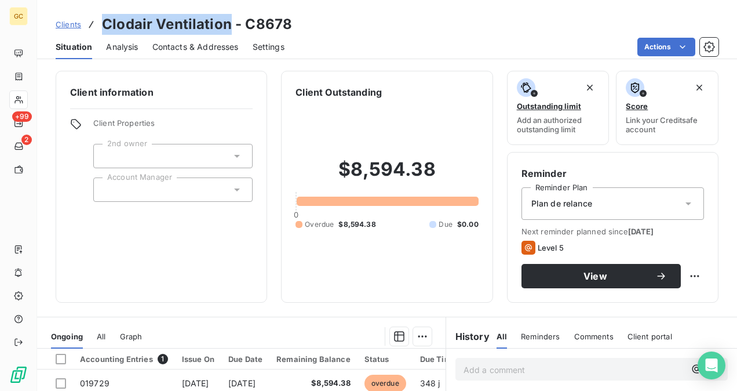
drag, startPoint x: 108, startPoint y: 20, endPoint x: 229, endPoint y: 18, distance: 121.1
click at [229, 18] on h3 "Clodair Ventilation - C8678" at bounding box center [197, 24] width 190 height 21
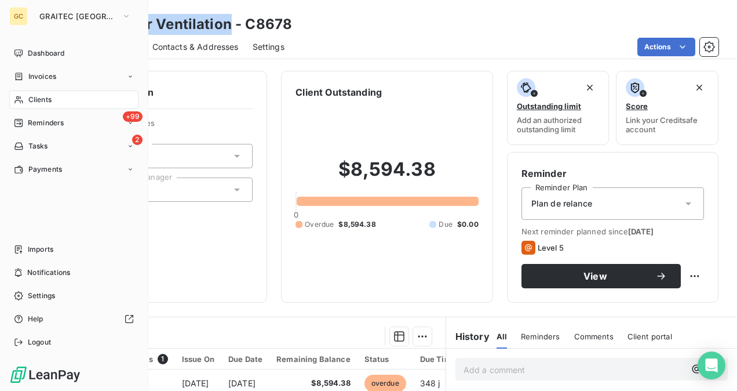
click at [29, 120] on span "Reminders" at bounding box center [46, 123] width 36 height 10
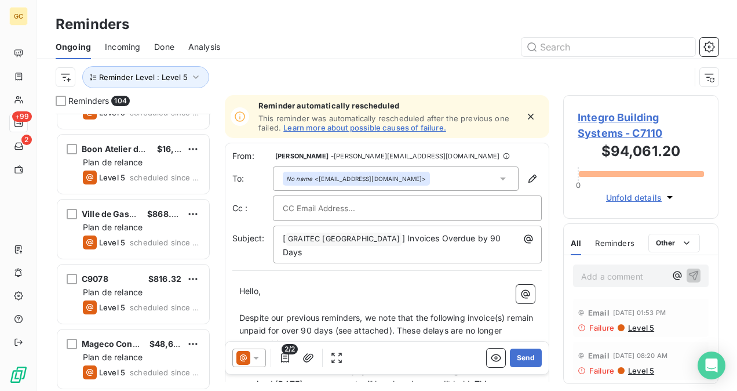
scroll to position [4114, 0]
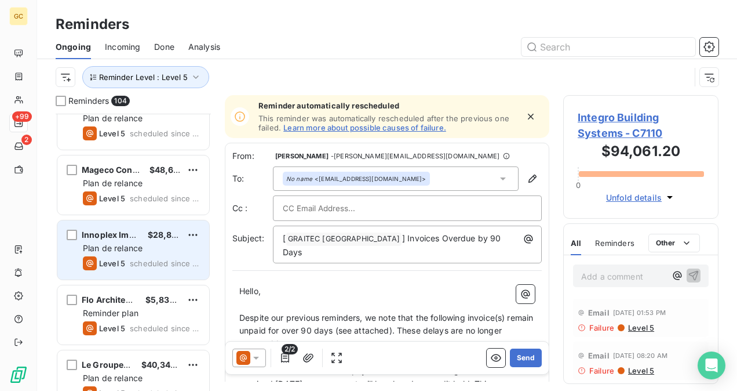
click at [145, 254] on div "Innoplex Immobilier $28,822.09 Plan de relance Level 5 scheduled since 10 days" at bounding box center [133, 249] width 152 height 59
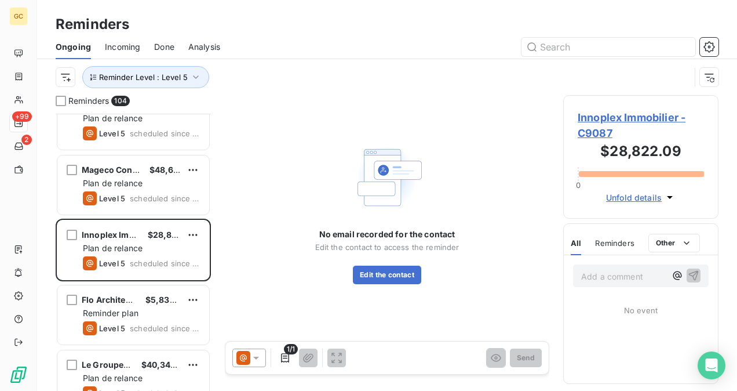
click at [620, 115] on span "Innoplex Immobilier - C9087" at bounding box center [641, 125] width 126 height 31
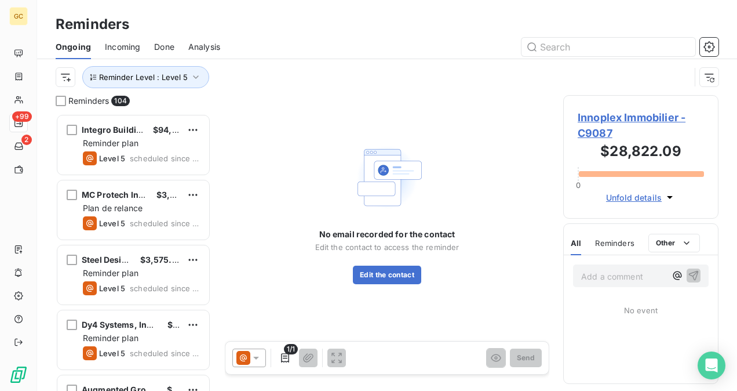
scroll to position [268, 146]
click at [593, 112] on span "Innoplex Immobilier - C9087" at bounding box center [641, 125] width 126 height 31
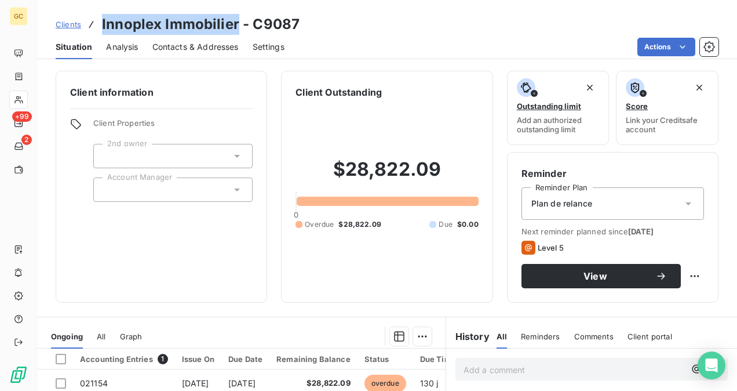
drag, startPoint x: 235, startPoint y: 25, endPoint x: 101, endPoint y: 20, distance: 134.6
click at [101, 20] on div "Clients Innoplex Immobilier - C9087" at bounding box center [178, 24] width 244 height 21
click at [189, 41] on span "Contacts & Addresses" at bounding box center [195, 47] width 86 height 12
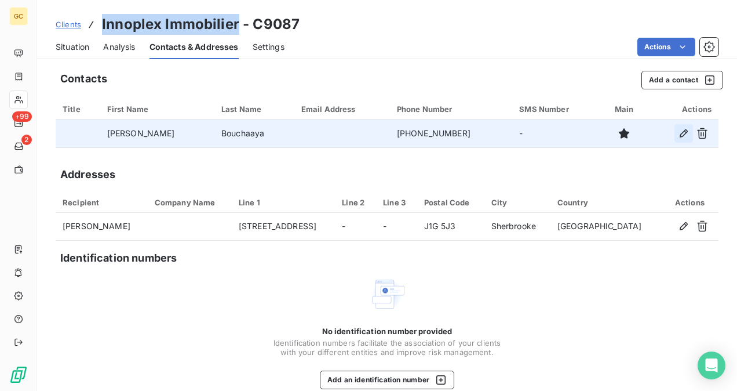
click at [678, 131] on icon "button" at bounding box center [684, 133] width 12 height 12
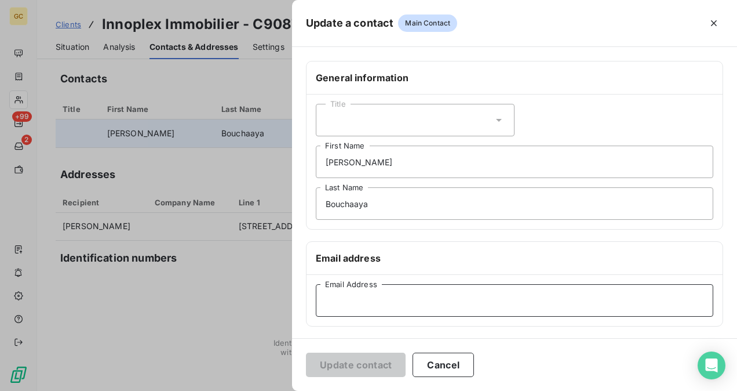
click at [364, 304] on input "Email Address" at bounding box center [514, 300] width 397 height 32
paste input "[PERSON_NAME][EMAIL_ADDRESS][DOMAIN_NAME]"
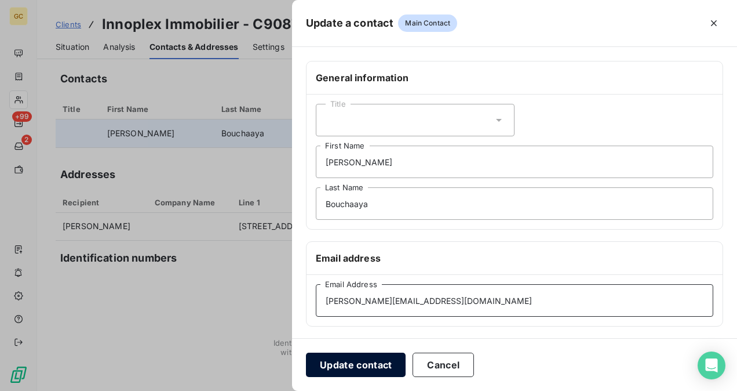
type input "[PERSON_NAME][EMAIL_ADDRESS][DOMAIN_NAME]"
click at [371, 362] on button "Update contact" at bounding box center [356, 364] width 100 height 24
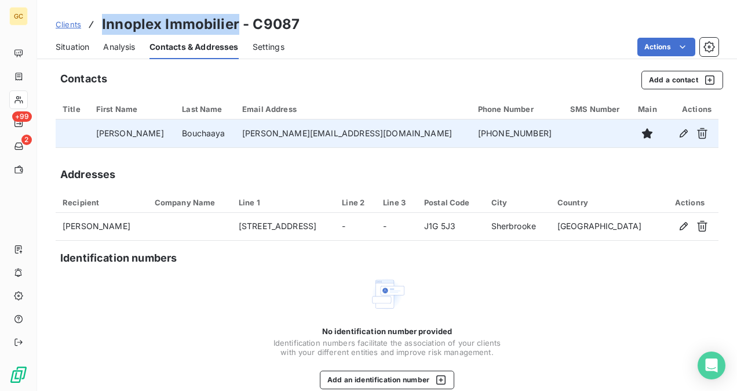
drag, startPoint x: 102, startPoint y: 19, endPoint x: 235, endPoint y: 21, distance: 132.7
click at [235, 21] on h3 "Innoplex Immobilier - C9087" at bounding box center [201, 24] width 198 height 21
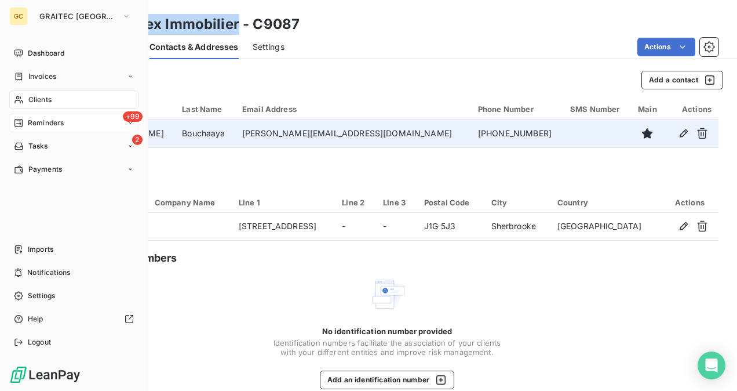
click at [42, 121] on span "Reminders" at bounding box center [46, 123] width 36 height 10
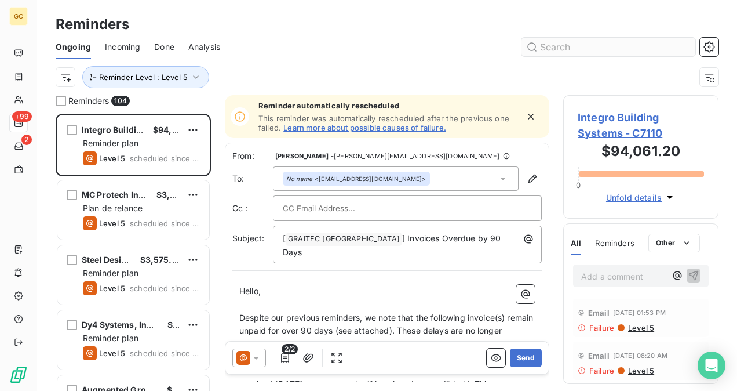
scroll to position [268, 146]
click at [592, 49] on input "text" at bounding box center [608, 47] width 174 height 19
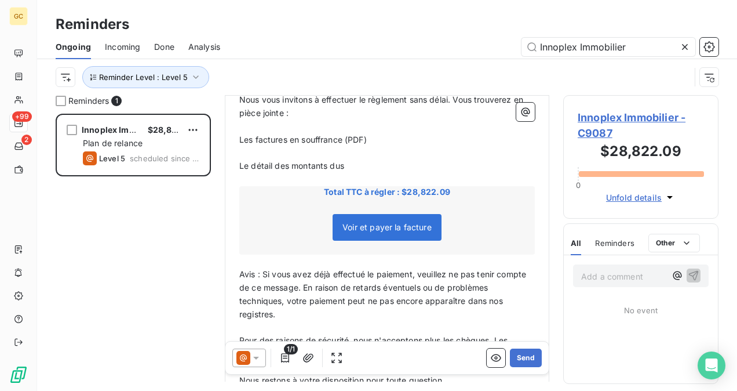
scroll to position [348, 0]
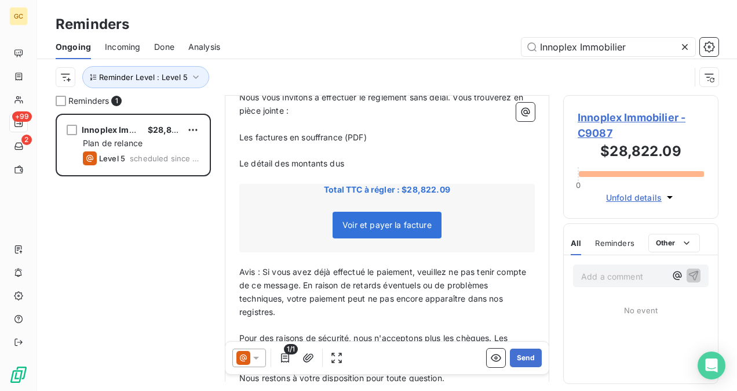
type input "Innoplex Immobilier"
click at [620, 116] on span "Innoplex Immobilier - C9087" at bounding box center [641, 125] width 126 height 31
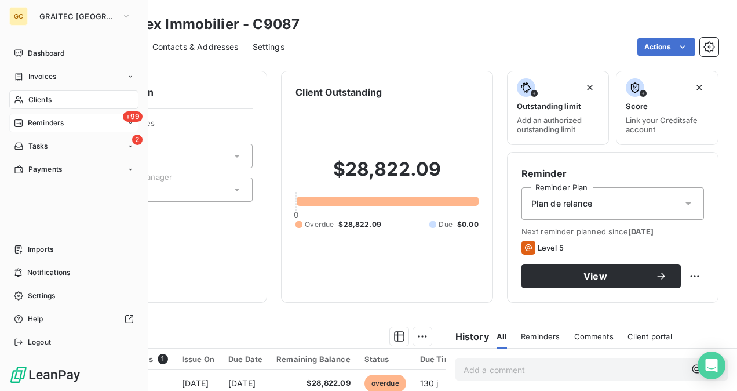
click at [35, 122] on span "Reminders" at bounding box center [46, 123] width 36 height 10
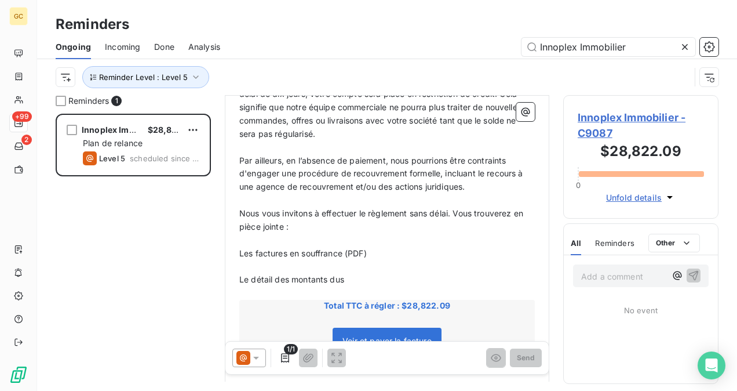
scroll to position [58, 0]
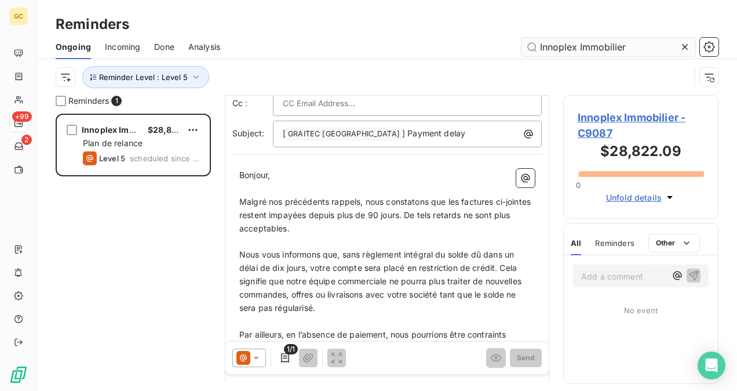
click at [683, 50] on icon at bounding box center [685, 47] width 12 height 12
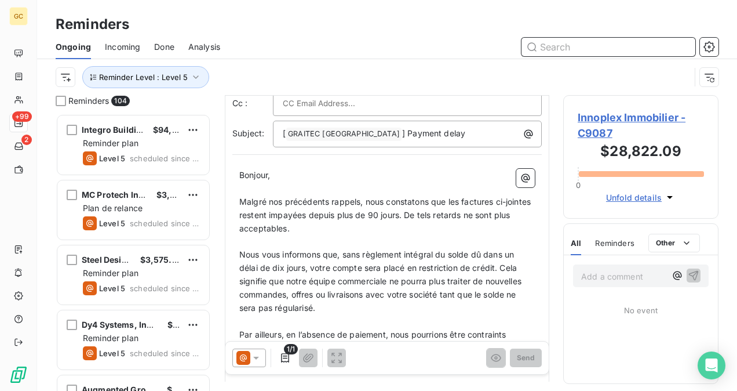
click at [574, 47] on input "text" at bounding box center [608, 47] width 174 height 19
paste input "Innoplex Immobilier"
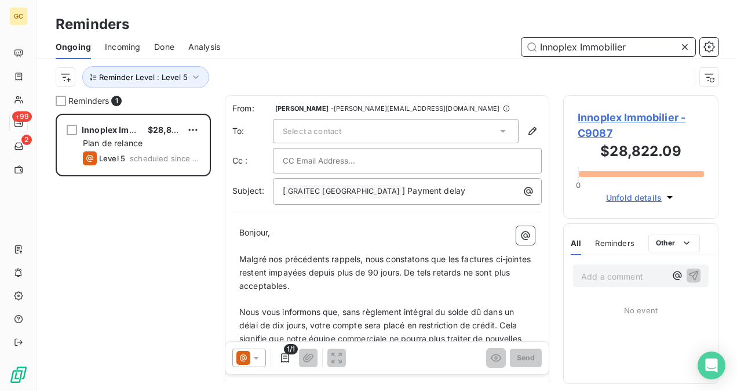
scroll to position [0, 0]
type input "Innoplex Immobilier"
click at [472, 133] on div "Select a contact" at bounding box center [396, 131] width 246 height 24
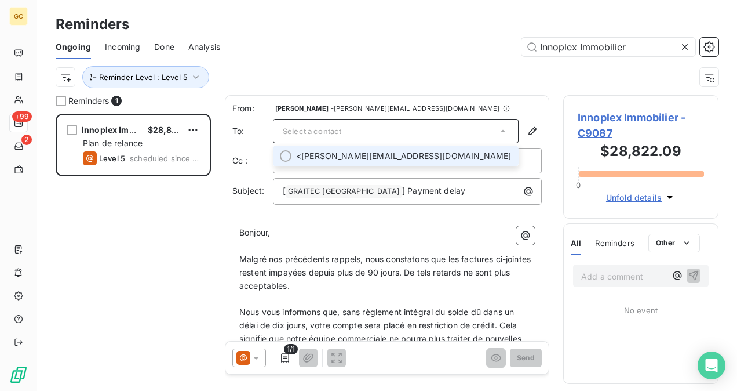
click at [433, 156] on span "[PERSON_NAME] <[PERSON_NAME][EMAIL_ADDRESS][DOMAIN_NAME]>" at bounding box center [404, 156] width 216 height 12
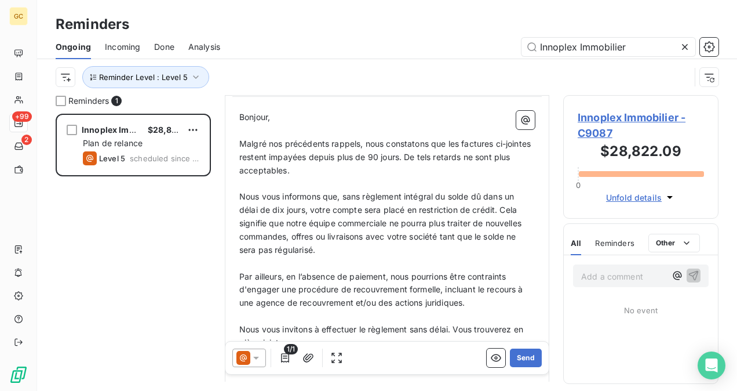
scroll to position [290, 0]
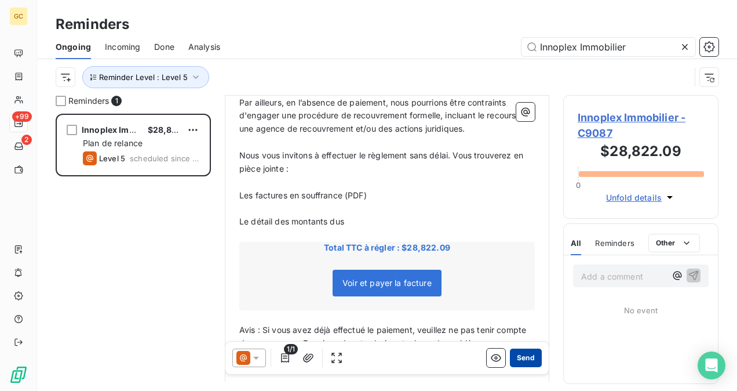
click at [517, 366] on button "Send" at bounding box center [526, 357] width 32 height 19
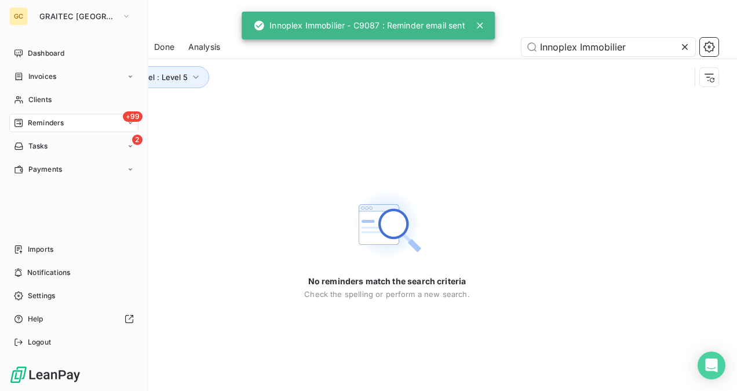
click at [43, 120] on span "Reminders" at bounding box center [46, 123] width 36 height 10
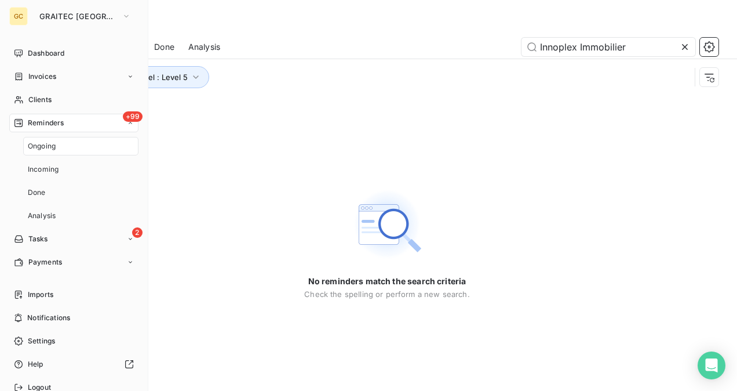
click at [59, 129] on div "+99 Reminders" at bounding box center [73, 123] width 129 height 19
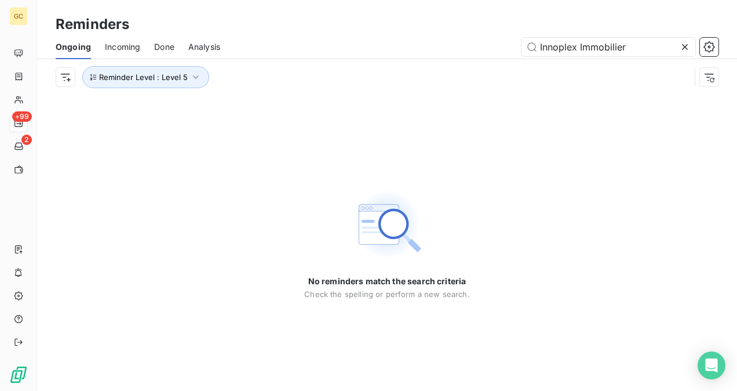
click at [690, 48] on icon at bounding box center [685, 47] width 12 height 12
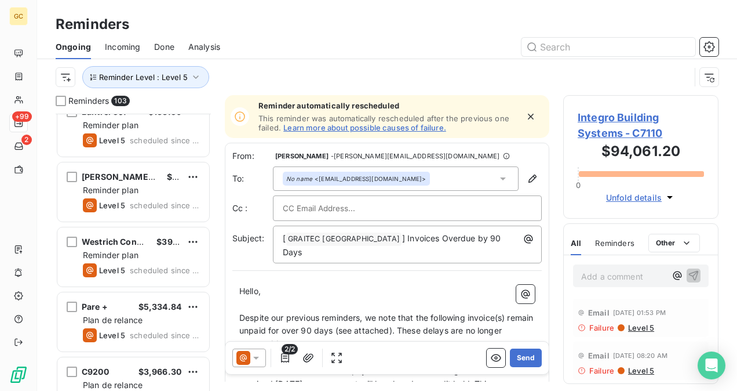
scroll to position [2607, 0]
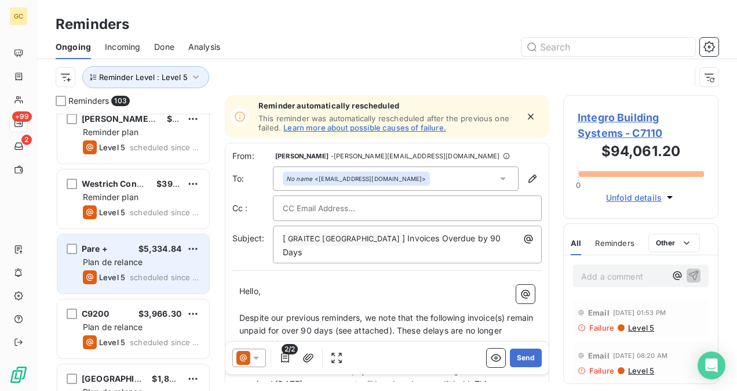
click at [131, 273] on span "scheduled since 162 days" at bounding box center [165, 276] width 70 height 9
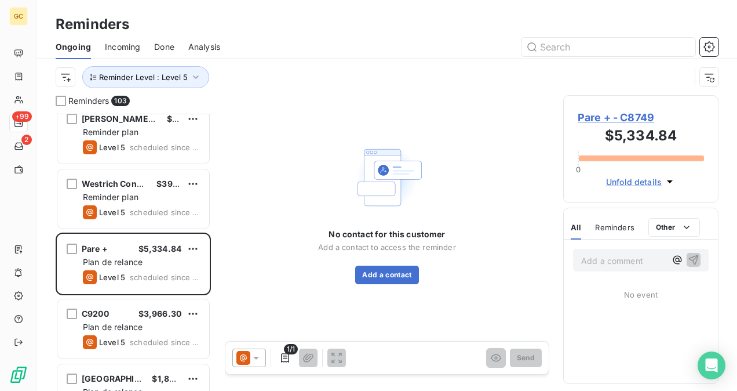
click at [601, 115] on span "Pare + - C8749" at bounding box center [641, 118] width 126 height 16
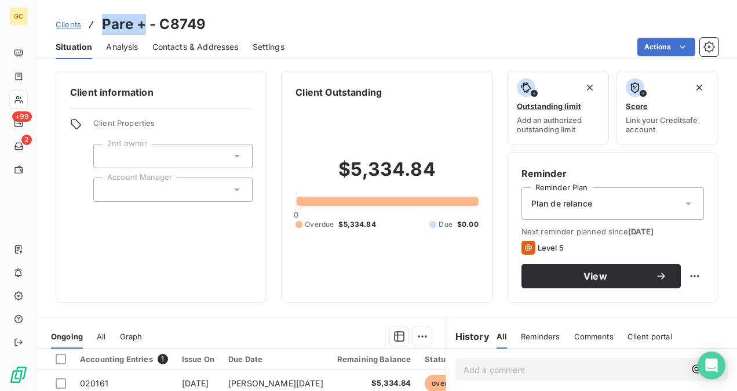
drag, startPoint x: 143, startPoint y: 25, endPoint x: 97, endPoint y: 21, distance: 46.0
click at [97, 21] on div "Clients Pare + - C8749" at bounding box center [131, 24] width 150 height 21
drag, startPoint x: 196, startPoint y: 46, endPoint x: 215, endPoint y: 56, distance: 21.0
click at [196, 46] on span "Contacts & Addresses" at bounding box center [195, 47] width 86 height 12
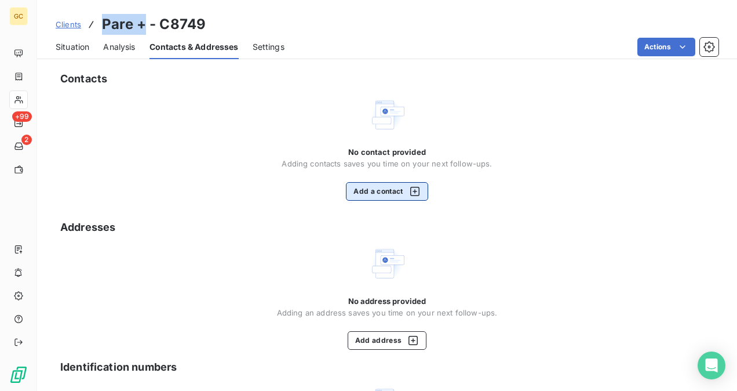
click at [375, 192] on button "Add a contact" at bounding box center [387, 191] width 82 height 19
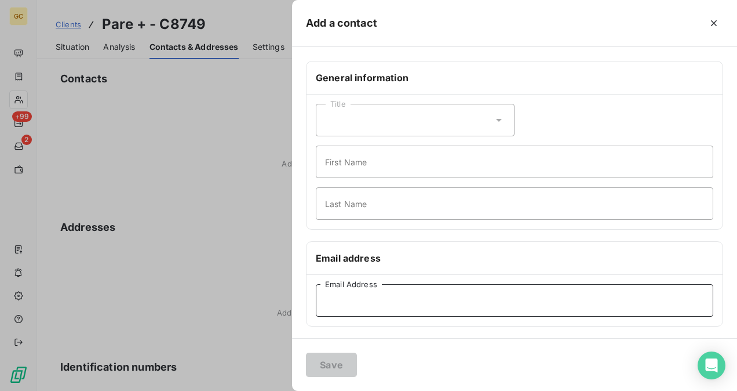
click at [351, 298] on input "Email Address" at bounding box center [514, 300] width 397 height 32
paste input "[EMAIL_ADDRESS][DOMAIN_NAME]"
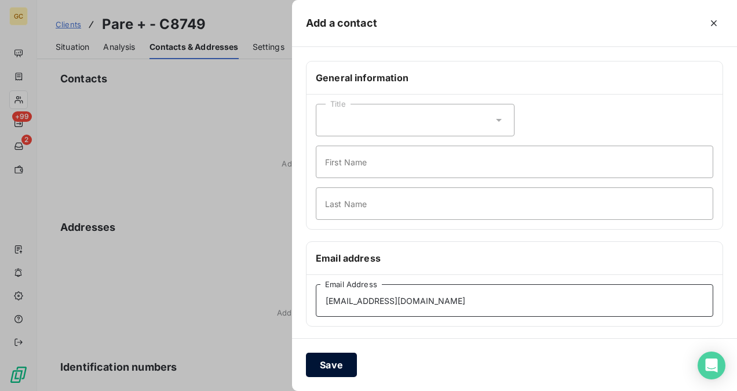
type input "[EMAIL_ADDRESS][DOMAIN_NAME]"
click at [321, 355] on button "Save" at bounding box center [331, 364] width 51 height 24
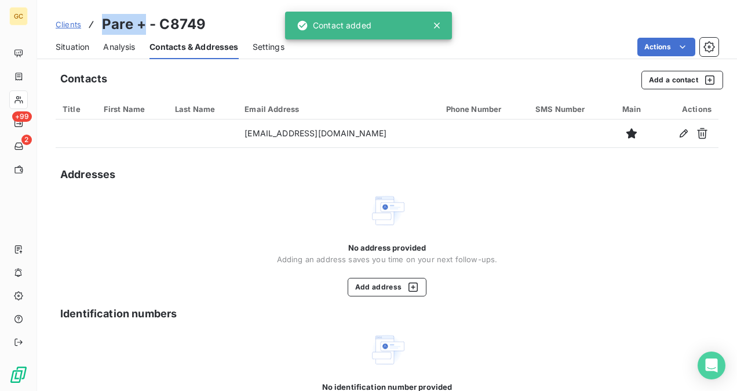
drag, startPoint x: 144, startPoint y: 24, endPoint x: 89, endPoint y: 20, distance: 54.6
click at [89, 20] on div "Clients Pare + - C8749" at bounding box center [131, 24] width 150 height 21
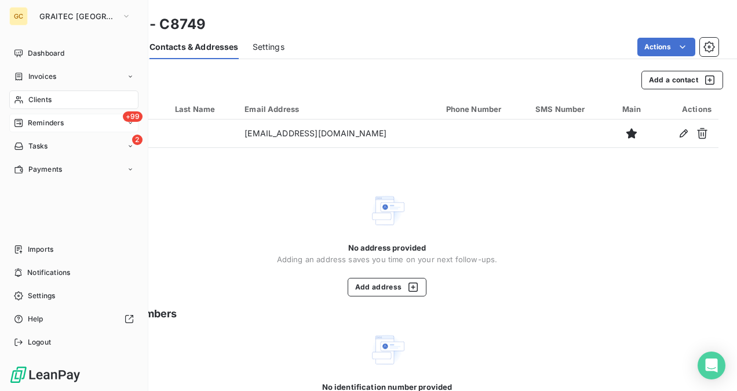
click at [52, 121] on span "Reminders" at bounding box center [46, 123] width 36 height 10
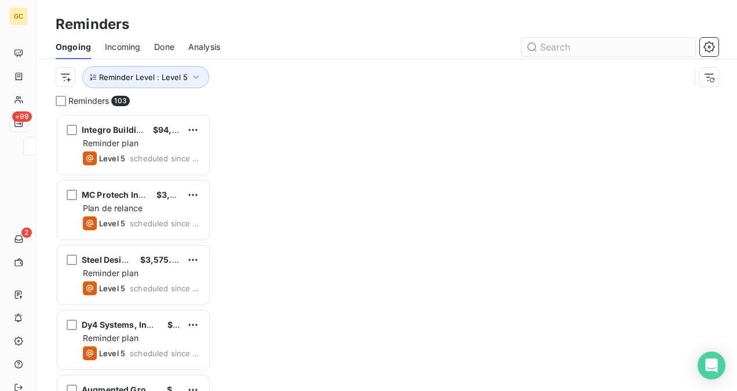
scroll to position [268, 146]
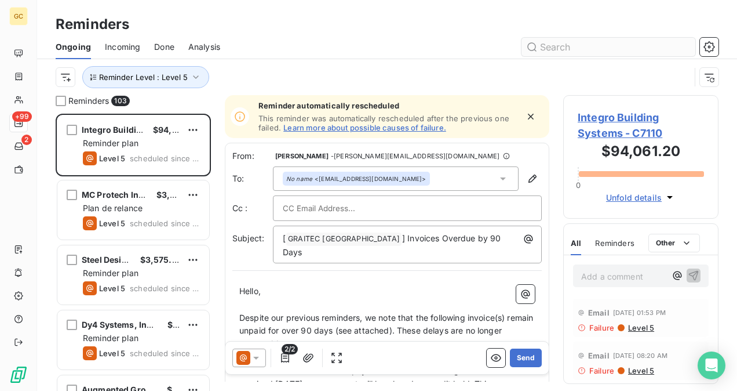
click at [645, 49] on input "text" at bounding box center [608, 47] width 174 height 19
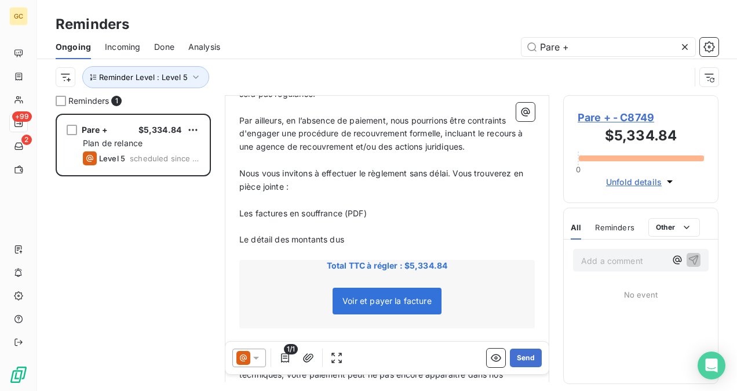
scroll to position [290, 0]
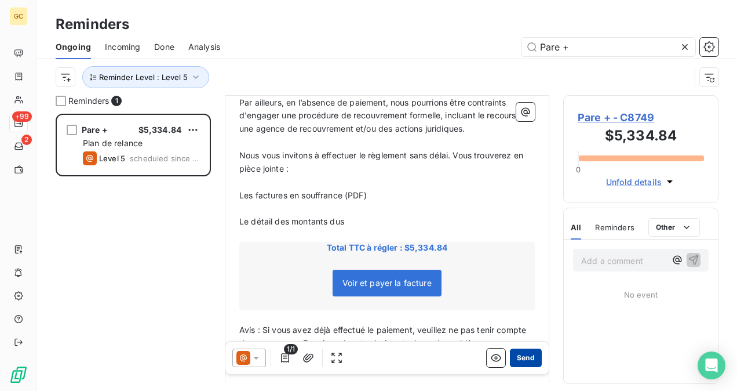
type input "Pare +"
click at [517, 363] on button "Send" at bounding box center [526, 357] width 32 height 19
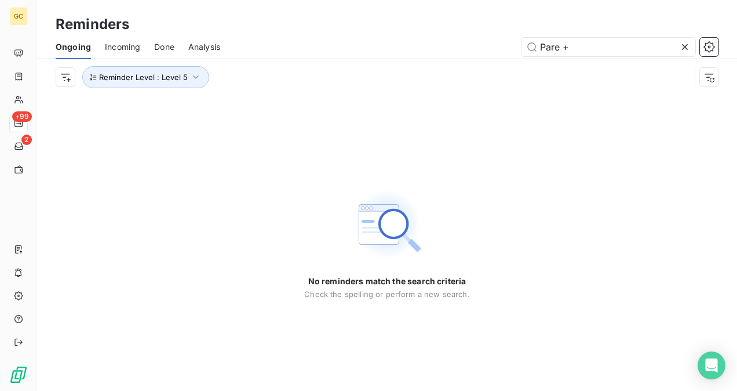
click at [687, 50] on icon at bounding box center [685, 47] width 12 height 12
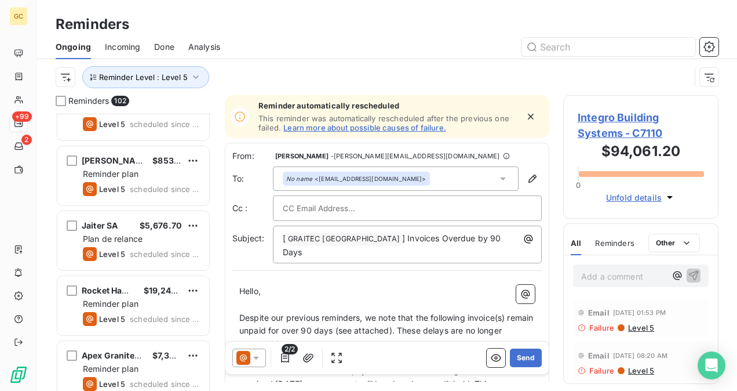
scroll to position [2781, 0]
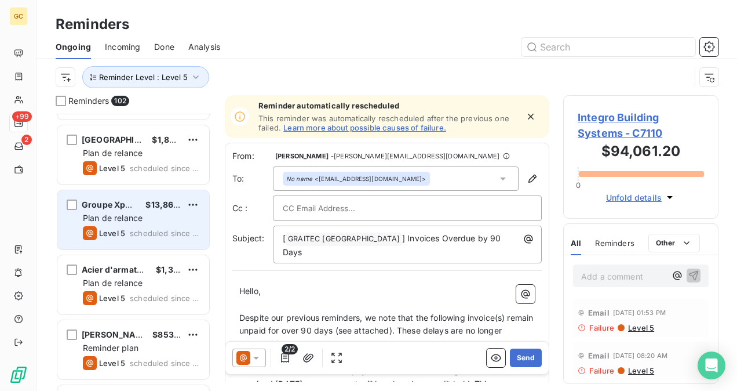
click at [150, 223] on div "Groupe Xpansion $13,865.99 Plan de relance Level 5 scheduled since 130 days" at bounding box center [133, 219] width 152 height 59
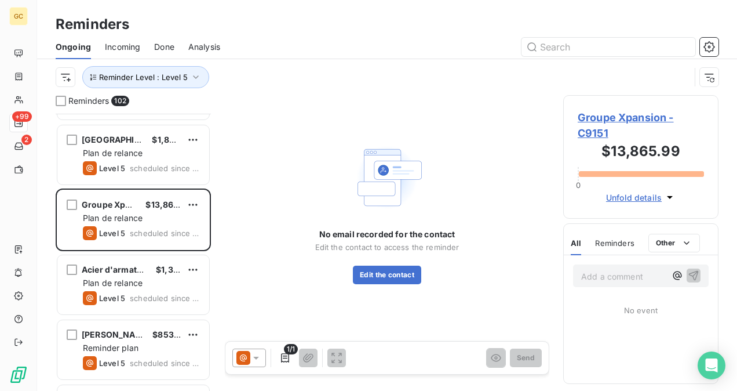
click at [601, 119] on span "Groupe Xpansion - C9151" at bounding box center [641, 125] width 126 height 31
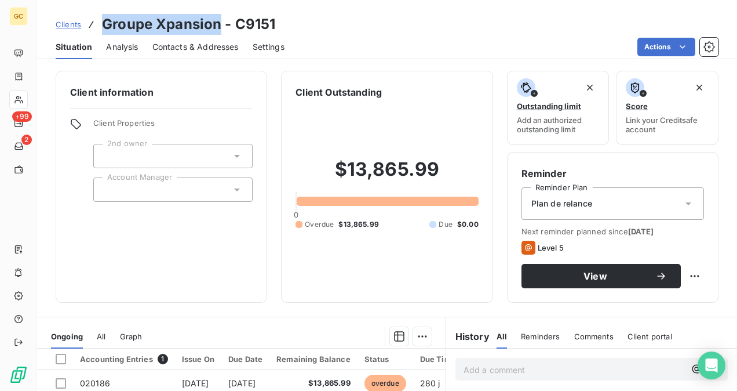
drag, startPoint x: 222, startPoint y: 27, endPoint x: 99, endPoint y: 24, distance: 123.4
click at [99, 24] on div "Clients Groupe Xpansion - C9151" at bounding box center [166, 24] width 220 height 21
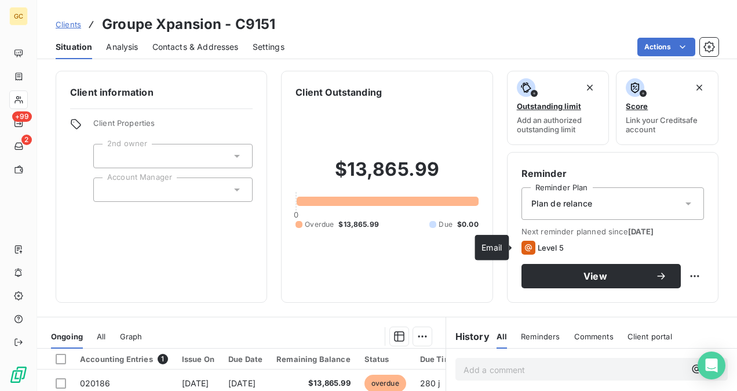
click at [524, 246] on icon at bounding box center [528, 247] width 14 height 14
click at [205, 49] on span "Contacts & Addresses" at bounding box center [195, 47] width 86 height 12
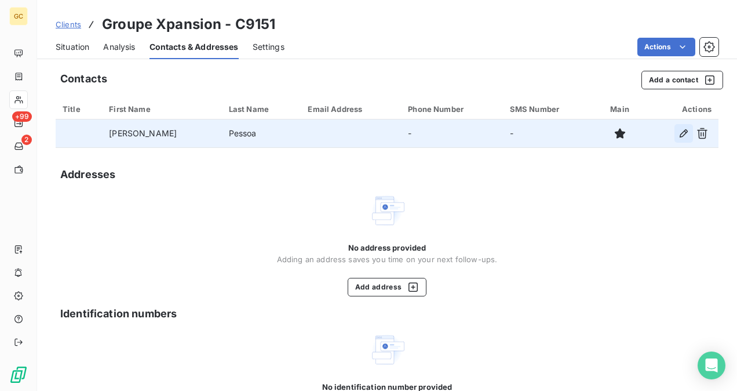
click at [674, 133] on button "button" at bounding box center [683, 133] width 19 height 19
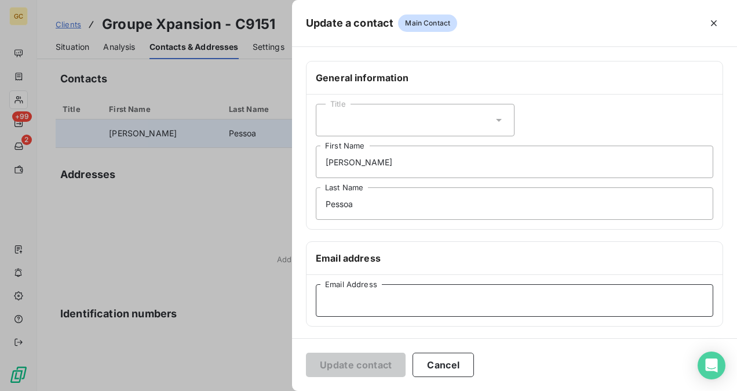
click at [361, 297] on input "Email Address" at bounding box center [514, 300] width 397 height 32
paste input "[PERSON_NAME]"
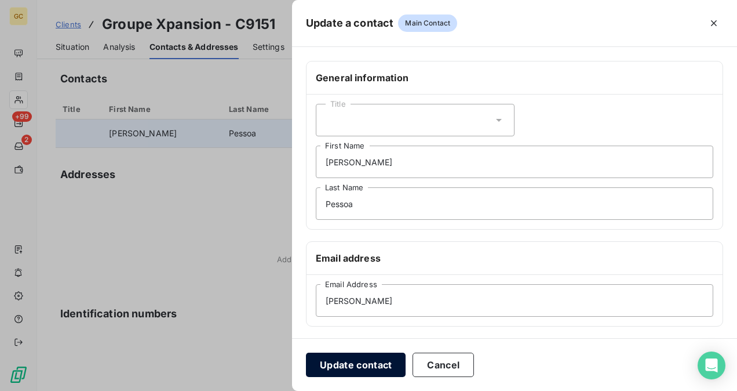
click at [353, 357] on button "Update contact" at bounding box center [356, 364] width 100 height 24
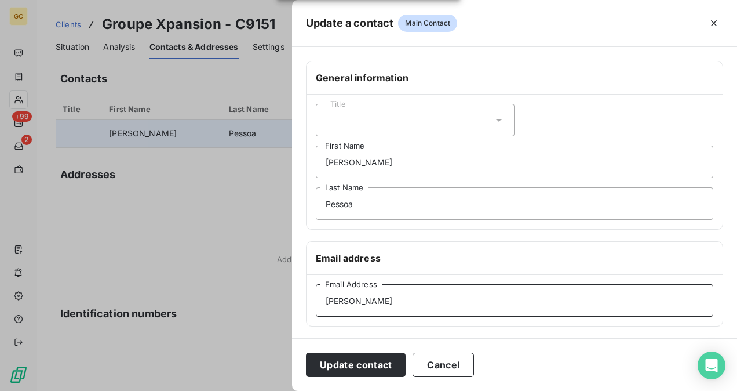
click at [451, 299] on input "[PERSON_NAME]" at bounding box center [514, 300] width 397 height 32
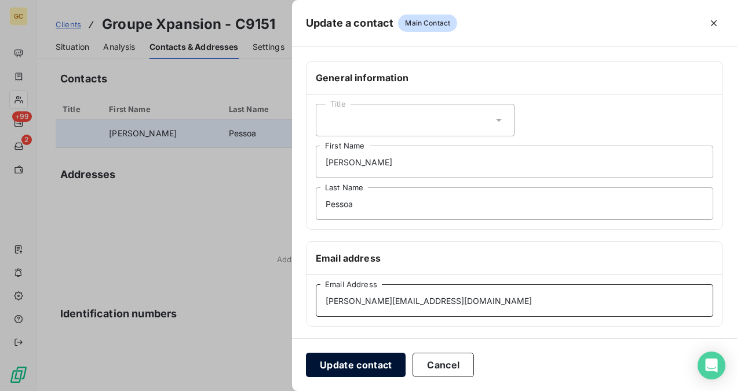
type input "[PERSON_NAME][EMAIL_ADDRESS][DOMAIN_NAME]"
click at [372, 360] on button "Update contact" at bounding box center [356, 364] width 100 height 24
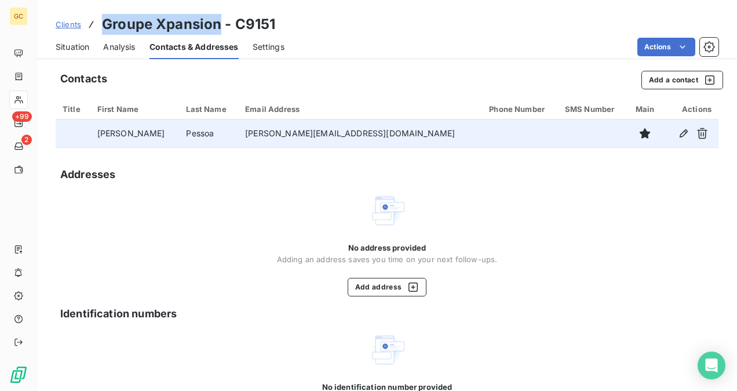
drag, startPoint x: 221, startPoint y: 27, endPoint x: 105, endPoint y: 23, distance: 115.4
click at [105, 23] on h3 "Groupe Xpansion - C9151" at bounding box center [188, 24] width 173 height 21
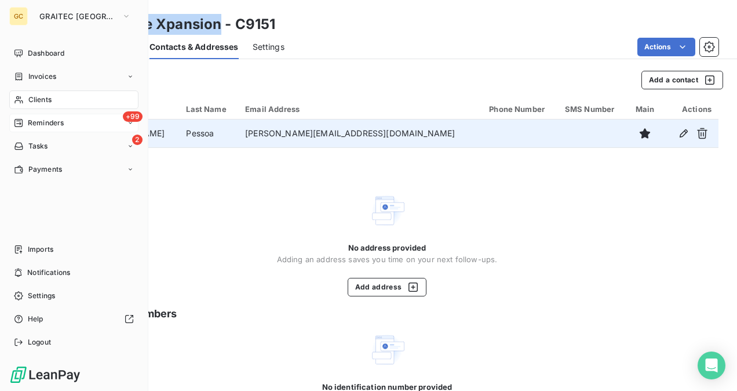
click at [49, 125] on span "Reminders" at bounding box center [46, 123] width 36 height 10
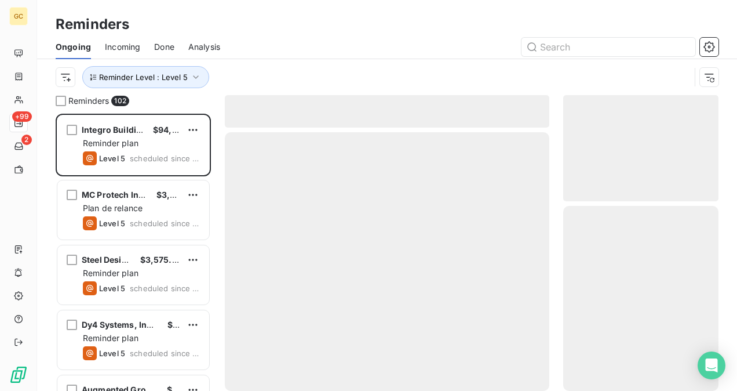
scroll to position [268, 146]
click at [604, 49] on input "text" at bounding box center [608, 47] width 174 height 19
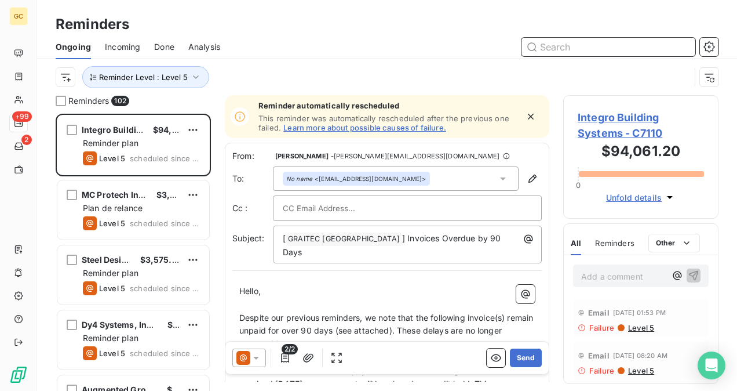
click at [639, 53] on input "text" at bounding box center [608, 47] width 174 height 19
paste input "Groupe Xpansion"
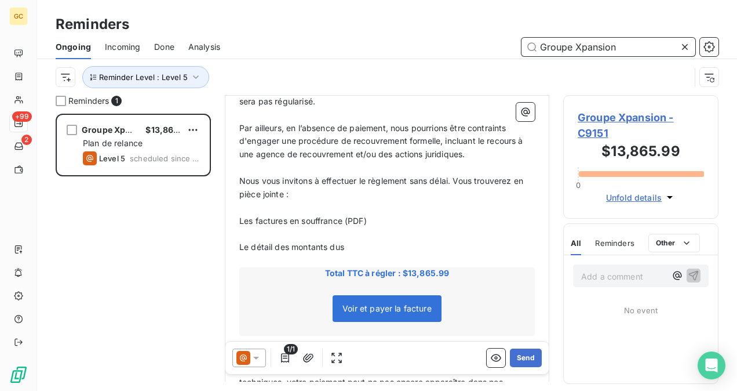
scroll to position [290, 0]
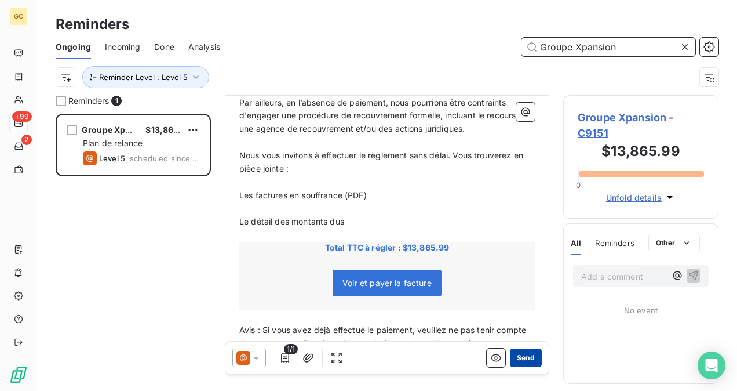
type input "Groupe Xpansion"
click at [514, 354] on button "Send" at bounding box center [526, 357] width 32 height 19
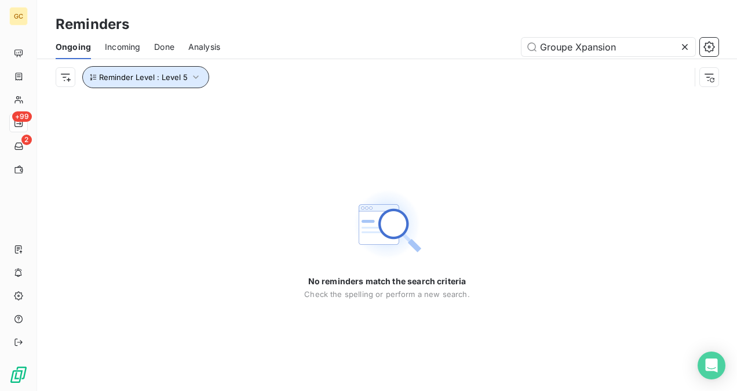
click at [196, 70] on button "Reminder Level : Level 5" at bounding box center [145, 77] width 127 height 22
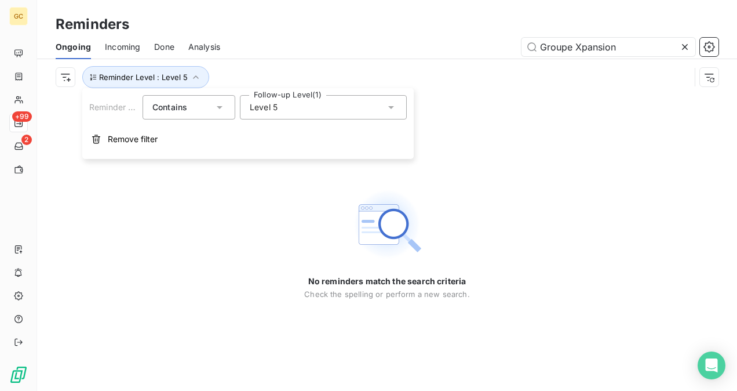
click at [688, 48] on icon at bounding box center [685, 47] width 12 height 12
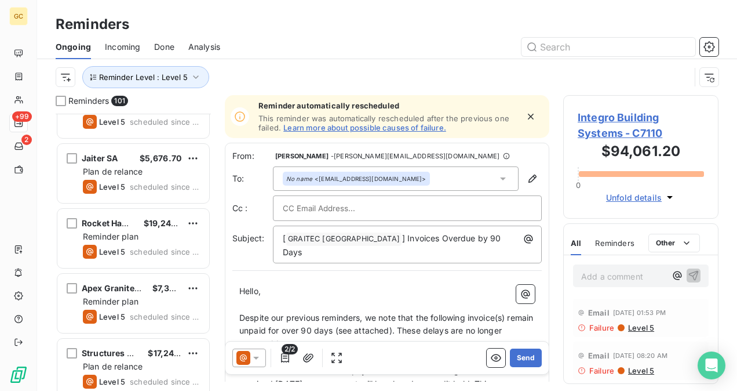
scroll to position [2955, 0]
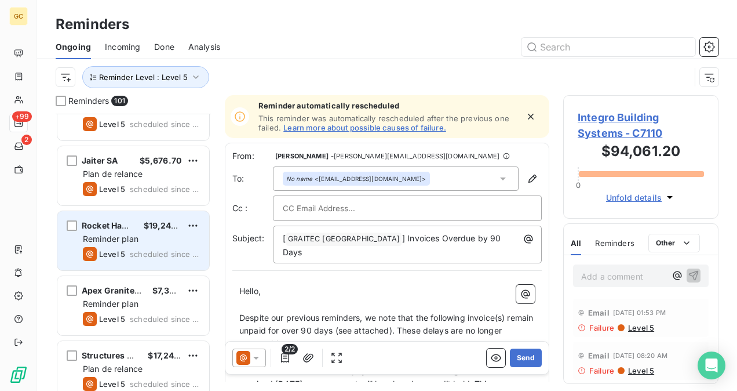
click at [146, 242] on div "Reminder plan" at bounding box center [141, 239] width 117 height 12
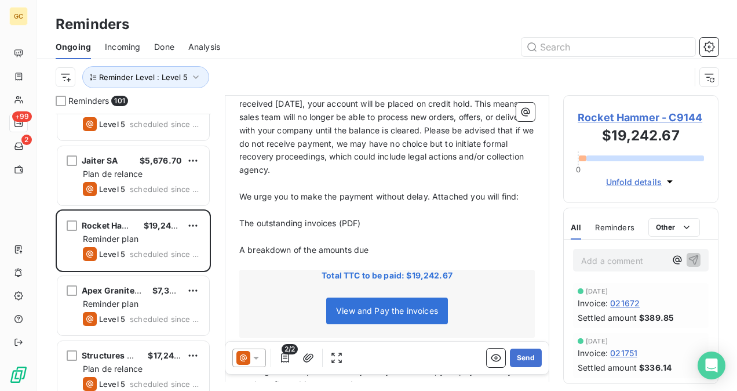
scroll to position [232, 0]
click at [590, 116] on span "Rocket Hammer - C9144" at bounding box center [641, 118] width 126 height 16
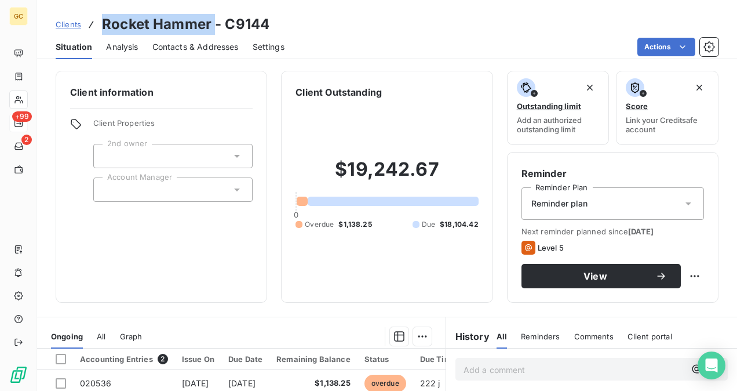
drag, startPoint x: 213, startPoint y: 21, endPoint x: 99, endPoint y: 31, distance: 114.0
click at [99, 31] on div "Clients Rocket Hammer - C9144" at bounding box center [163, 24] width 214 height 21
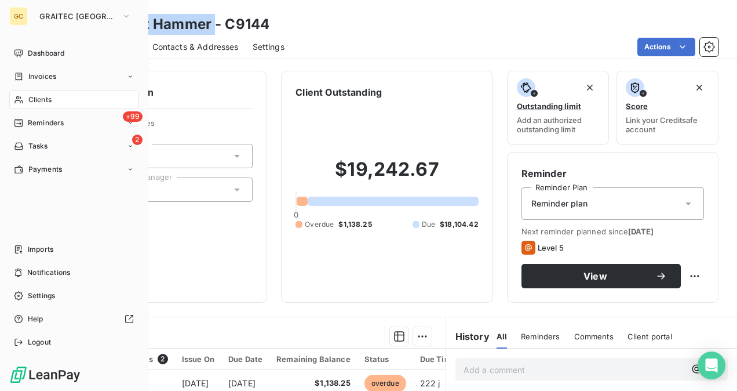
drag, startPoint x: 29, startPoint y: 129, endPoint x: 34, endPoint y: 136, distance: 8.4
click at [29, 129] on div "+99 Reminders" at bounding box center [73, 123] width 129 height 19
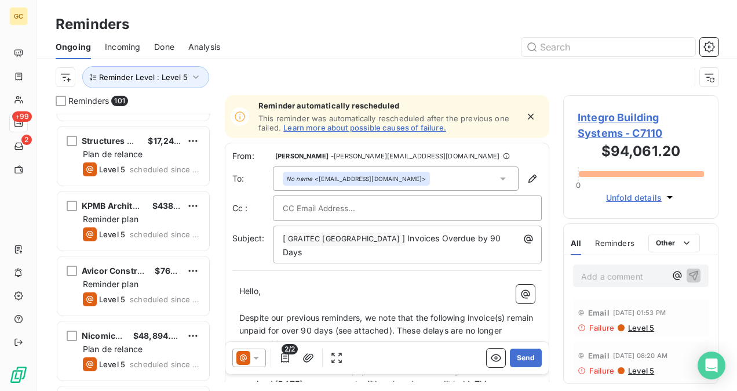
scroll to position [3187, 0]
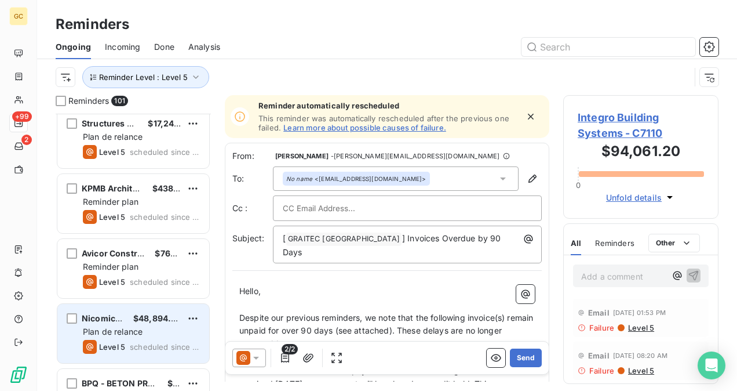
click at [151, 340] on div "Level 5 scheduled since 89 days" at bounding box center [141, 347] width 117 height 14
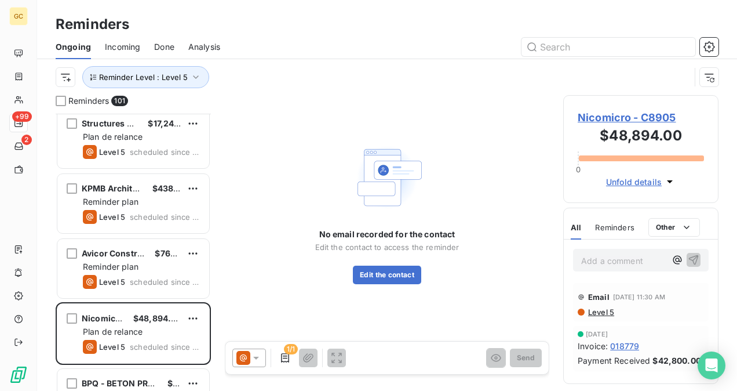
click at [626, 118] on span "Nicomicro - C8905" at bounding box center [641, 118] width 126 height 16
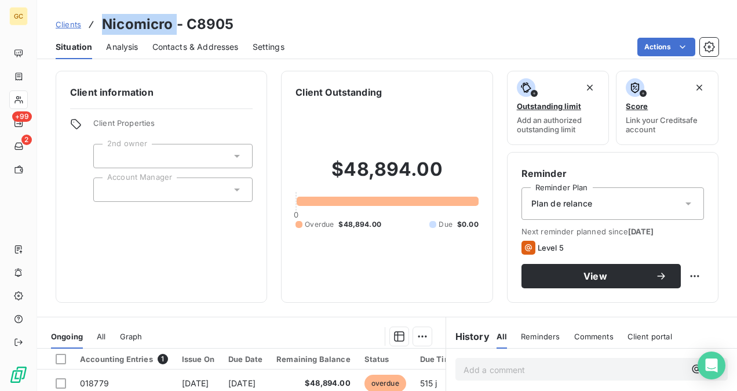
drag, startPoint x: 174, startPoint y: 24, endPoint x: 100, endPoint y: 28, distance: 74.2
click at [100, 28] on div "Clients Nicomicro - C8905" at bounding box center [145, 24] width 178 height 21
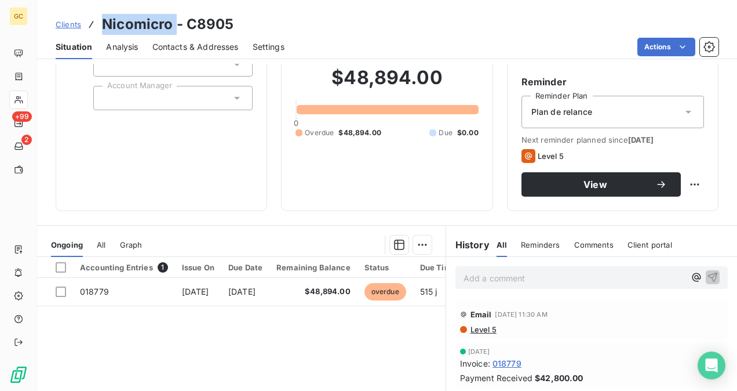
scroll to position [116, 0]
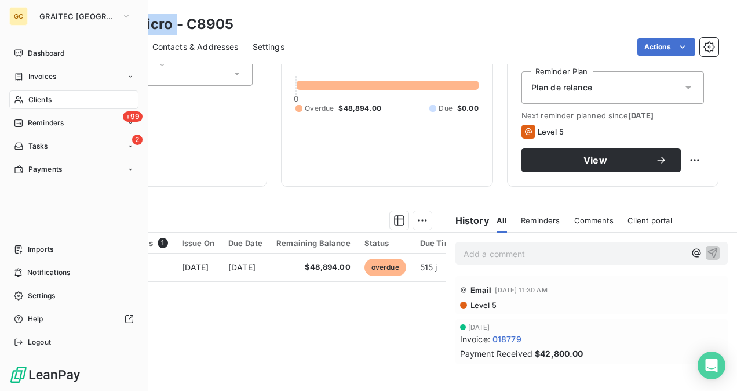
click at [52, 99] on div "Clients" at bounding box center [73, 99] width 129 height 19
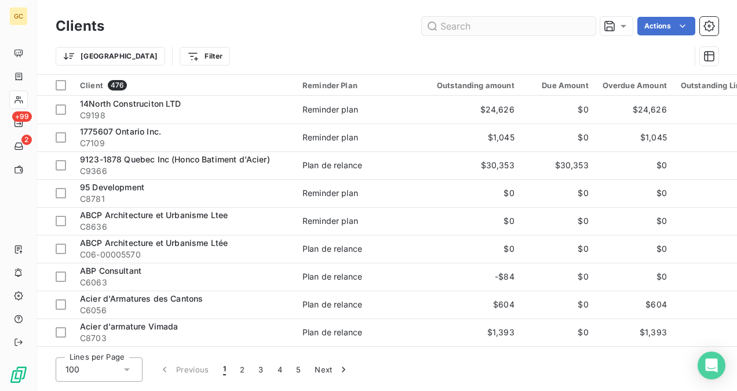
click at [473, 27] on input "text" at bounding box center [509, 26] width 174 height 19
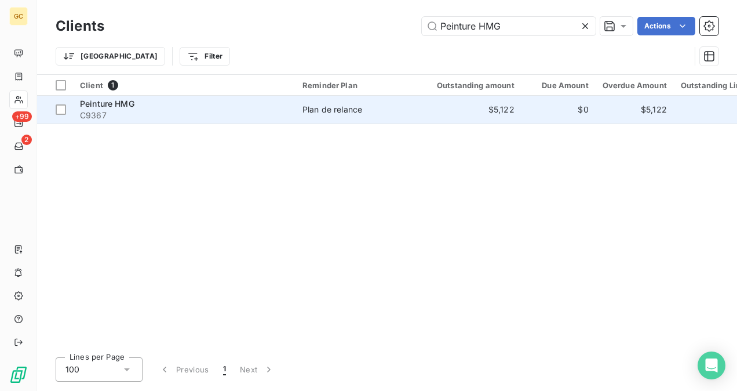
type input "Peinture HMG"
click at [364, 115] on td "Plan de relance" at bounding box center [356, 110] width 121 height 28
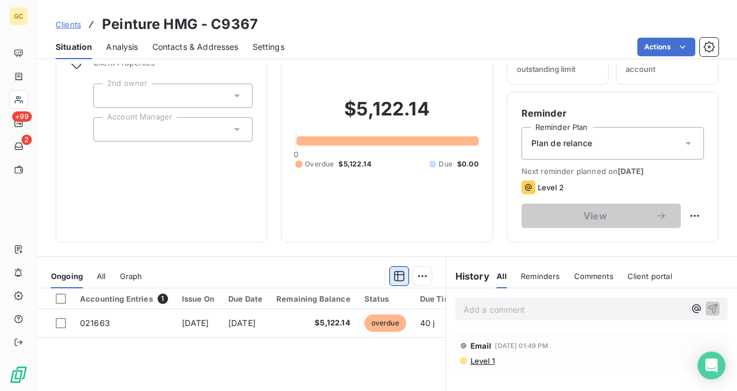
scroll to position [116, 0]
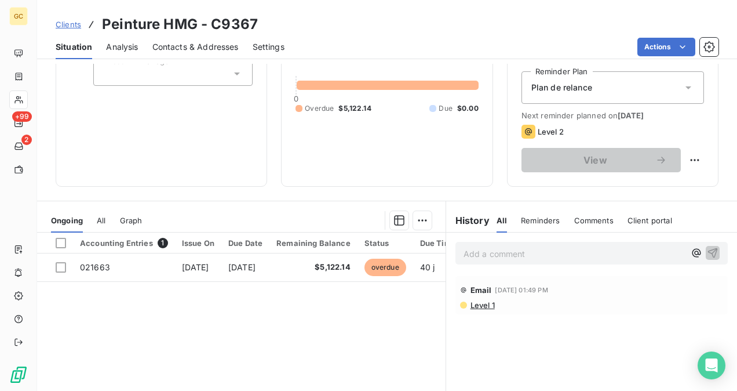
click at [467, 260] on p "Add a comment ﻿" at bounding box center [574, 253] width 221 height 14
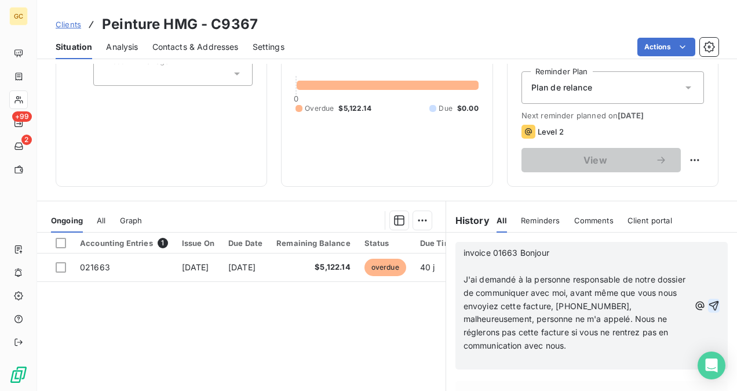
click at [709, 300] on icon "button" at bounding box center [714, 306] width 12 height 12
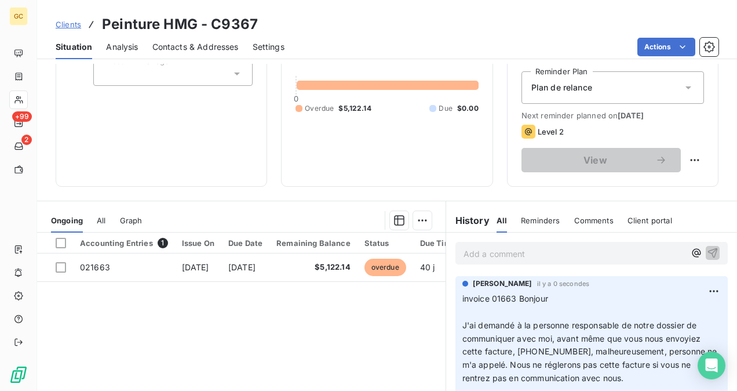
click at [510, 253] on p "Add a comment ﻿" at bounding box center [574, 253] width 221 height 14
click at [501, 254] on span "[PERSON_NAME] will contact to client [DATE]" at bounding box center [552, 252] width 177 height 10
drag, startPoint x: 502, startPoint y: 254, endPoint x: 537, endPoint y: 249, distance: 35.1
click at [537, 249] on span "[PERSON_NAME] will contact to client [DATE]" at bounding box center [552, 252] width 177 height 10
drag, startPoint x: 456, startPoint y: 252, endPoint x: 560, endPoint y: 249, distance: 103.8
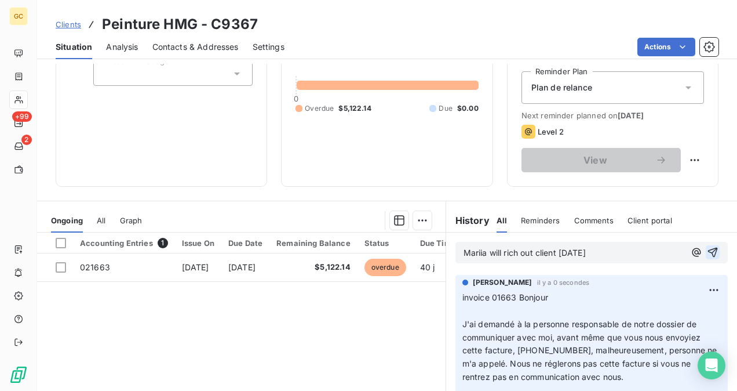
click at [560, 249] on div "Mariia will rich out client [DATE]" at bounding box center [591, 252] width 272 height 21
drag, startPoint x: 606, startPoint y: 253, endPoint x: 477, endPoint y: 250, distance: 129.2
click at [436, 261] on div "Ongoing All Graph Accounting Entries 1 Issue On Due Date Remaining Balance Stat…" at bounding box center [387, 345] width 700 height 290
click at [708, 249] on icon "button" at bounding box center [713, 252] width 10 height 10
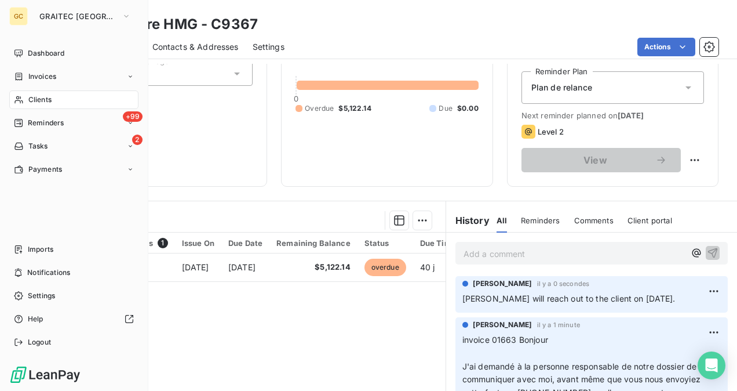
click at [37, 134] on nav "Dashboard Invoices Clients +99 Reminders 2 Tasks Payments" at bounding box center [73, 111] width 129 height 134
click at [42, 125] on span "Reminders" at bounding box center [46, 123] width 36 height 10
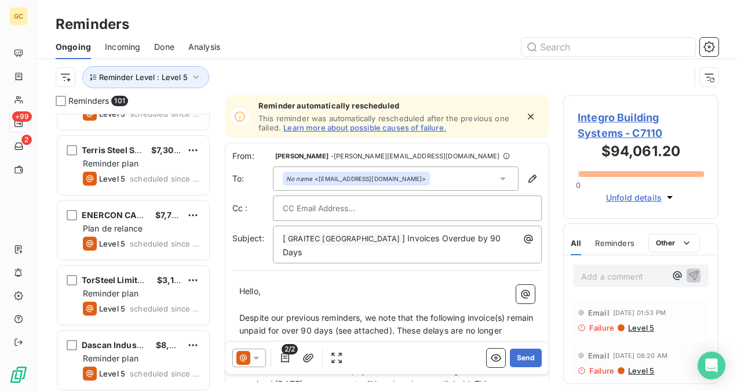
scroll to position [4520, 0]
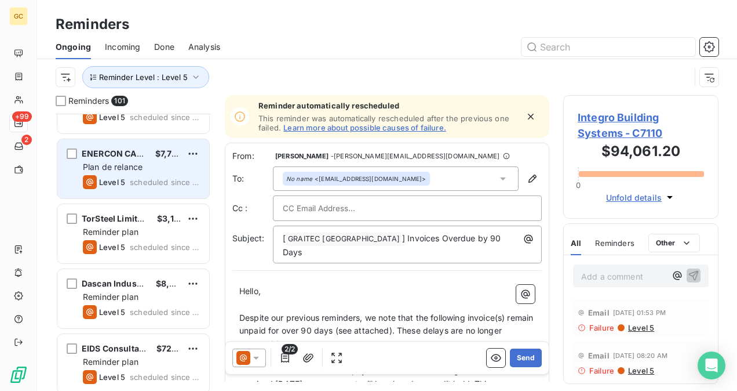
click at [141, 155] on span "ENERCON CANADA INC" at bounding box center [129, 153] width 95 height 10
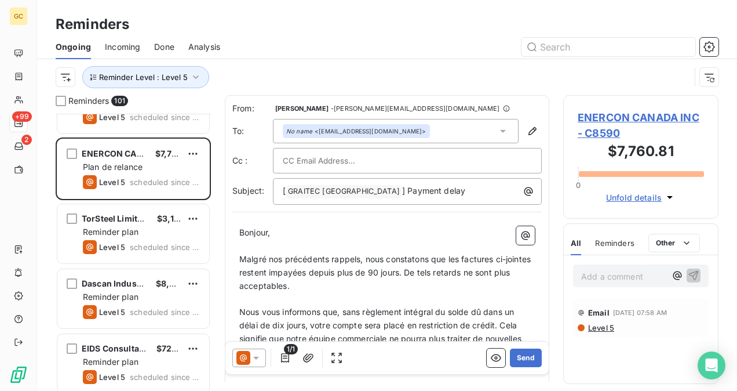
click at [599, 118] on span "ENERCON CANADA INC - C8590" at bounding box center [641, 125] width 126 height 31
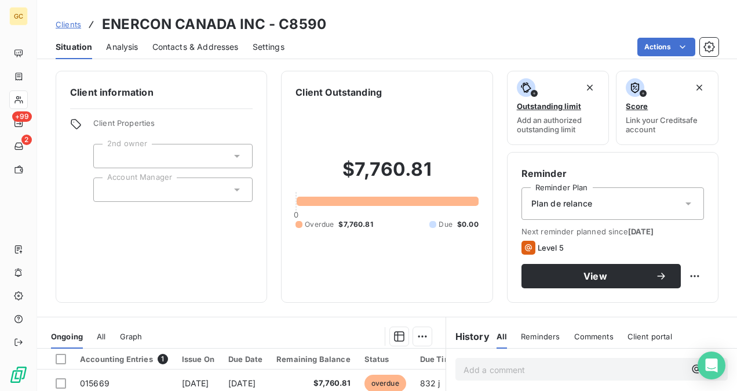
scroll to position [58, 0]
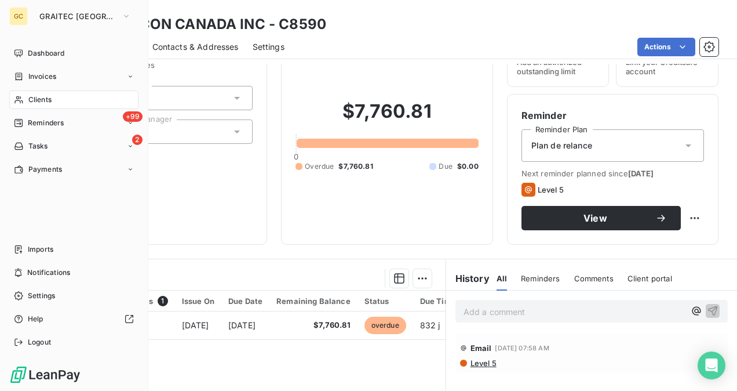
click at [24, 121] on div "Reminders" at bounding box center [39, 123] width 50 height 10
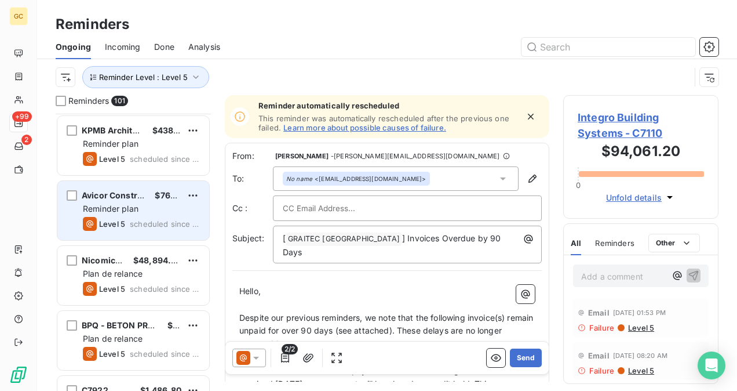
scroll to position [3071, 0]
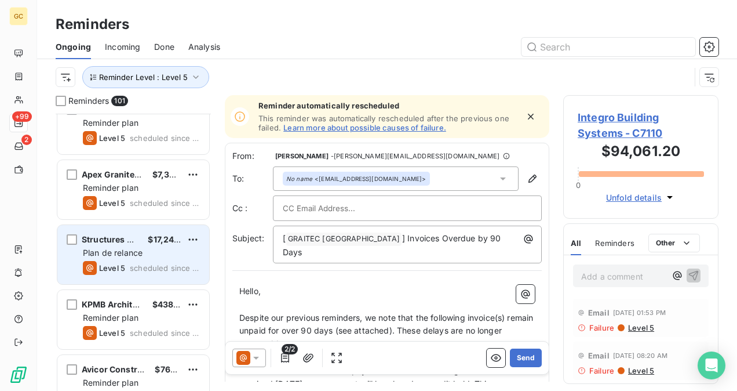
click at [167, 250] on div "Plan de relance" at bounding box center [141, 253] width 117 height 12
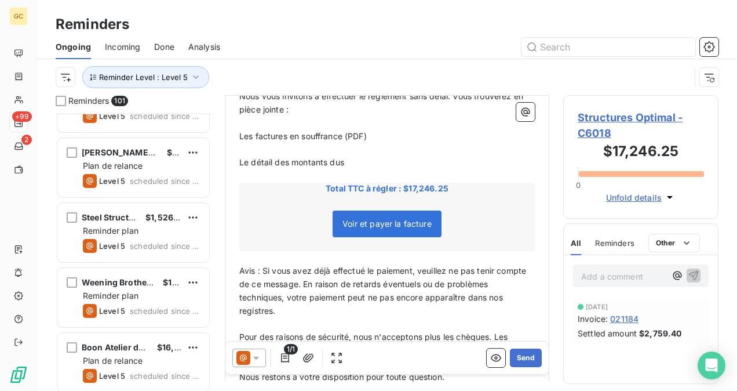
scroll to position [3650, 0]
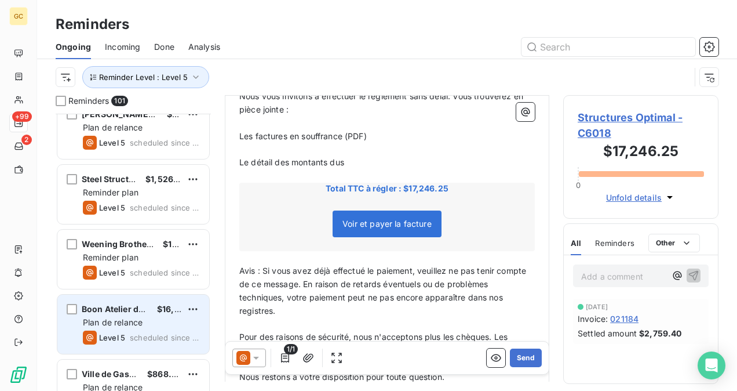
click at [151, 330] on div "Level 5 scheduled since 35 days" at bounding box center [141, 337] width 117 height 14
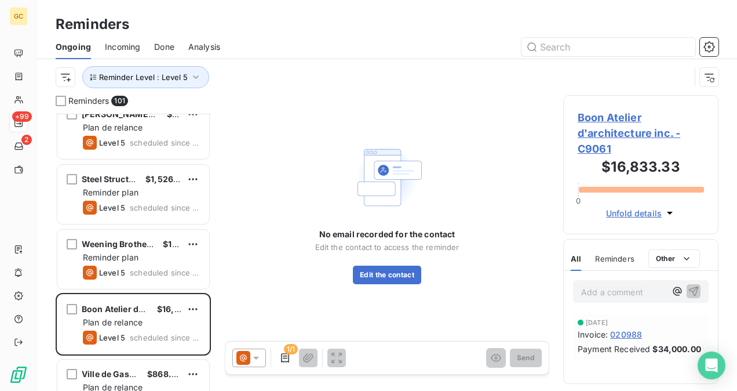
click at [604, 118] on span "Boon Atelier d'architecture inc. - C9061" at bounding box center [641, 133] width 126 height 47
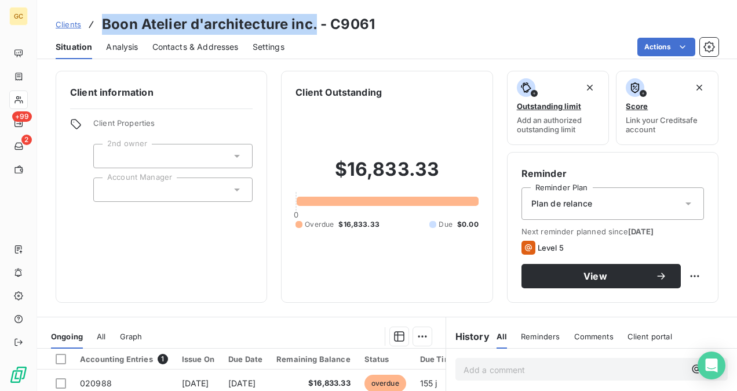
drag, startPoint x: 314, startPoint y: 23, endPoint x: 110, endPoint y: 14, distance: 204.8
click at [103, 11] on div "Clients Boon Atelier d'architecture inc. - C9061 Situation Analysis Contacts & …" at bounding box center [387, 29] width 700 height 59
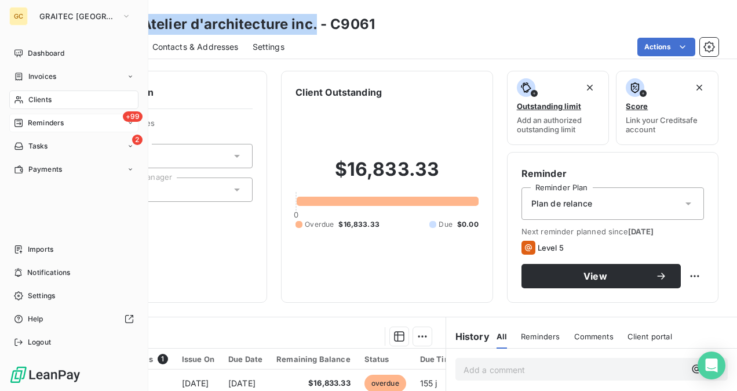
click at [54, 127] on span "Reminders" at bounding box center [46, 123] width 36 height 10
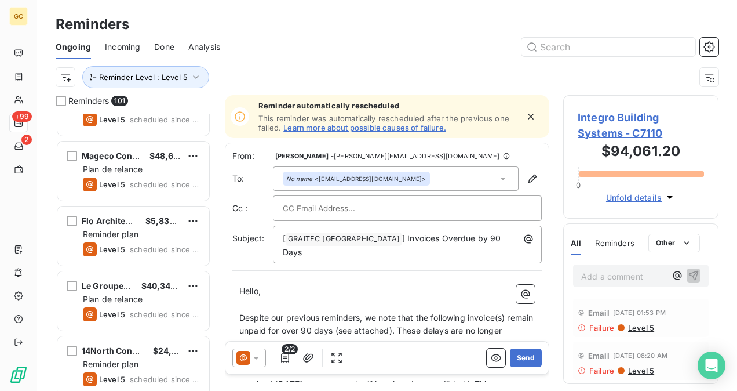
scroll to position [3824, 0]
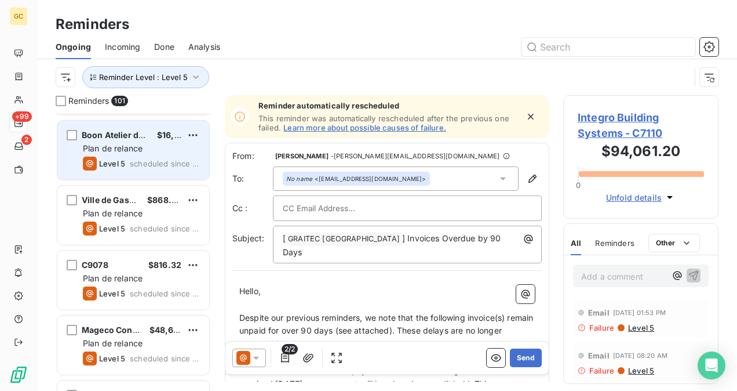
click at [162, 152] on div "Plan de relance" at bounding box center [141, 149] width 117 height 12
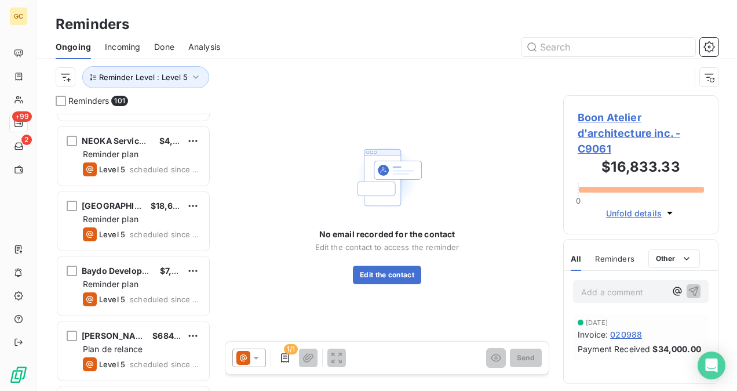
scroll to position [4925, 0]
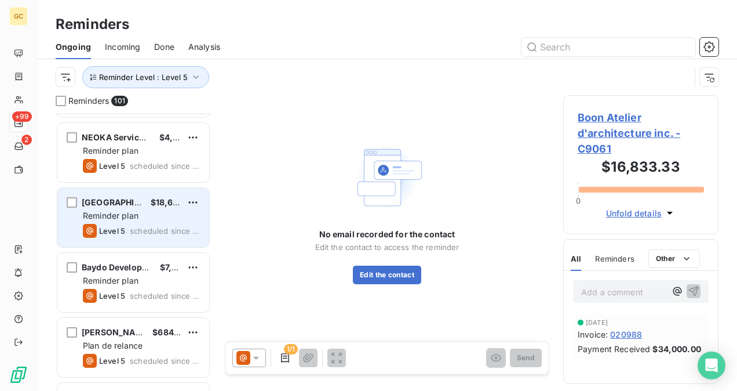
click at [136, 200] on div "Weatherhaven $18,614.40" at bounding box center [141, 202] width 117 height 10
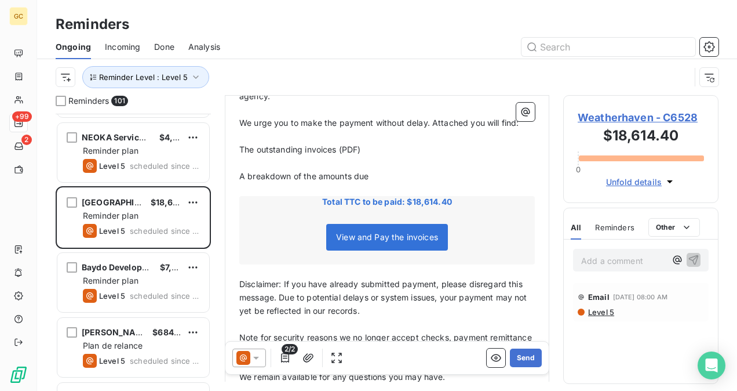
scroll to position [233, 0]
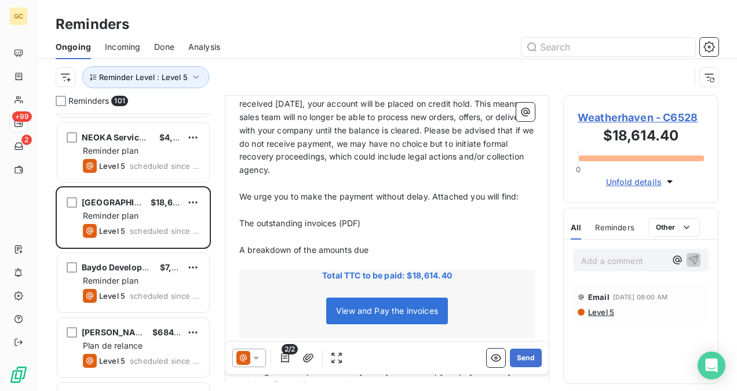
click at [621, 114] on span "Weatherhaven - C6528" at bounding box center [641, 118] width 126 height 16
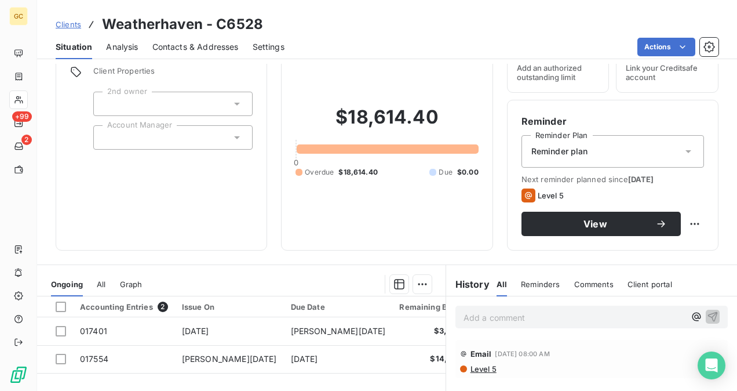
scroll to position [116, 0]
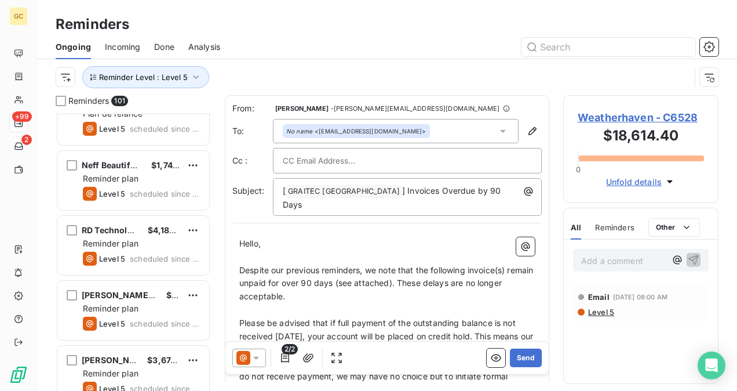
scroll to position [348, 0]
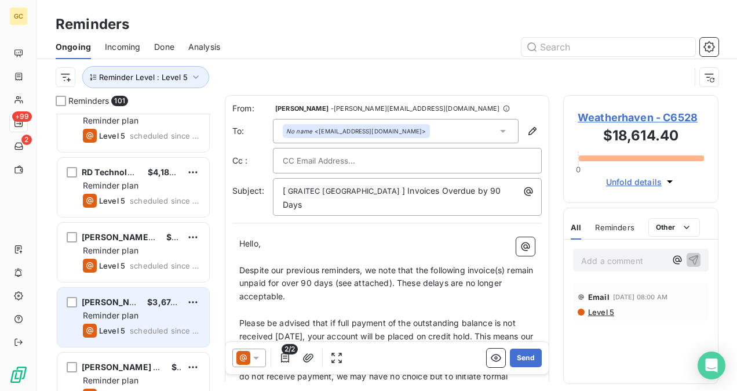
click at [152, 309] on div "Reminder plan" at bounding box center [141, 315] width 117 height 12
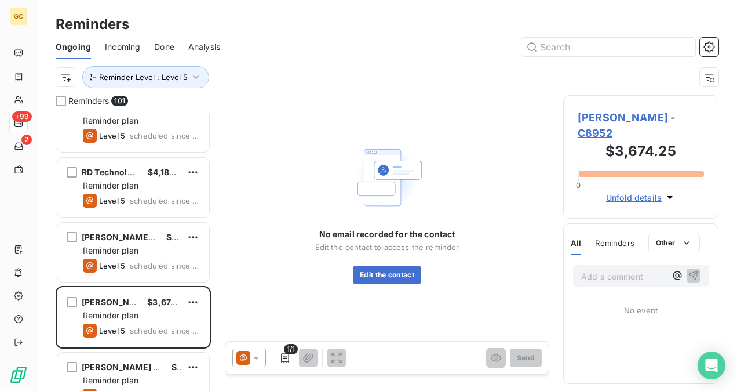
click at [635, 118] on span "[PERSON_NAME] - C8952" at bounding box center [641, 125] width 126 height 31
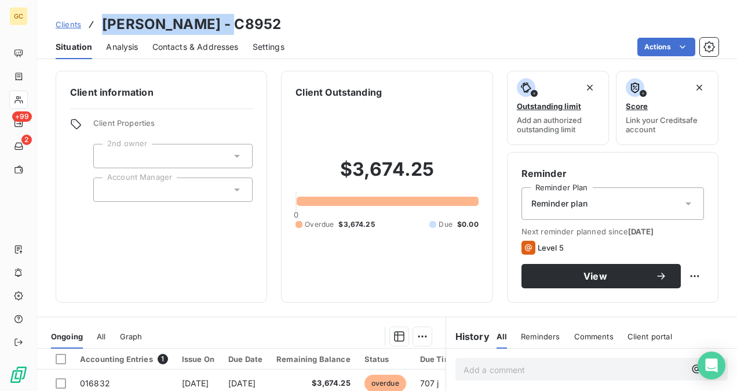
drag, startPoint x: 231, startPoint y: 25, endPoint x: 103, endPoint y: 10, distance: 128.3
click at [103, 10] on div "Clients [PERSON_NAME] - C8952 Situation Analysis Contacts & Addresses Settings …" at bounding box center [387, 29] width 700 height 59
click at [198, 45] on span "Contacts & Addresses" at bounding box center [195, 47] width 86 height 12
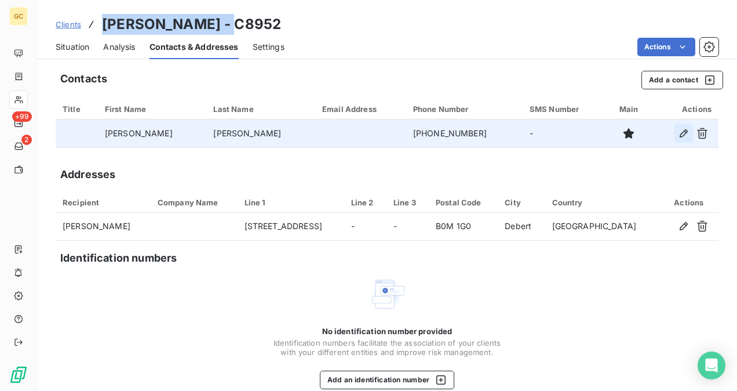
click at [678, 136] on icon "button" at bounding box center [684, 133] width 12 height 12
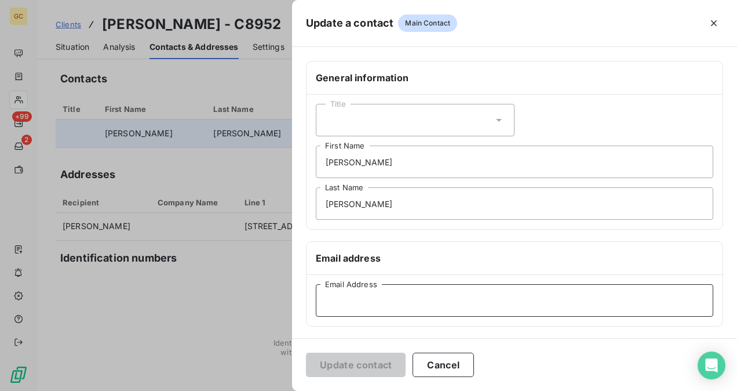
click at [363, 309] on input "Email Address" at bounding box center [514, 300] width 397 height 32
paste input "[EMAIL_ADDRESS][DOMAIN_NAME]"
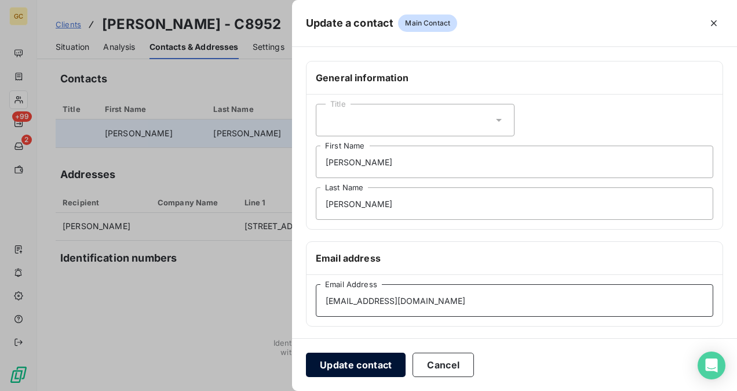
type input "[EMAIL_ADDRESS][DOMAIN_NAME]"
click at [331, 364] on button "Update contact" at bounding box center [356, 364] width 100 height 24
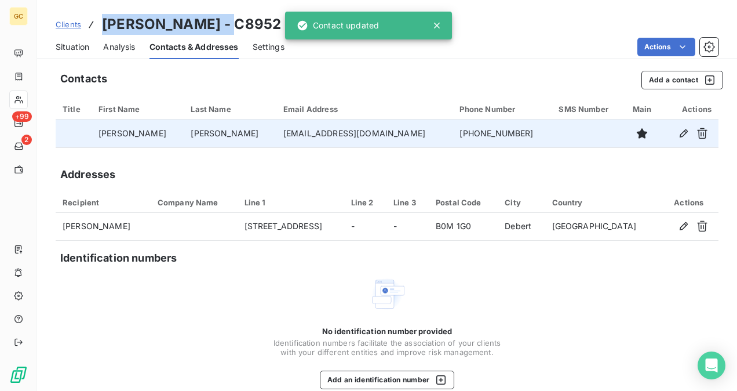
drag, startPoint x: 105, startPoint y: 22, endPoint x: 229, endPoint y: 16, distance: 124.1
click at [229, 16] on h3 "[PERSON_NAME] - C8952" at bounding box center [191, 24] width 179 height 21
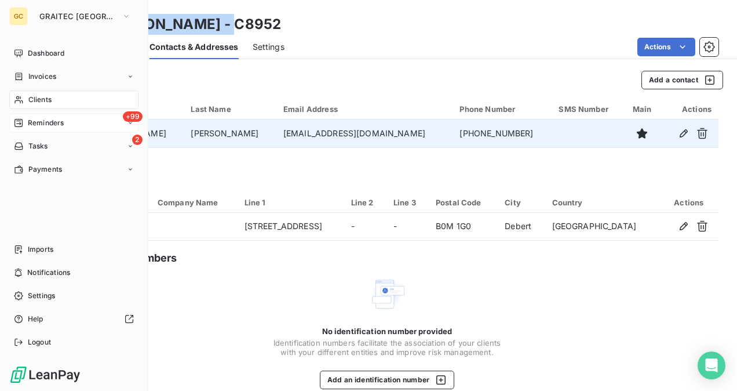
click at [35, 121] on span "Reminders" at bounding box center [46, 123] width 36 height 10
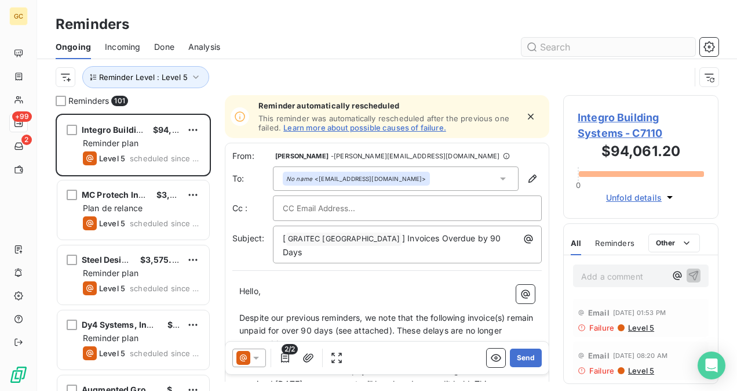
scroll to position [268, 146]
click at [605, 48] on input "text" at bounding box center [608, 47] width 174 height 19
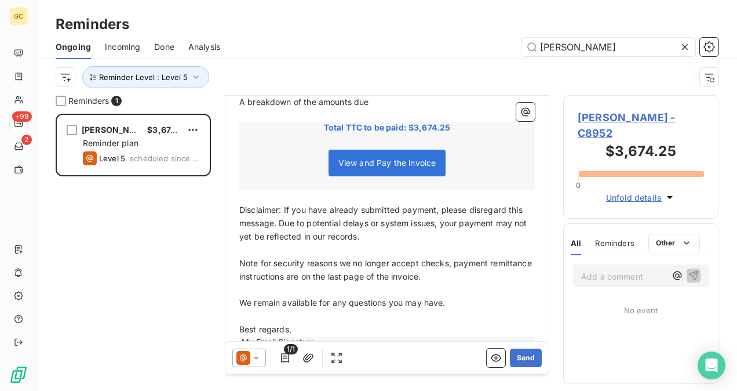
scroll to position [396, 0]
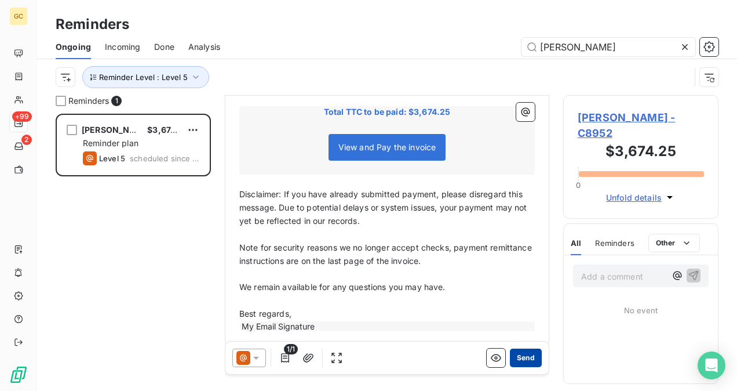
type input "[PERSON_NAME]"
click at [520, 363] on button "Send" at bounding box center [526, 357] width 32 height 19
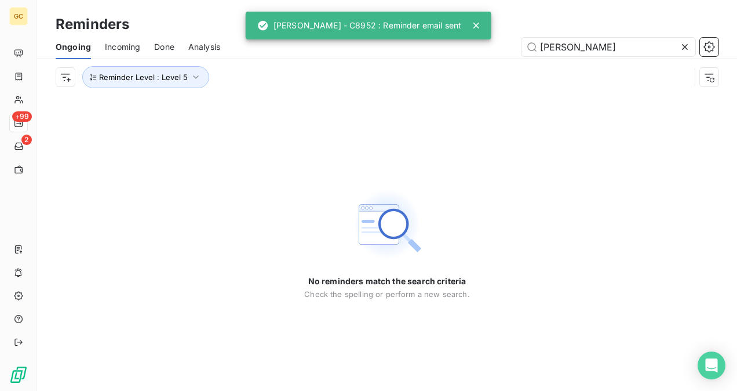
click at [687, 48] on icon at bounding box center [685, 47] width 12 height 12
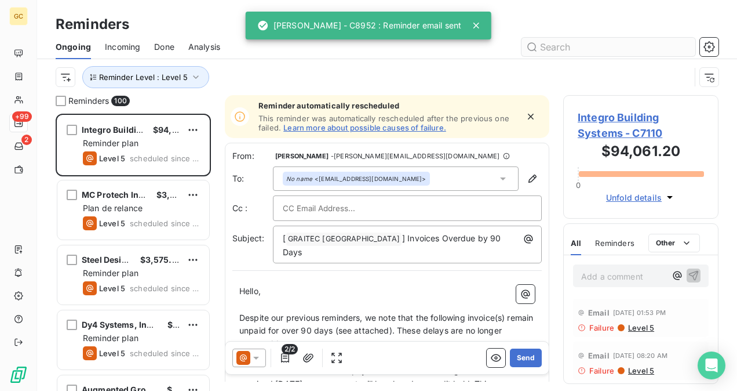
scroll to position [268, 146]
click at [192, 78] on icon "button" at bounding box center [196, 77] width 12 height 12
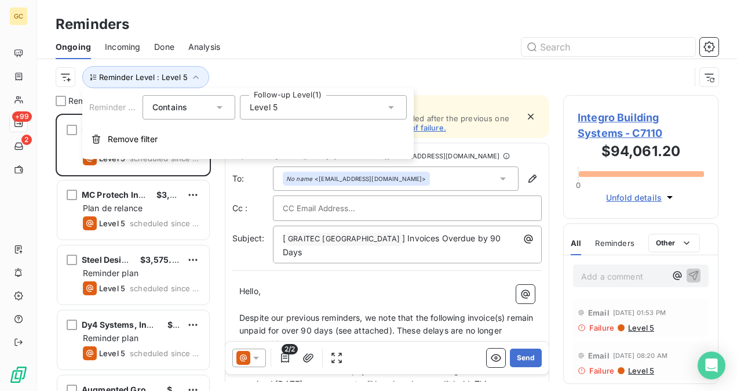
click at [285, 114] on div "Level 5" at bounding box center [323, 107] width 167 height 24
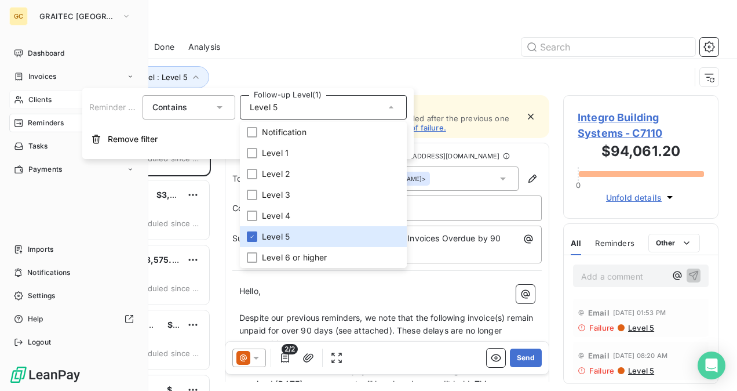
click at [34, 97] on span "Clients" at bounding box center [39, 99] width 23 height 10
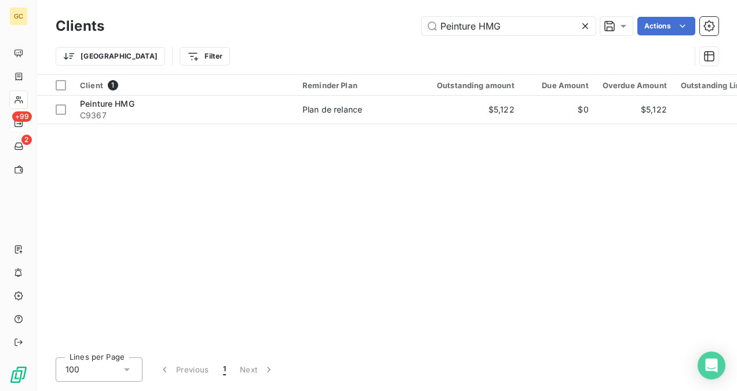
drag, startPoint x: 525, startPoint y: 26, endPoint x: 355, endPoint y: 44, distance: 170.7
click at [358, 43] on div "Clients Peinture HMG Actions Trier Filter" at bounding box center [387, 44] width 663 height 60
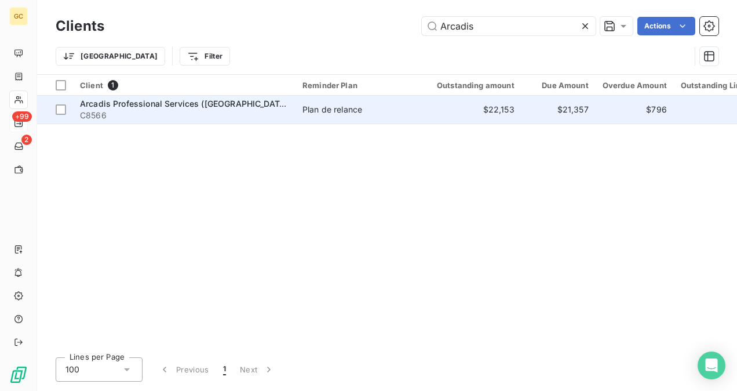
type input "Arcadis"
click at [133, 117] on span "C8566" at bounding box center [184, 116] width 209 height 12
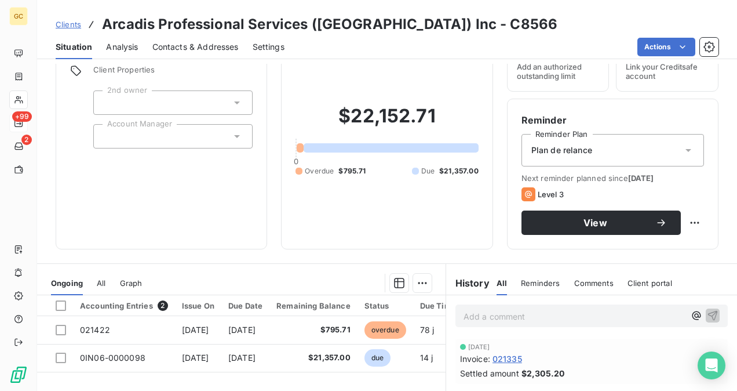
scroll to position [116, 0]
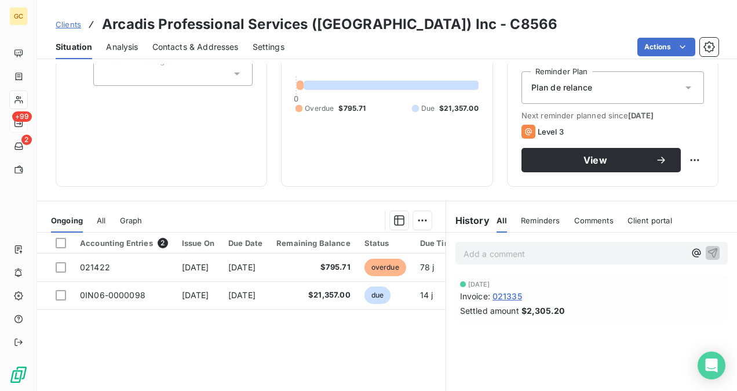
click at [609, 255] on p "Add a comment ﻿" at bounding box center [574, 253] width 221 height 14
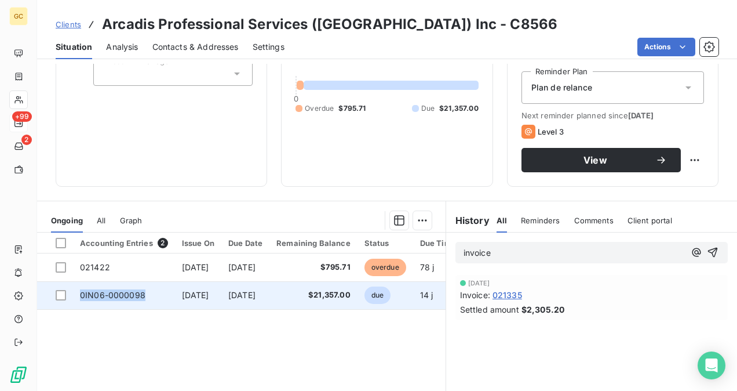
drag, startPoint x: 147, startPoint y: 290, endPoint x: 67, endPoint y: 287, distance: 80.6
click at [67, 288] on tr "0IN06-0000098 [DATE] [DATE] $21,357.00 due 14 j -16 j" at bounding box center [279, 295] width 485 height 28
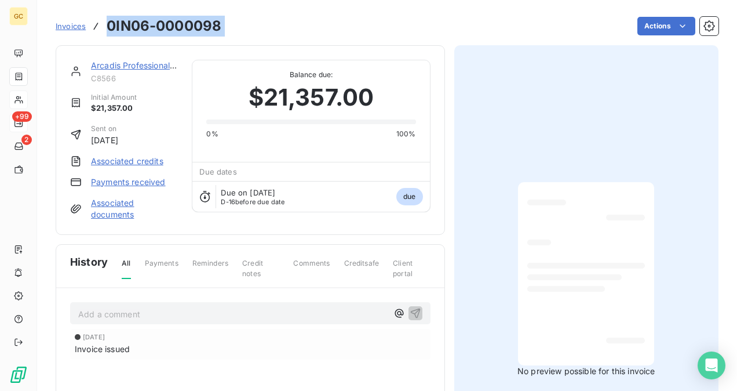
drag, startPoint x: 232, startPoint y: 20, endPoint x: 92, endPoint y: 23, distance: 140.3
click at [92, 23] on div "Invoices 0IN06-0000098 Actions" at bounding box center [387, 26] width 663 height 24
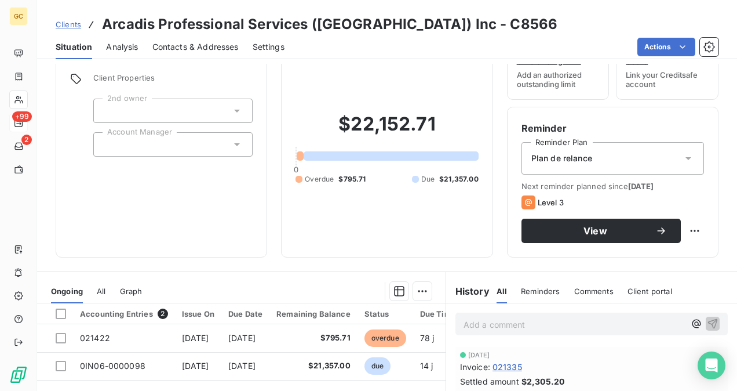
scroll to position [116, 0]
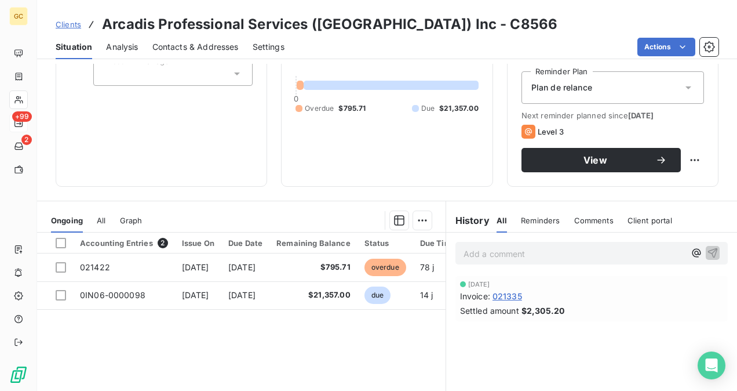
click at [483, 251] on p "Add a comment ﻿" at bounding box center [574, 253] width 221 height 14
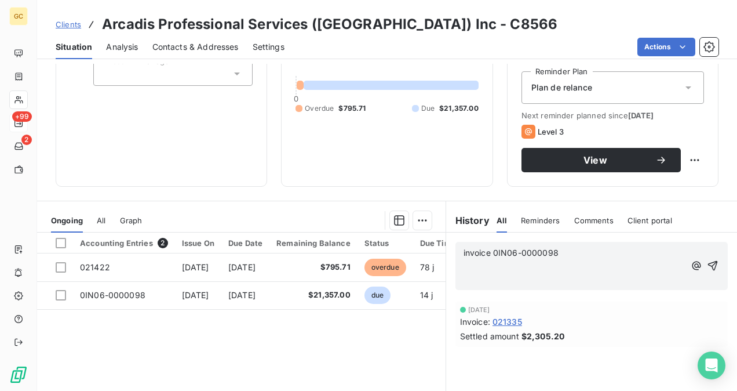
click at [469, 268] on p "﻿" at bounding box center [574, 266] width 221 height 13
click at [711, 268] on div "invoice 0IN06-0000098 Paid [DATE] ﻿" at bounding box center [591, 266] width 272 height 48
click at [708, 264] on icon "button" at bounding box center [713, 266] width 10 height 10
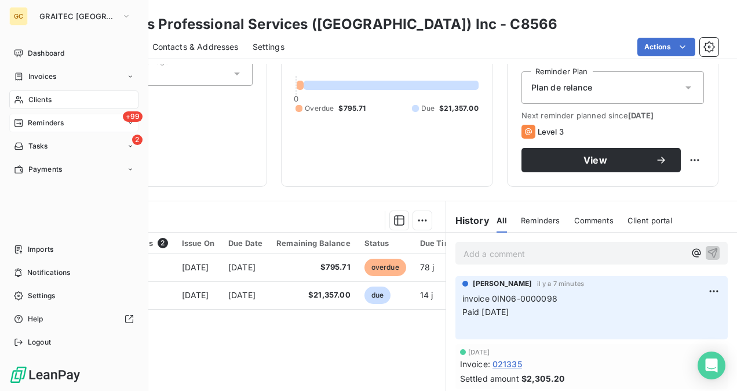
click at [42, 95] on span "Clients" at bounding box center [39, 99] width 23 height 10
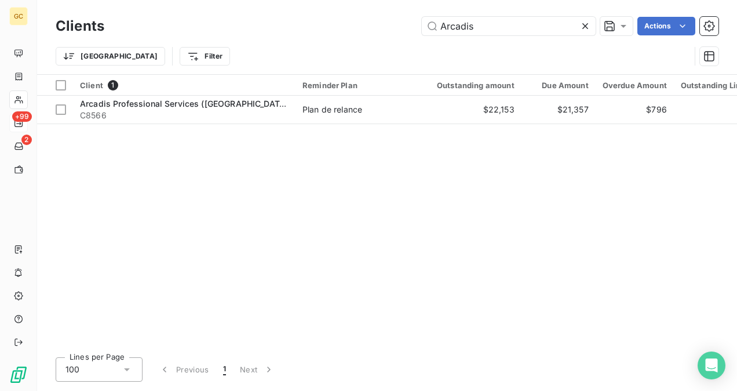
drag, startPoint x: 488, startPoint y: 28, endPoint x: 400, endPoint y: 36, distance: 89.0
click at [402, 27] on div "Arcadis Actions" at bounding box center [418, 26] width 600 height 19
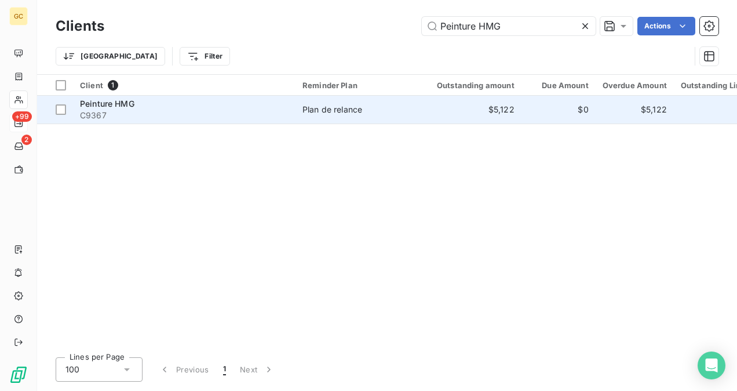
type input "Peinture HMG"
click at [215, 110] on span "C9367" at bounding box center [184, 116] width 209 height 12
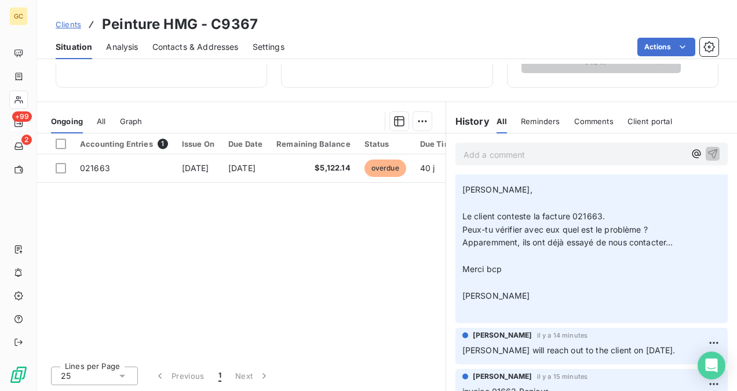
scroll to position [232, 0]
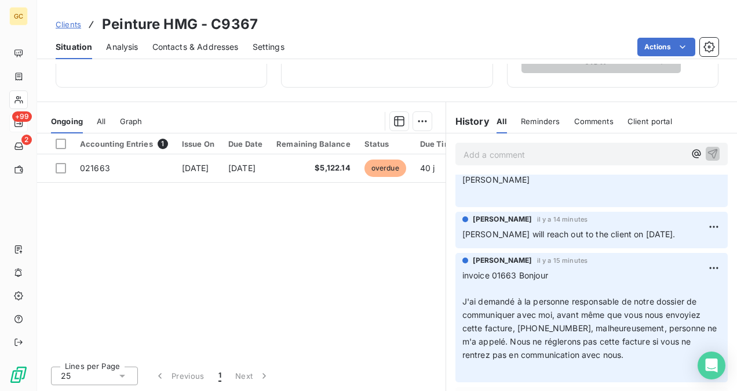
drag, startPoint x: 658, startPoint y: 209, endPoint x: 645, endPoint y: 219, distance: 15.7
click at [645, 219] on div "[PERSON_NAME] il y a 14 minutes Mariia will reach out to the client on [DATE]." at bounding box center [591, 229] width 272 height 37
click at [699, 195] on html "GC +99 2 Clients Peinture HMG - C9367 Situation Analysis Contacts & Addresses S…" at bounding box center [368, 195] width 737 height 391
click at [674, 243] on div "Delete" at bounding box center [668, 245] width 65 height 19
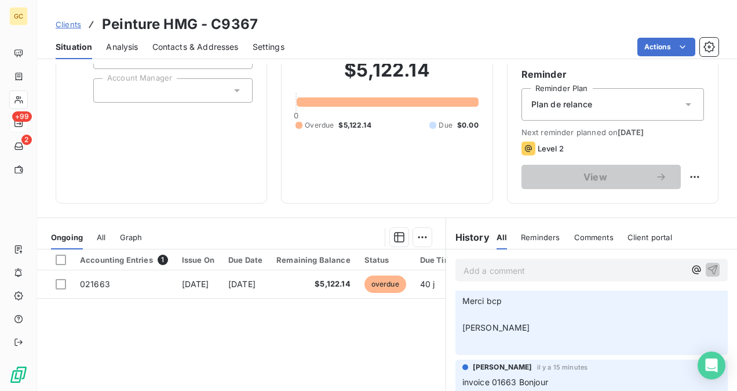
scroll to position [215, 0]
